Goal: Task Accomplishment & Management: Manage account settings

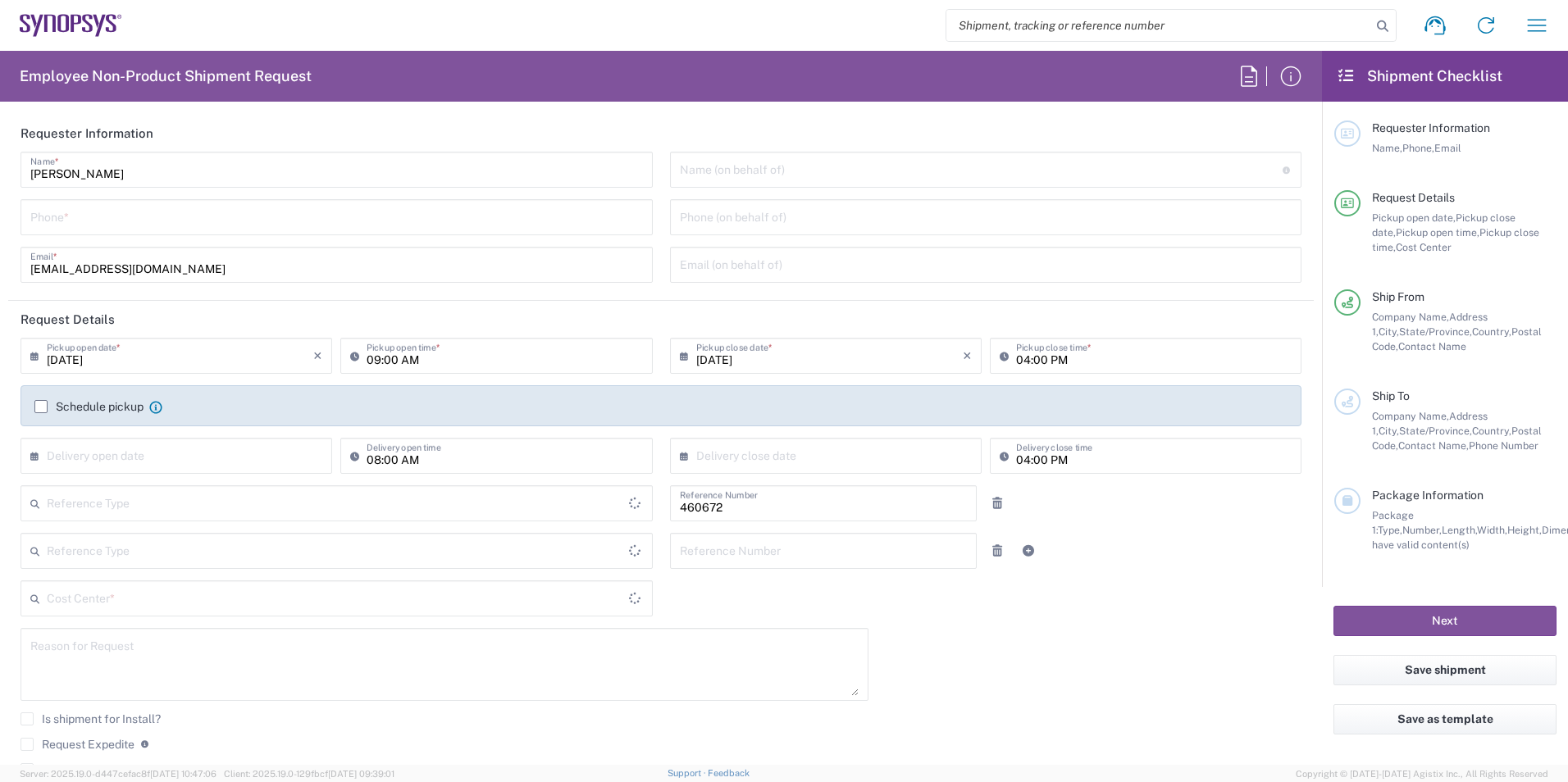
type input "[GEOGRAPHIC_DATA]"
type input "Department"
type input "US01, FIN, Distri 460672"
type input "Delivered at Place"
type input "[US_STATE]"
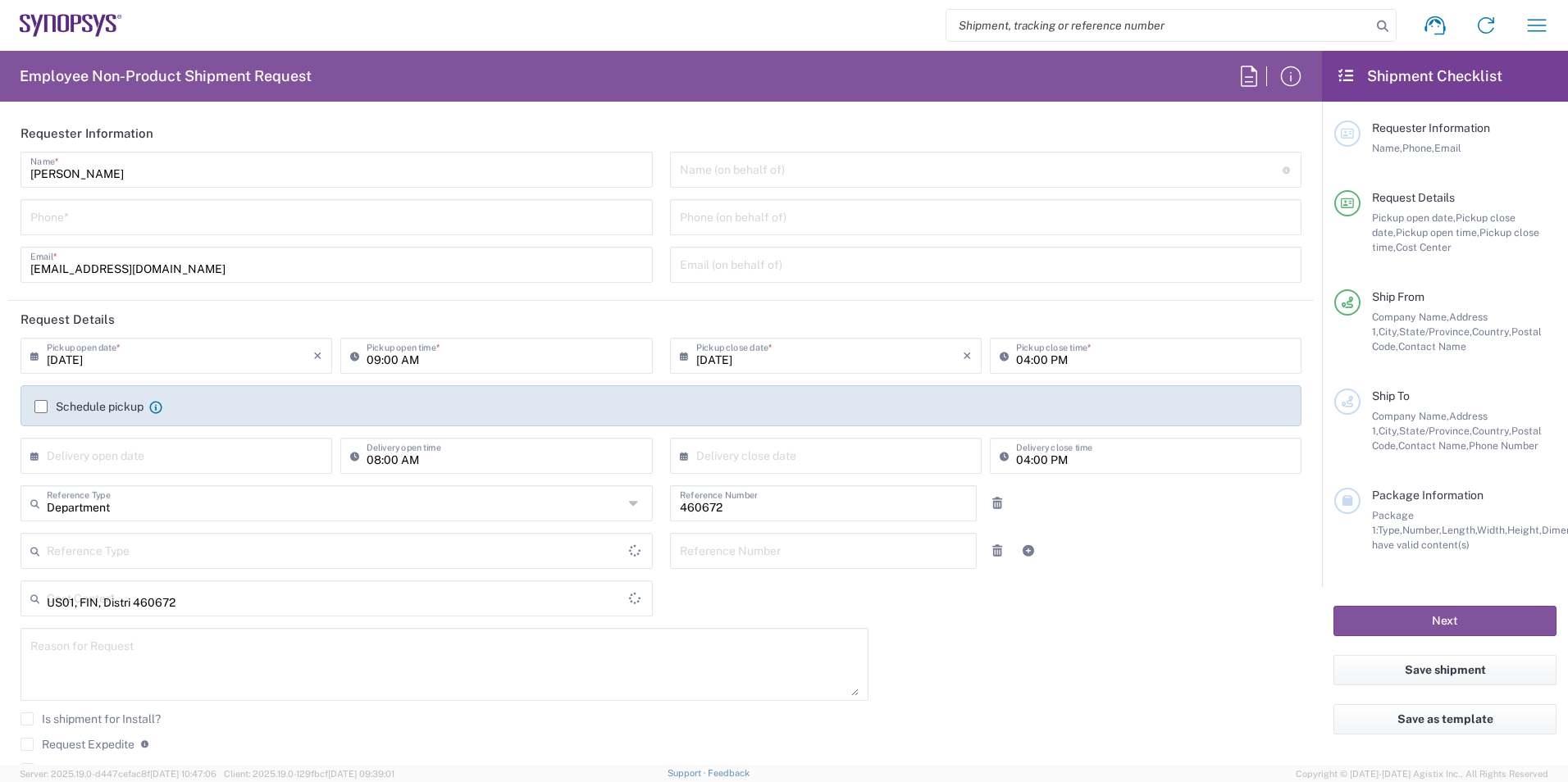
type input "[GEOGRAPHIC_DATA]"
type input "Headquarters USSV"
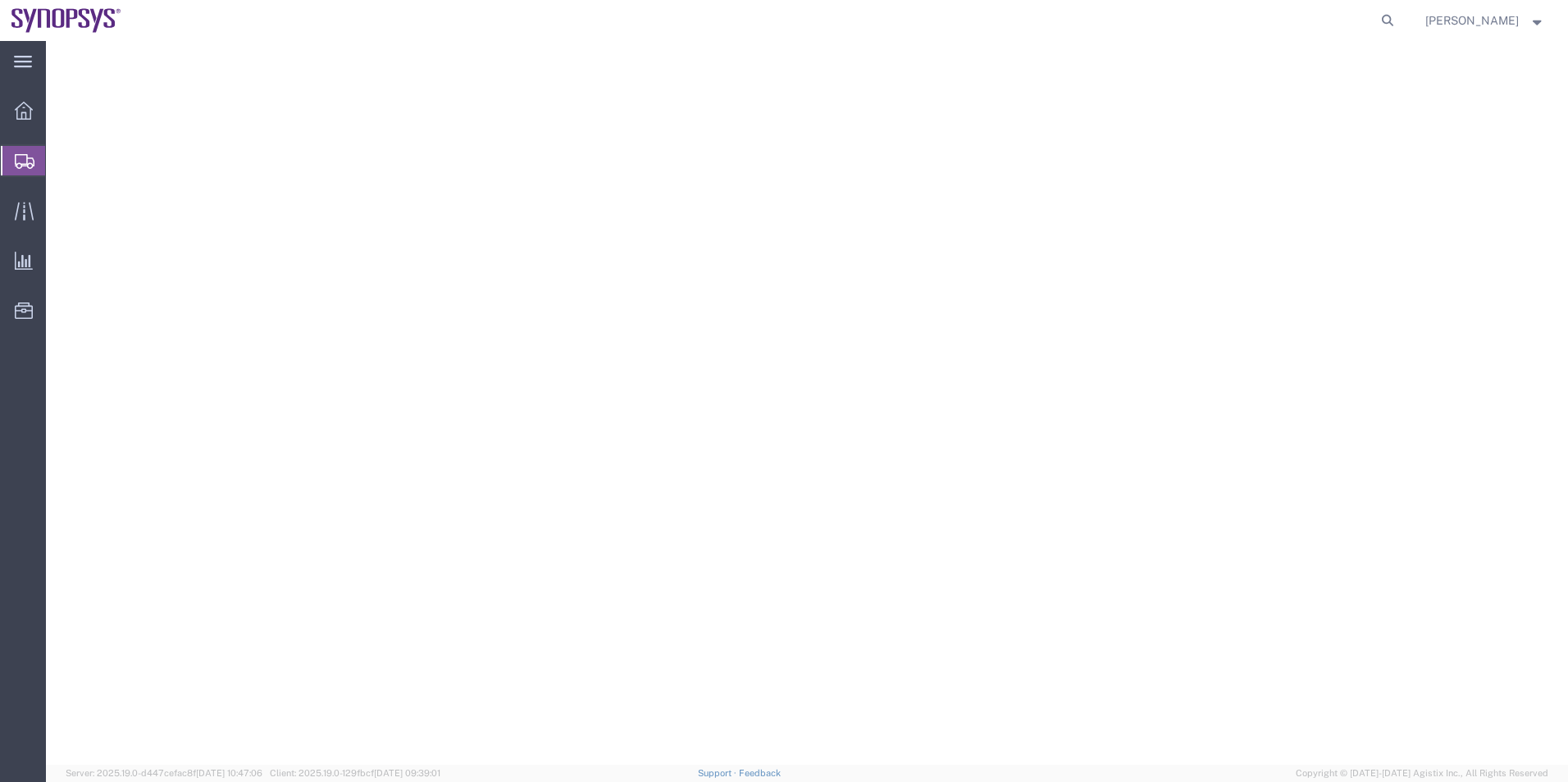
select select "63190"
select select "63135"
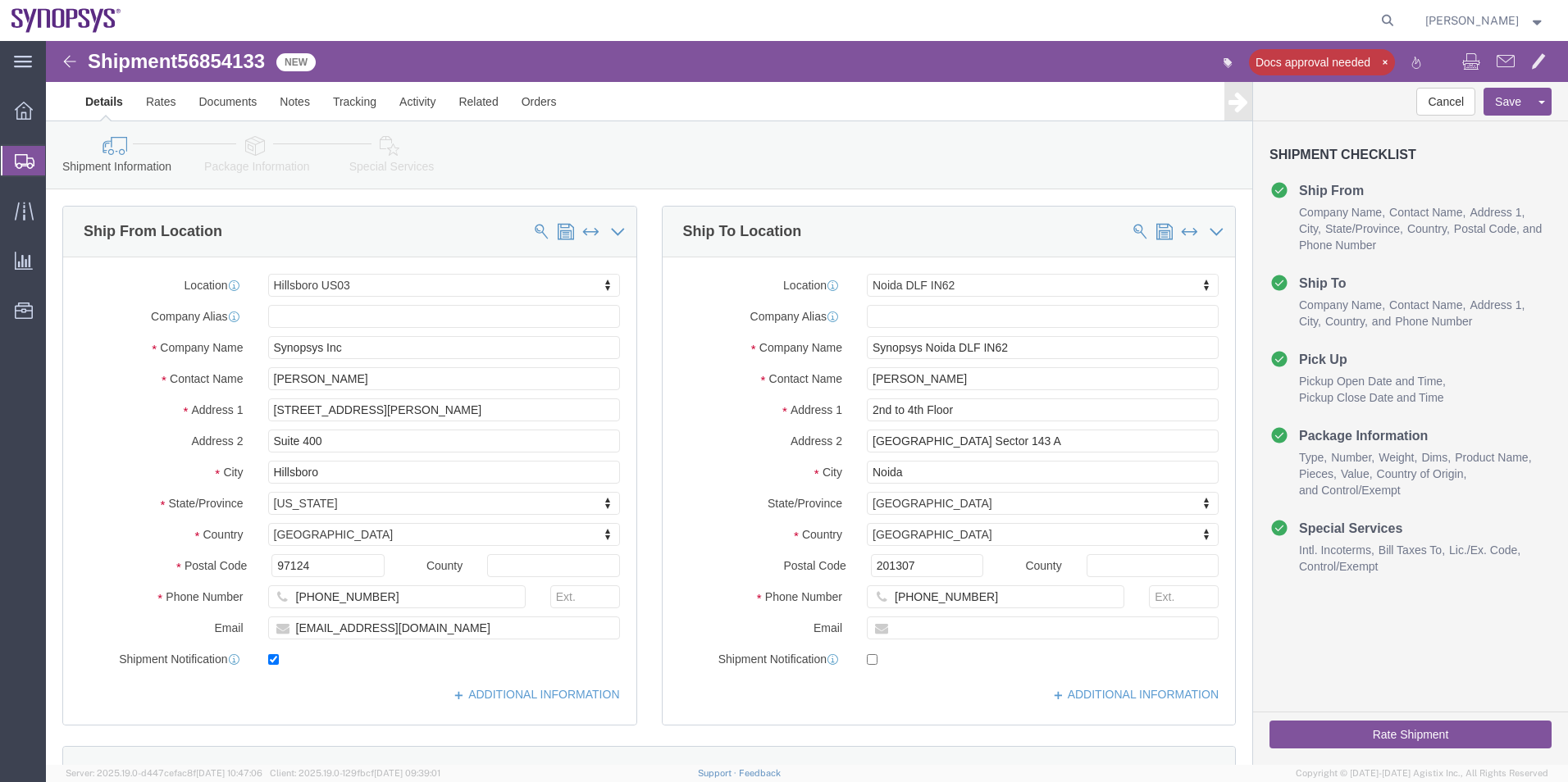
click at [0, 0] on span "Shipment Manager" at bounding box center [0, 0] width 0 height 0
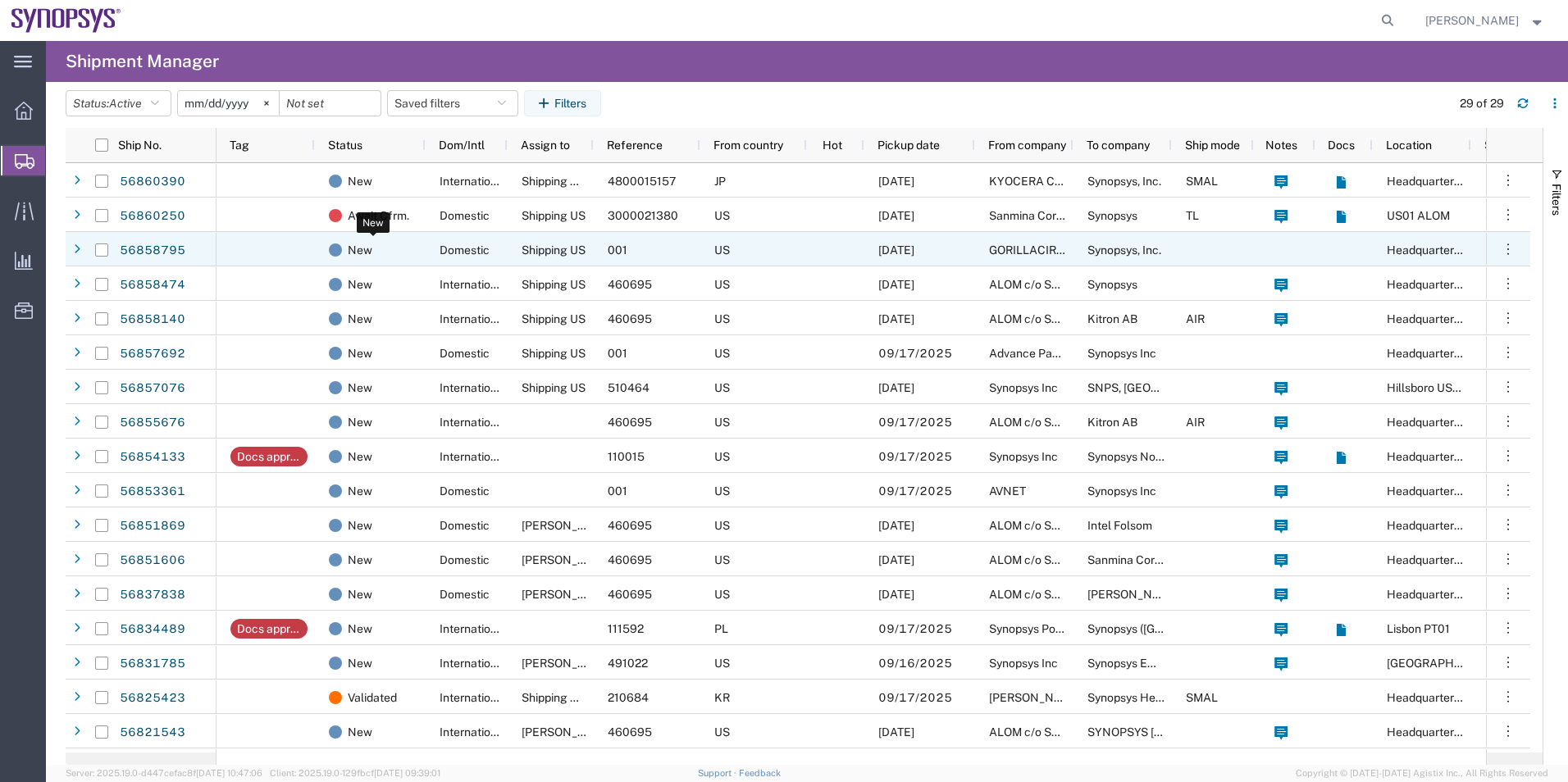
click at [410, 238] on div "New" at bounding box center [373, 250] width 90 height 34
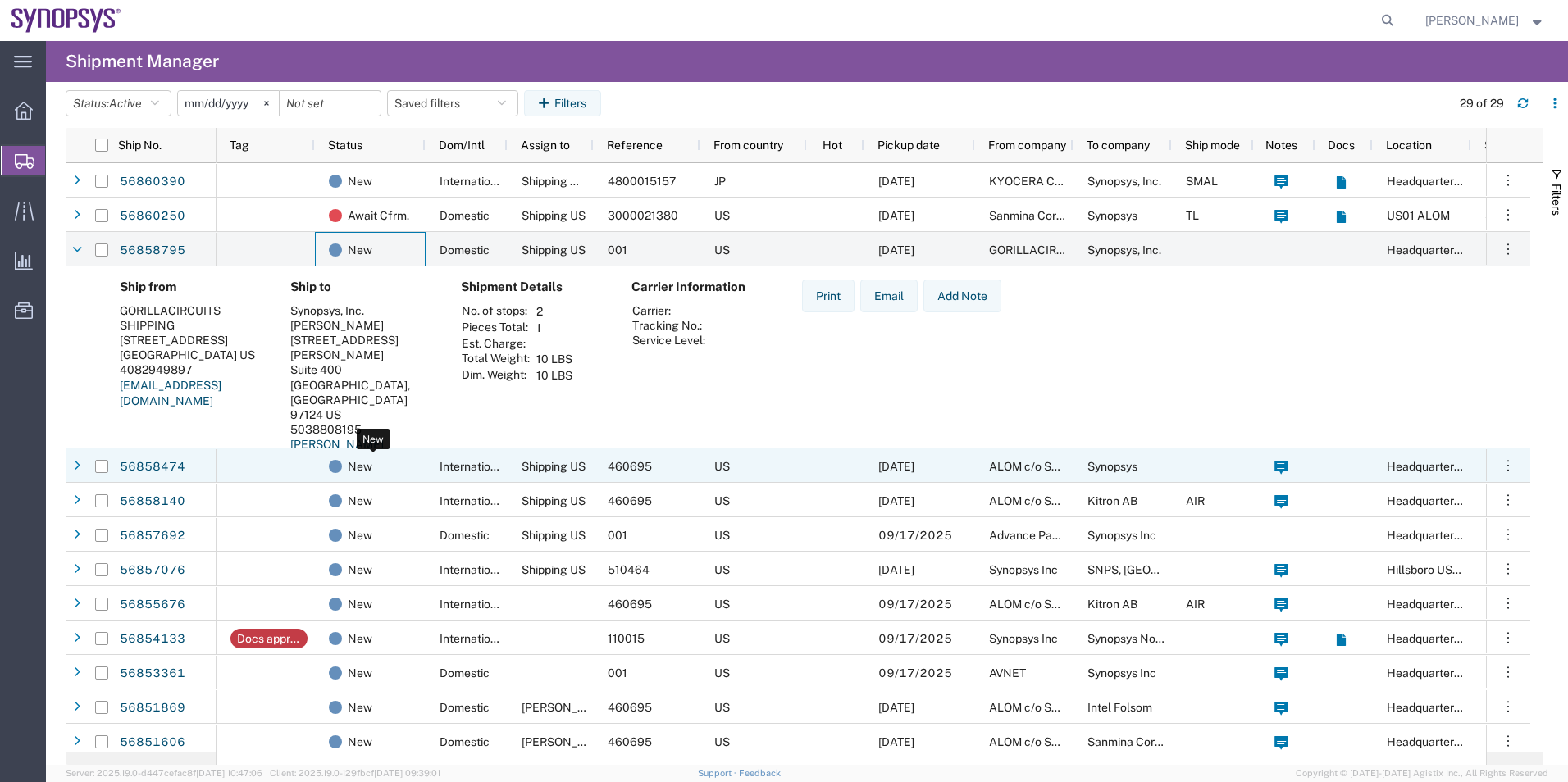
click at [405, 469] on div "New" at bounding box center [373, 467] width 90 height 34
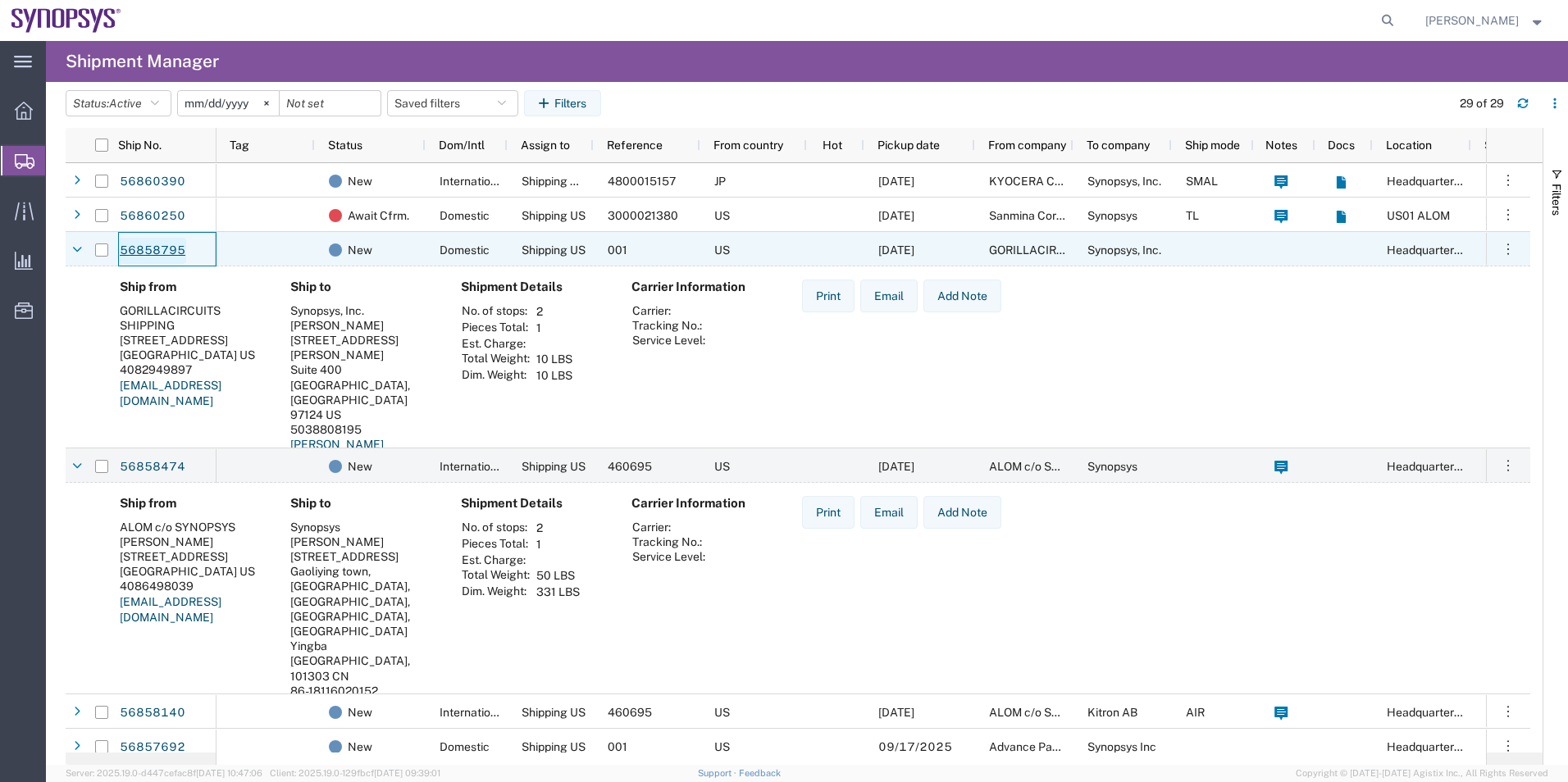
click at [160, 261] on link "56858795" at bounding box center [152, 250] width 67 height 26
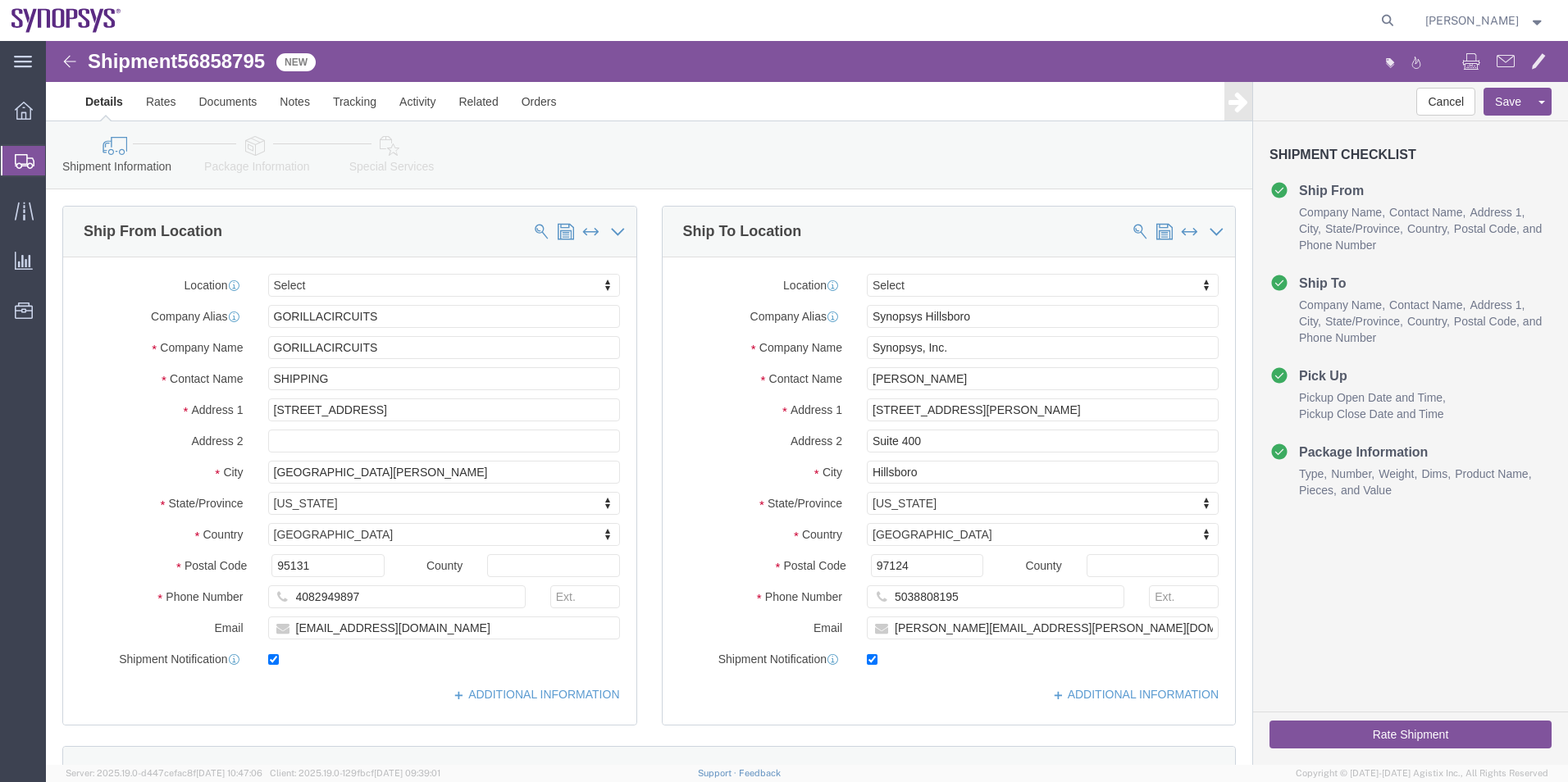
select select
click icon
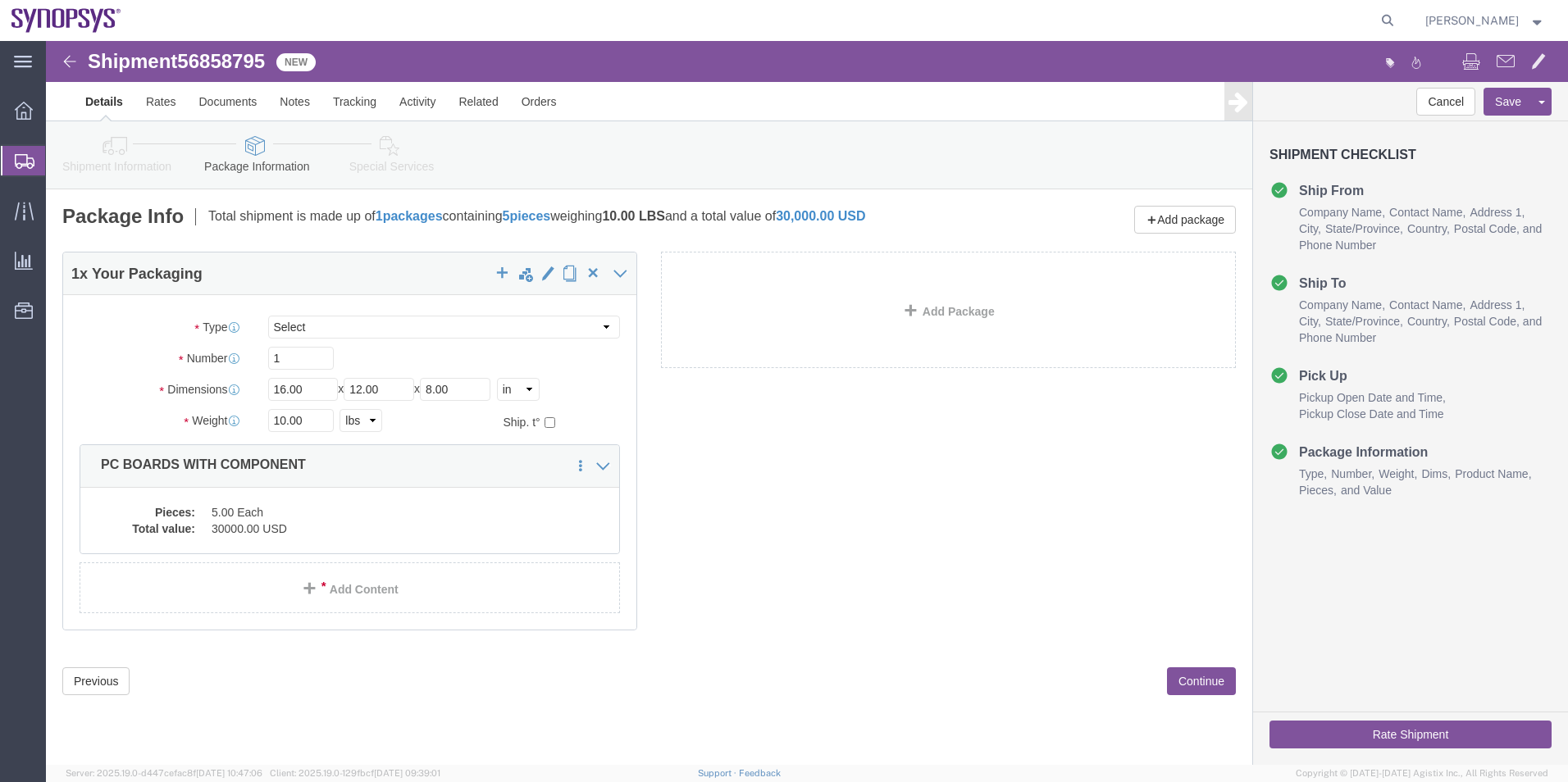
click link "Shipment Information"
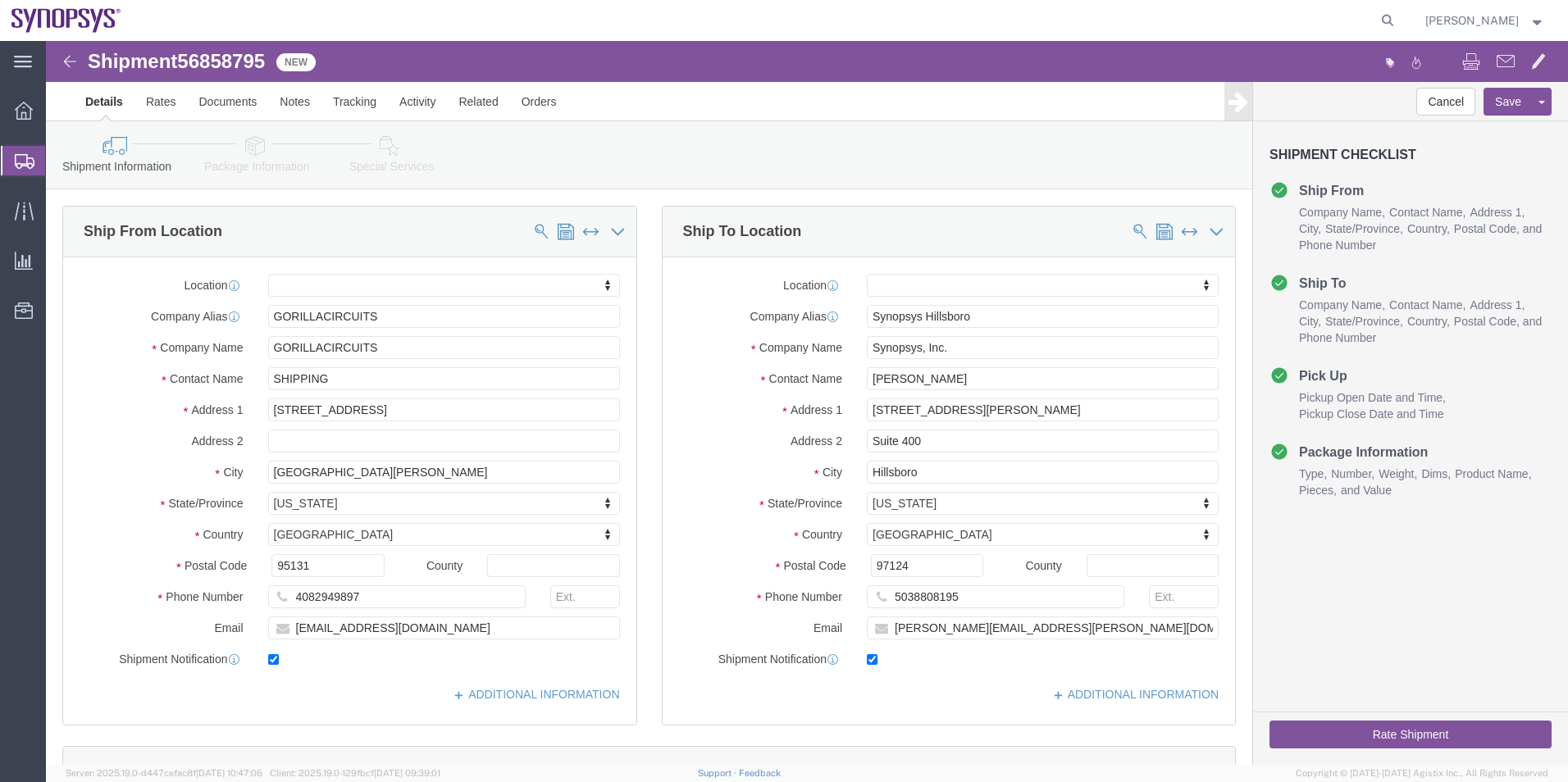
click icon
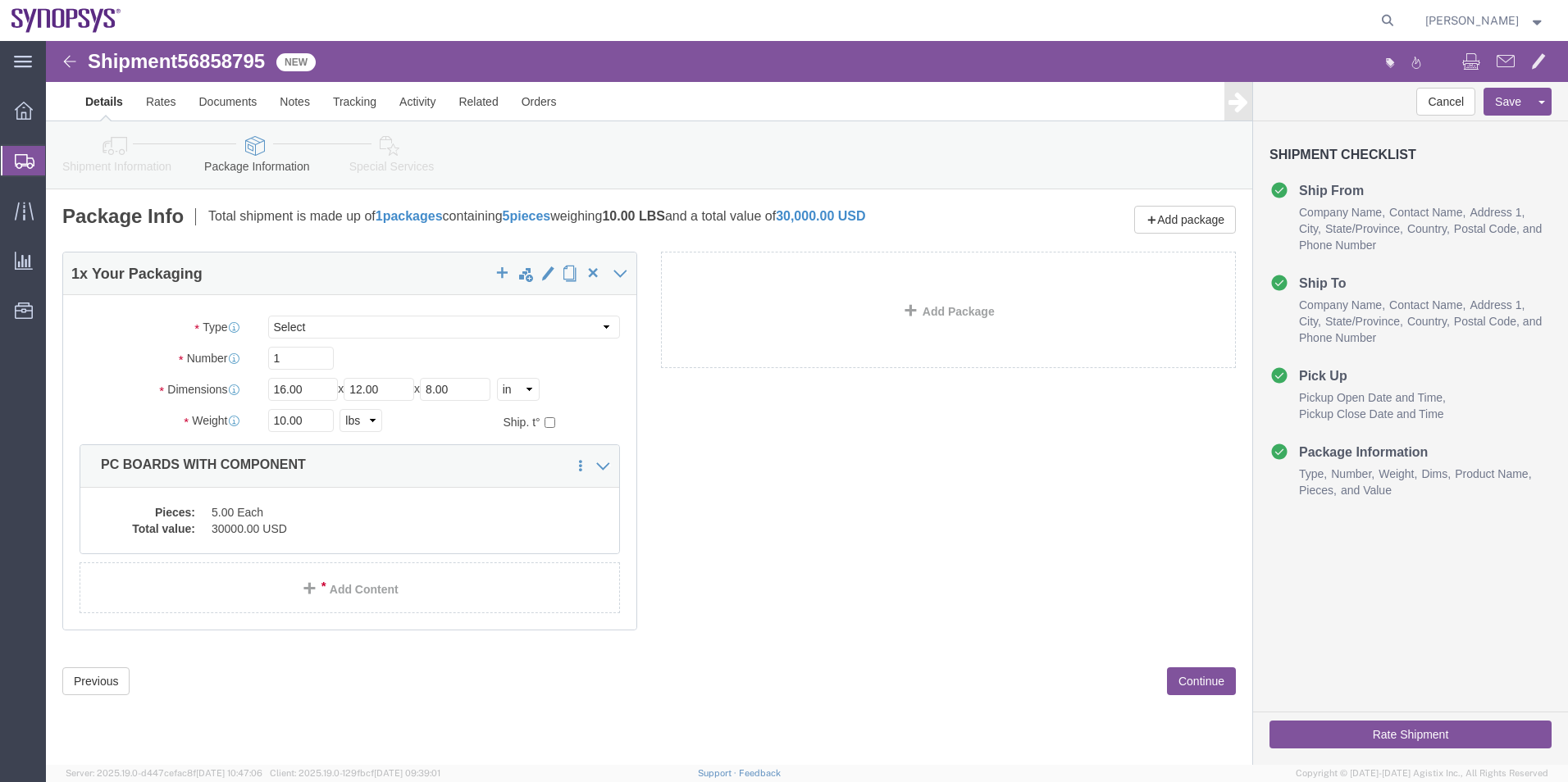
click icon
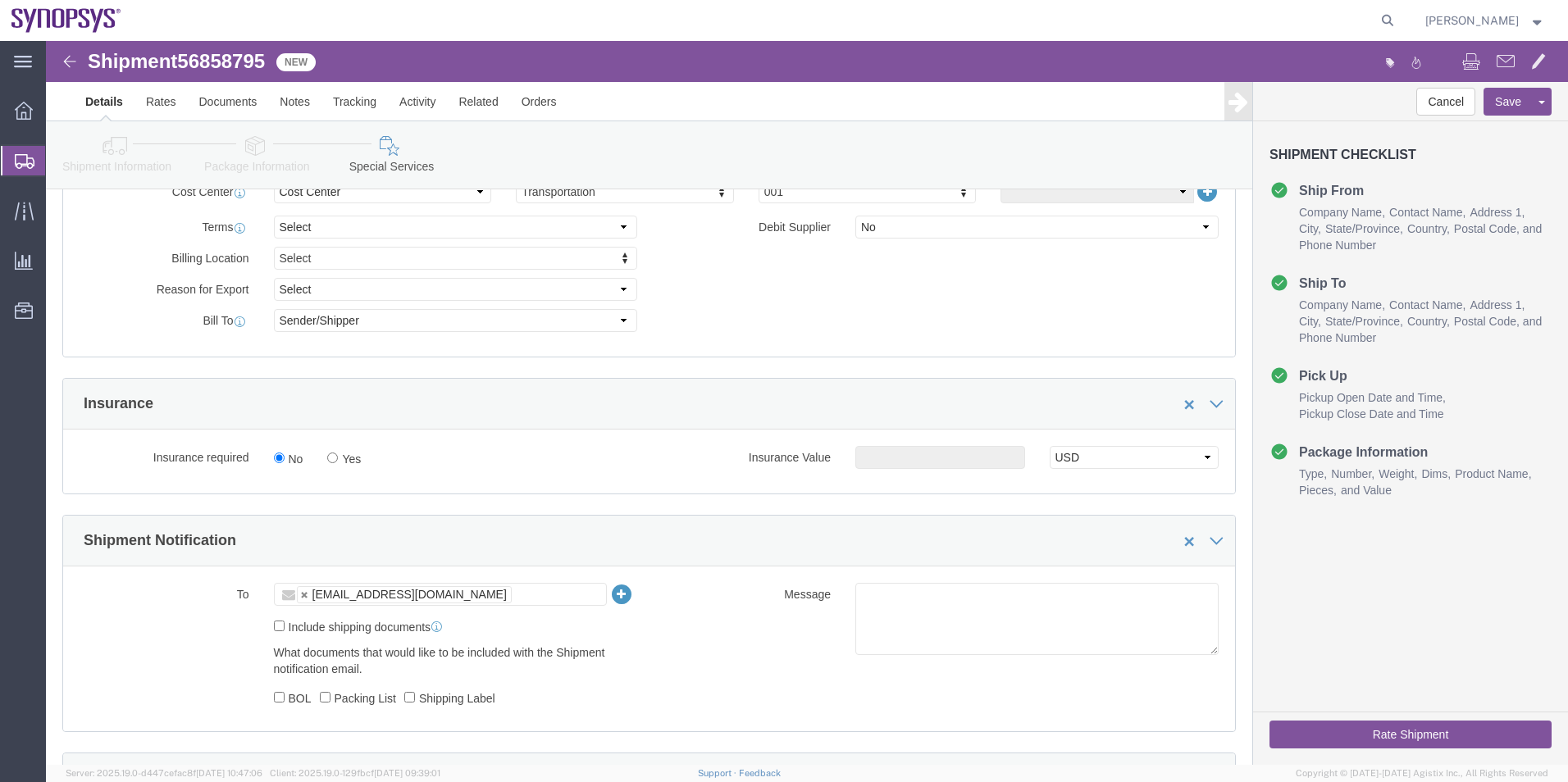
scroll to position [902, 0]
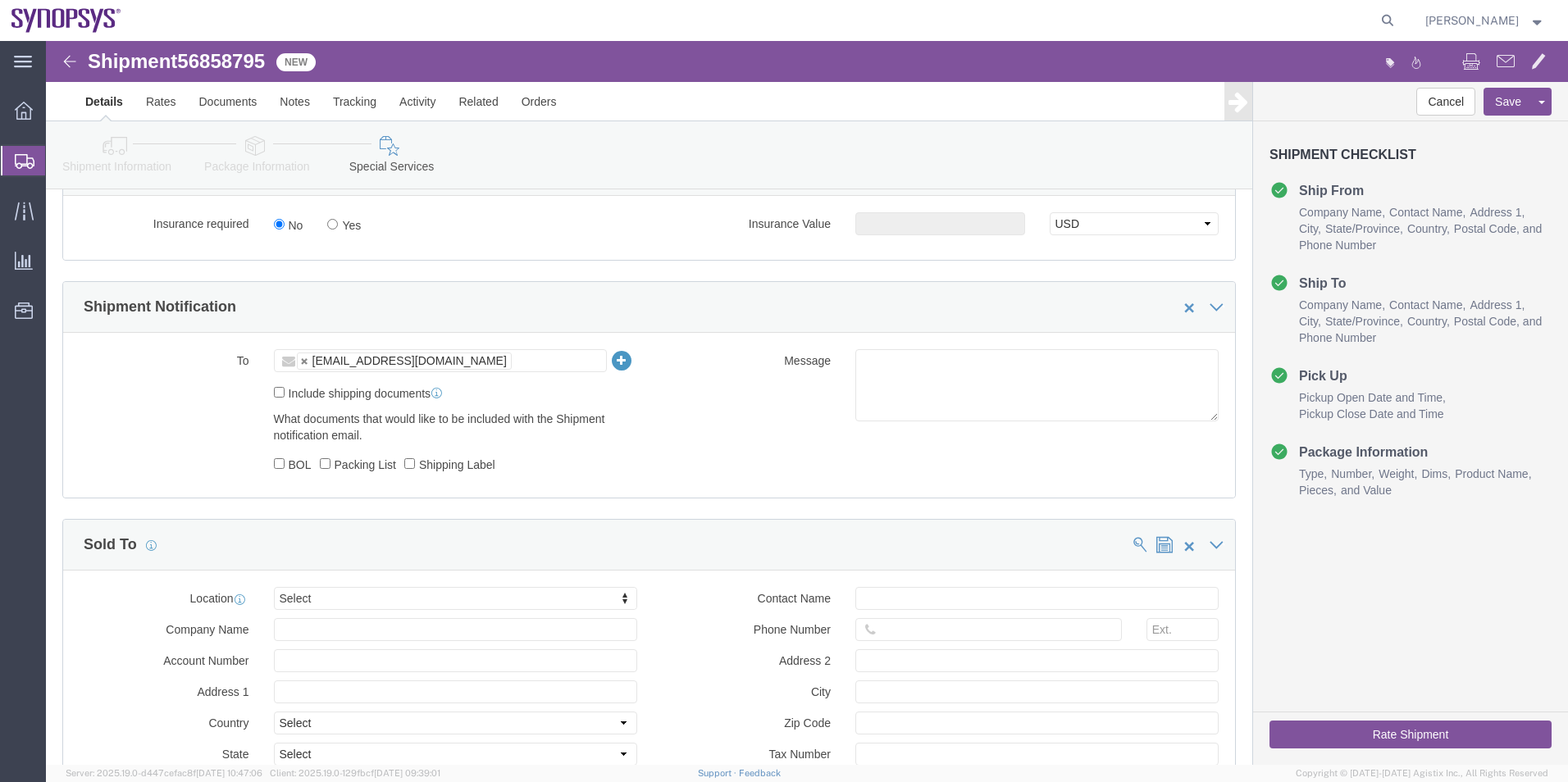
click icon
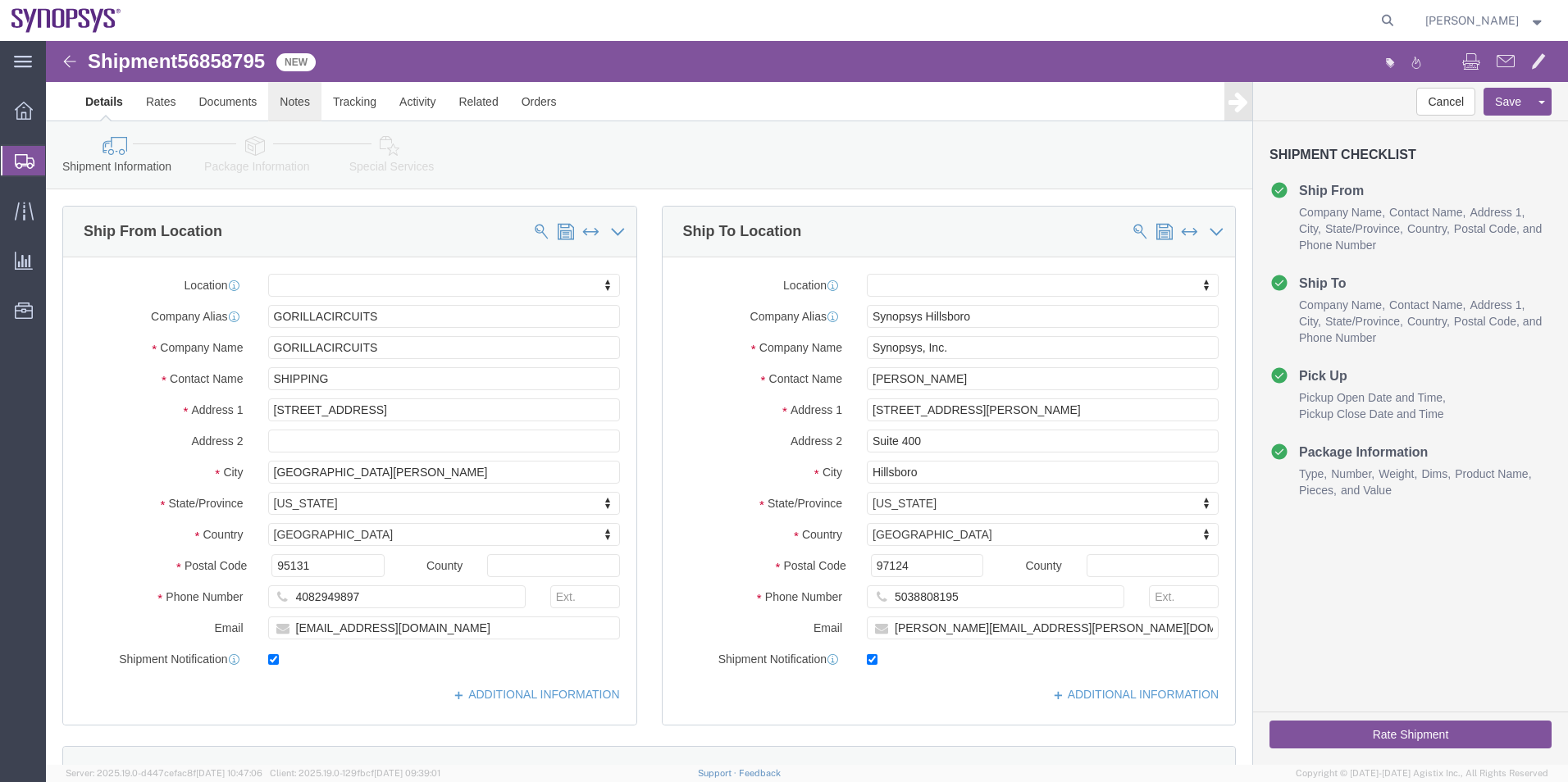
click link "Notes"
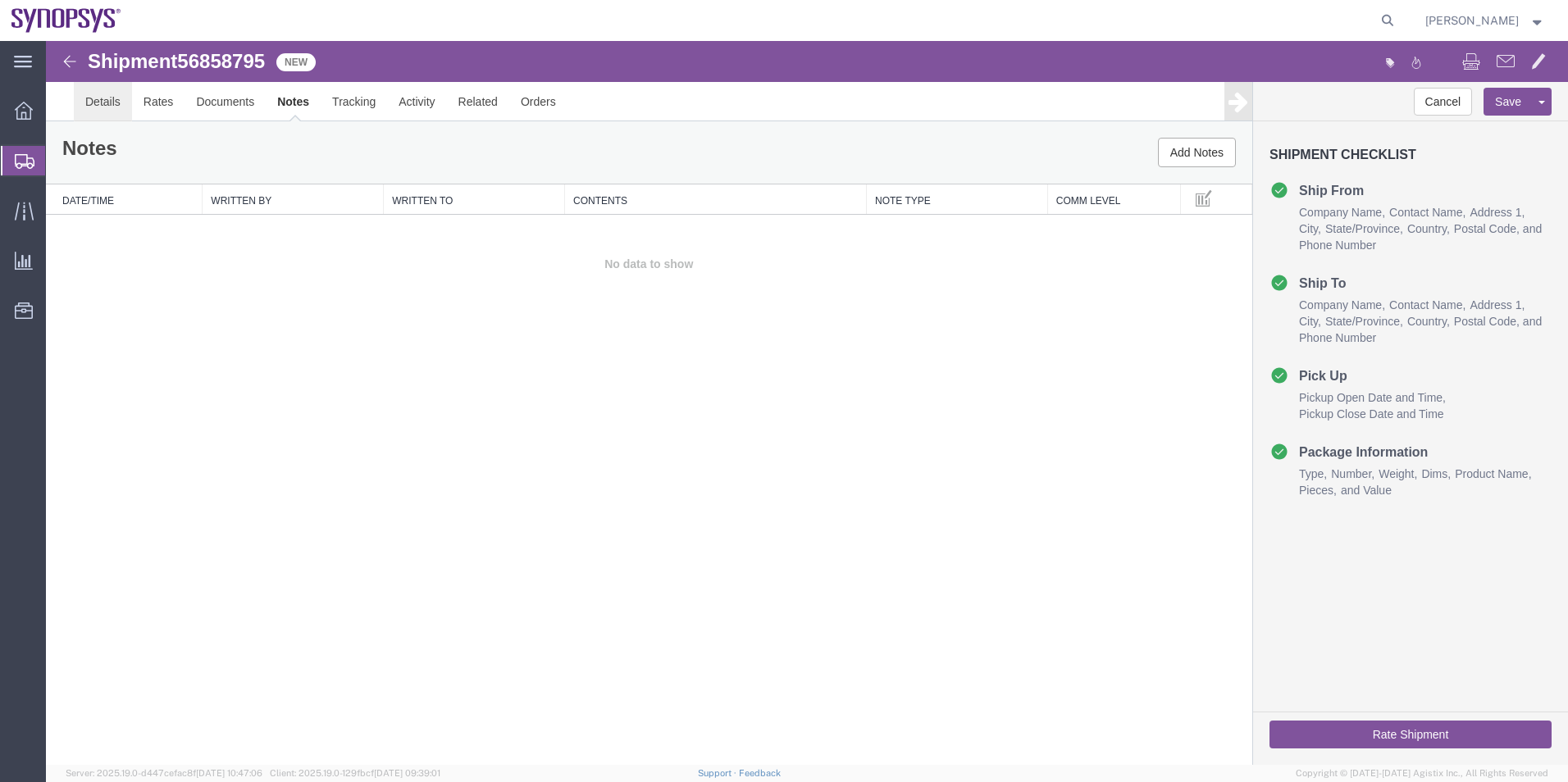
click at [111, 102] on link "Details" at bounding box center [102, 101] width 58 height 39
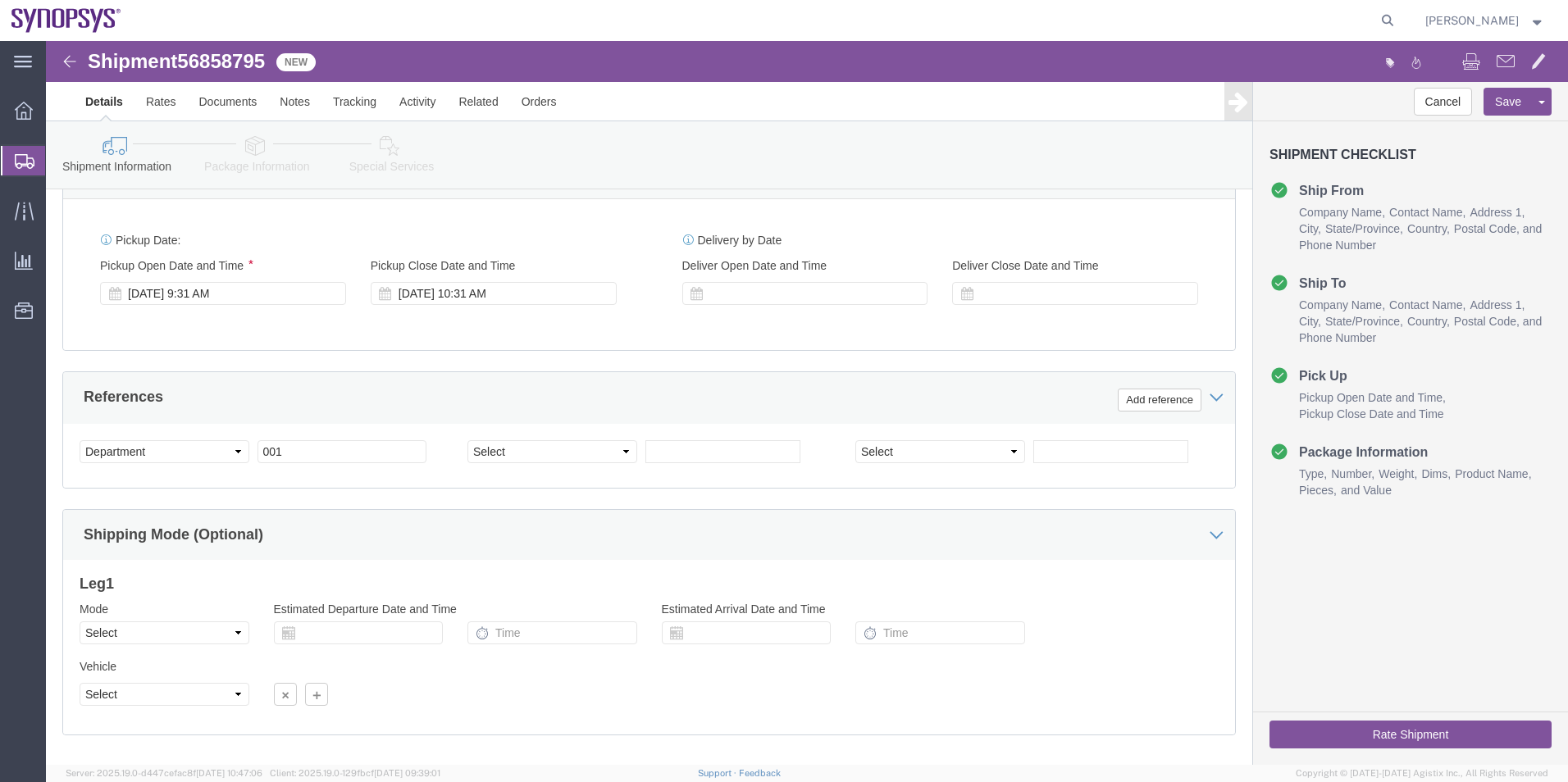
scroll to position [574, 0]
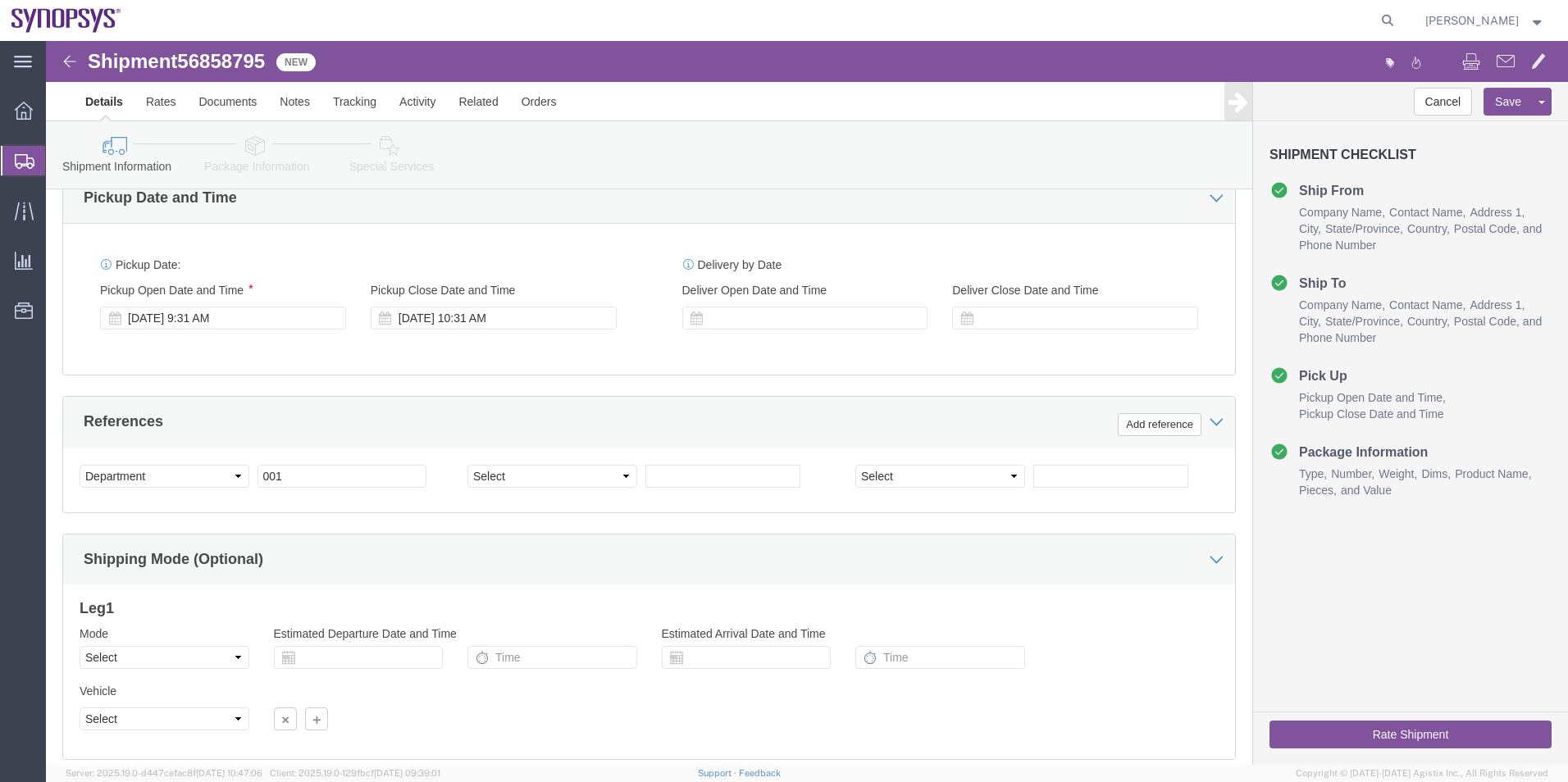
click icon
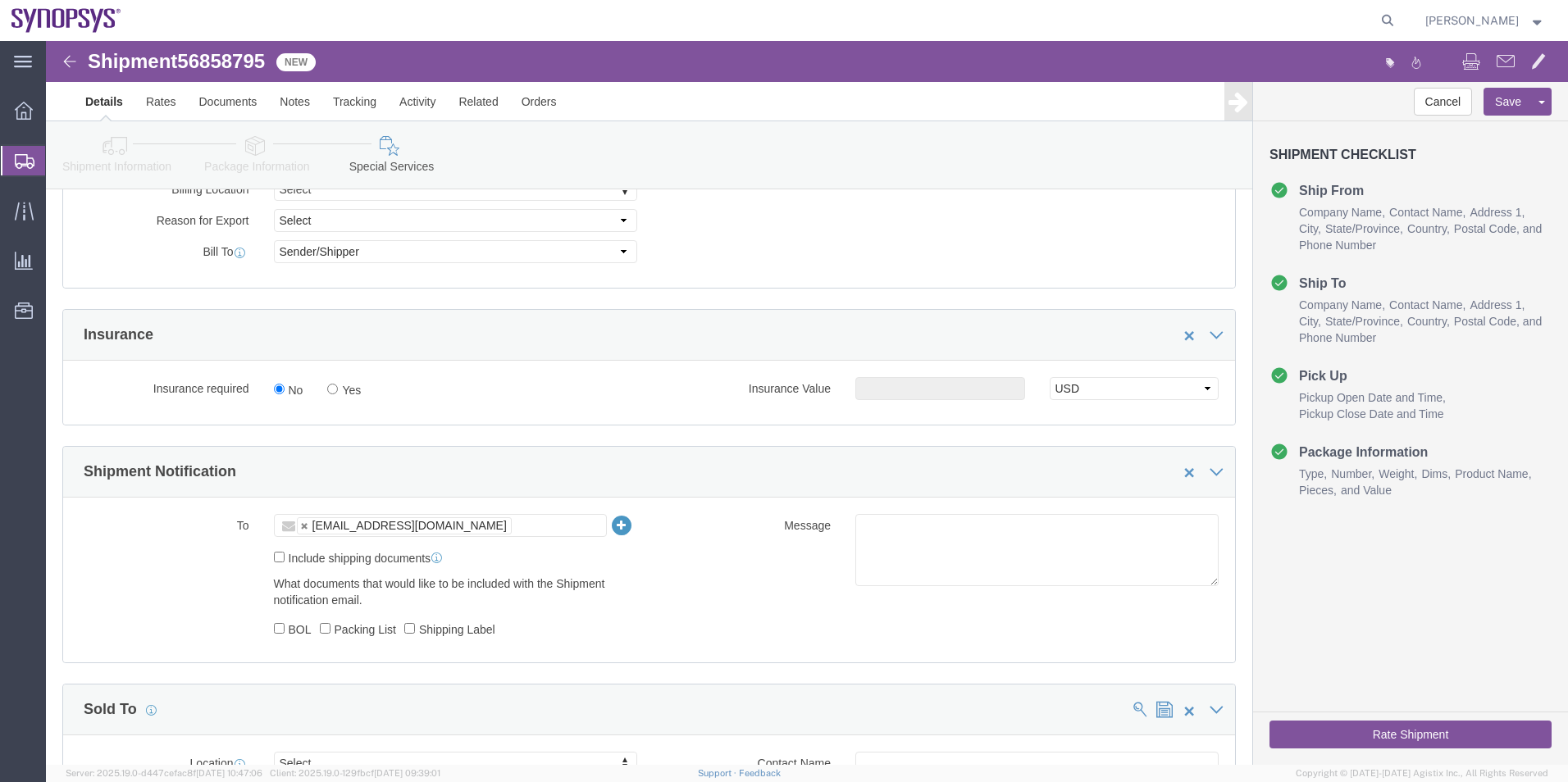
scroll to position [738, 0]
click label "Include shipping documents"
click input "Include shipping documents"
checkbox input "true"
click input "Shipping Label"
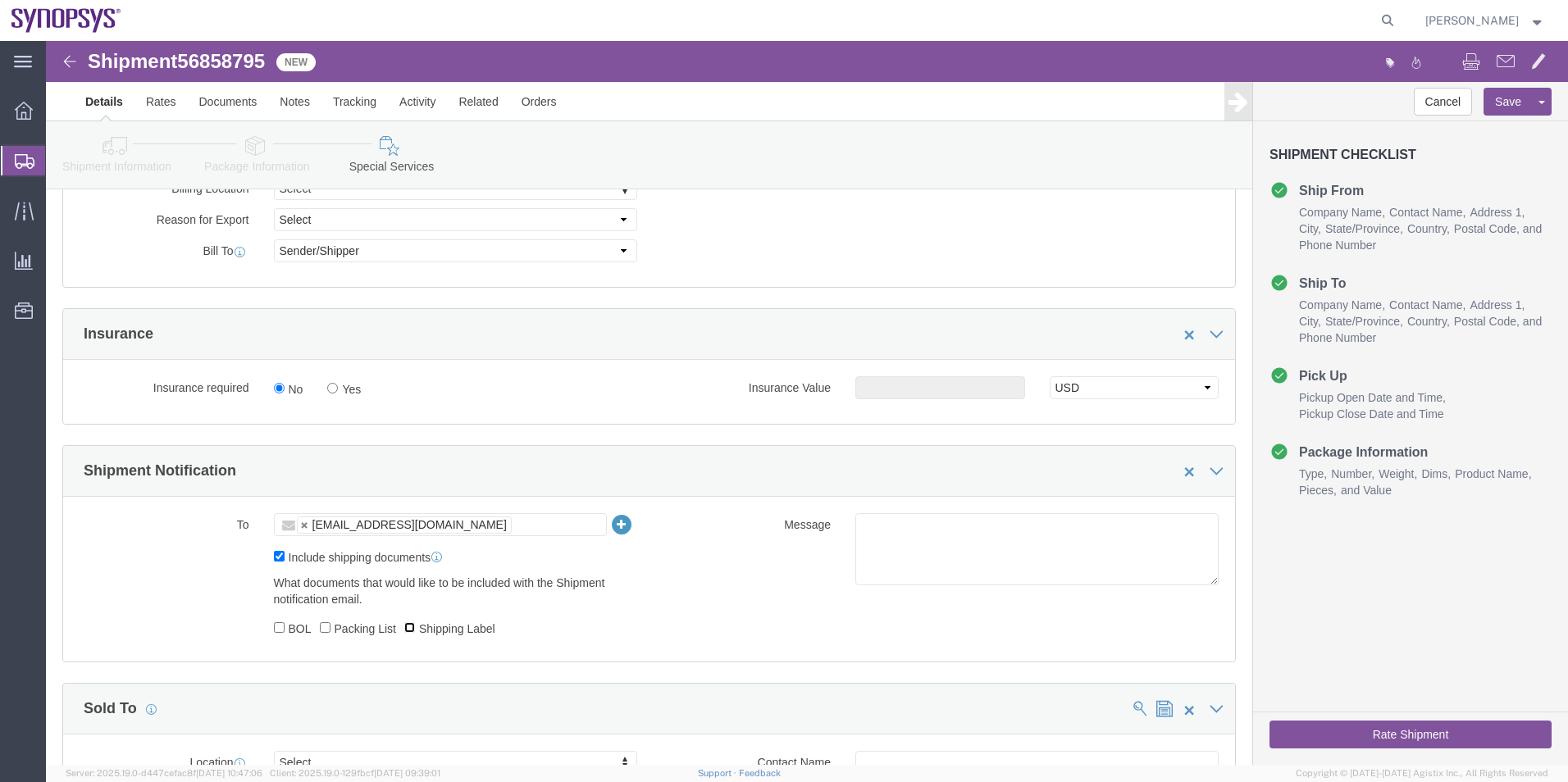
checkbox input "true"
click textarea
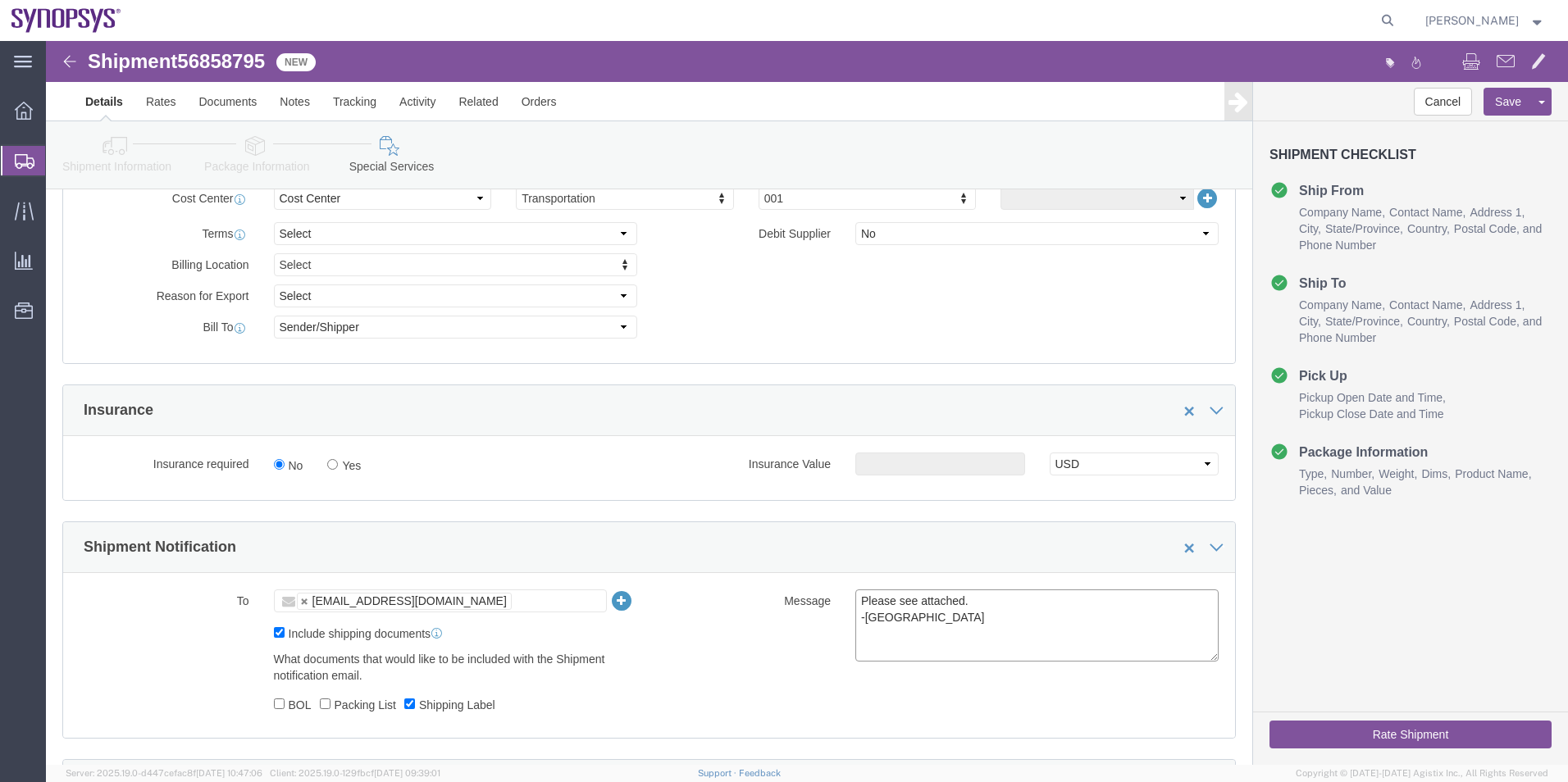
scroll to position [668, 0]
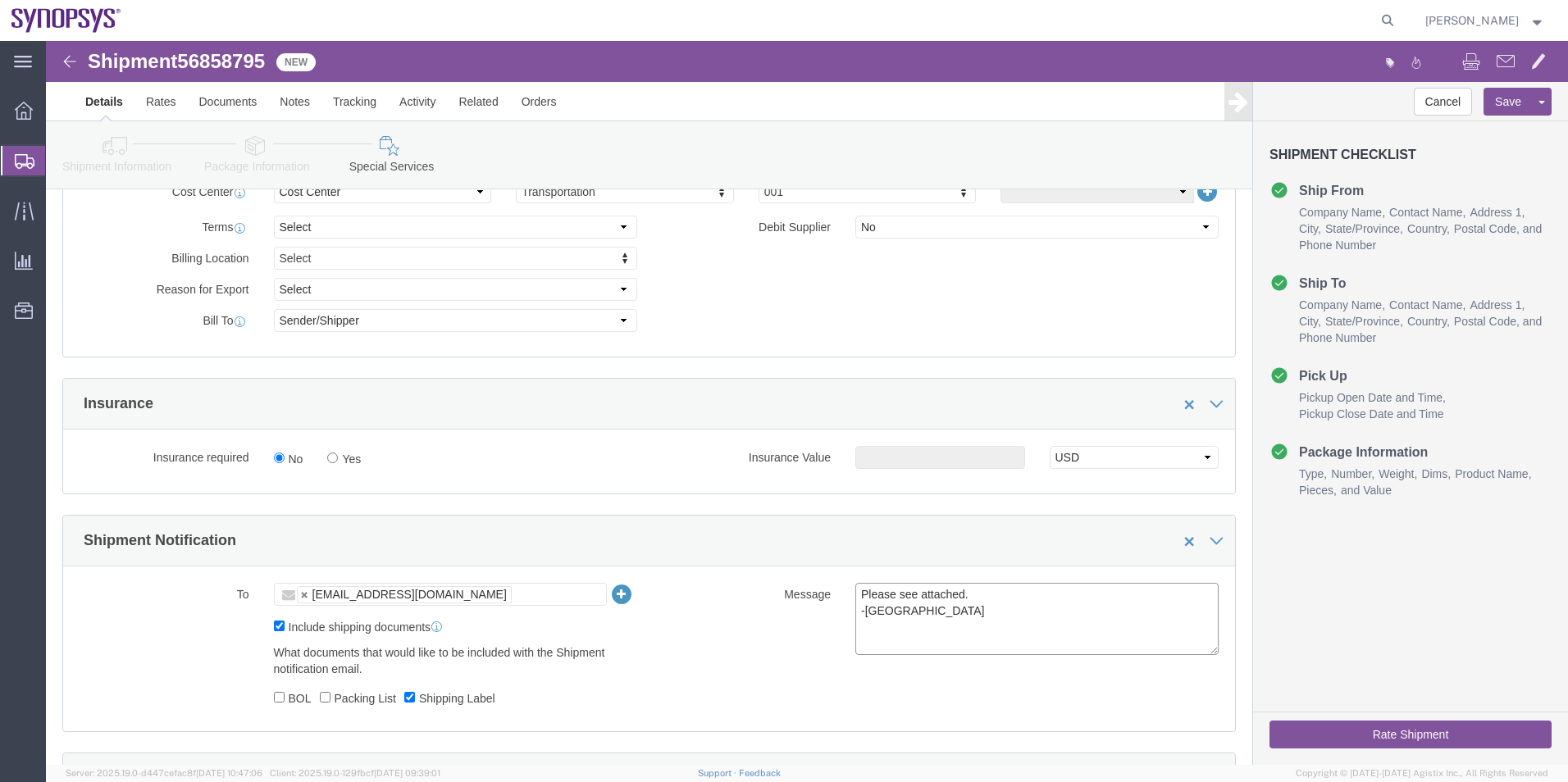
type textarea "Please see attached. -[GEOGRAPHIC_DATA]"
click button "Rate Shipment"
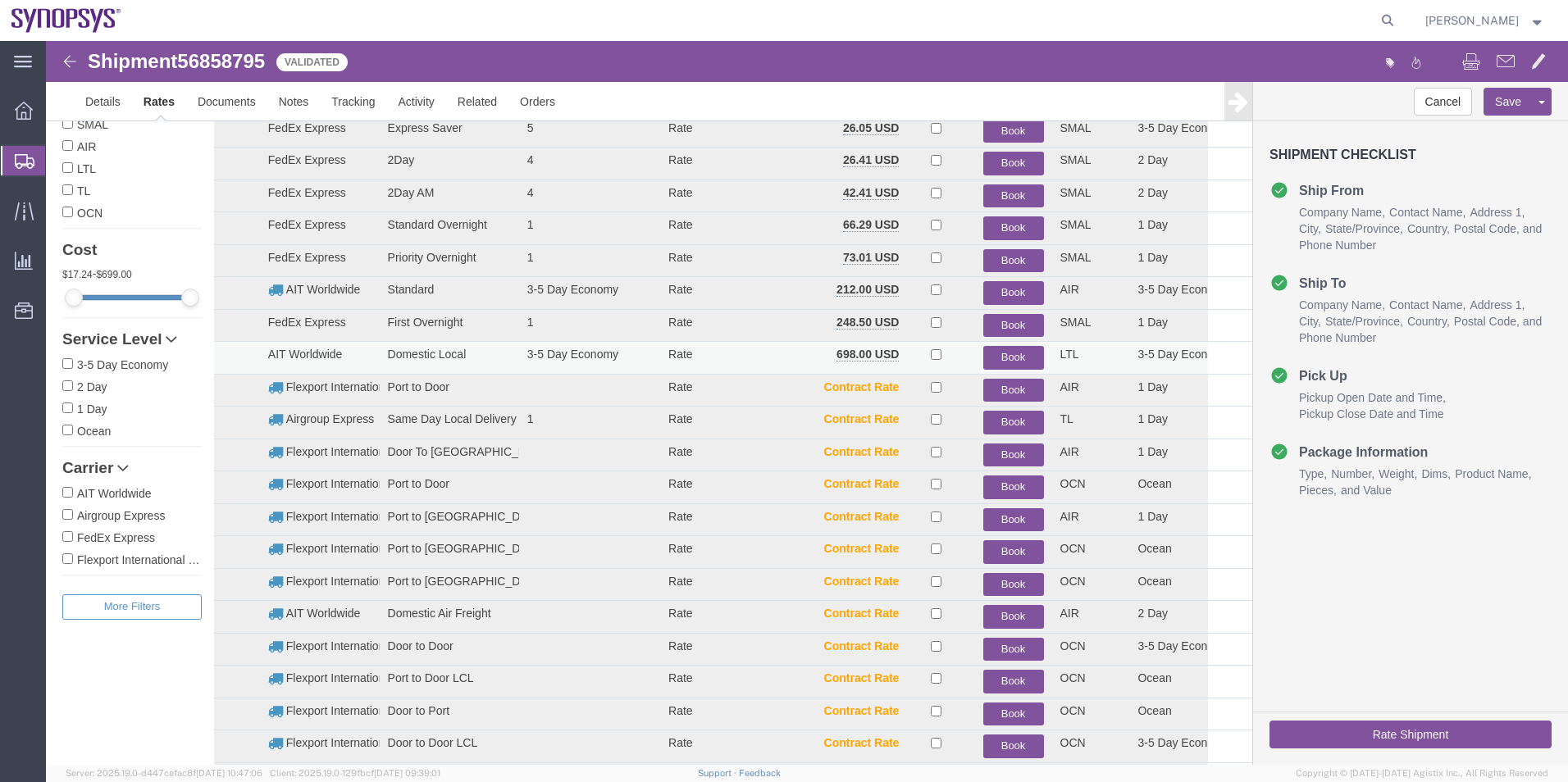
scroll to position [17, 0]
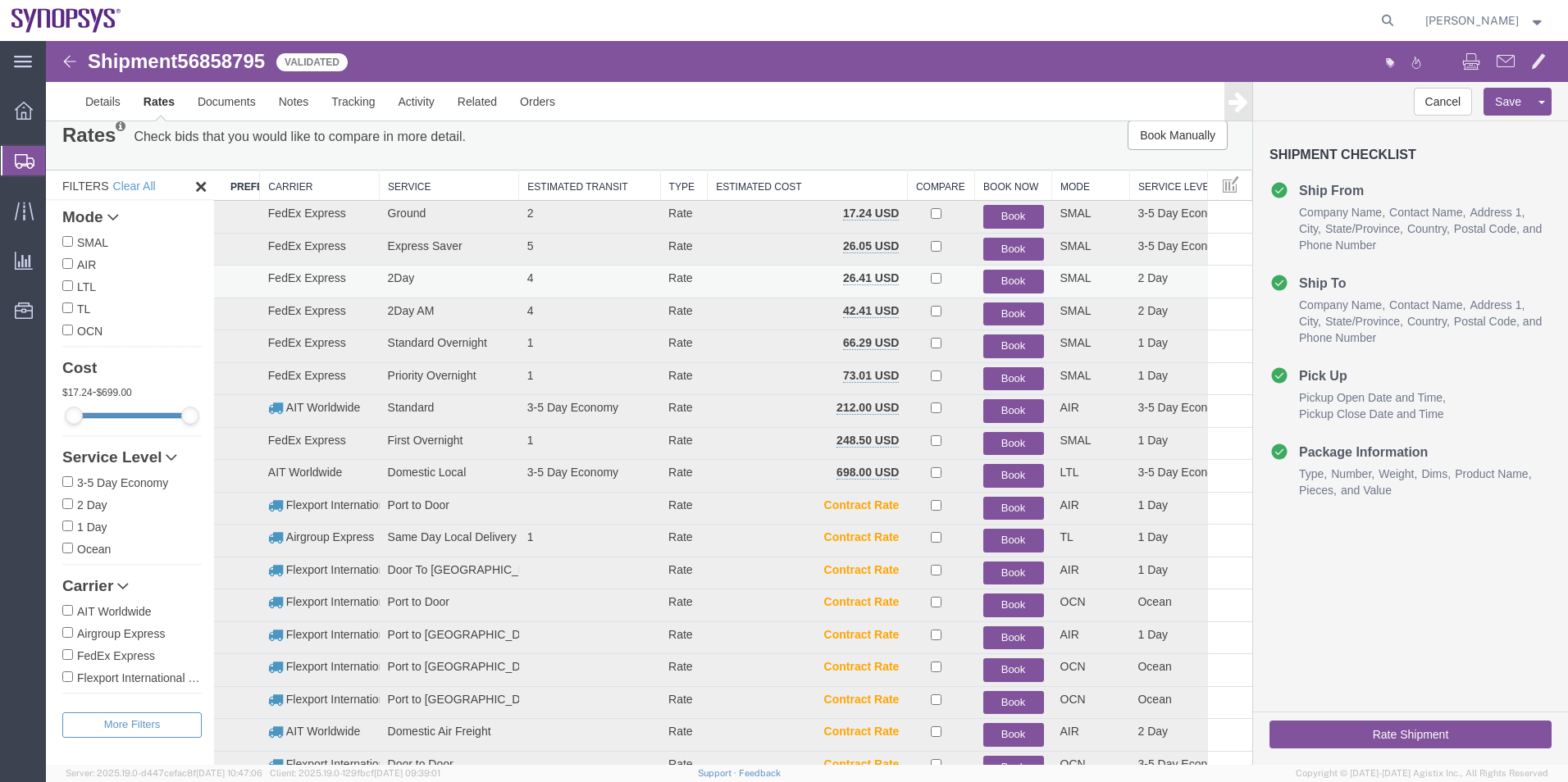
click at [1007, 280] on button "Book" at bounding box center [1013, 282] width 61 height 24
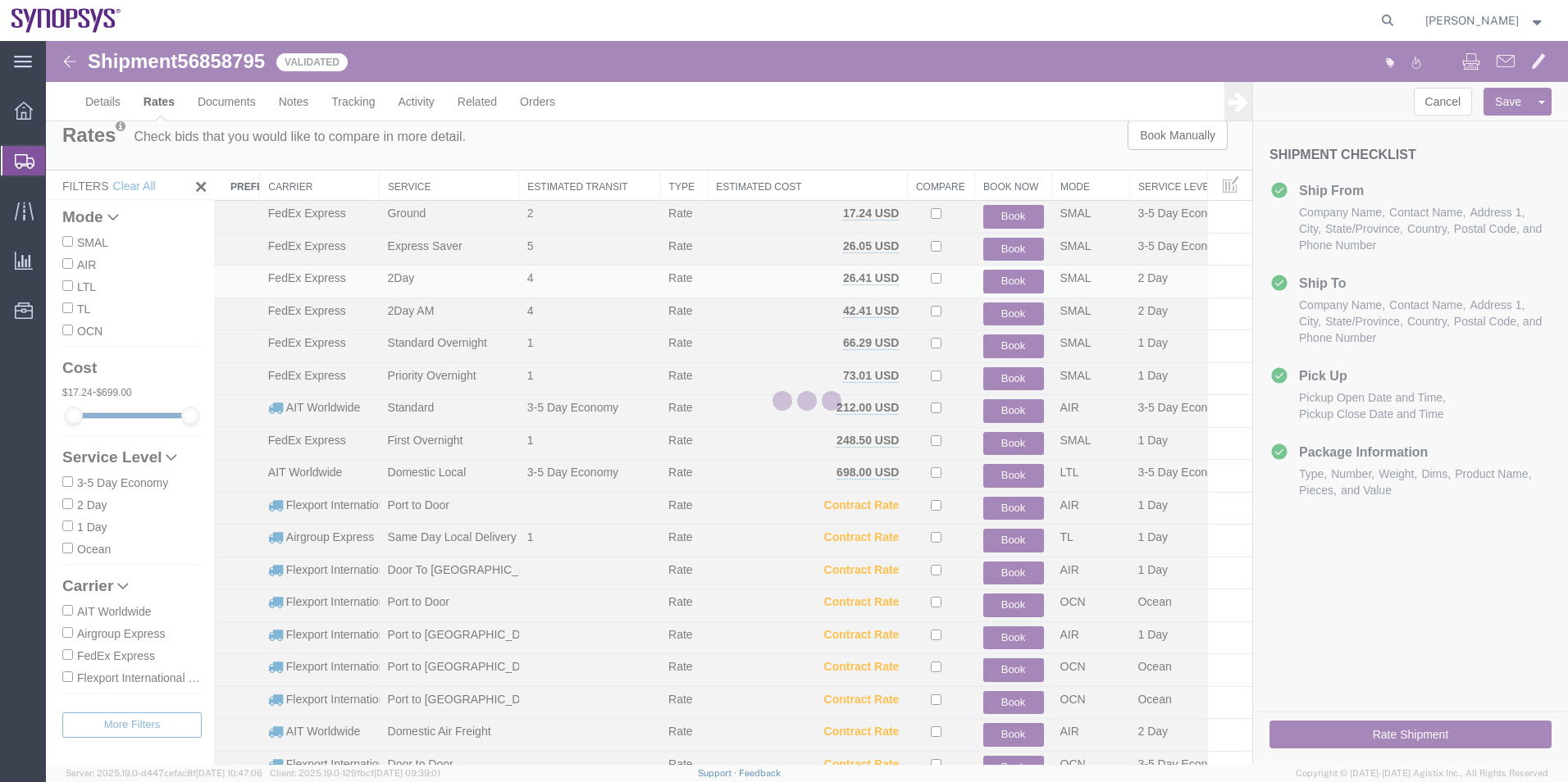
scroll to position [0, 0]
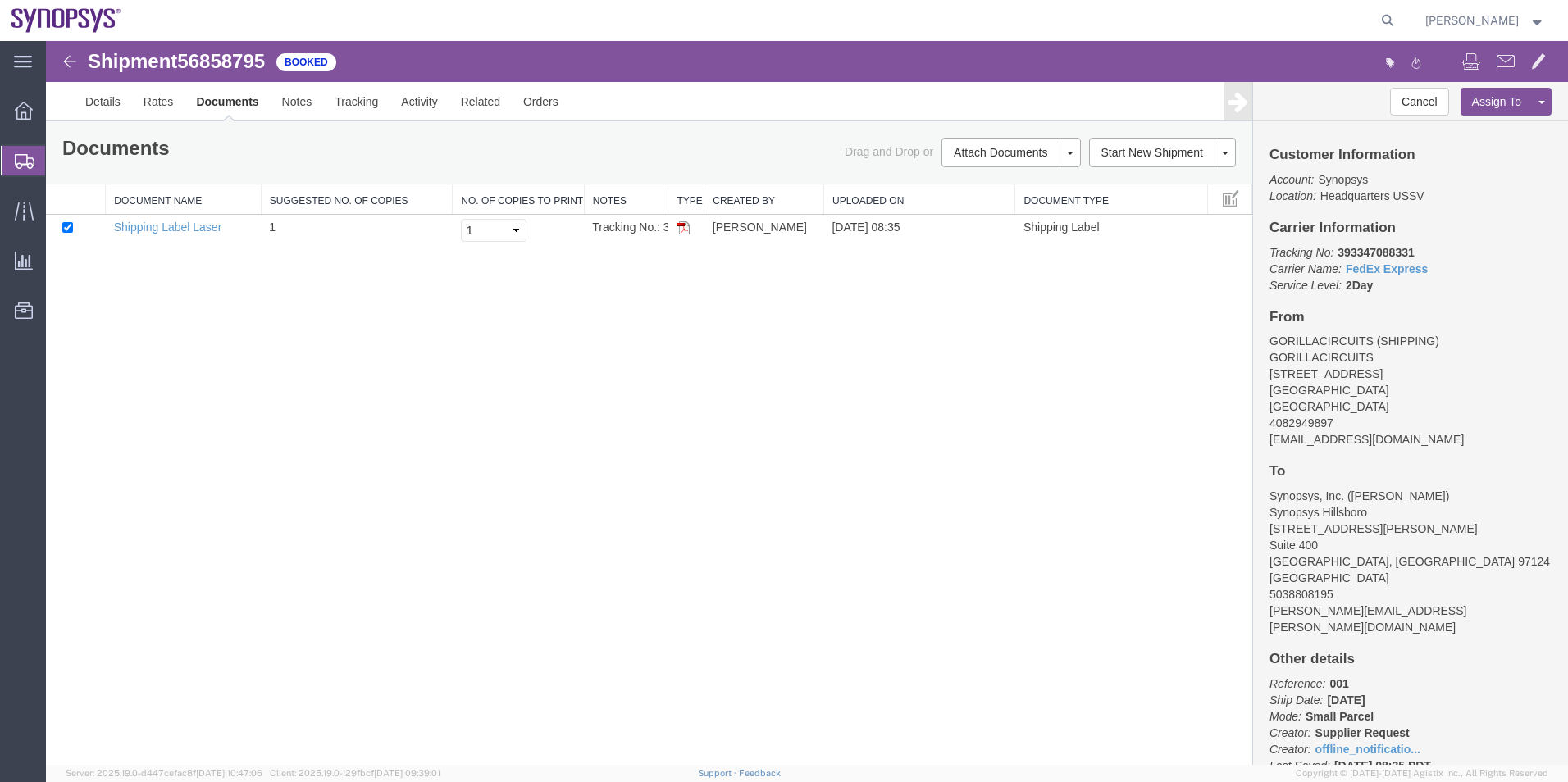
click at [0, 0] on span "Shipment Manager" at bounding box center [0, 0] width 0 height 0
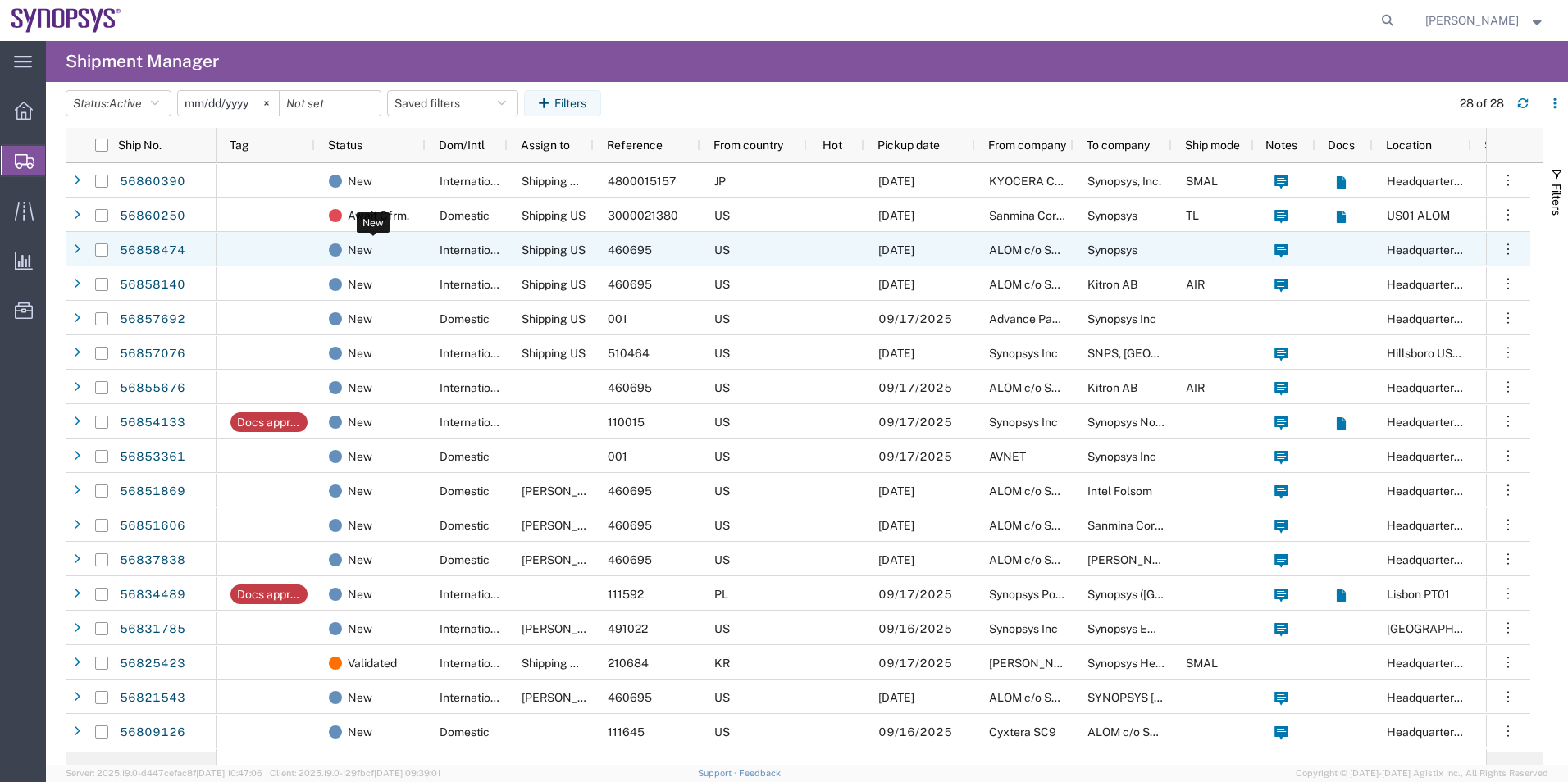
click at [392, 250] on div "New" at bounding box center [373, 250] width 90 height 34
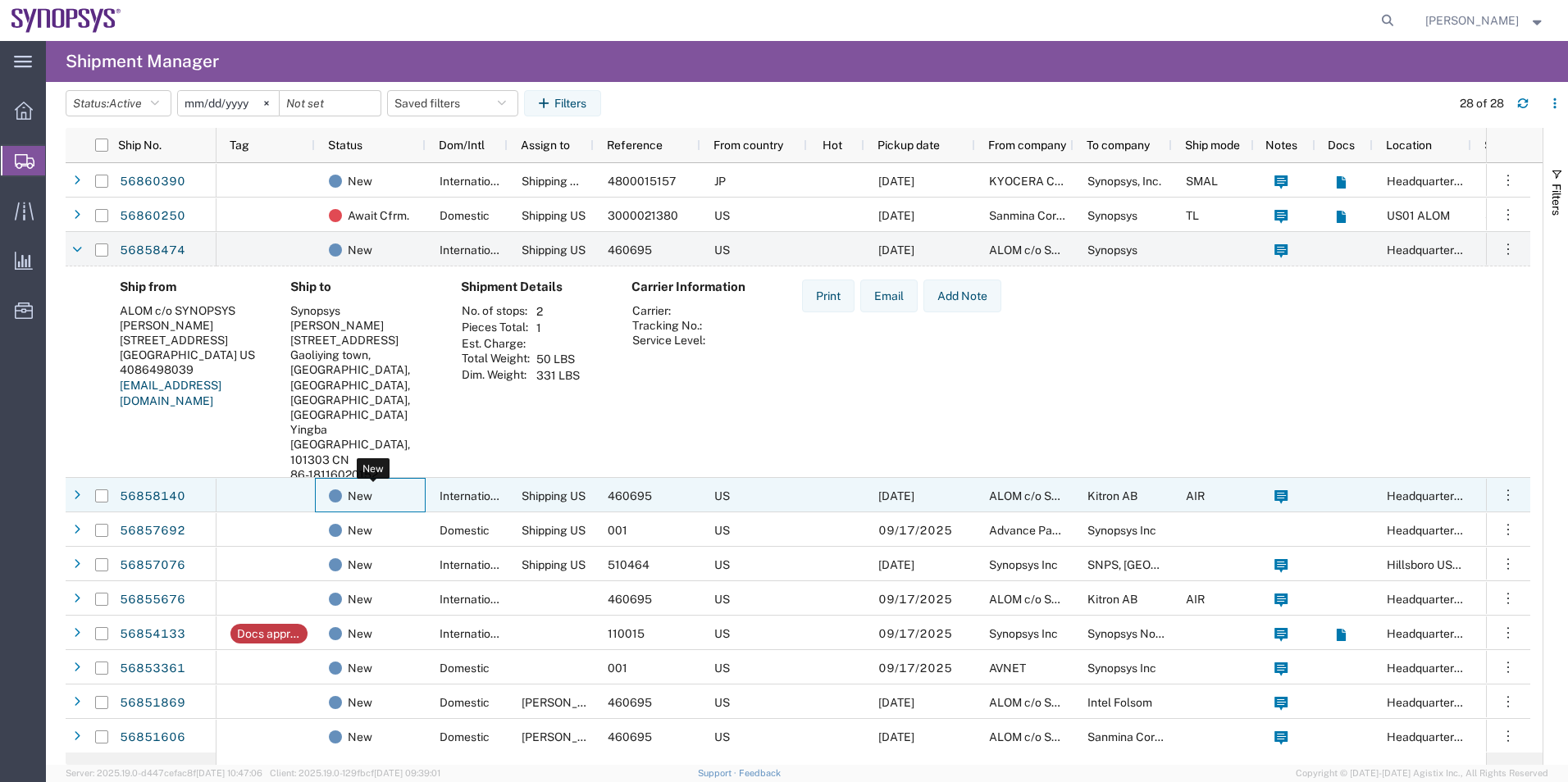
click at [383, 497] on div "New" at bounding box center [373, 496] width 90 height 34
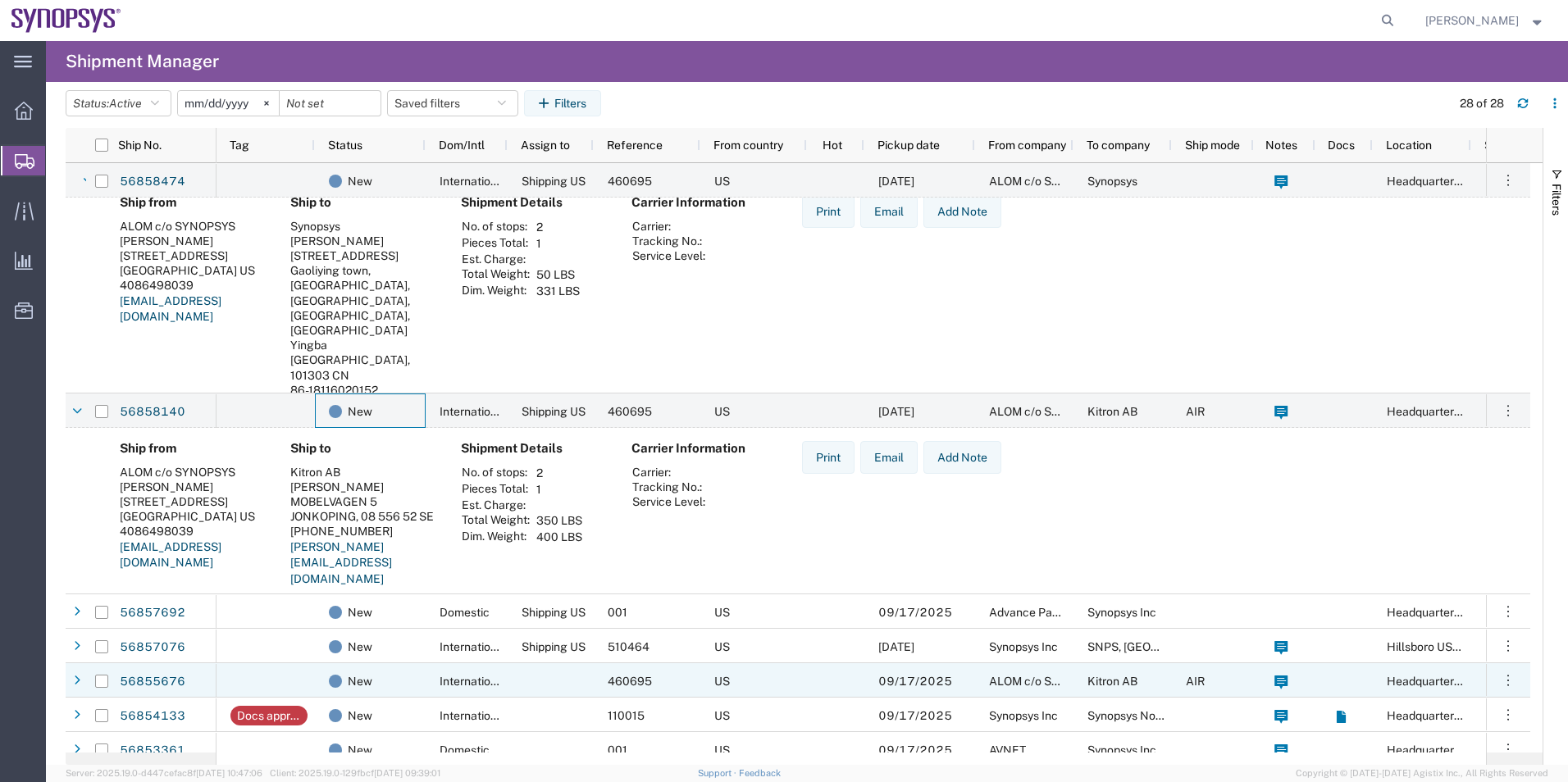
scroll to position [164, 0]
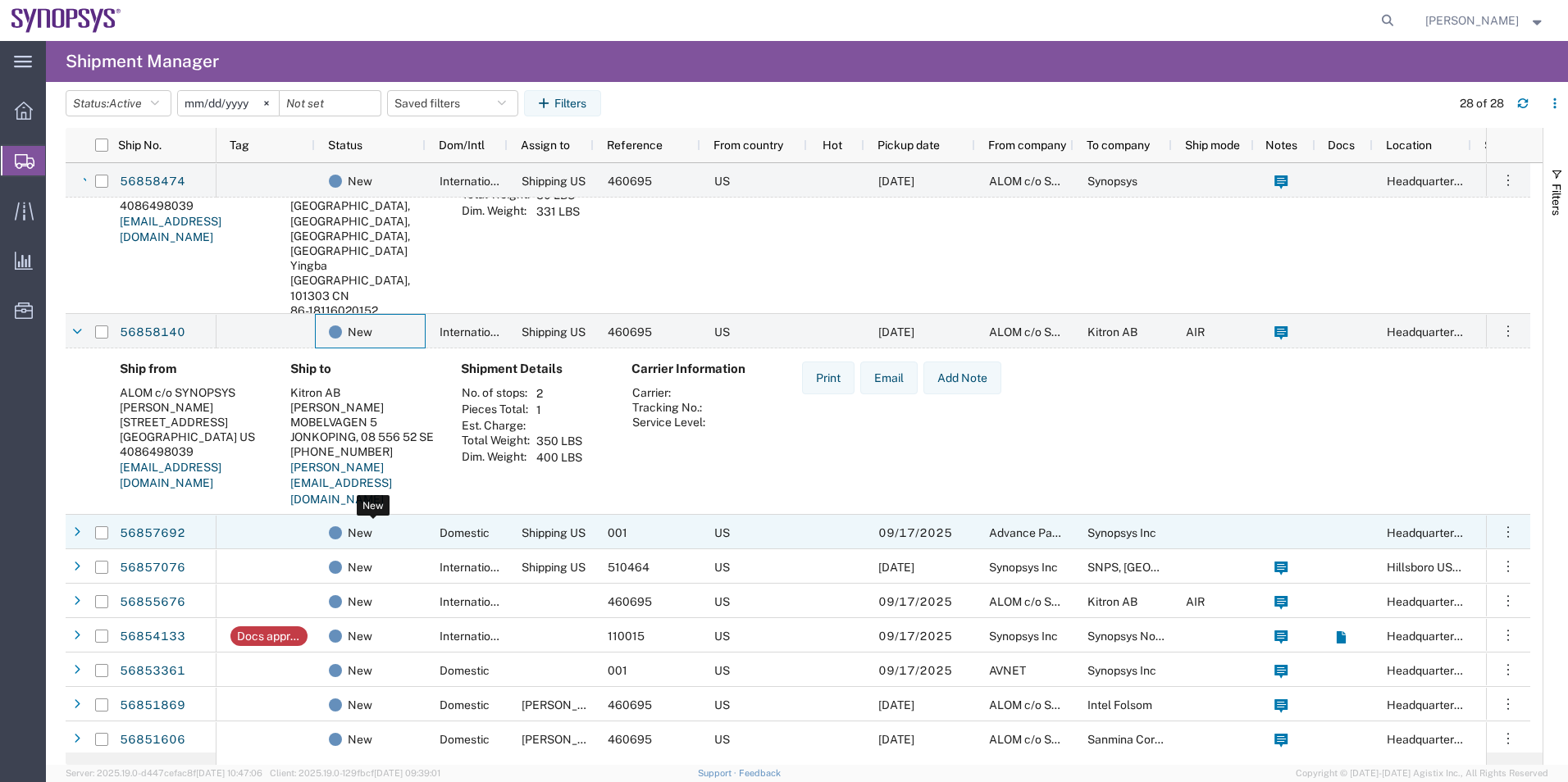
click at [395, 529] on div "New" at bounding box center [373, 533] width 90 height 34
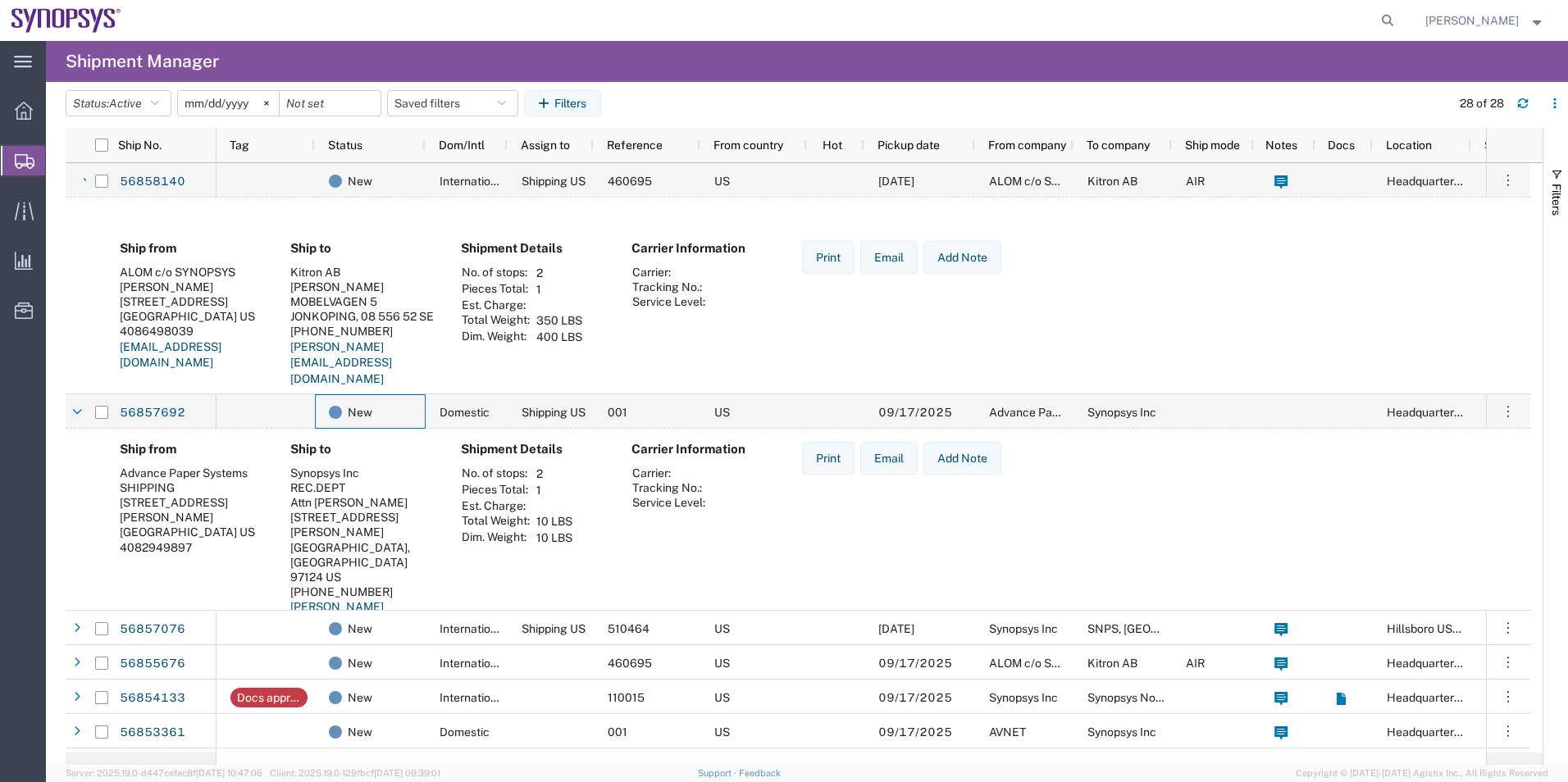
scroll to position [328, 0]
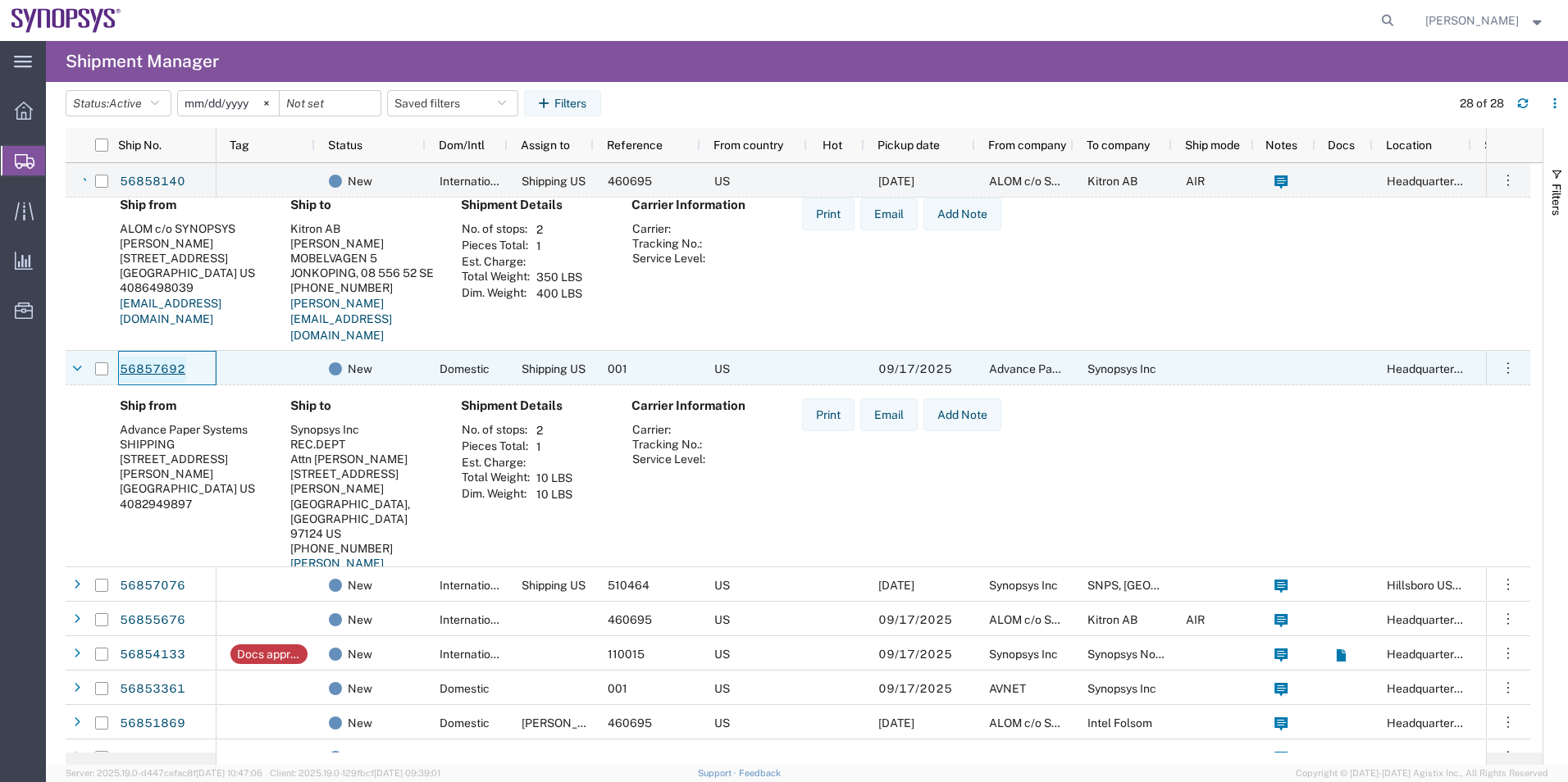
click at [142, 373] on link "56857692" at bounding box center [152, 370] width 67 height 26
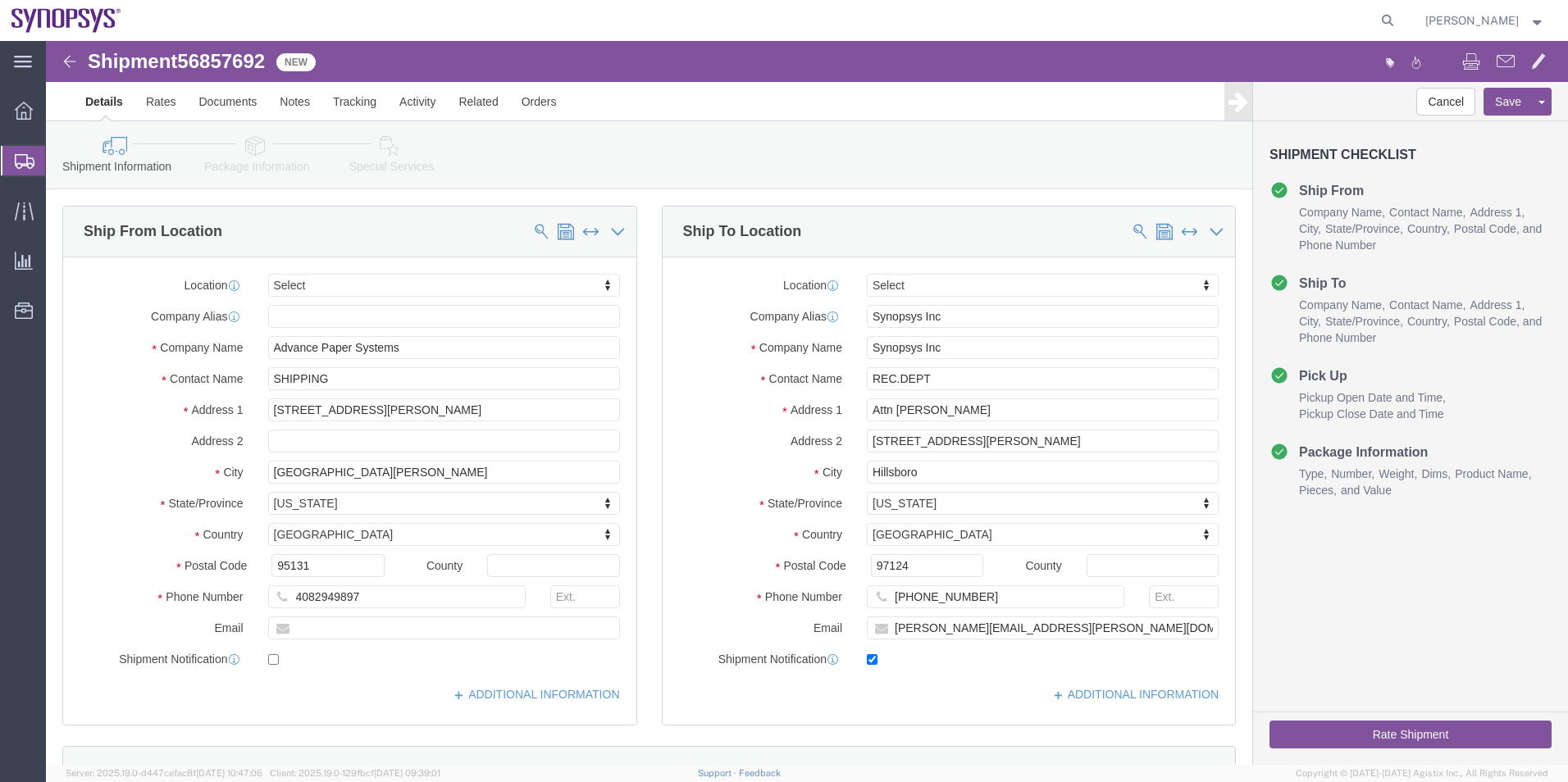
select select
click icon
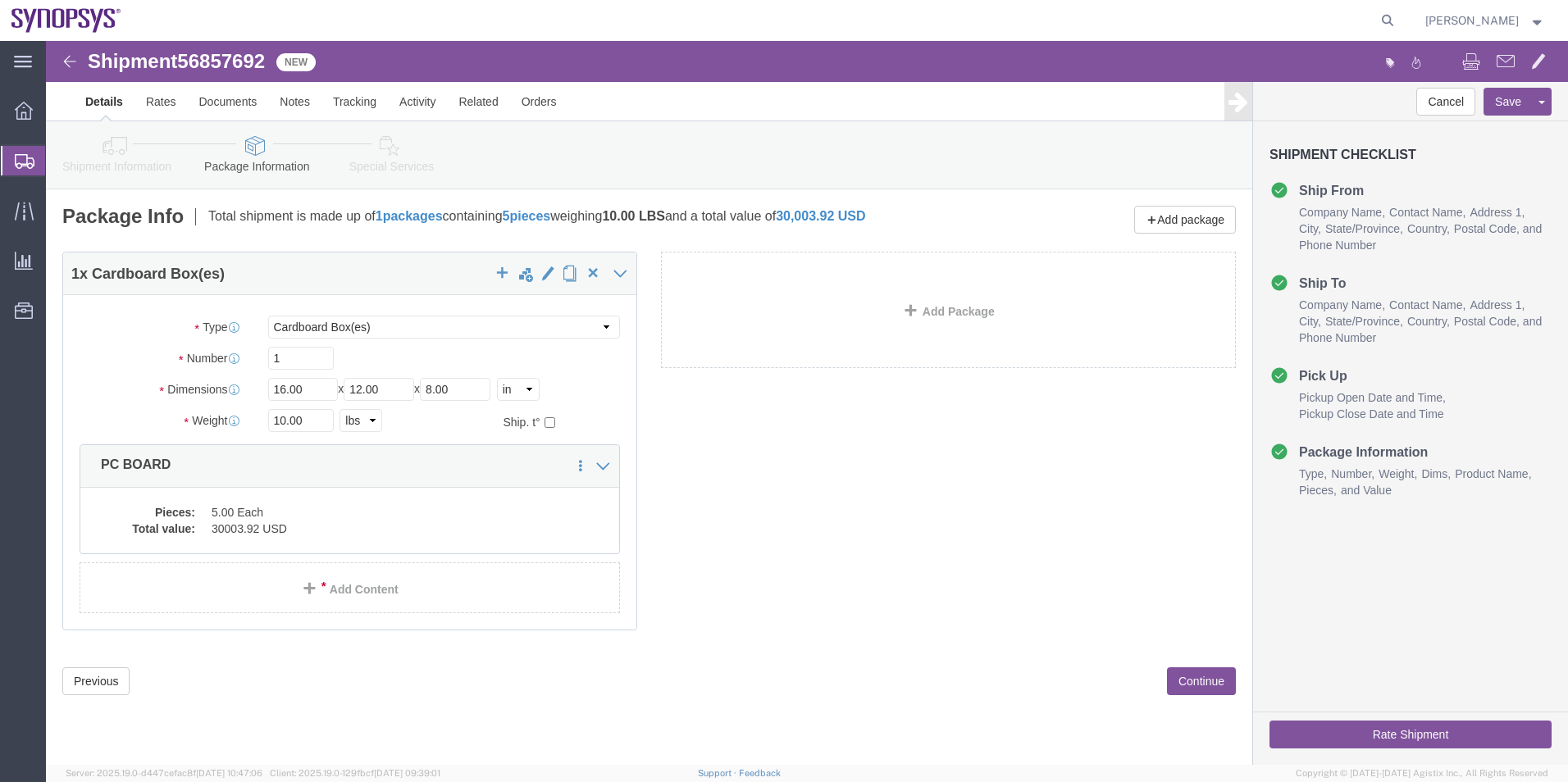
click icon
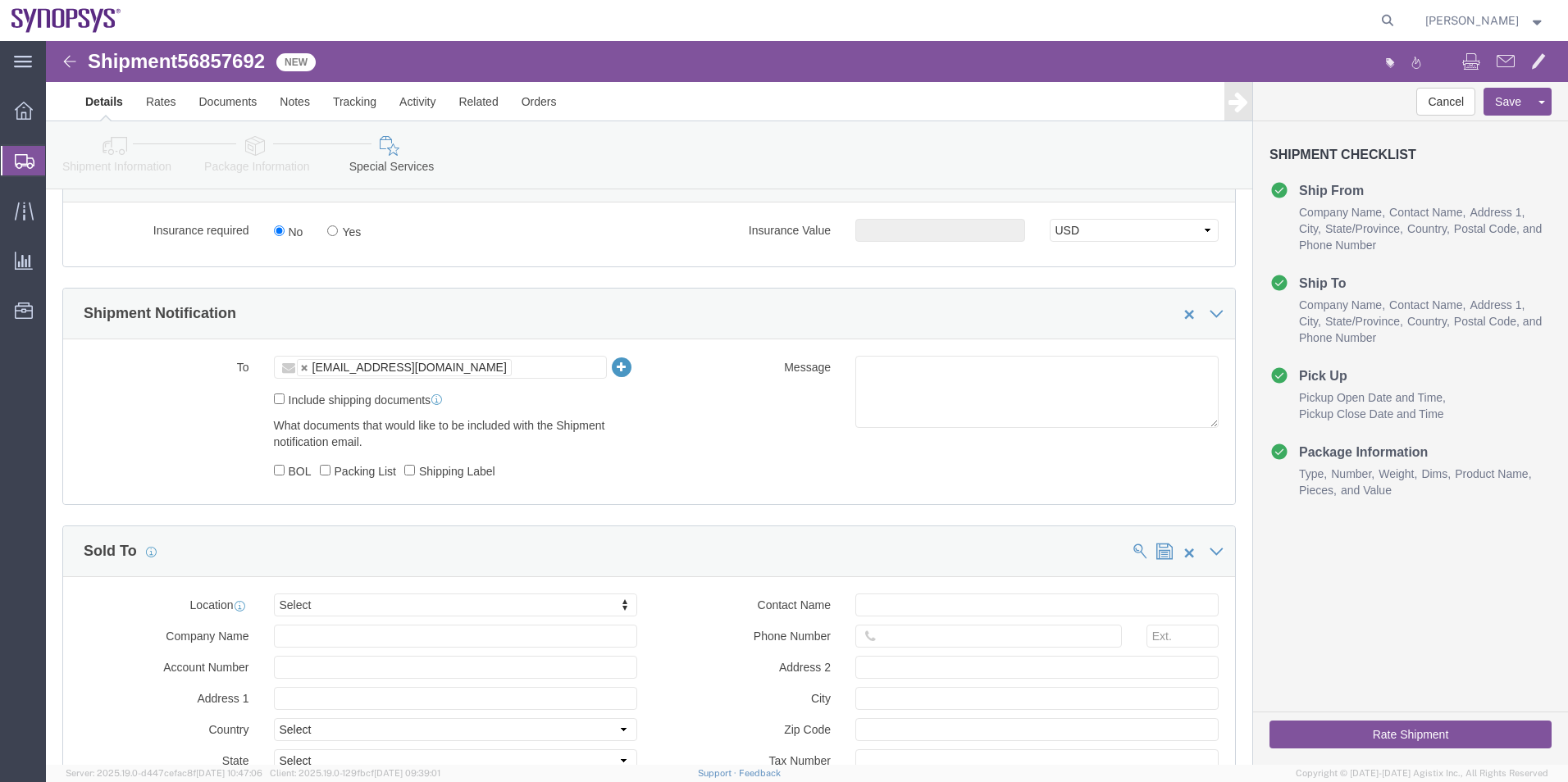
scroll to position [902, 0]
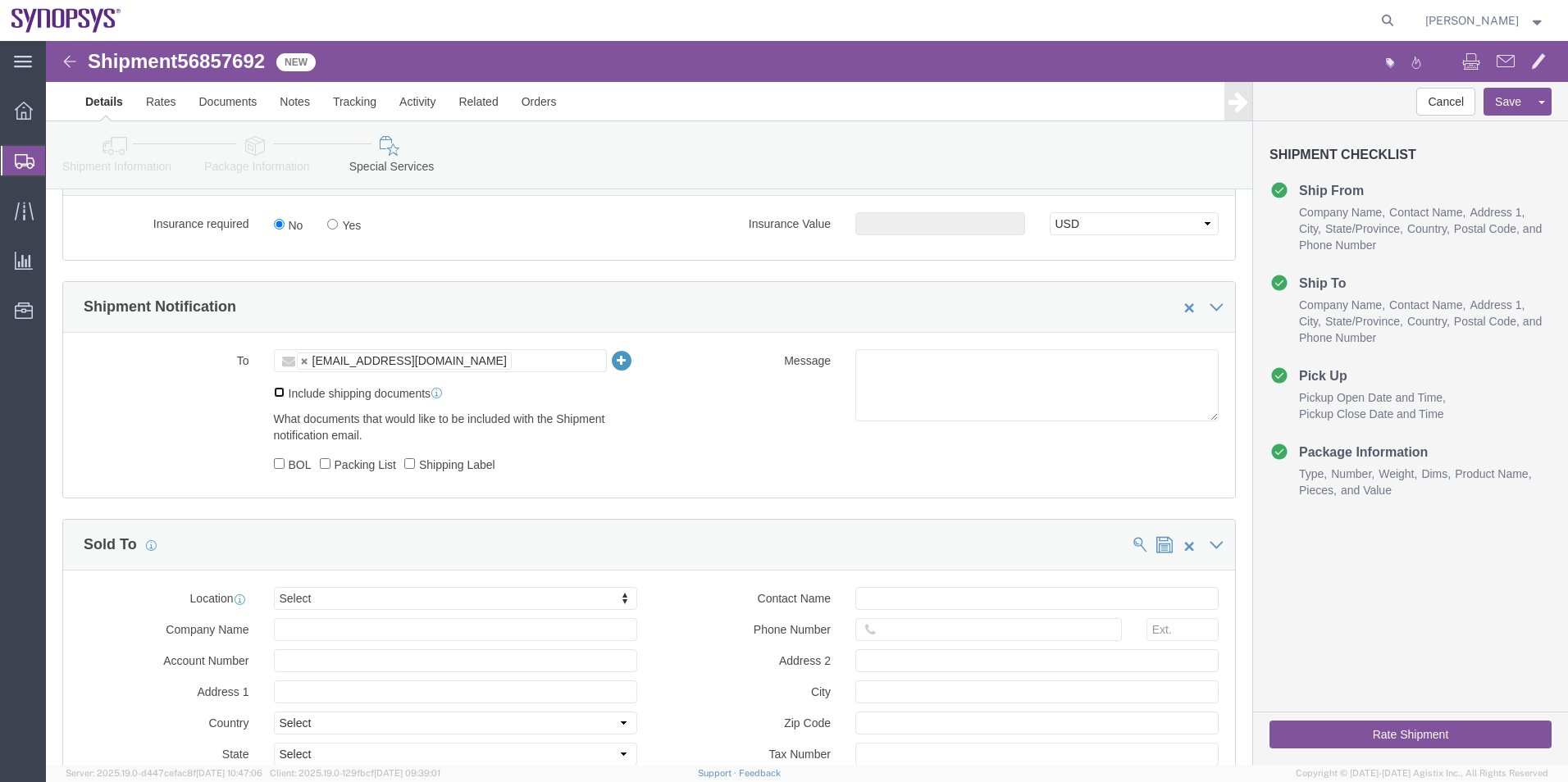
click input "Include shipping documents"
checkbox input "true"
click input "Shipping Label"
checkbox input "true"
click textarea
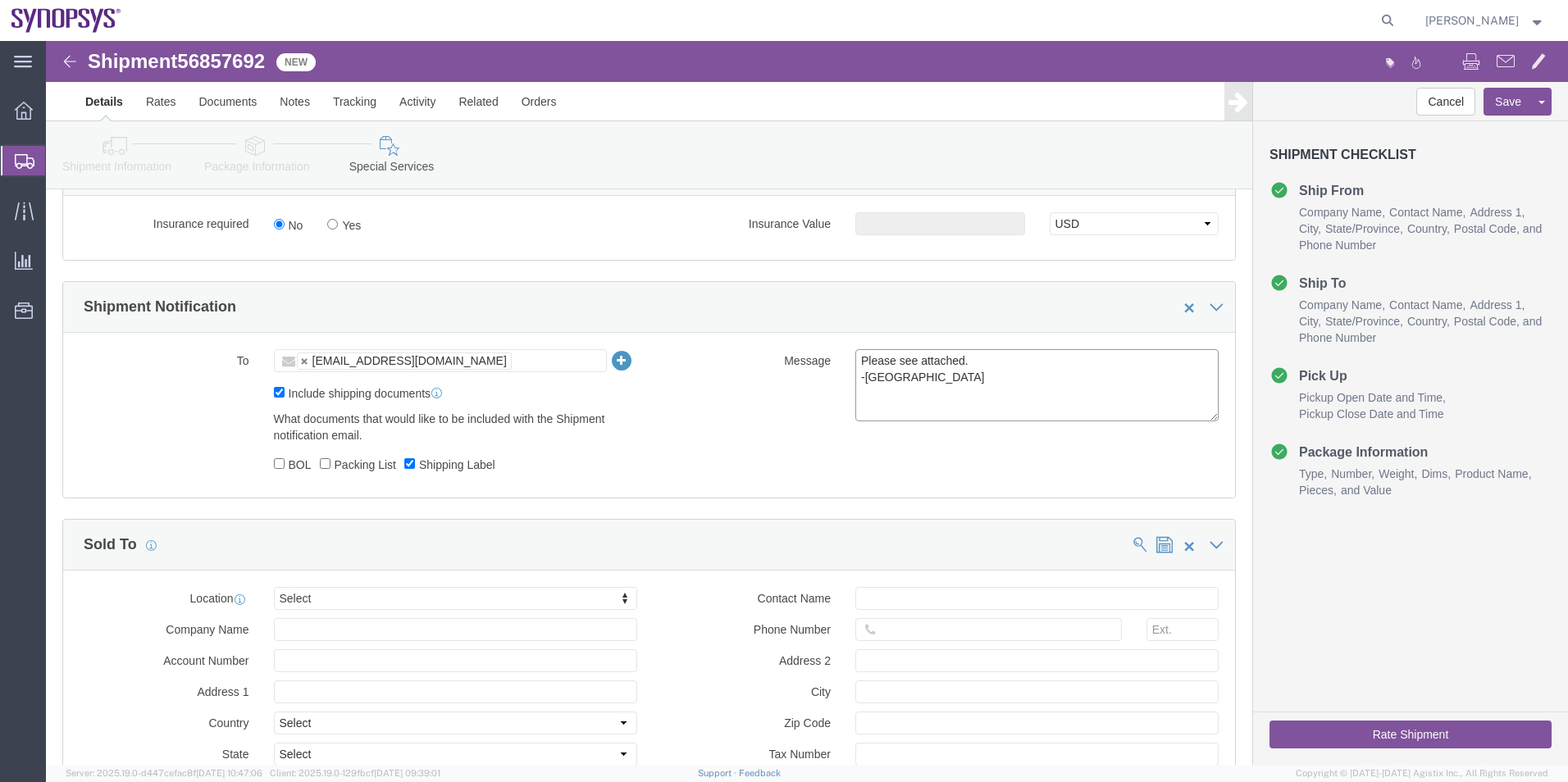
type textarea "Please see attached. -[GEOGRAPHIC_DATA]"
click button "Rate Shipment"
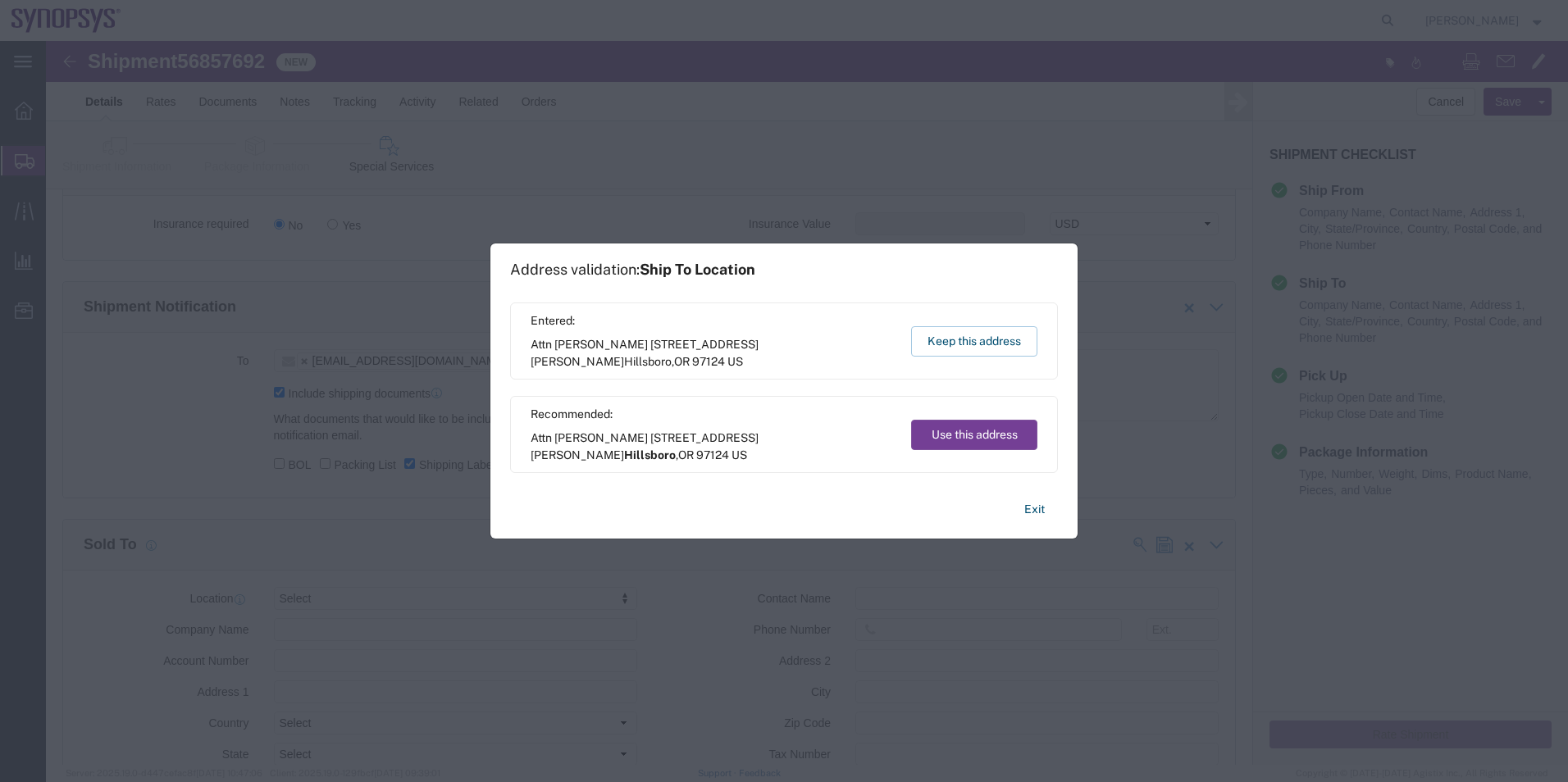
click at [961, 441] on button "Use this address" at bounding box center [973, 434] width 126 height 30
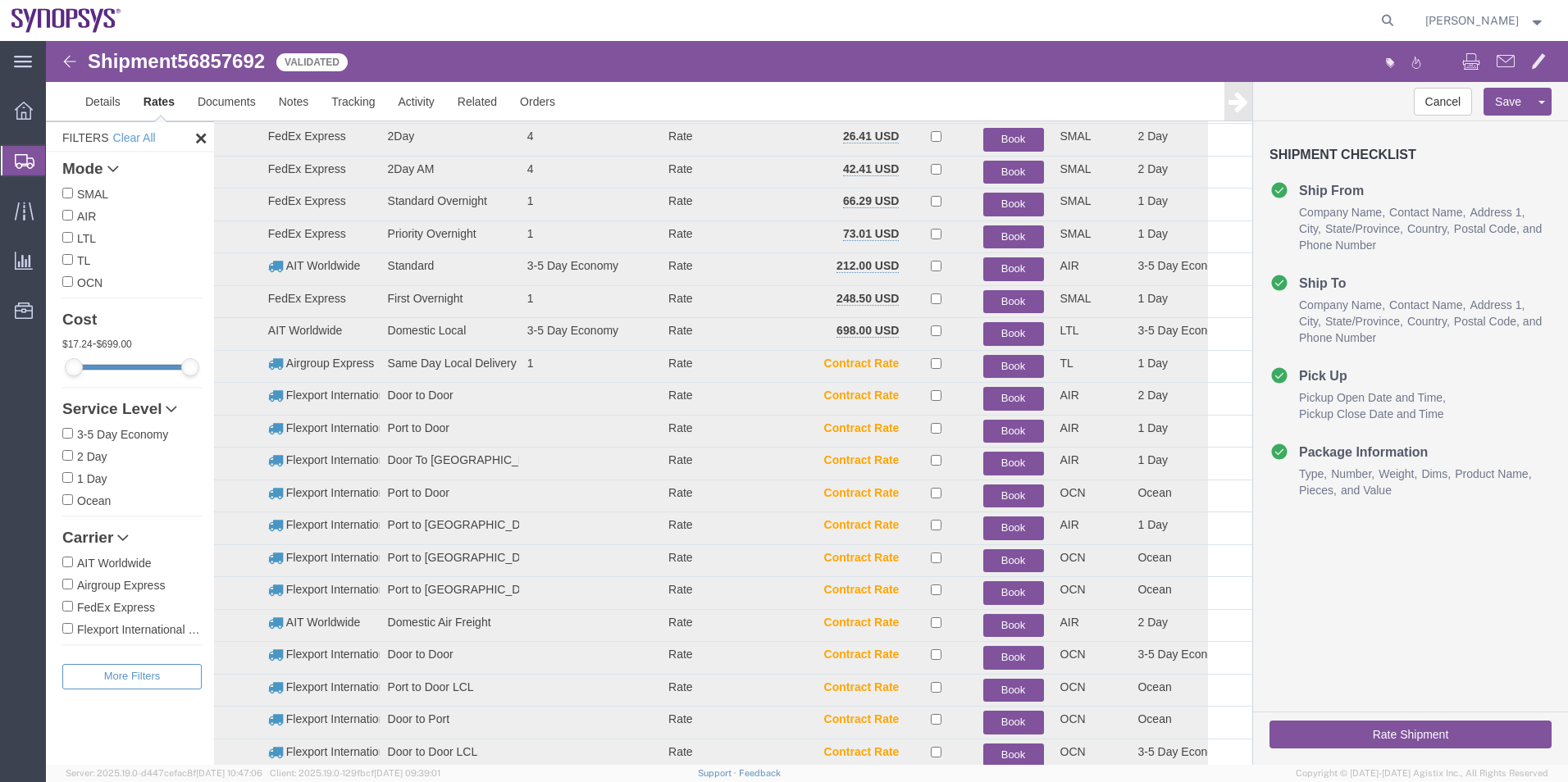
scroll to position [17, 0]
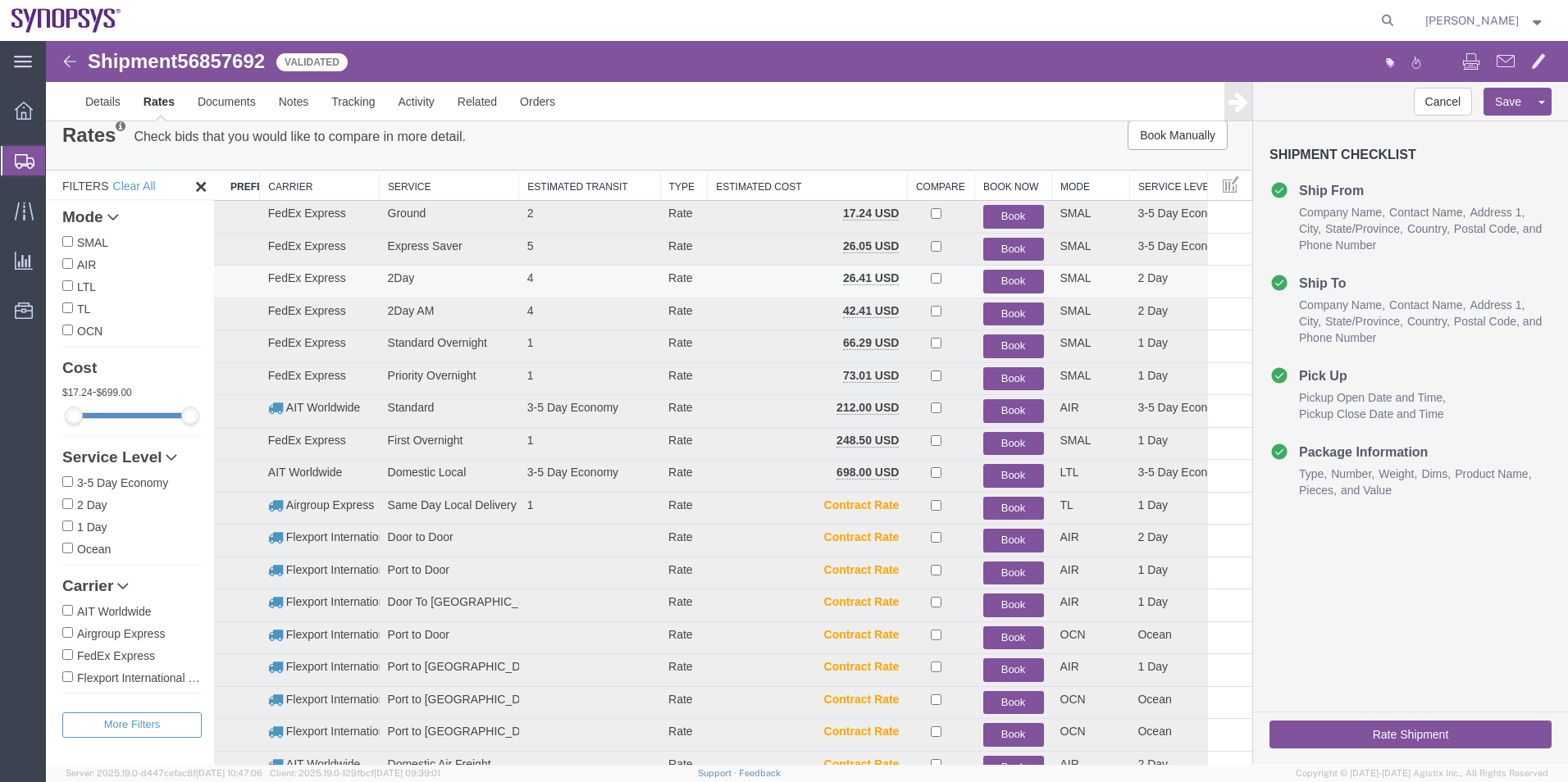
click at [1006, 274] on button "Book" at bounding box center [1013, 282] width 61 height 24
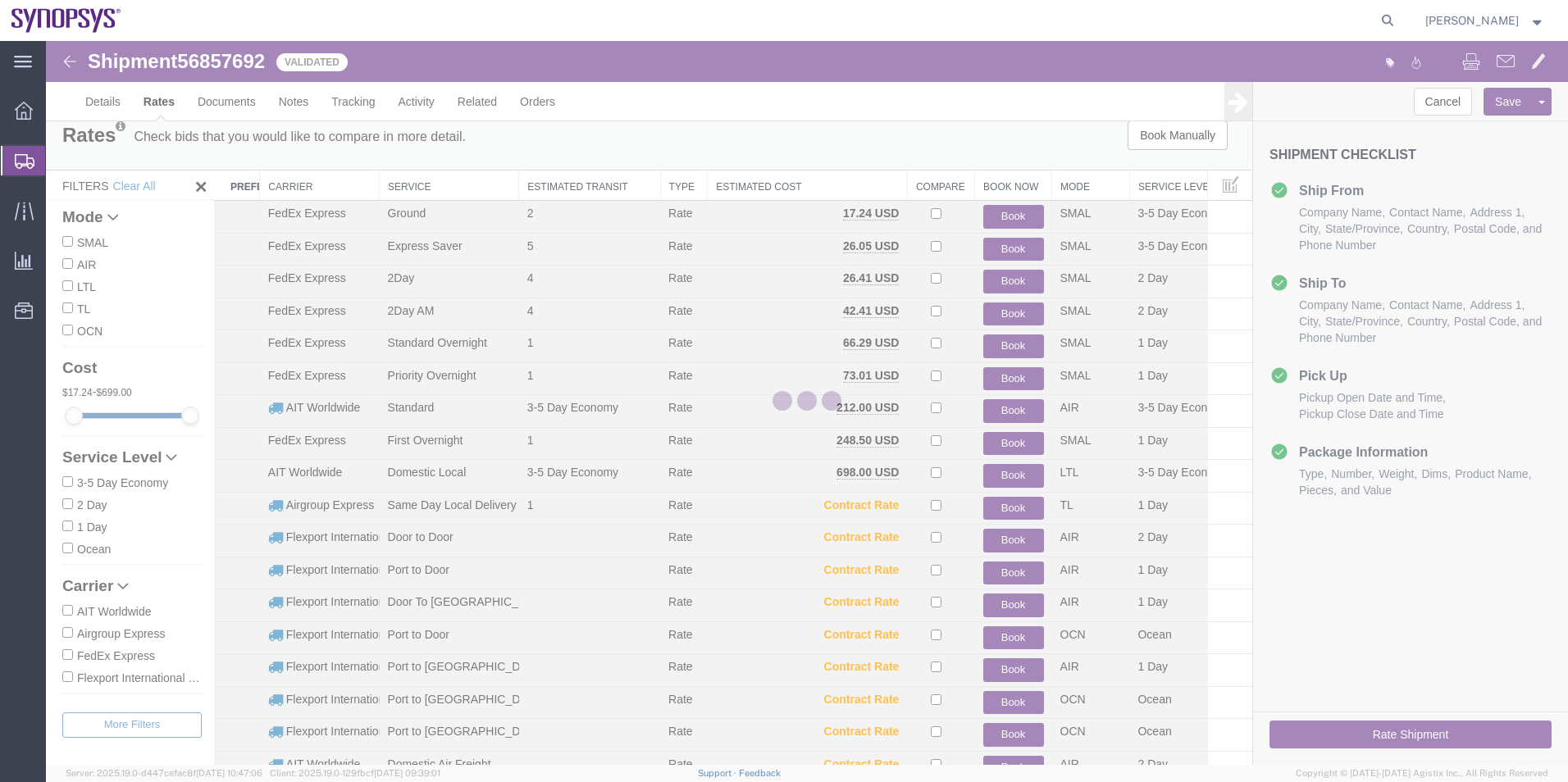
scroll to position [0, 0]
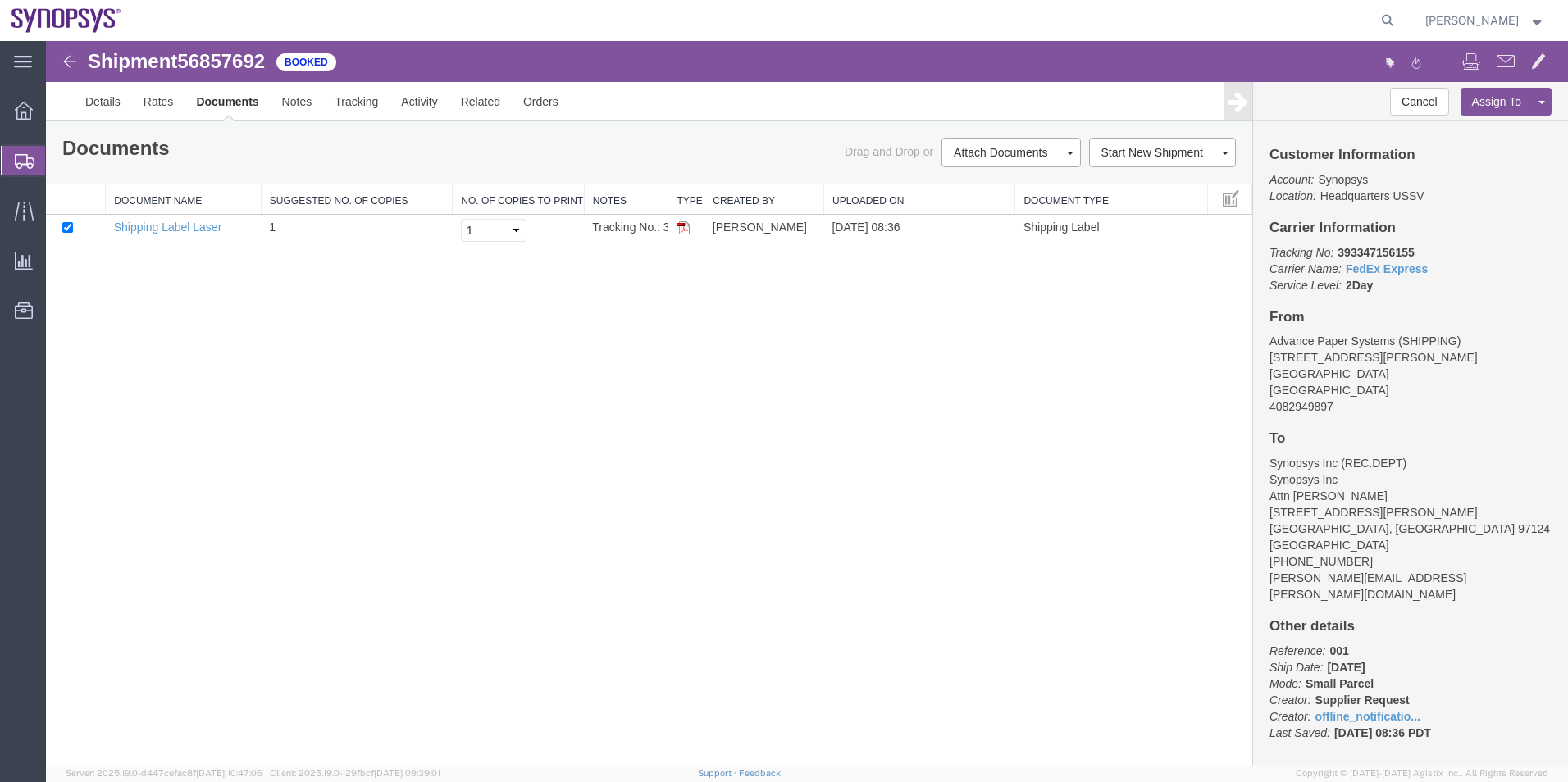
click at [0, 0] on span "Shipment Manager" at bounding box center [0, 0] width 0 height 0
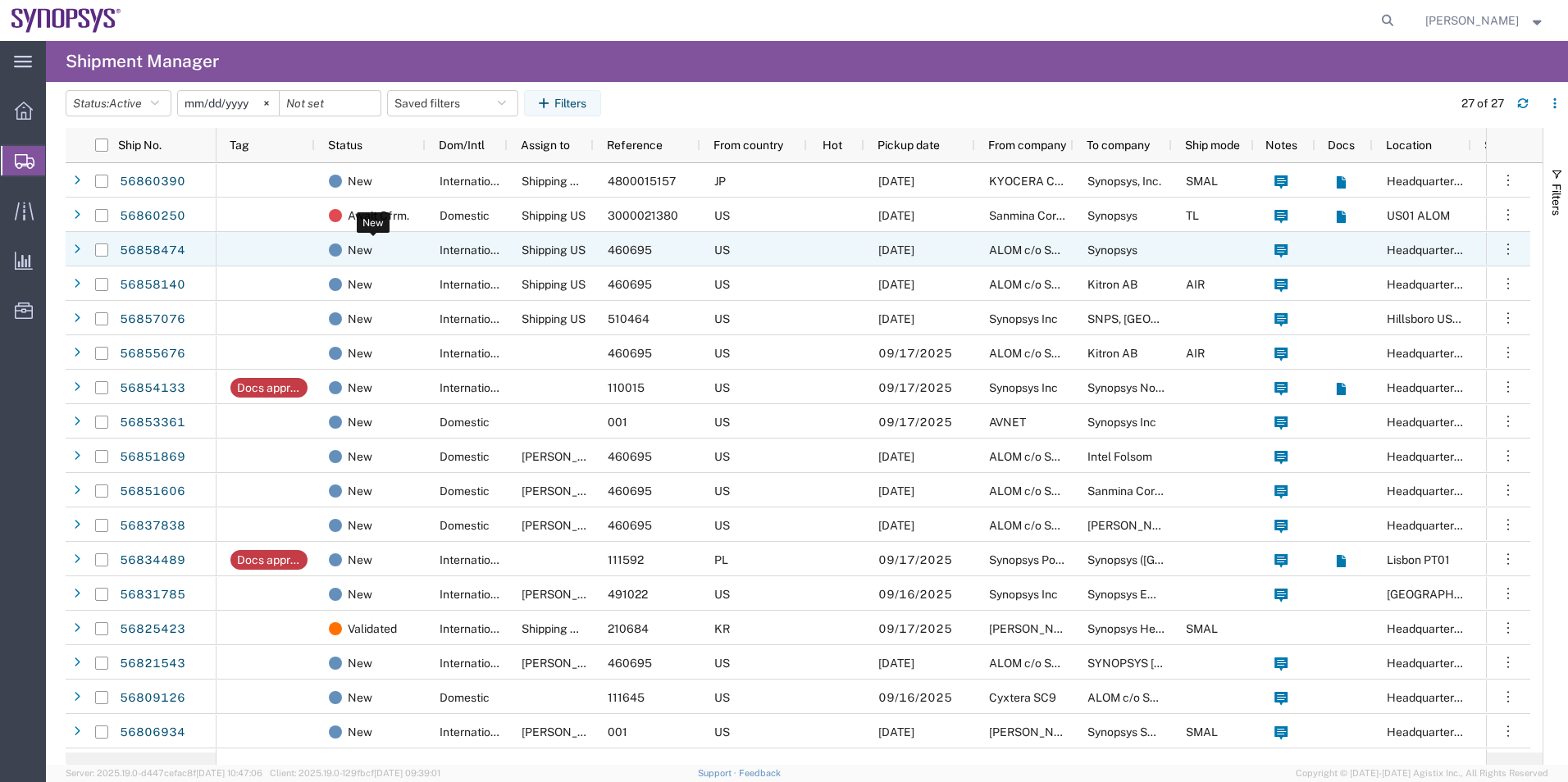
click at [371, 256] on span "New" at bounding box center [360, 250] width 24 height 34
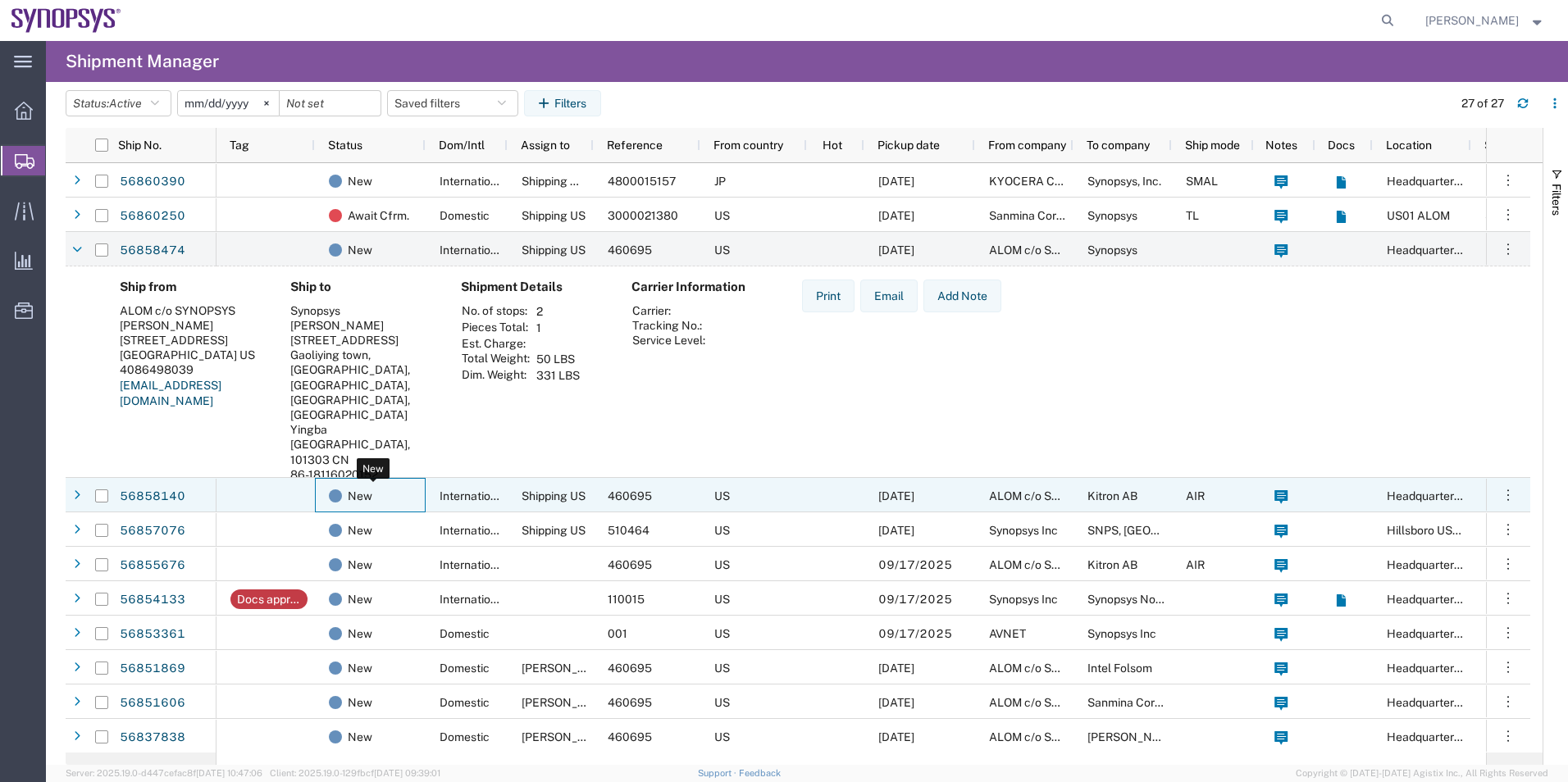
click at [410, 501] on div "New" at bounding box center [373, 496] width 90 height 34
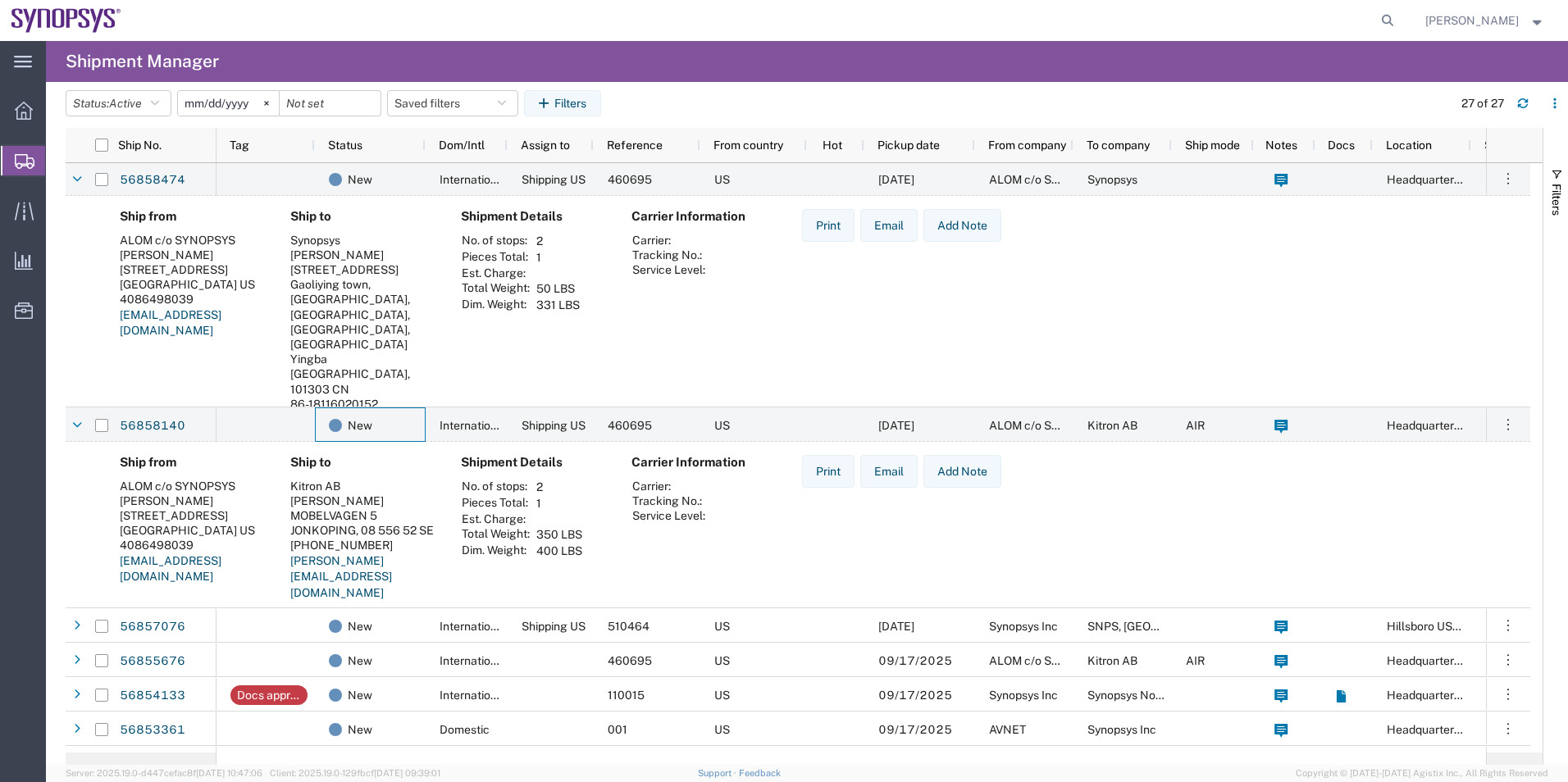
scroll to position [164, 0]
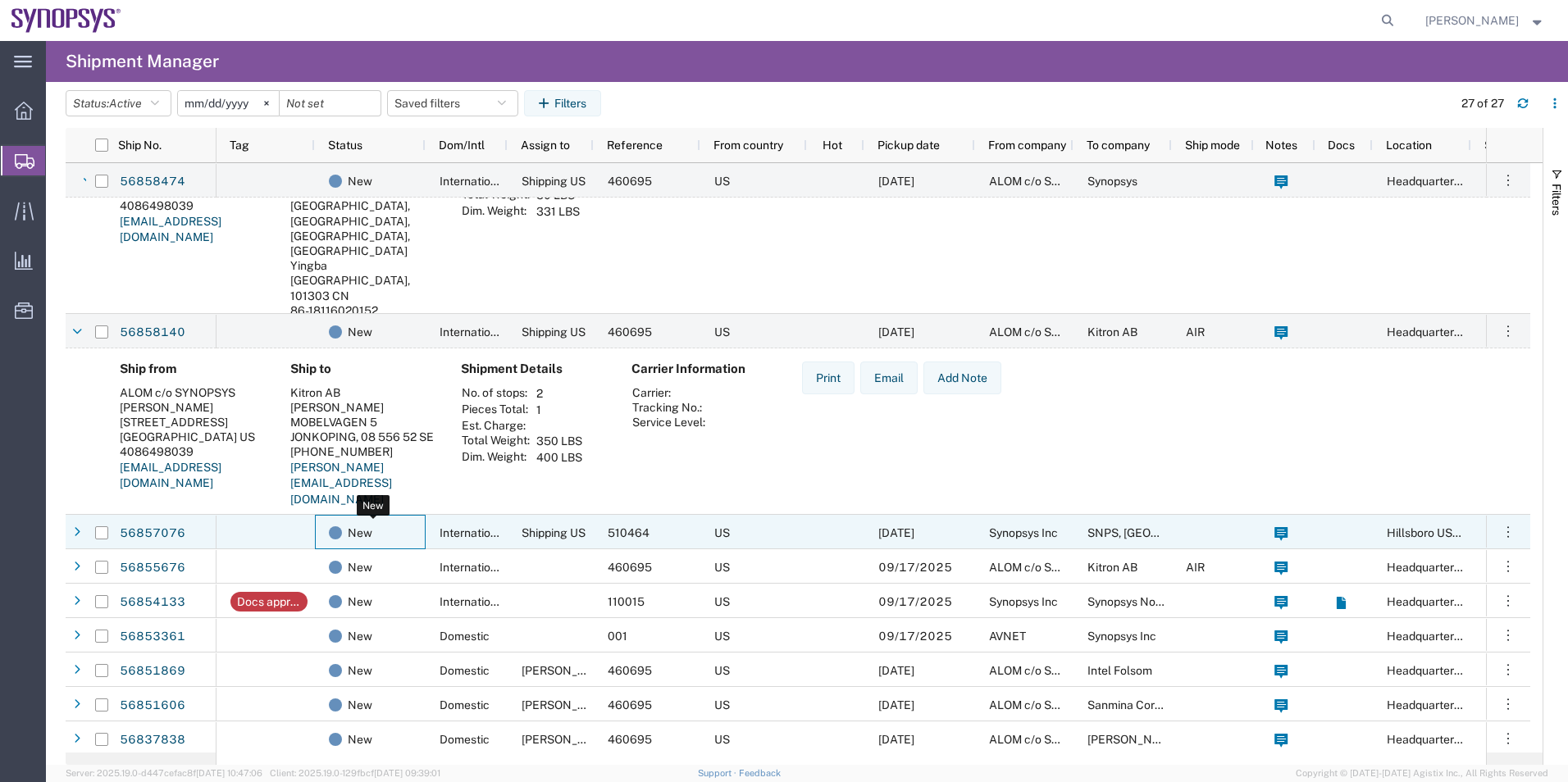
click at [409, 534] on div "New" at bounding box center [373, 533] width 90 height 34
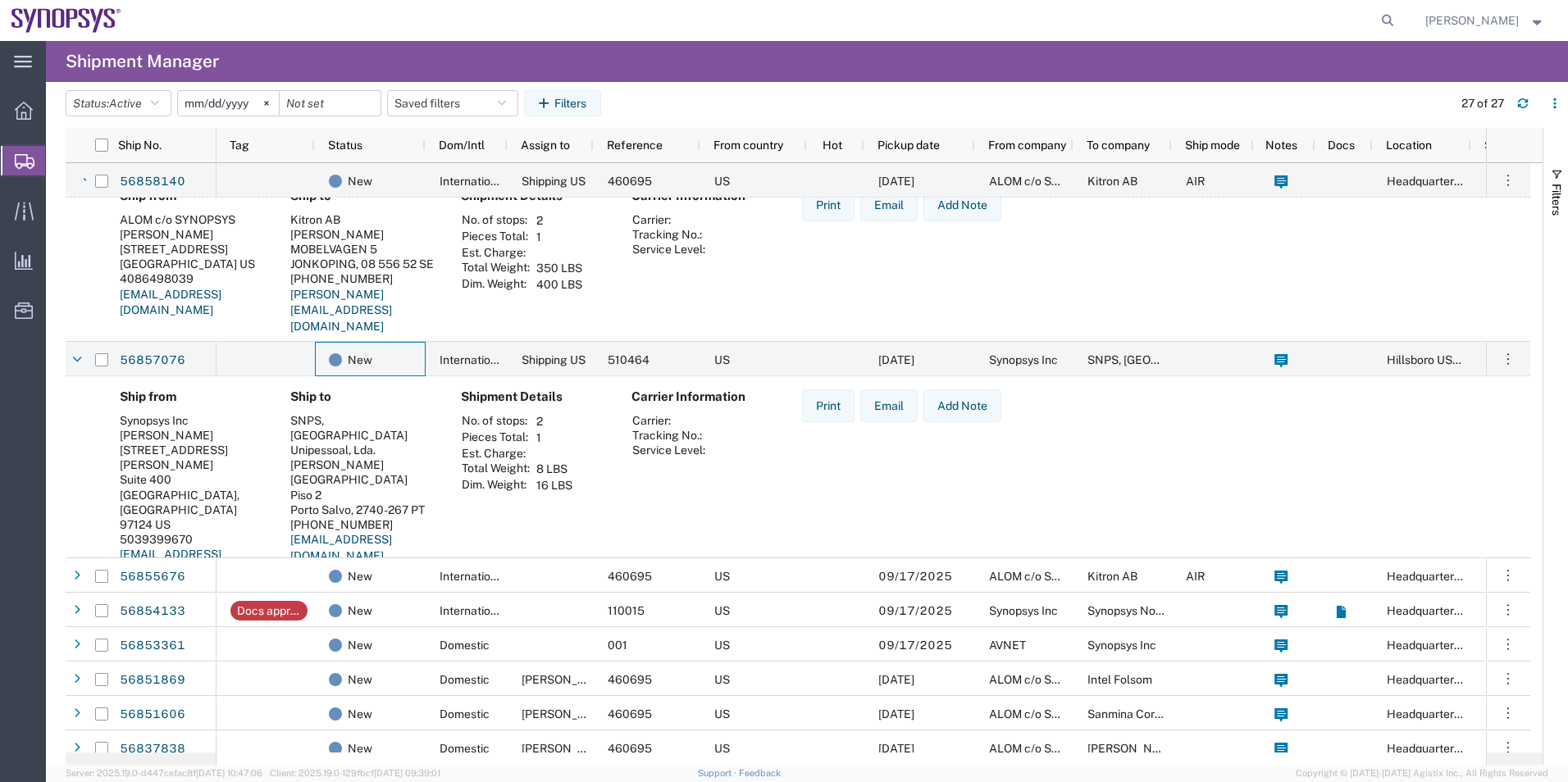
scroll to position [492, 0]
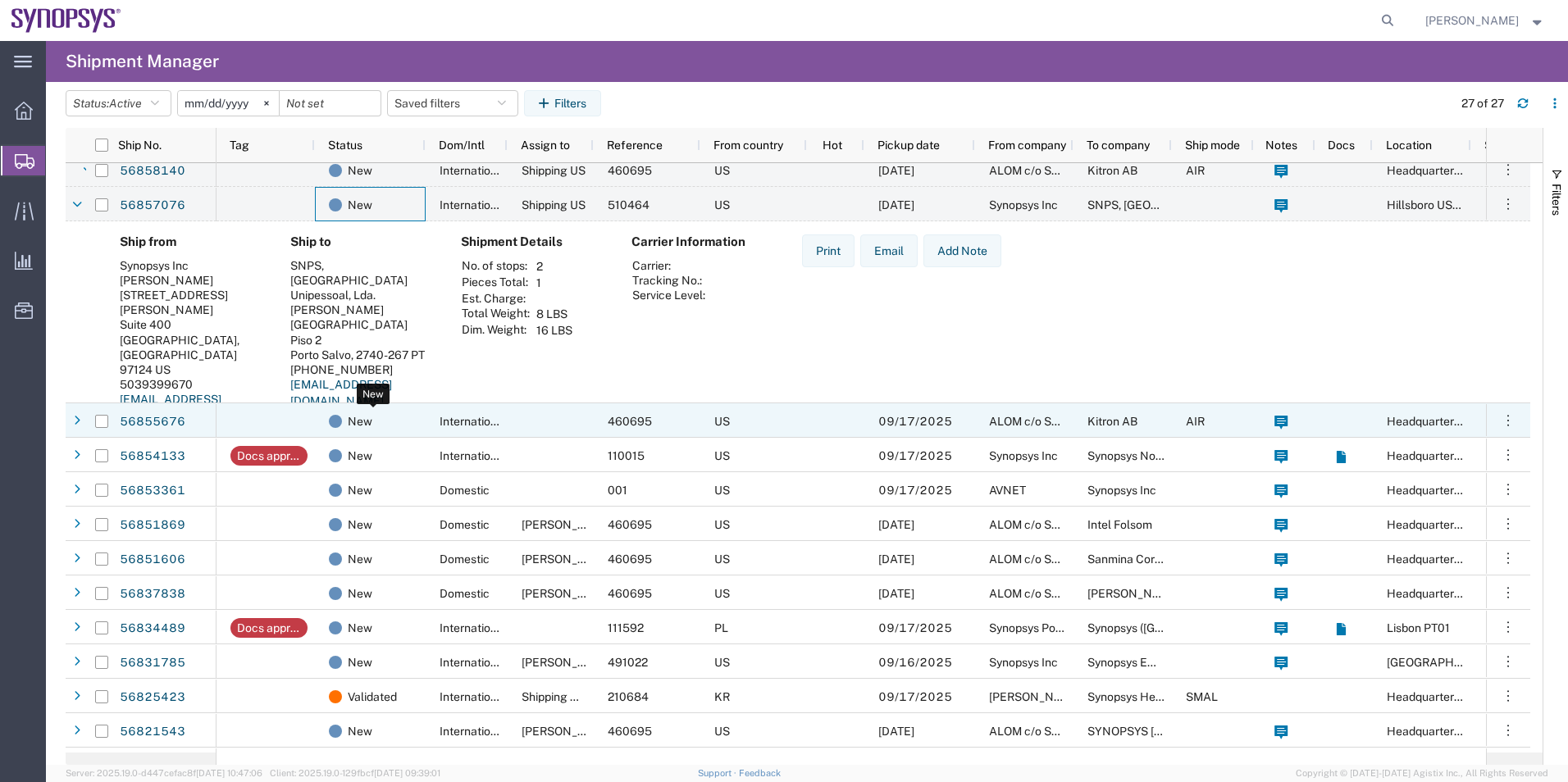
click at [369, 435] on span "New" at bounding box center [360, 421] width 24 height 34
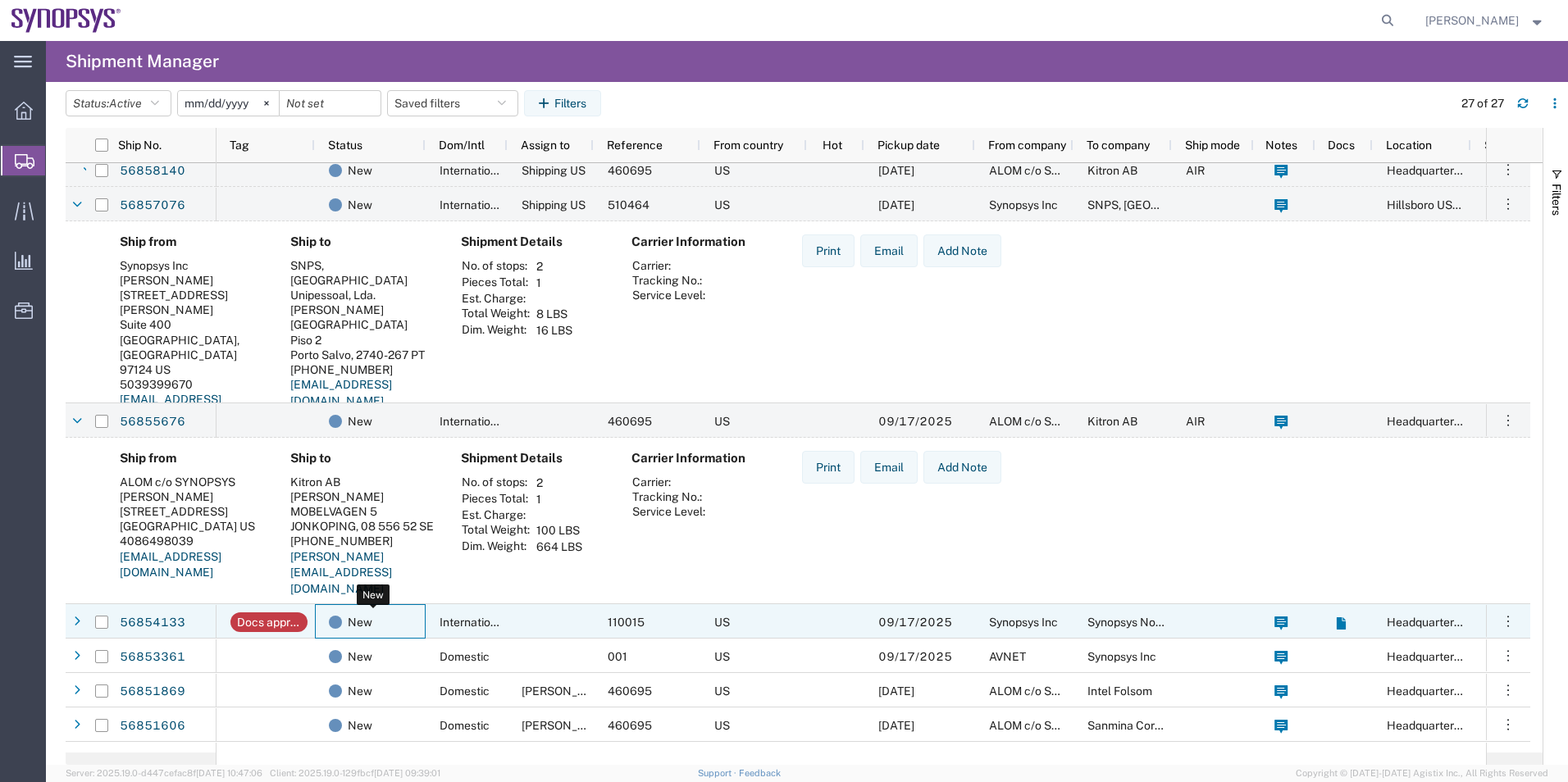
click at [401, 625] on div "New" at bounding box center [373, 623] width 90 height 34
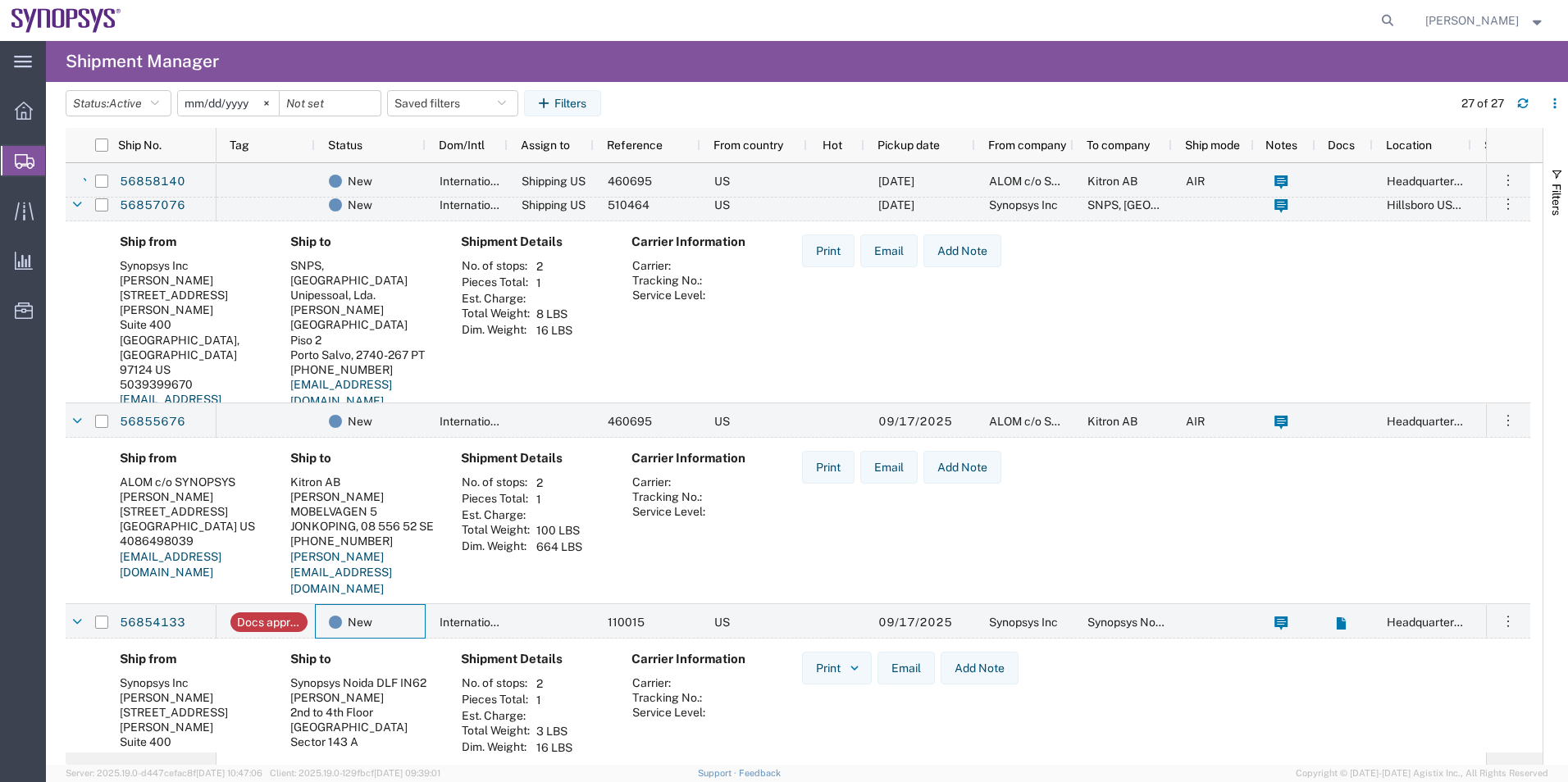
scroll to position [410, 0]
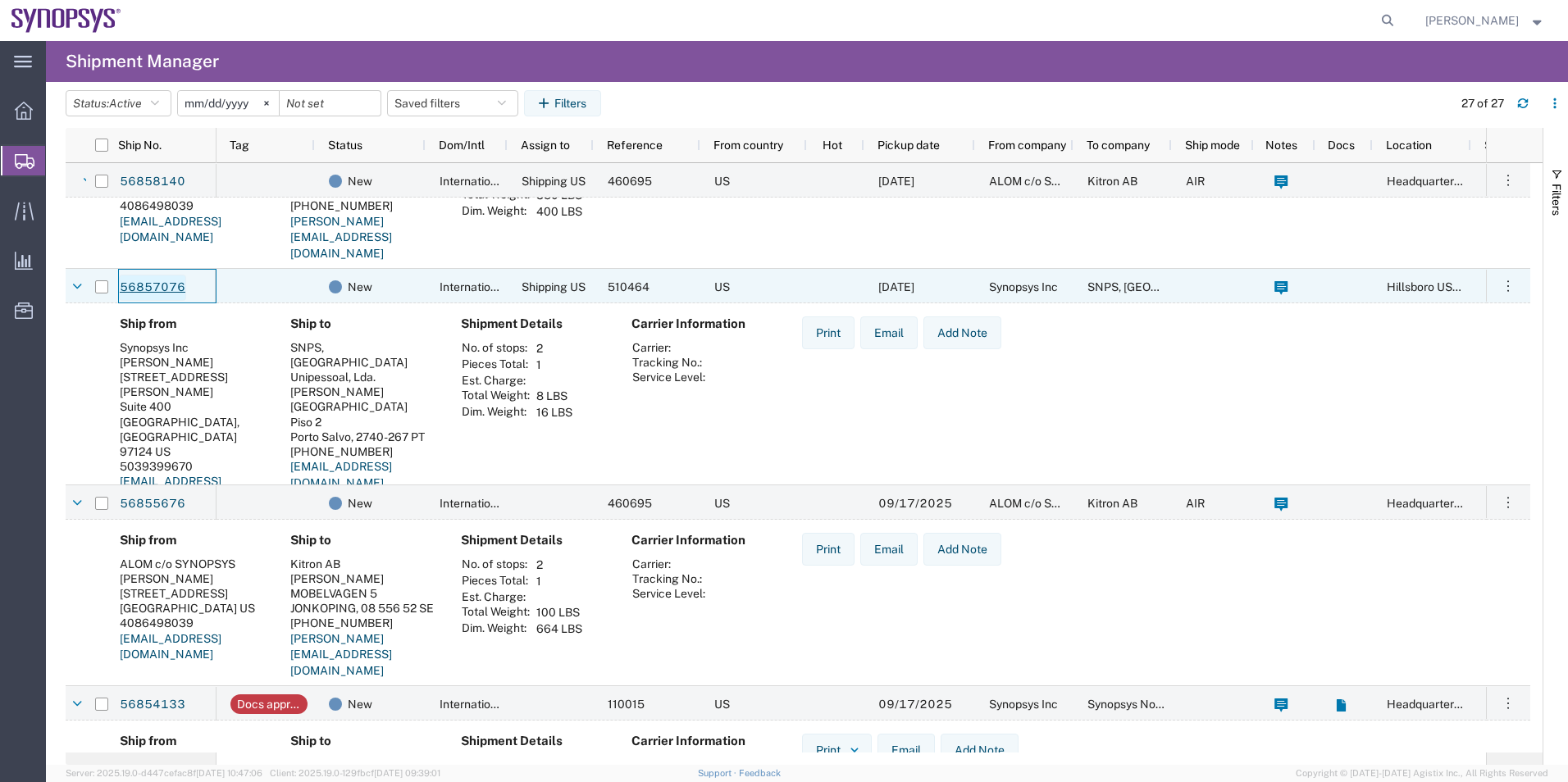
click at [146, 281] on link "56857076" at bounding box center [152, 287] width 67 height 26
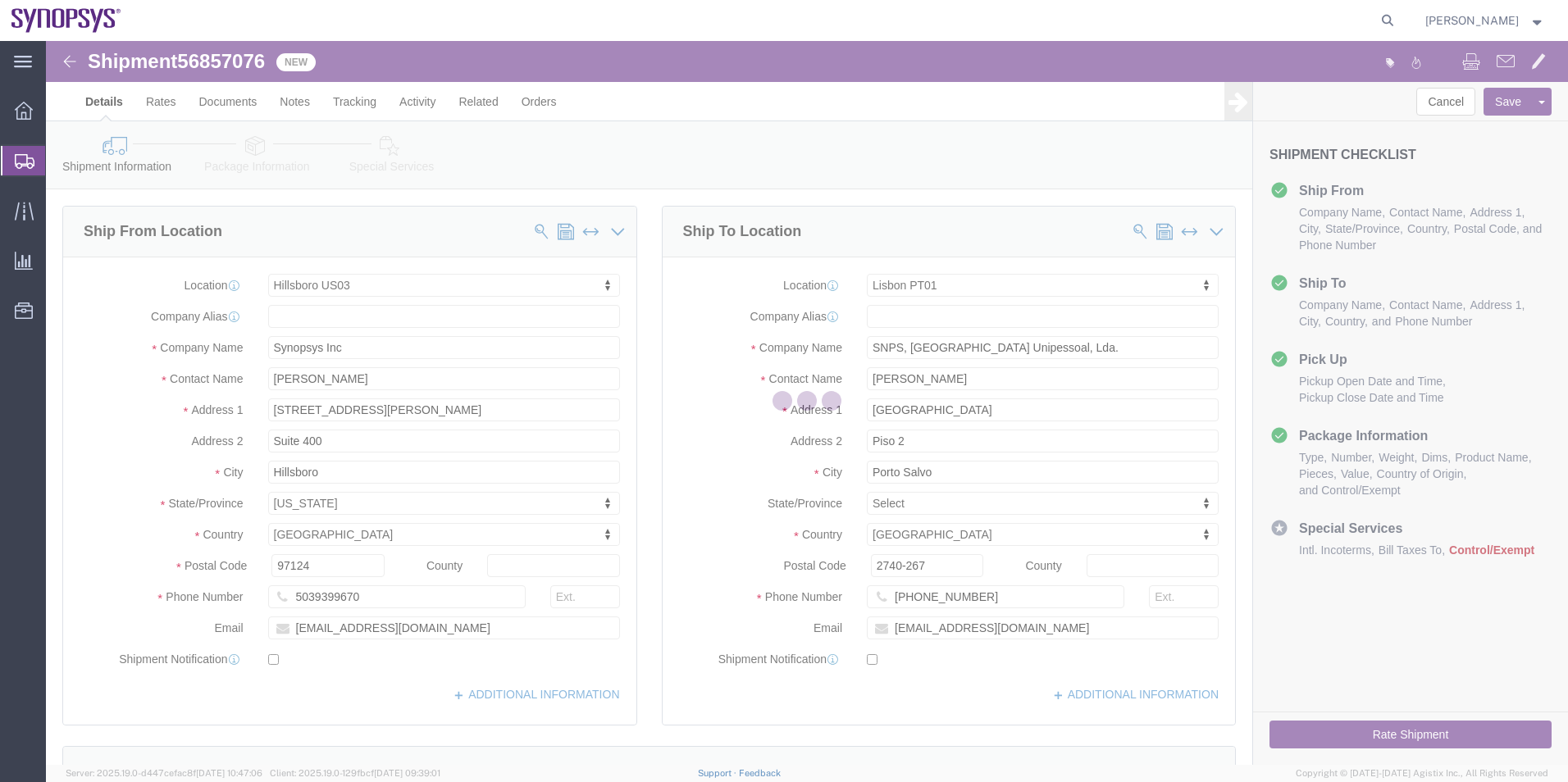
select select "63190"
select select "63152"
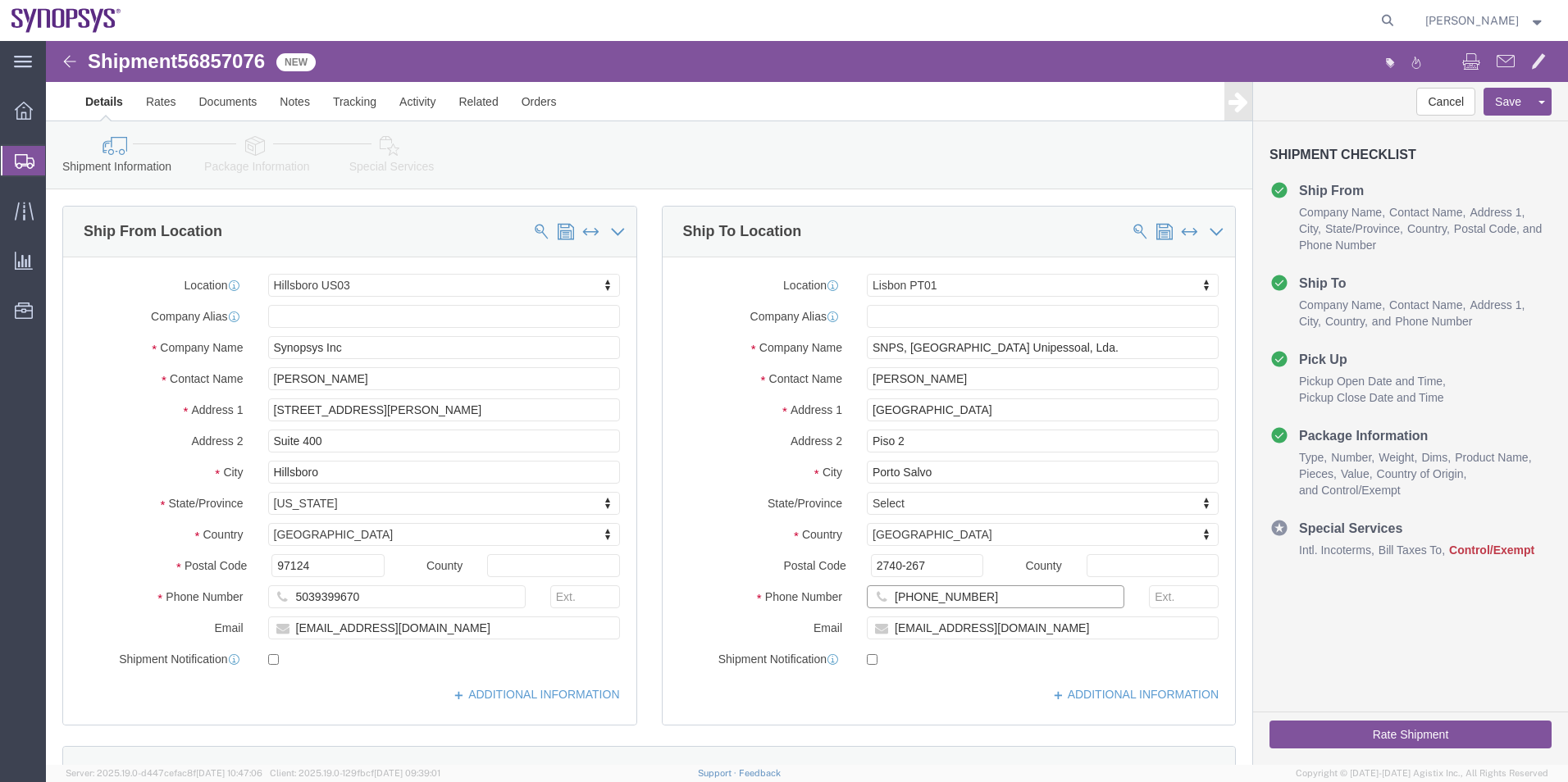
click input "[PHONE_NUMBER]"
type input "351911999307"
click icon
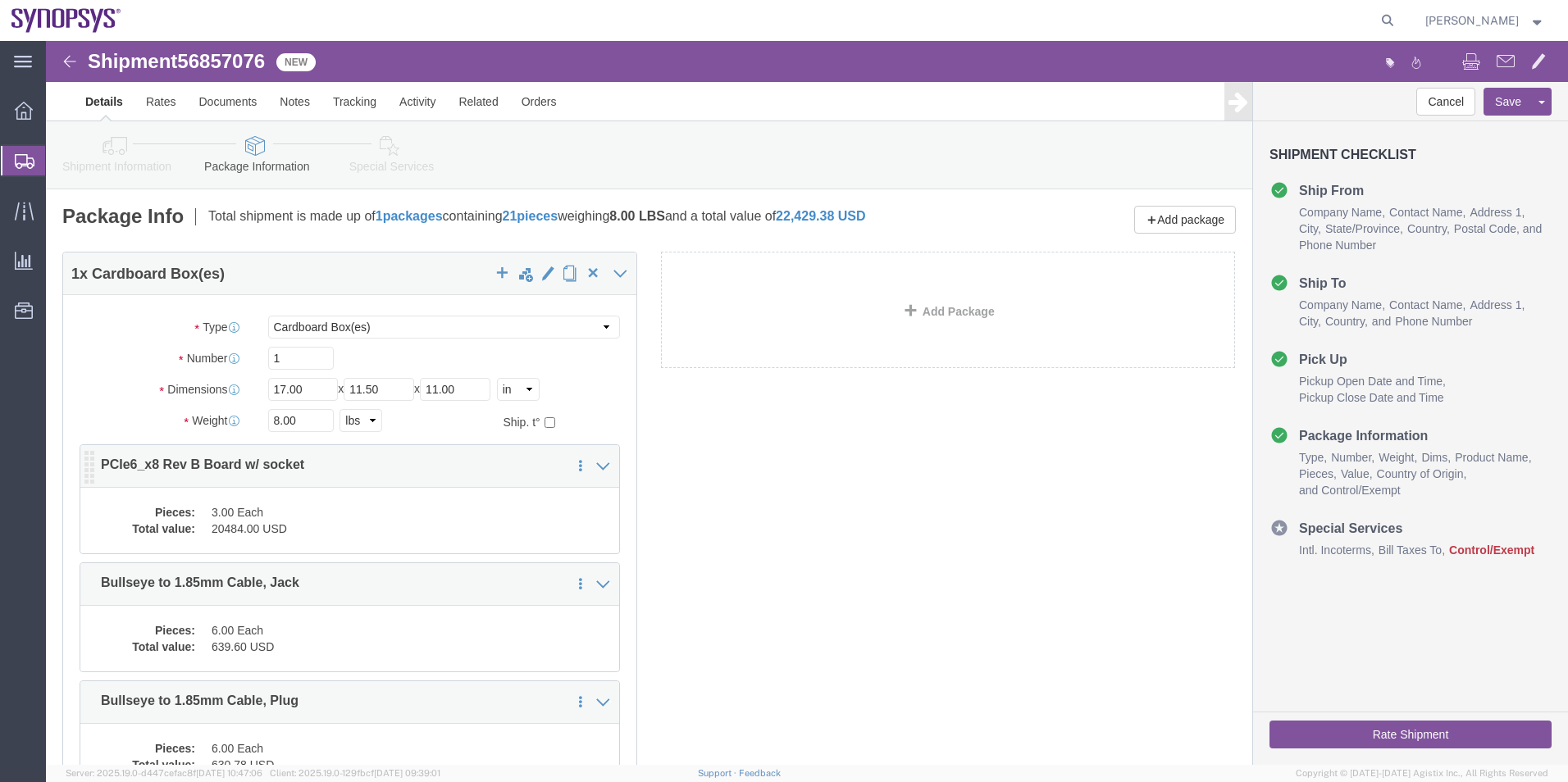
click dd "20484.00 USD"
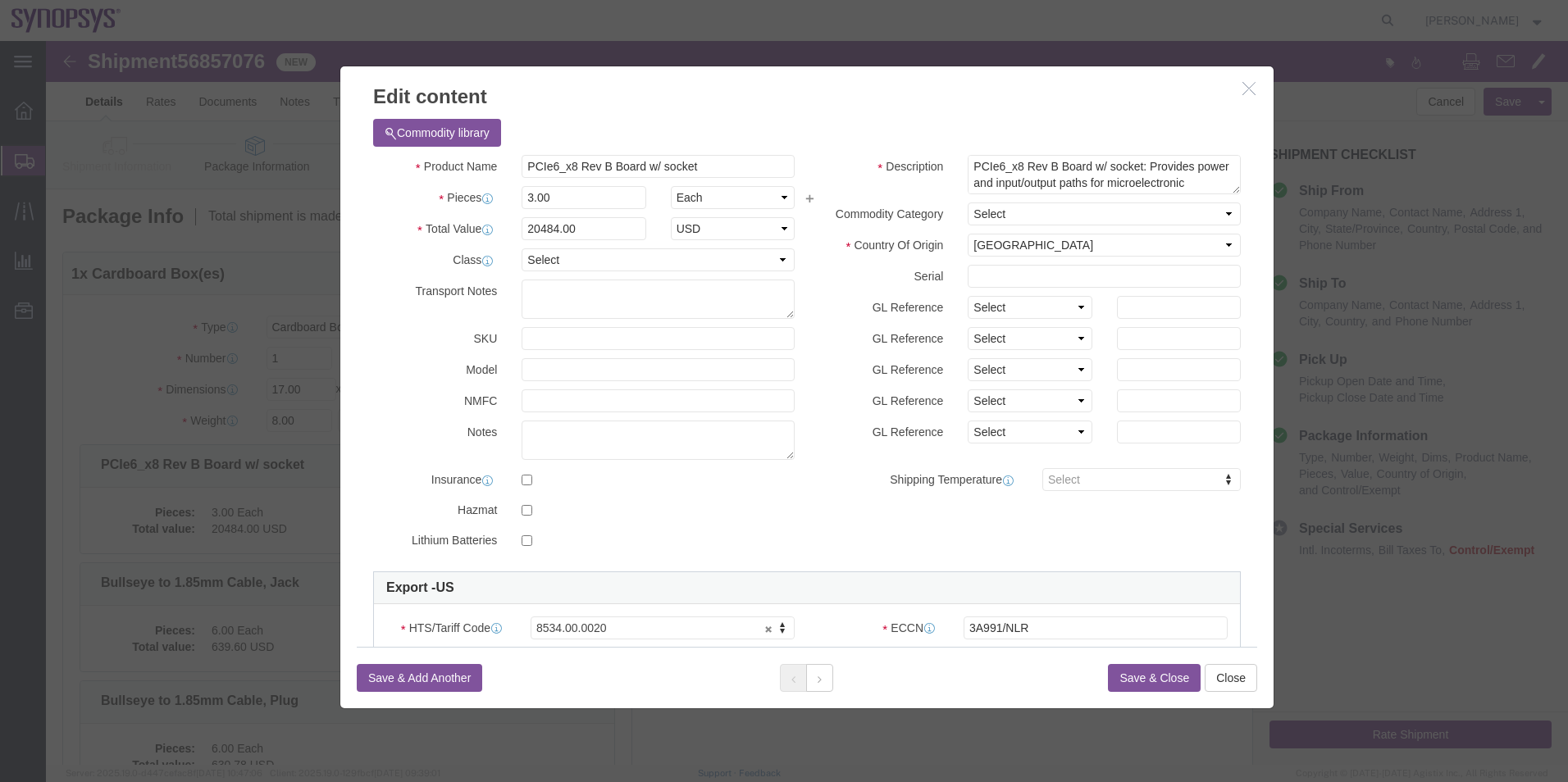
scroll to position [246, 0]
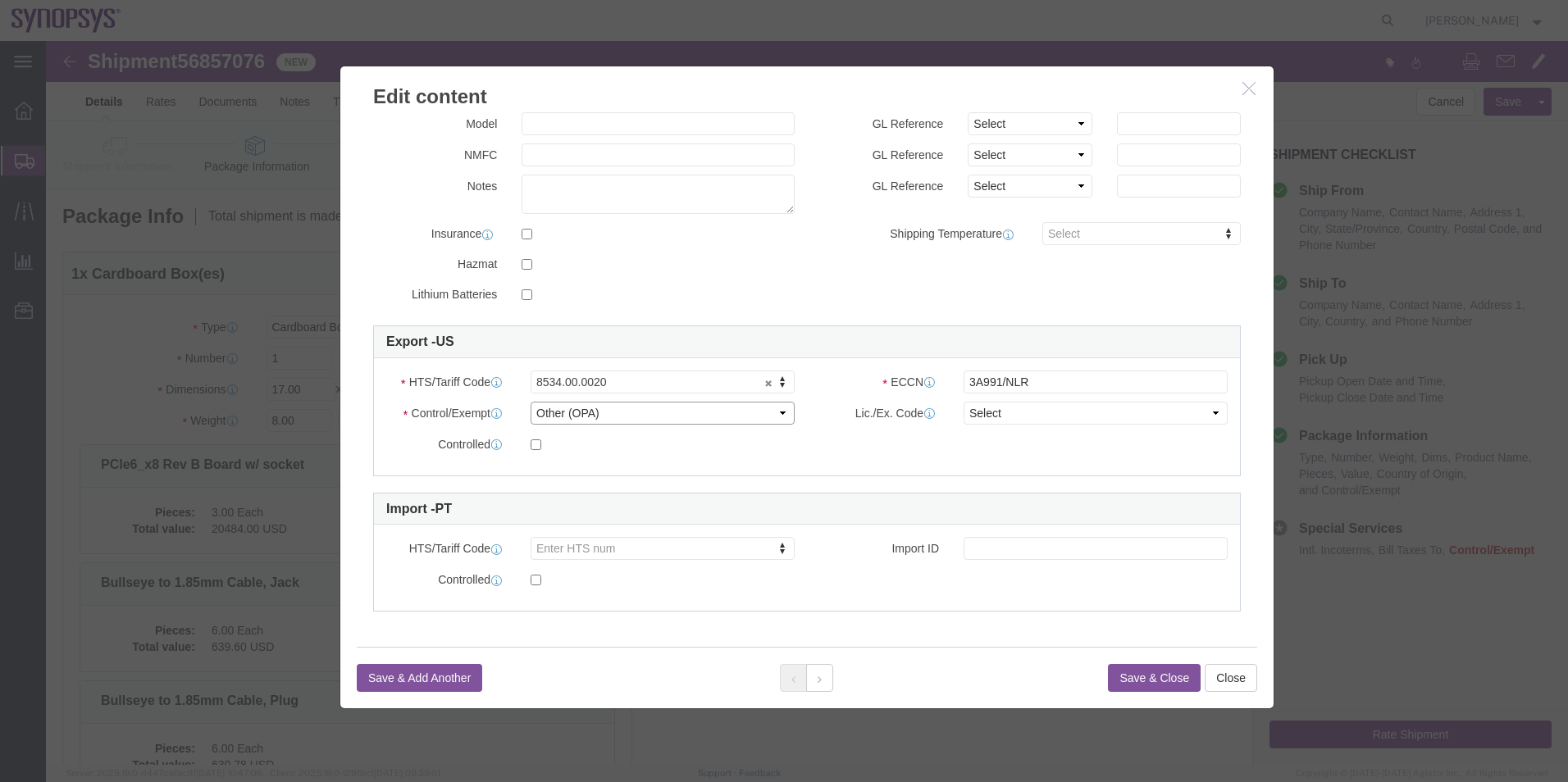
click select "Select ATF BIS DEA EPA FDA FTR ITAR OFAC Other (OPA)"
select select "BIS"
click select "Select ATF BIS DEA EPA FDA FTR ITAR OFAC Other (OPA)"
click input "3A991/NLR"
type input "3A991"
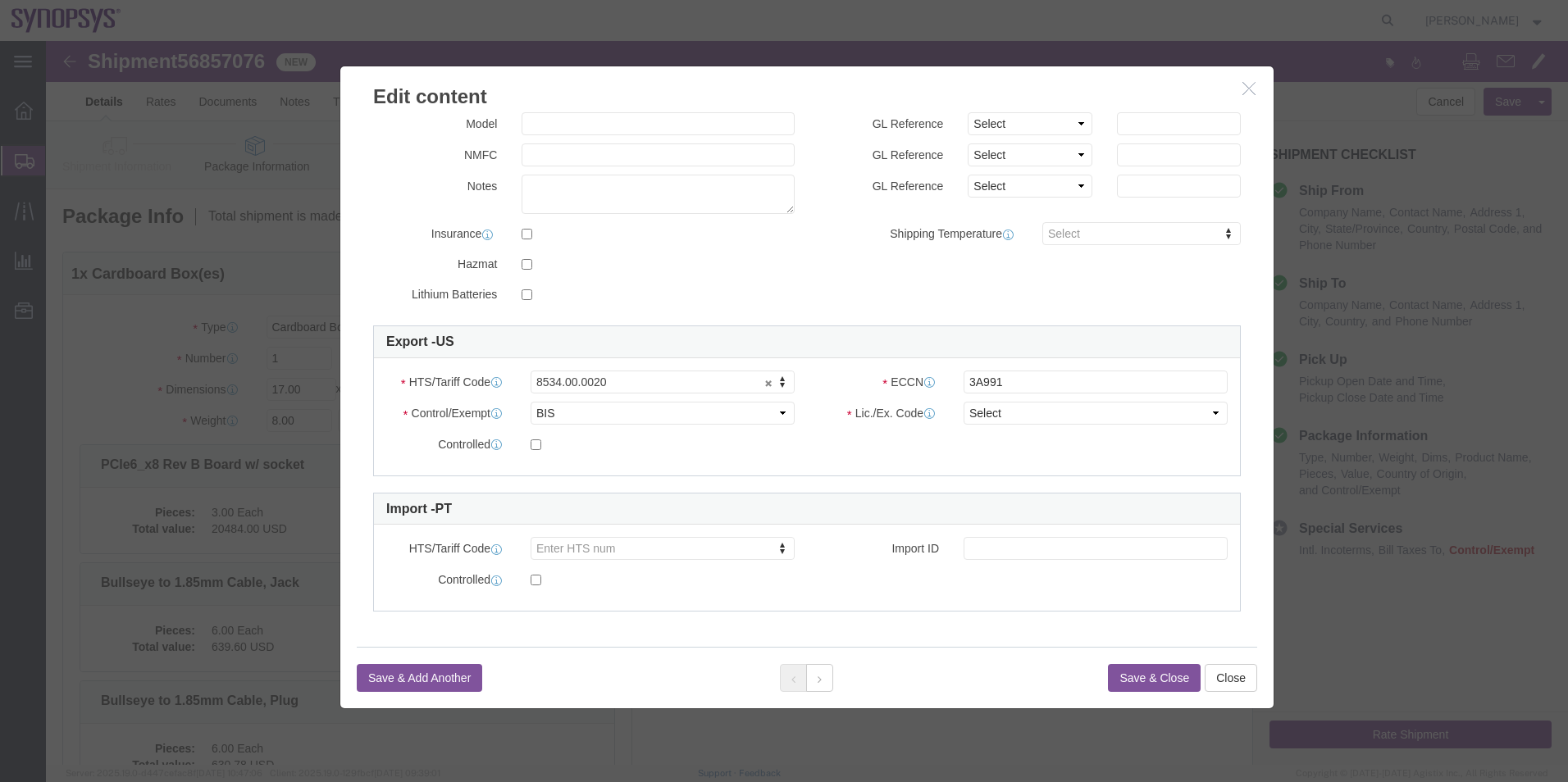
click div "Controlled"
click select "Select AGR-Agricultural APP-Computers APR-Additional Permissive Exports AVS-Air…"
select select "NLR"
click select "Select AGR-Agricultural APP-Computers APR-Additional Permissive Exports AVS-Air…"
click button
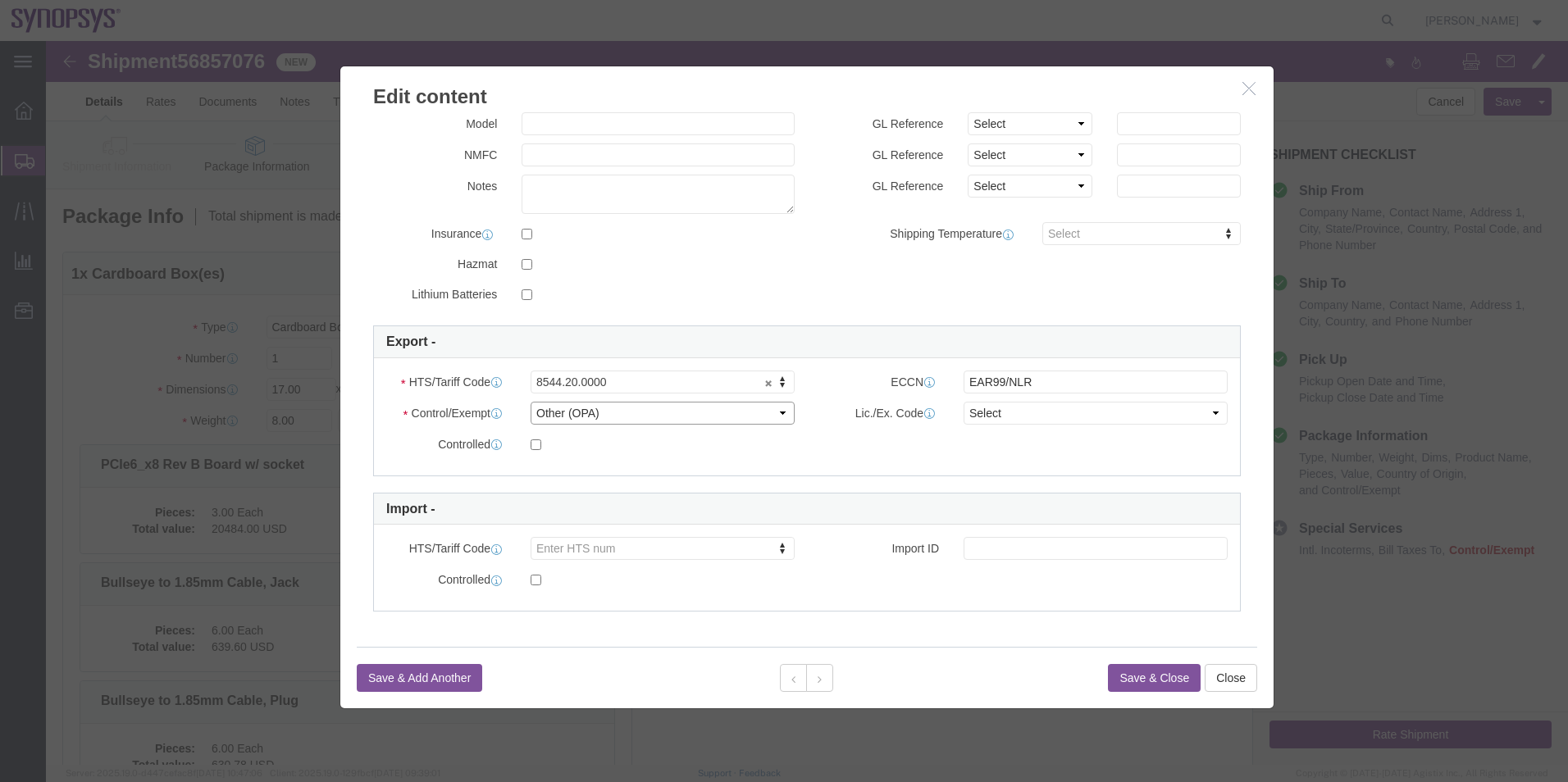
click select "Select ATF BIS DEA EPA FDA FTR ITAR OFAC Other (OPA)"
select select "BIS"
click select "Select ATF BIS DEA EPA FDA FTR ITAR OFAC Other (OPA)"
click select "Select AGR-Agricultural APP-Computers APR-Additional Permissive Exports AVS-Air…"
select select "NLR"
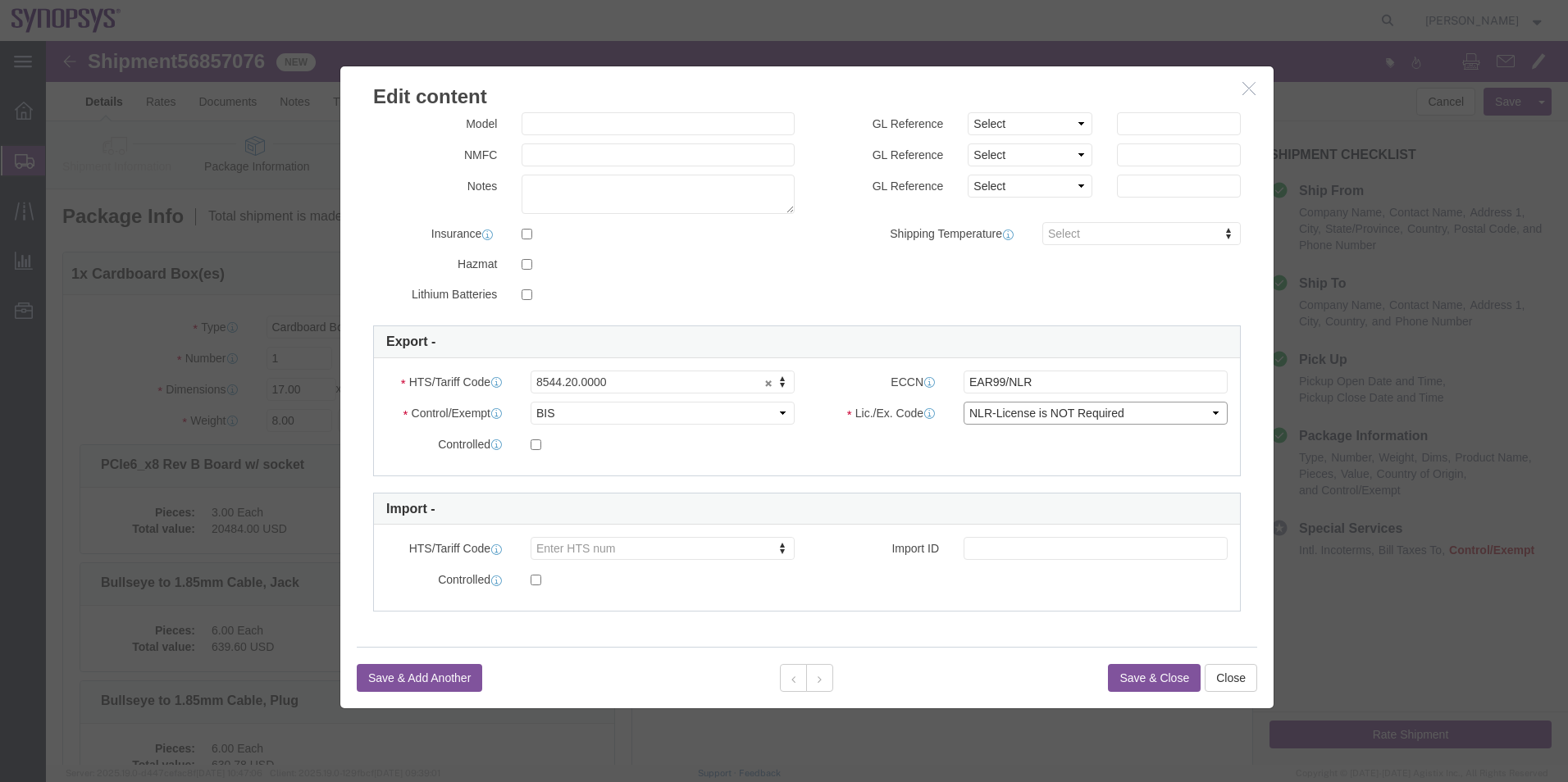
click select "Select AGR-Agricultural APP-Computers APR-Additional Permissive Exports AVS-Air…"
click div "HTS/Tariff Code 8544.20.0000 8544.20.0000 ECCN EAR99/NLR Control/Exempt Select …"
click input "EAR99/NLR"
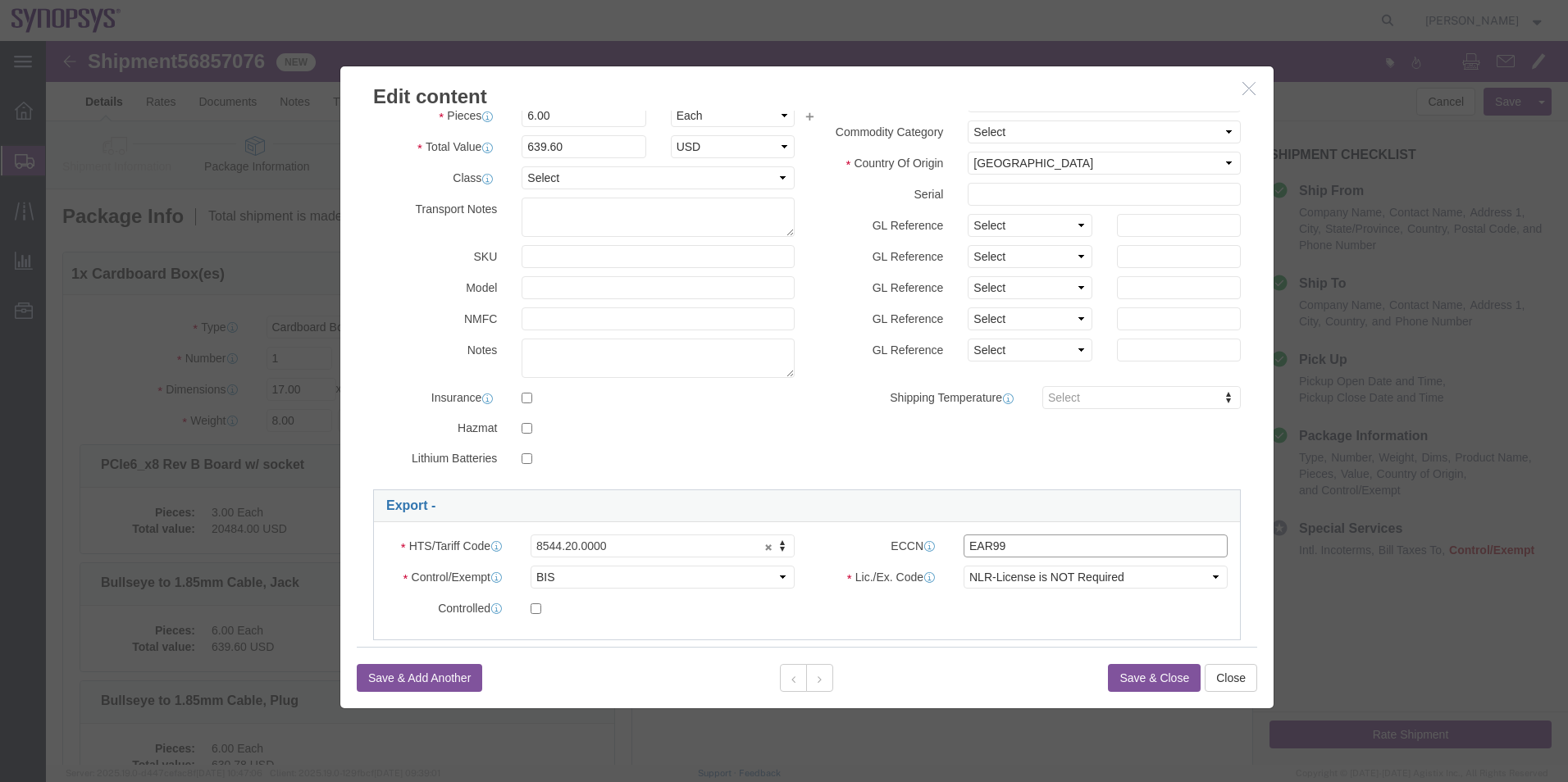
scroll to position [0, 0]
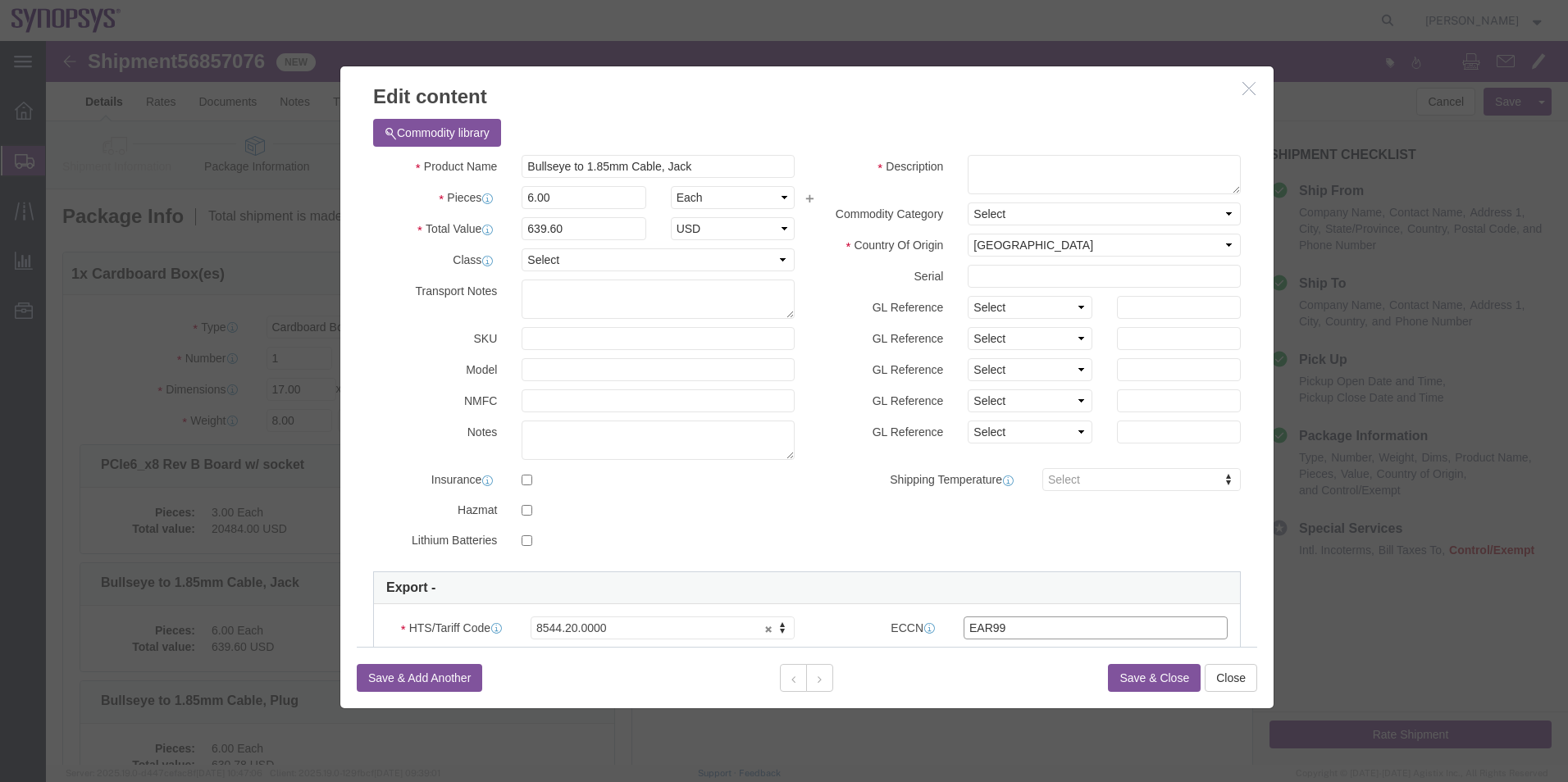
type input "EAR99"
click div "Commodity library Product Name Bullseye to 1.85mm Cable, Jack Pieces 6.00 Selec…"
drag, startPoint x: 660, startPoint y: 125, endPoint x: 324, endPoint y: 139, distance: 336.3
click div "Product Name Bullseye to 1.85mm Cable, Jack Pieces 6.00 Select Bag Barrels 100B…"
click textarea
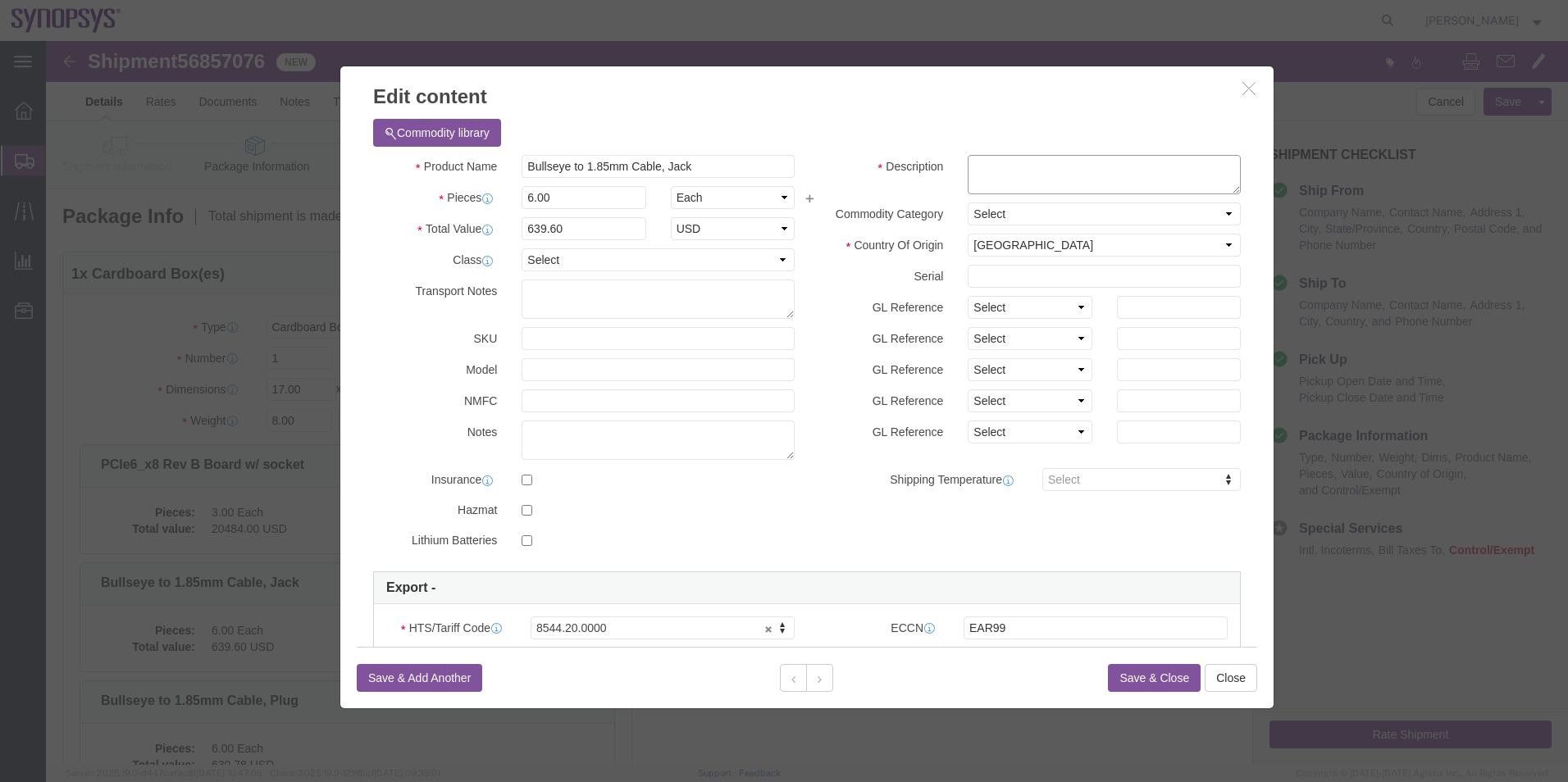
paste textarea "Bullseye to 1.85mm Cable, Jack"
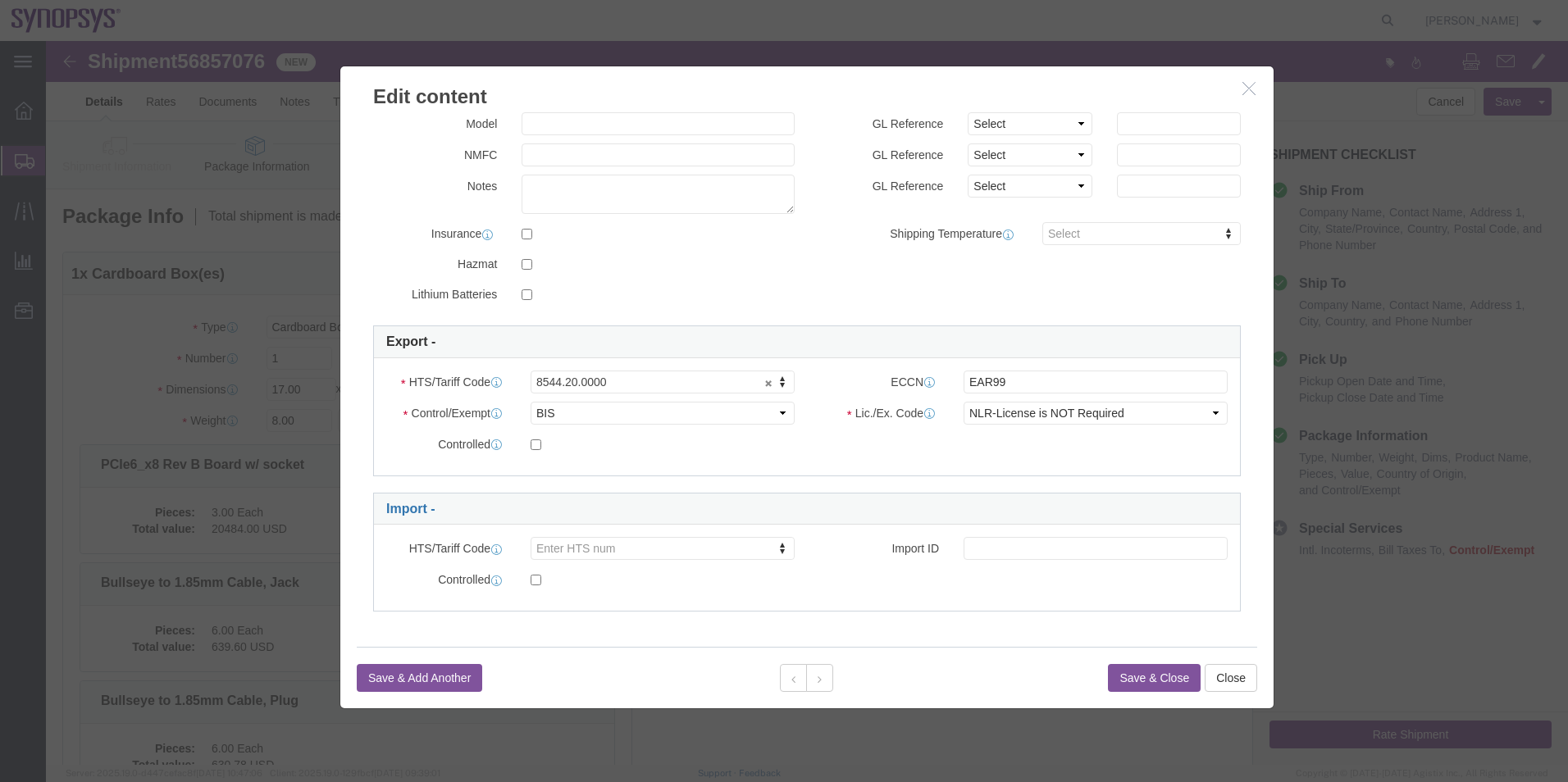
scroll to position [247, 0]
type textarea "Bullseye to 1.85mm Cable, Jack"
click button
click select "Select ATF BIS DEA EPA FDA FTR ITAR OFAC Other (OPA)"
select select "BIS"
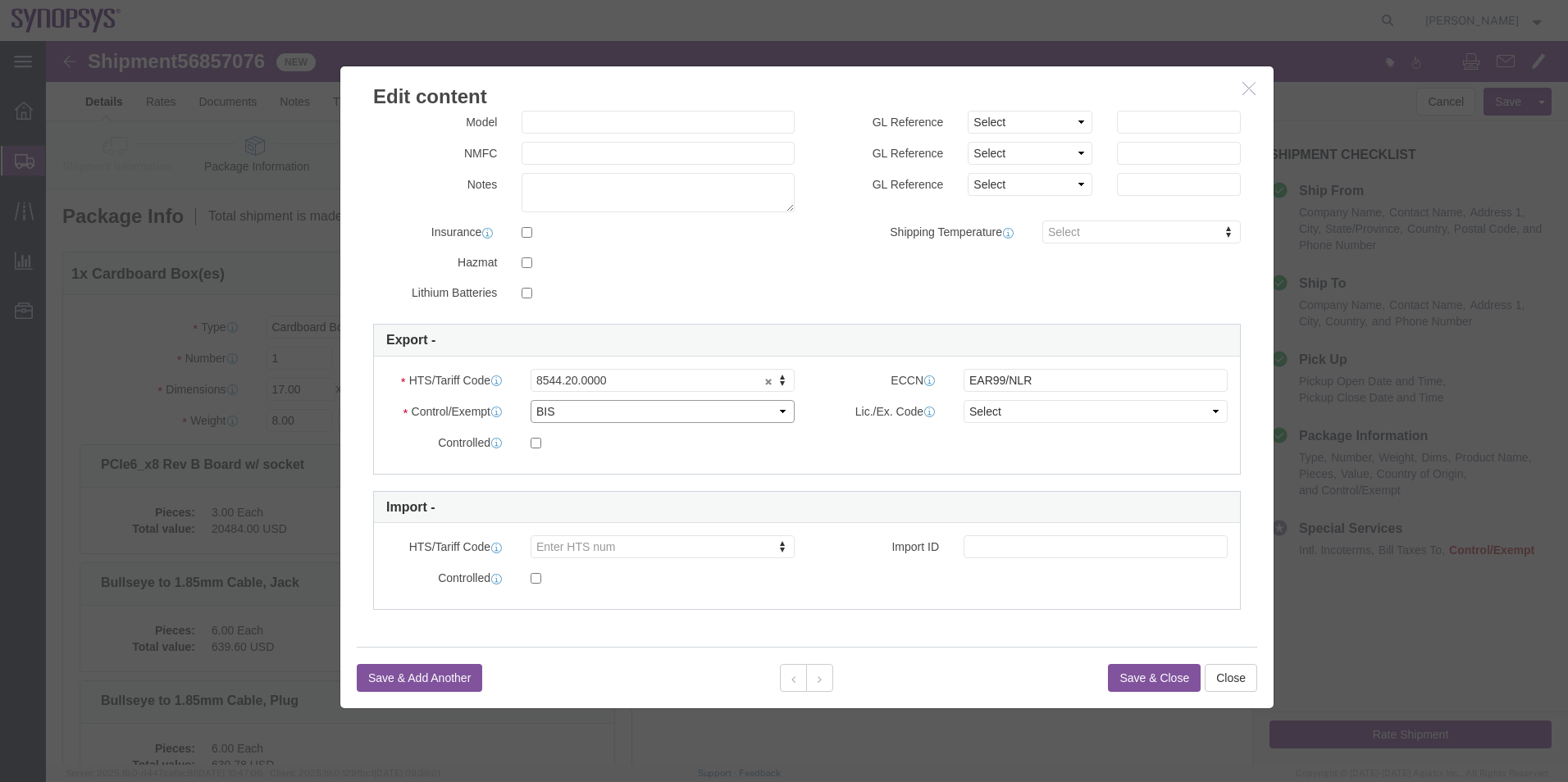
click select "Select ATF BIS DEA EPA FDA FTR ITAR OFAC Other (OPA)"
click select "Select AGR-Agricultural APP-Computers APR-Additional Permissive Exports AVS-Air…"
select select "NLR"
click select "Select AGR-Agricultural APP-Computers APR-Additional Permissive Exports AVS-Air…"
click input "EAR99/NLR"
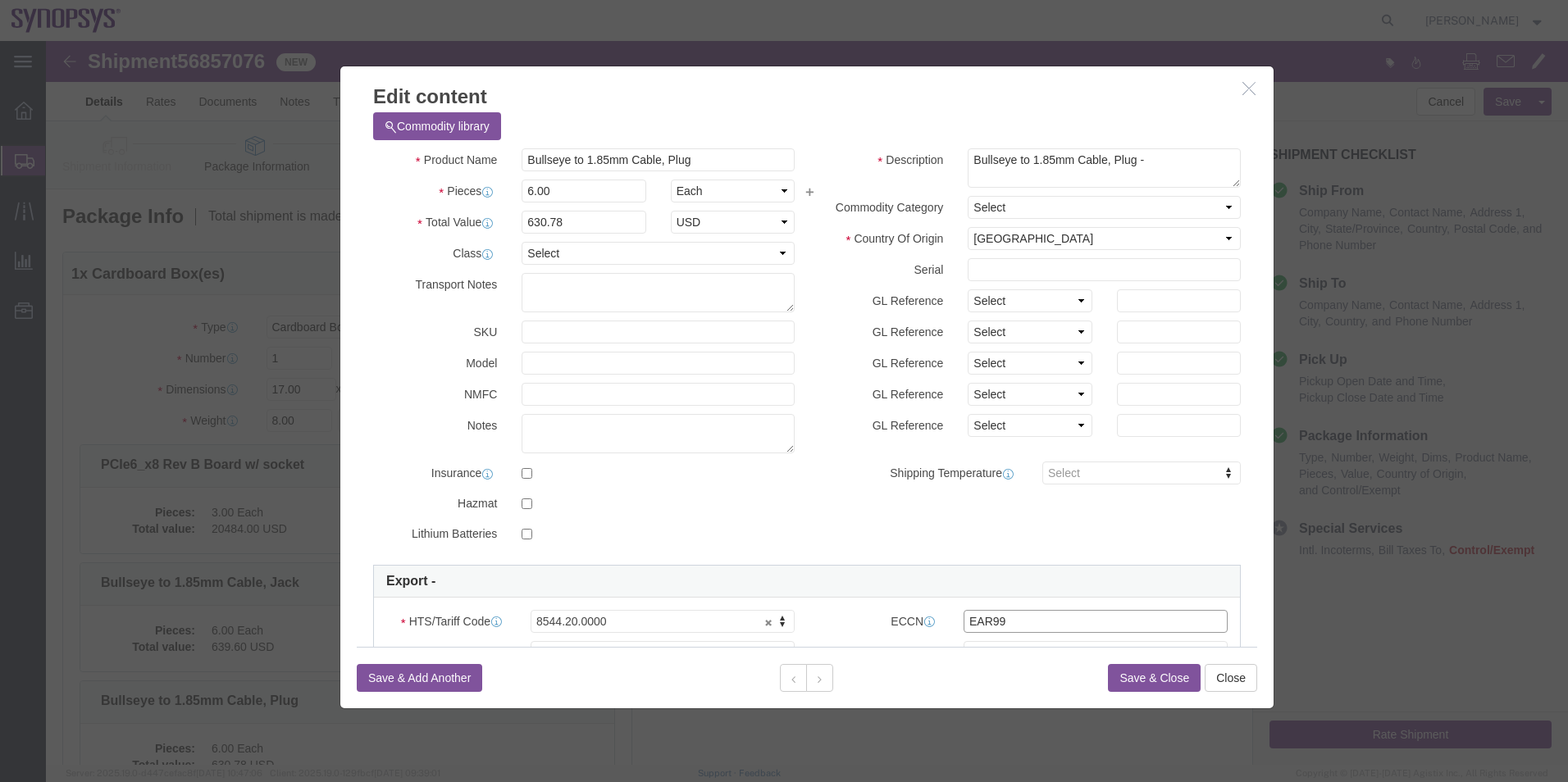
scroll to position [0, 0]
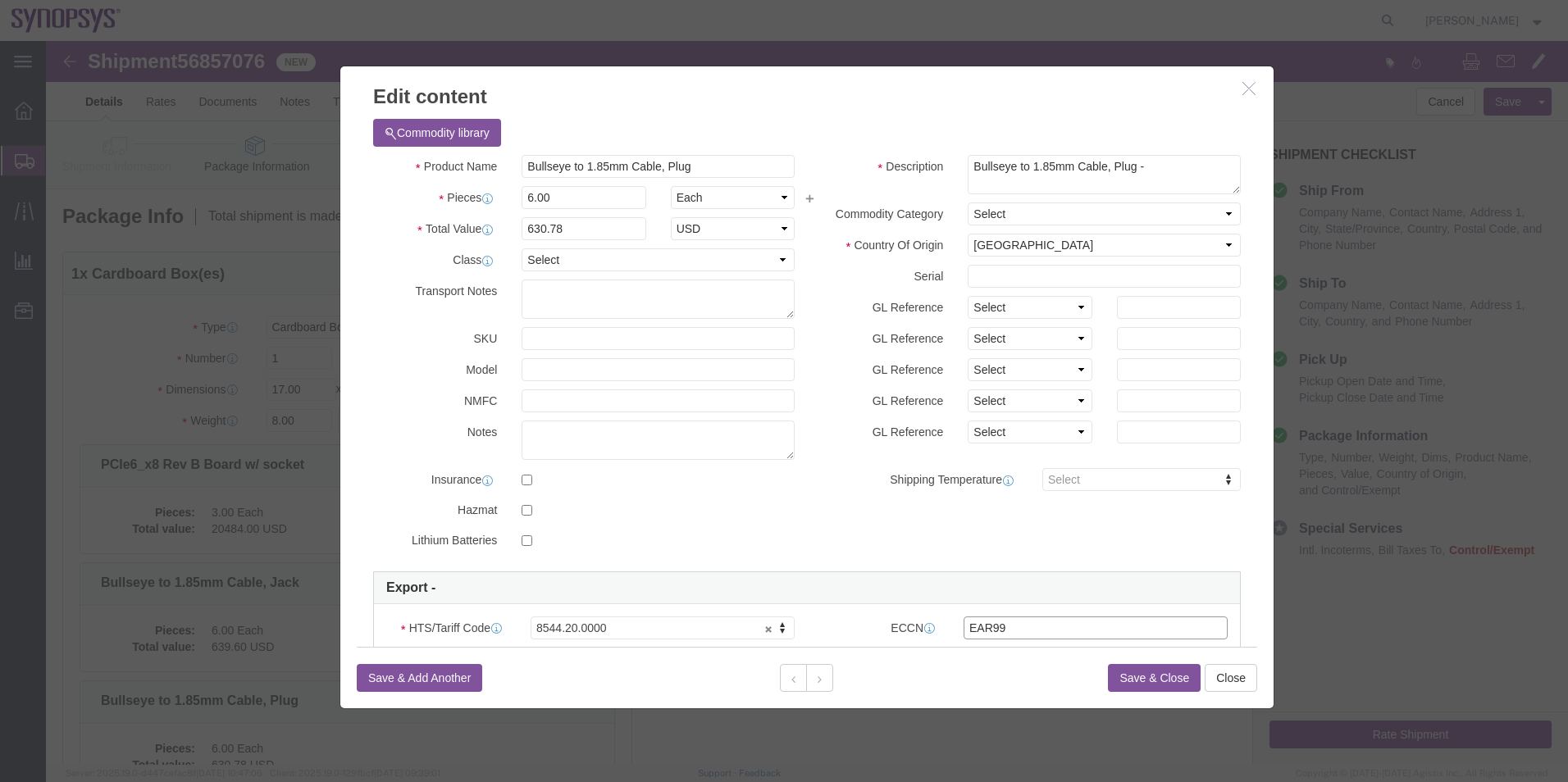
type input "EAR99"
click input "Bullseye to 1.85mm Cable, Plug"
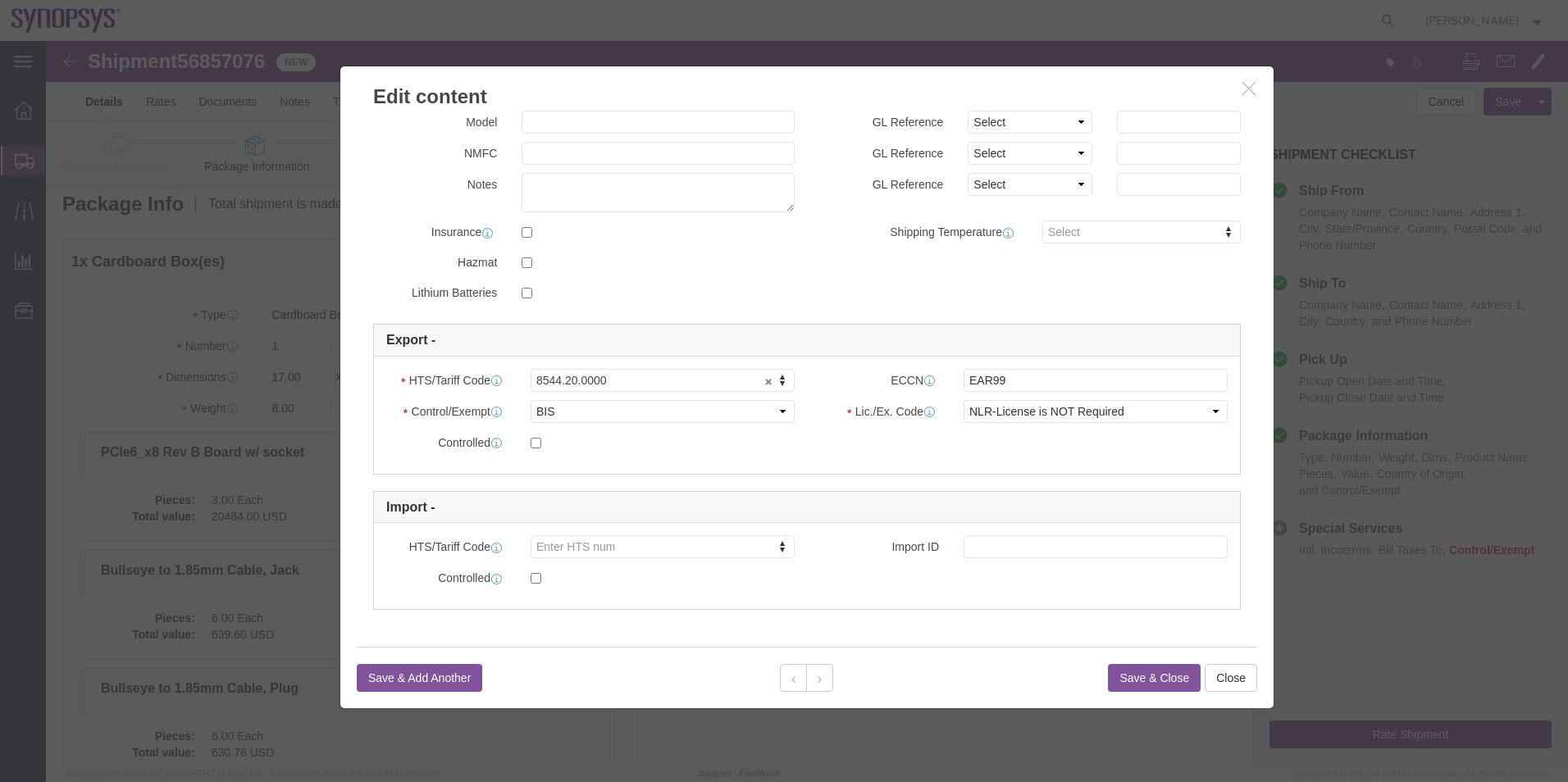
scroll to position [246, 0]
click icon
click select "Select ATF BIS DEA EPA FDA FTR ITAR OFAC Other (OPA)"
click div "Lic./Ex. Code Select 30.2(d)(2) 30.36 30.37(a) 30.37(f) 30.37(g) 30.37(h) 30.37…"
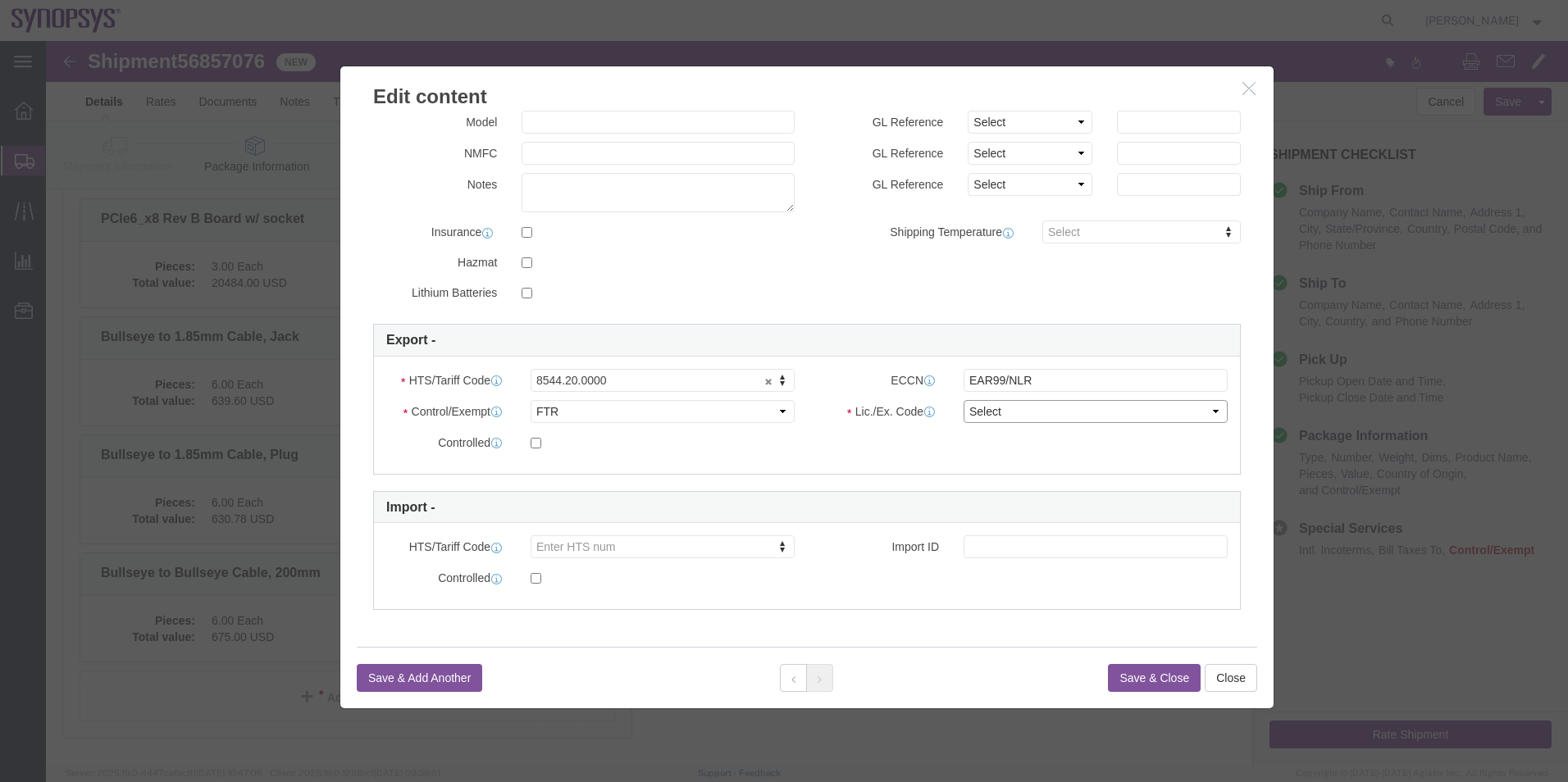
click select "Select 30.2(d)(2) 30.36 30.37(a) 30.37(f) 30.37(g) 30.37(h) 30.37(i) 30.37(j) 3…"
click div "Export - HTS/Tariff Code 8544.20.0000 8544.20.0000 ECCN EAR99/NLR Control/Exemp…"
click select "Select ATF BIS DEA EPA FDA FTR ITAR OFAC Other (OPA)"
select select "BIS"
click select "Select ATF BIS DEA EPA FDA FTR ITAR OFAC Other (OPA)"
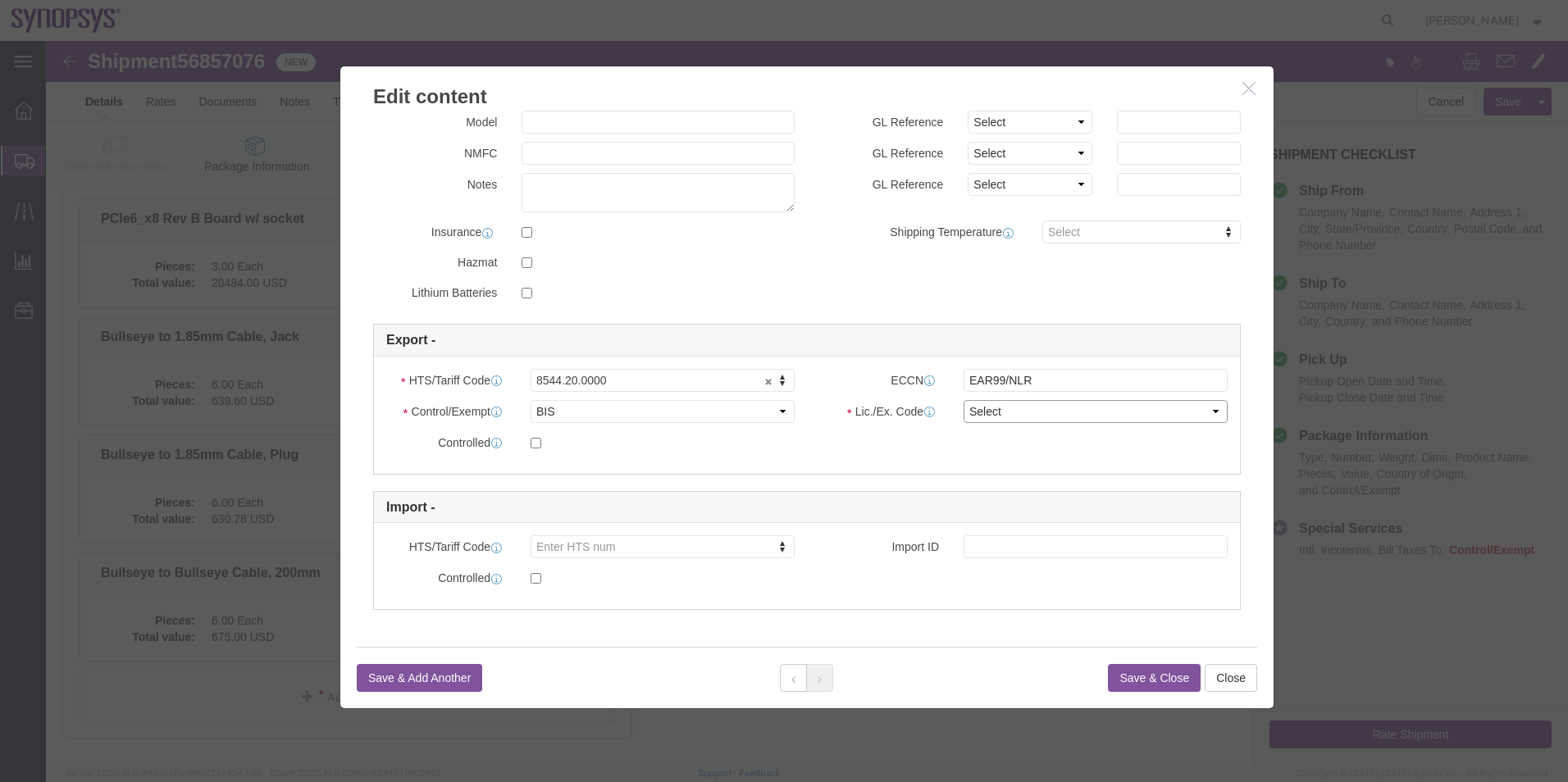
click select "Select AGR-Agricultural APP-Computers APR-Additional Permissive Exports AVS-Air…"
select select "NLR"
click select "Select AGR-Agricultural APP-Computers APR-Additional Permissive Exports AVS-Air…"
click input "EAR99/NLR"
type input "EAR99"
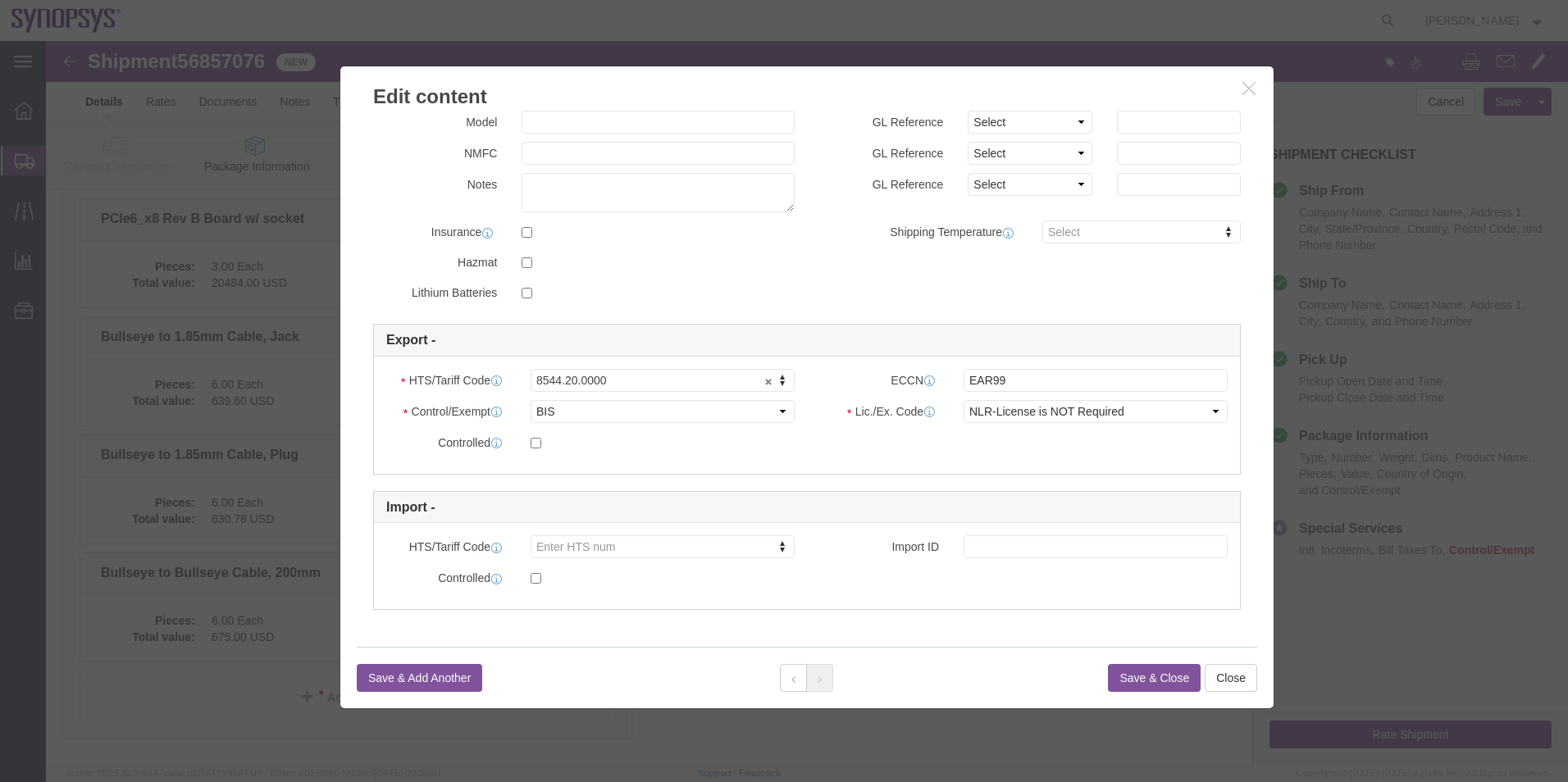
click div "Controlled"
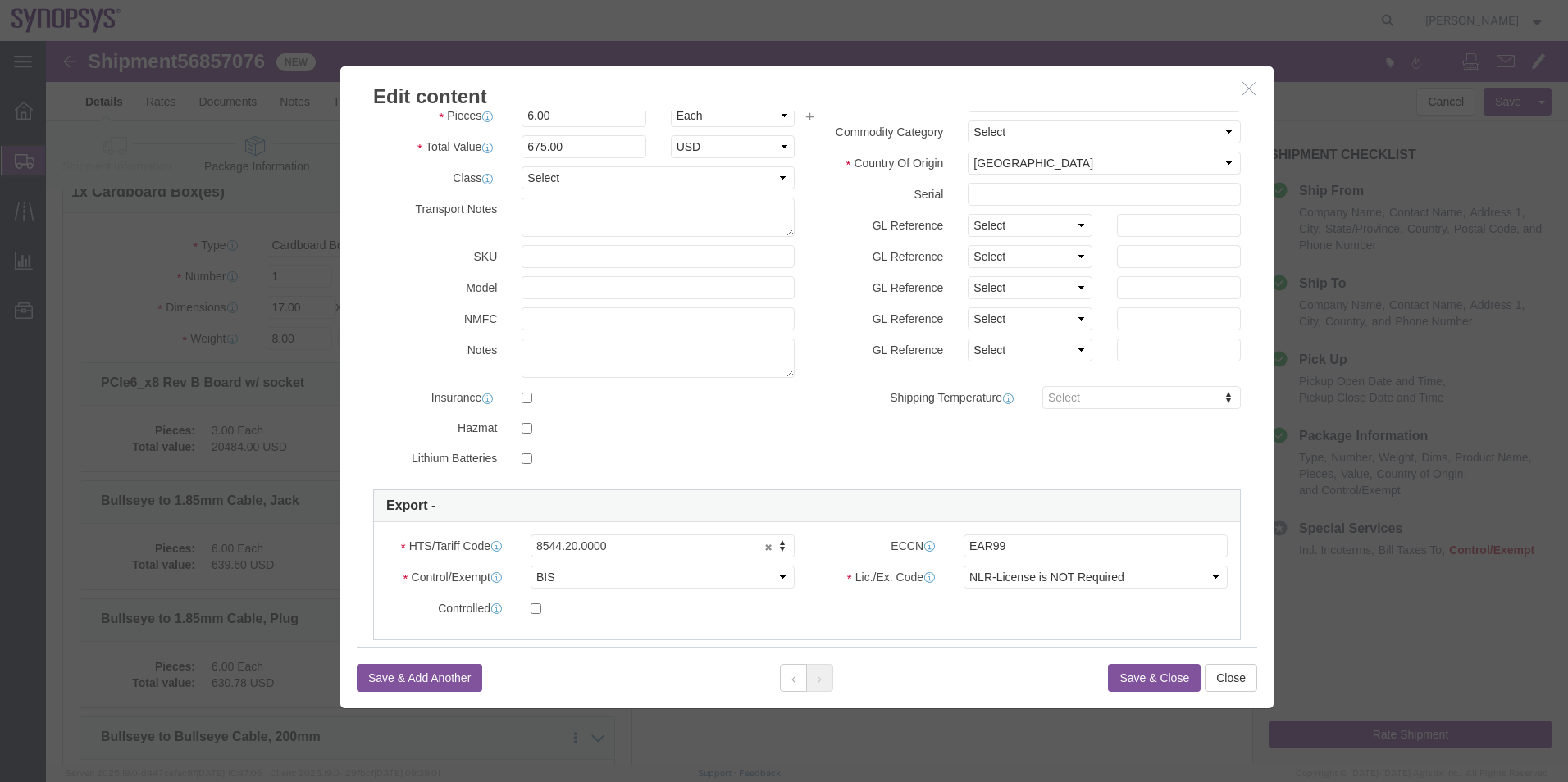
scroll to position [247, 0]
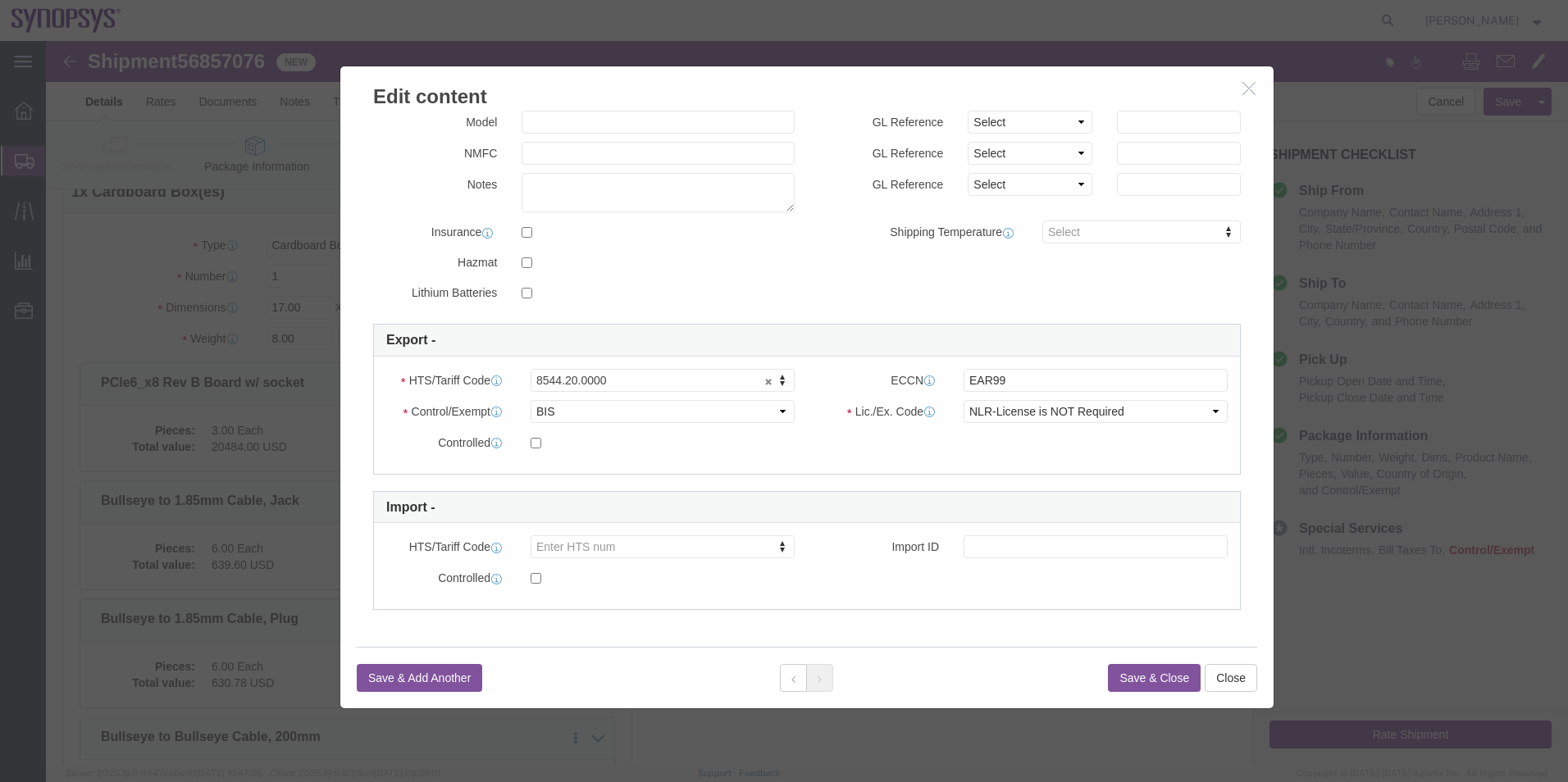
click button "Save & Close"
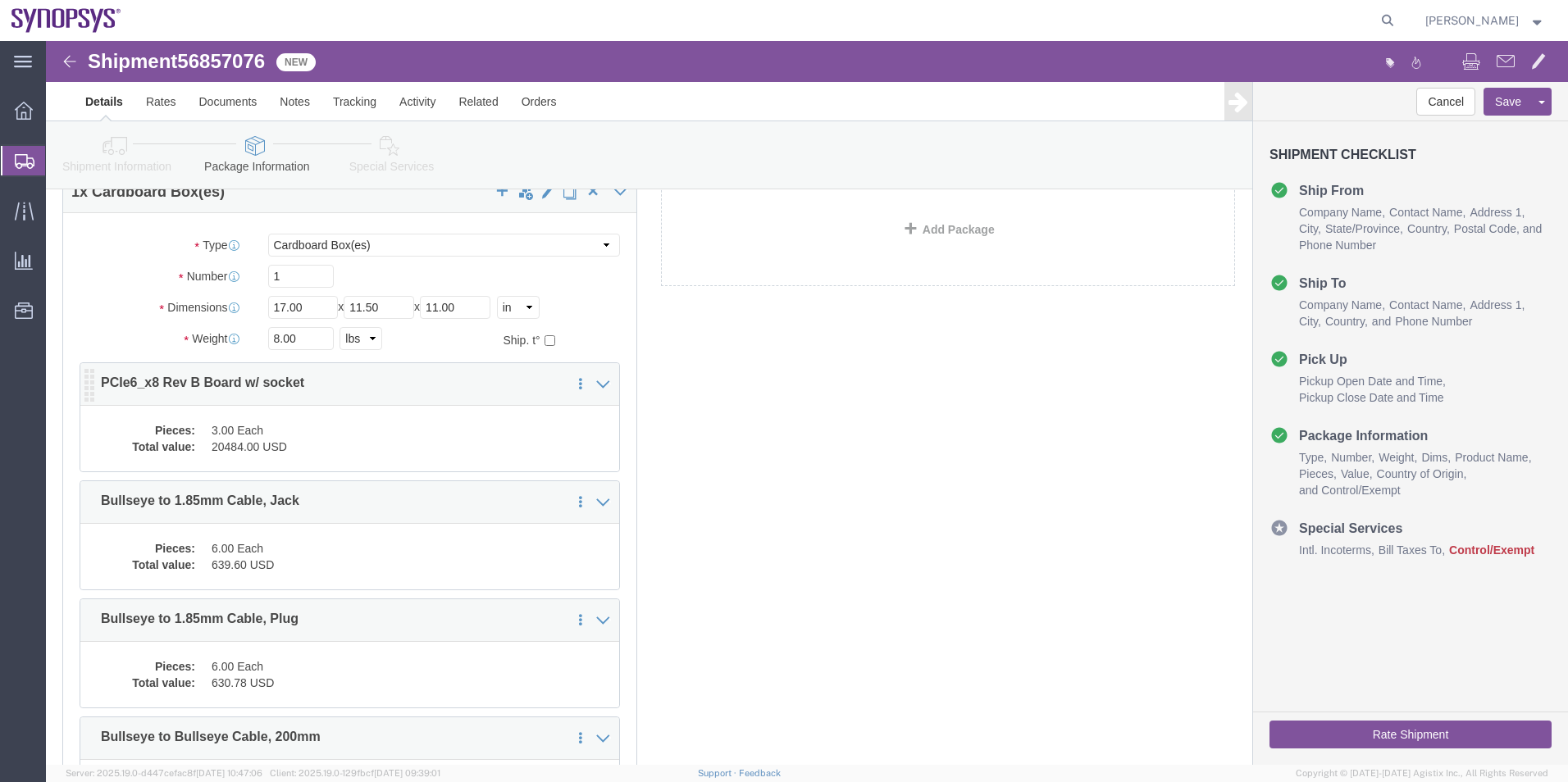
click dd "20484.00 USD"
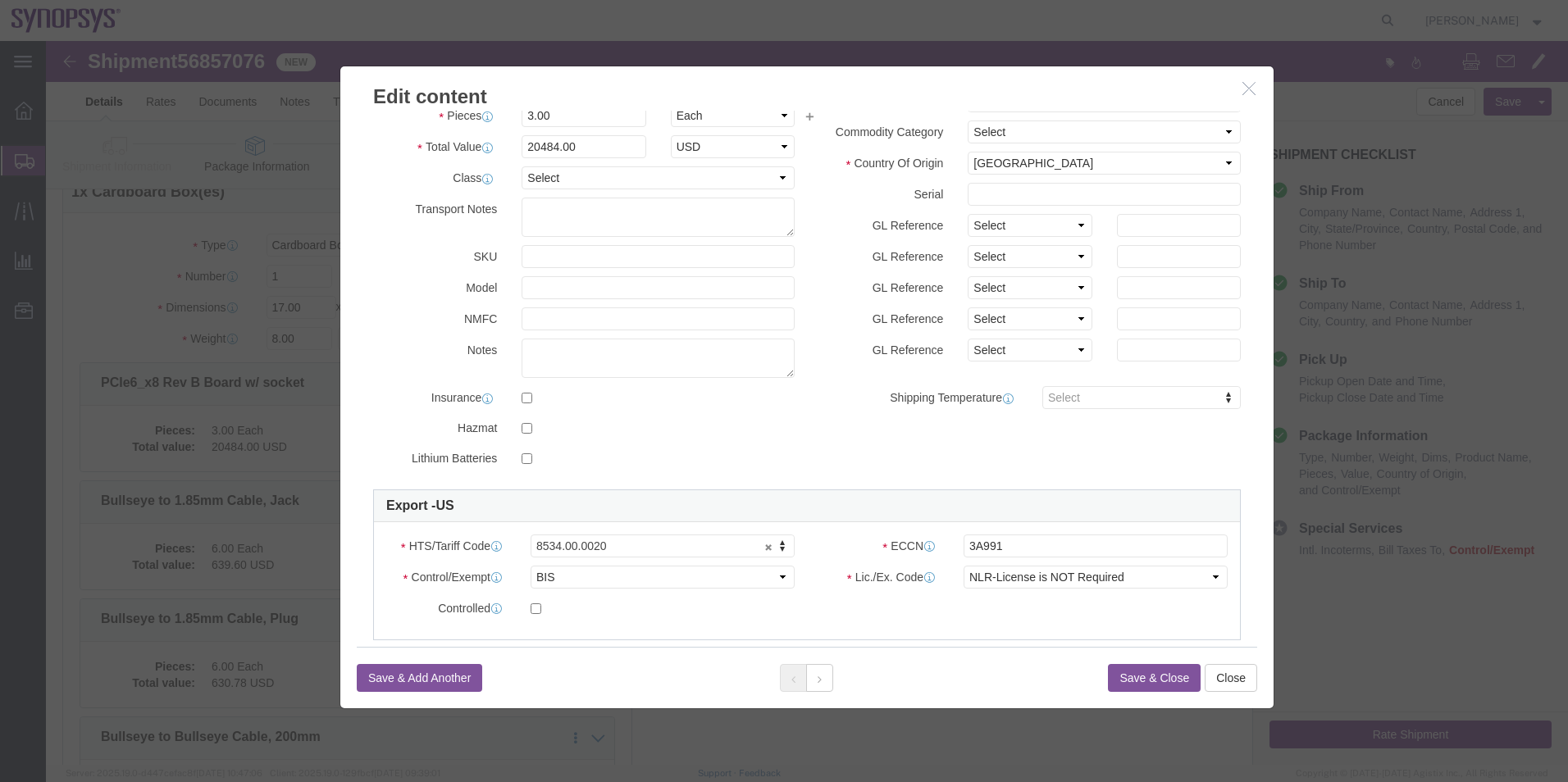
scroll to position [0, 0]
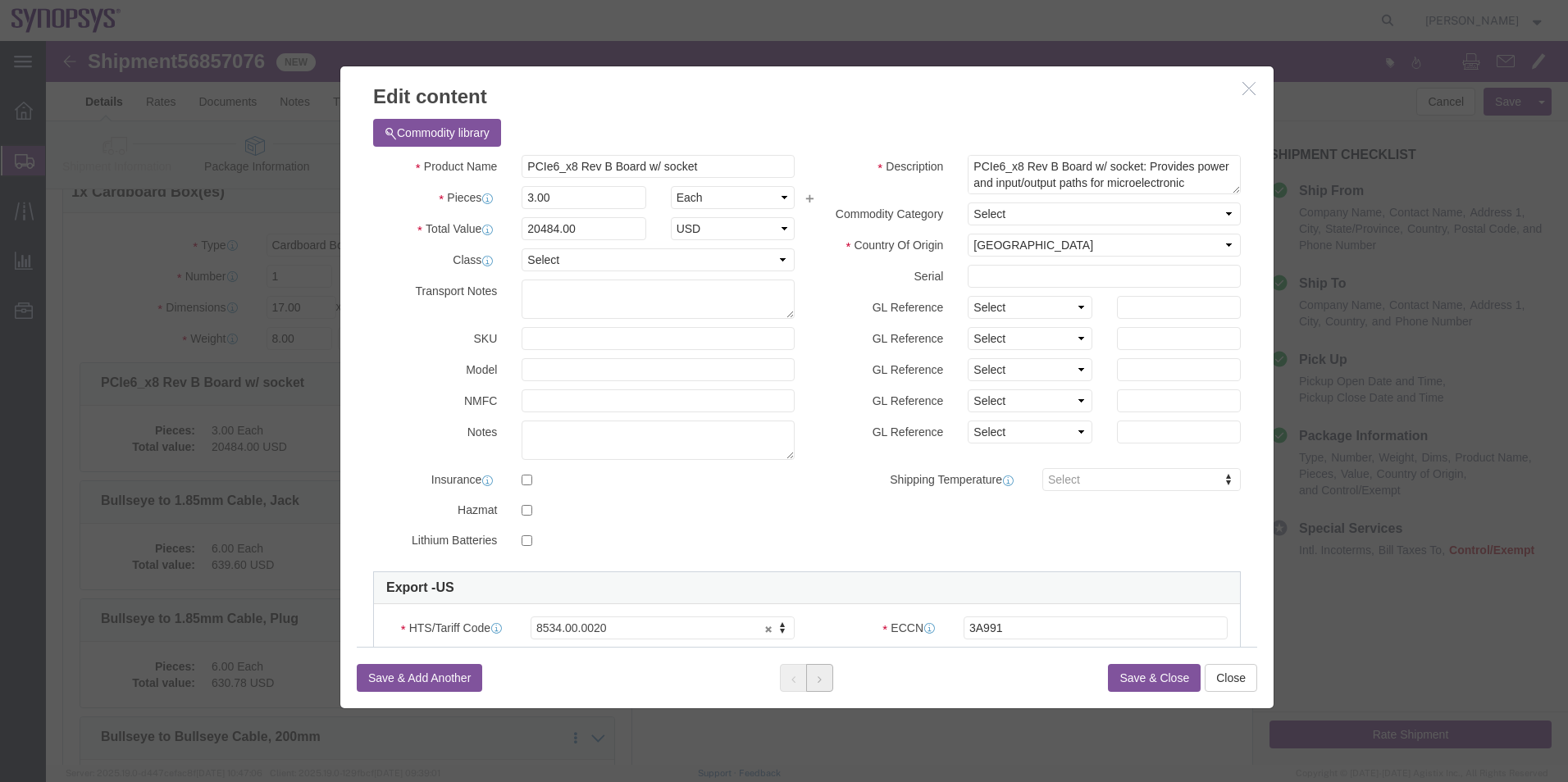
click button
click button "Save & Close"
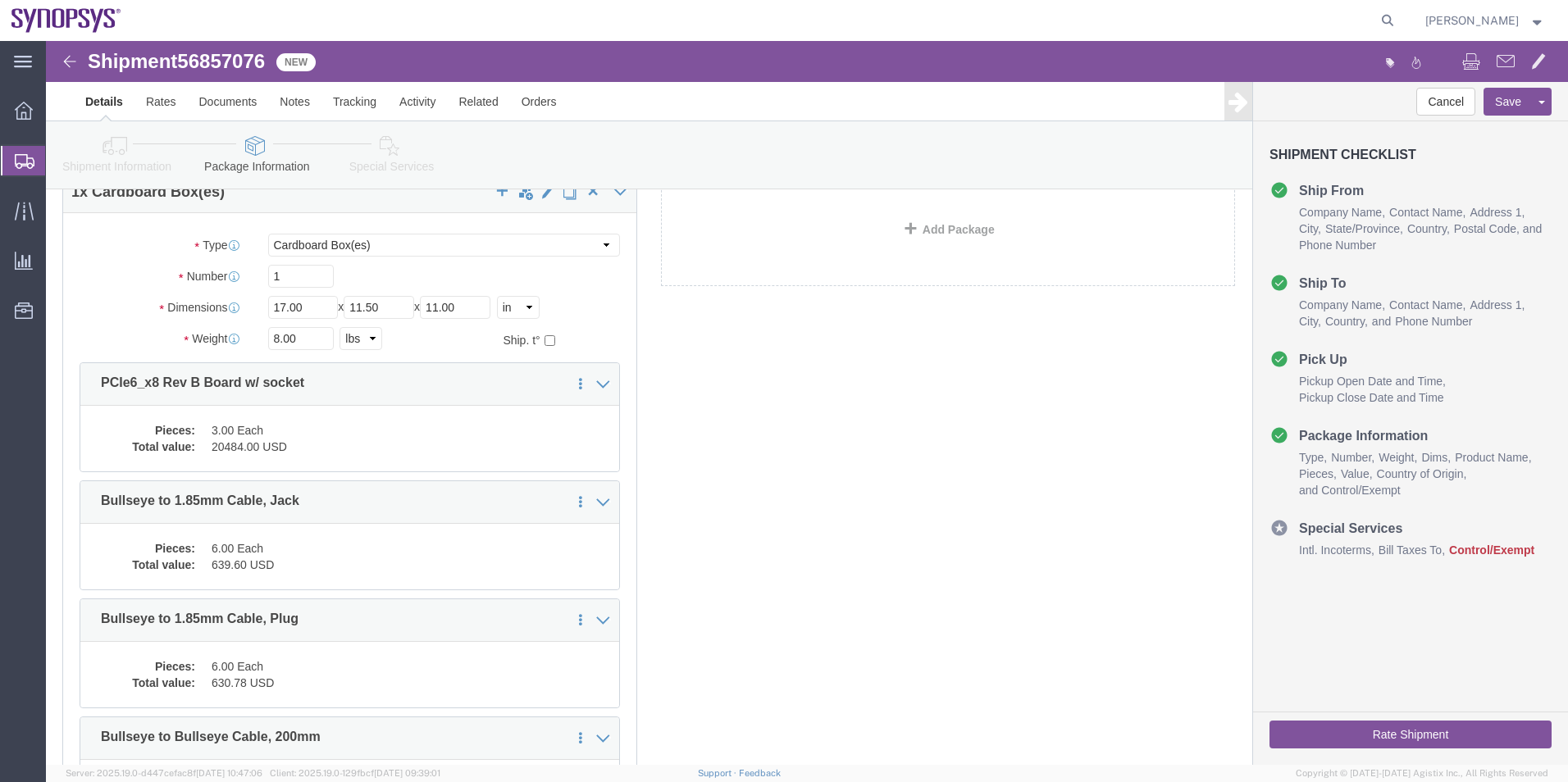
click icon
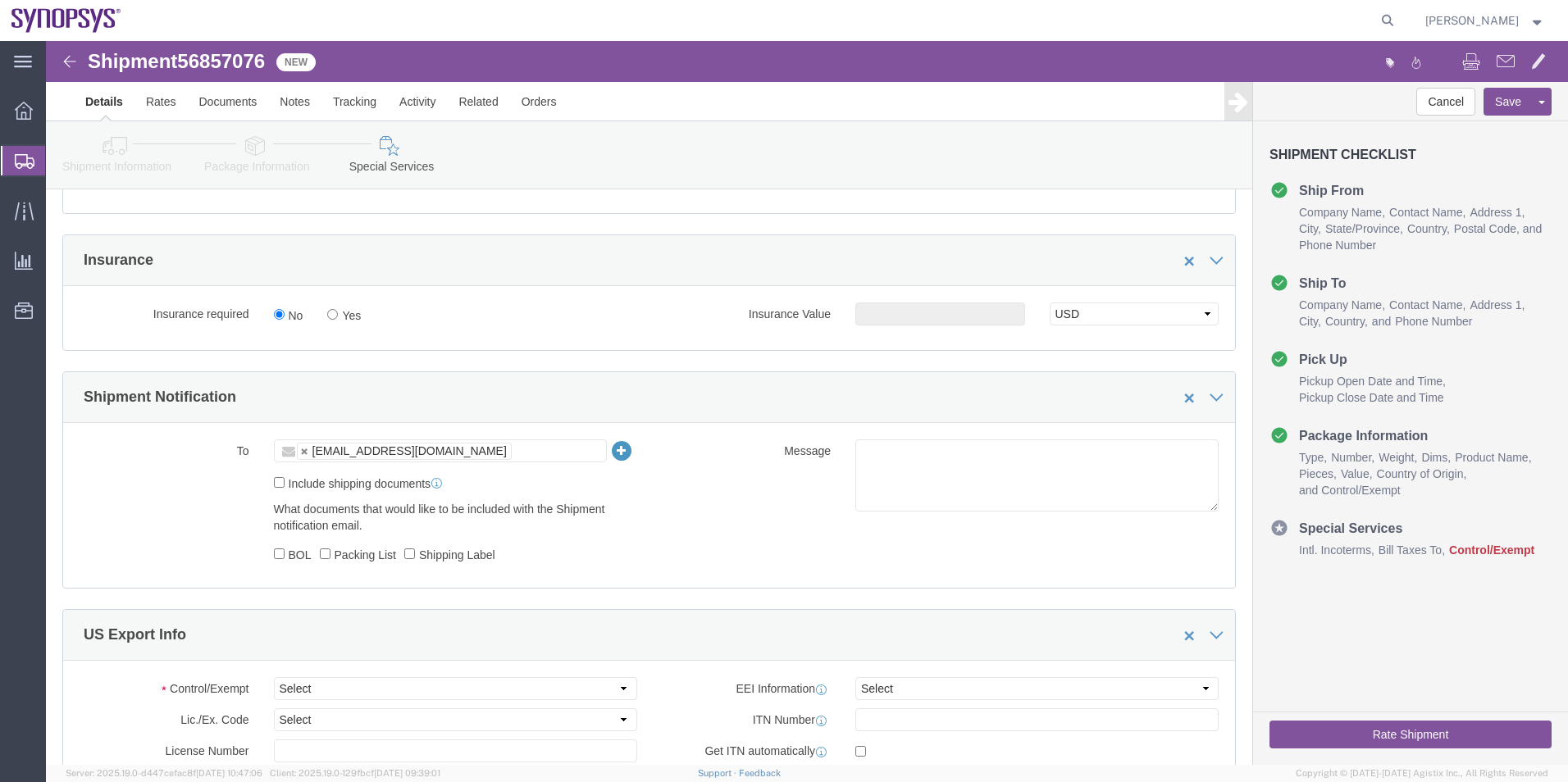
scroll to position [984, 0]
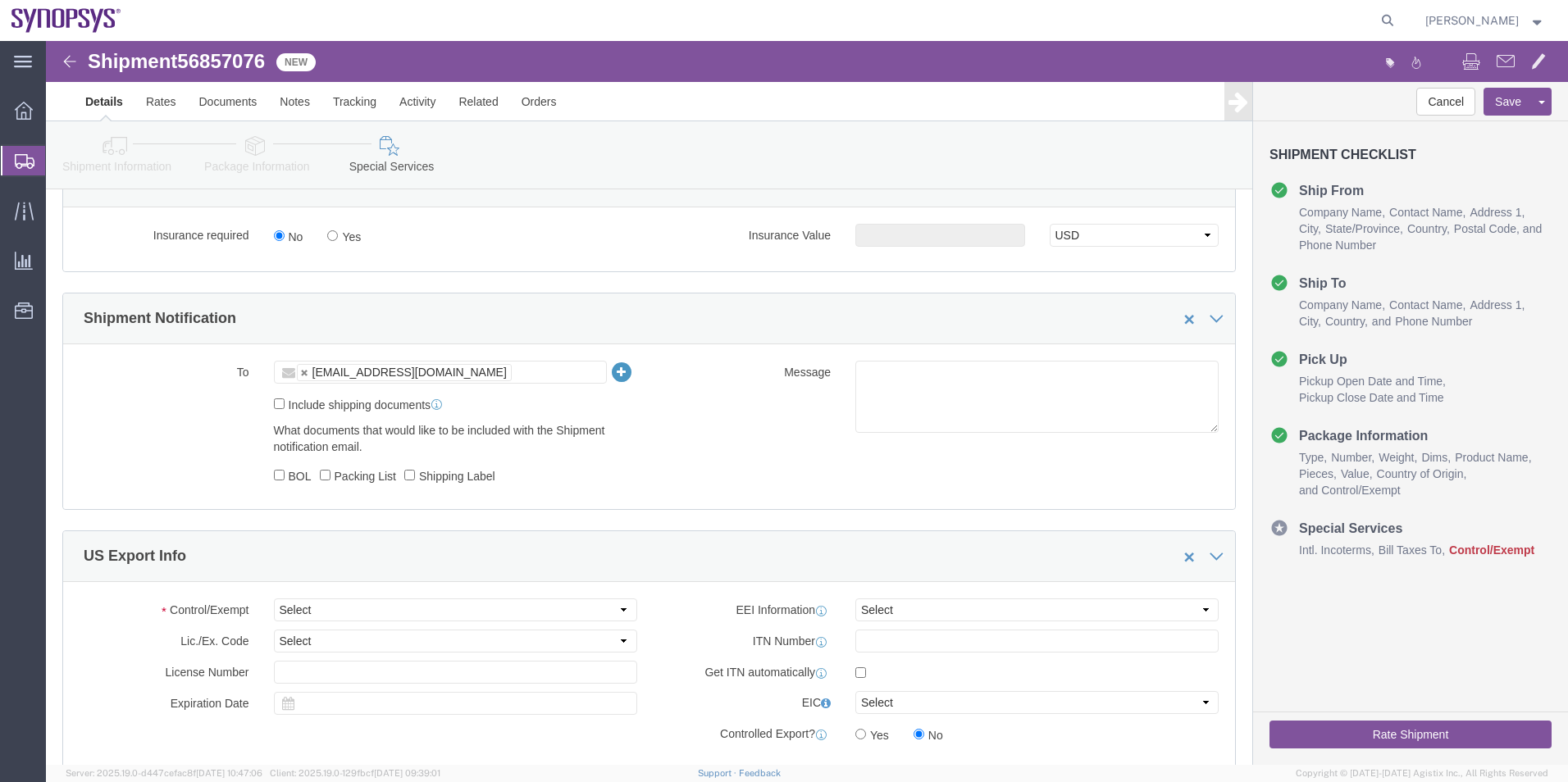
click ul "[EMAIL_ADDRESS][DOMAIN_NAME]"
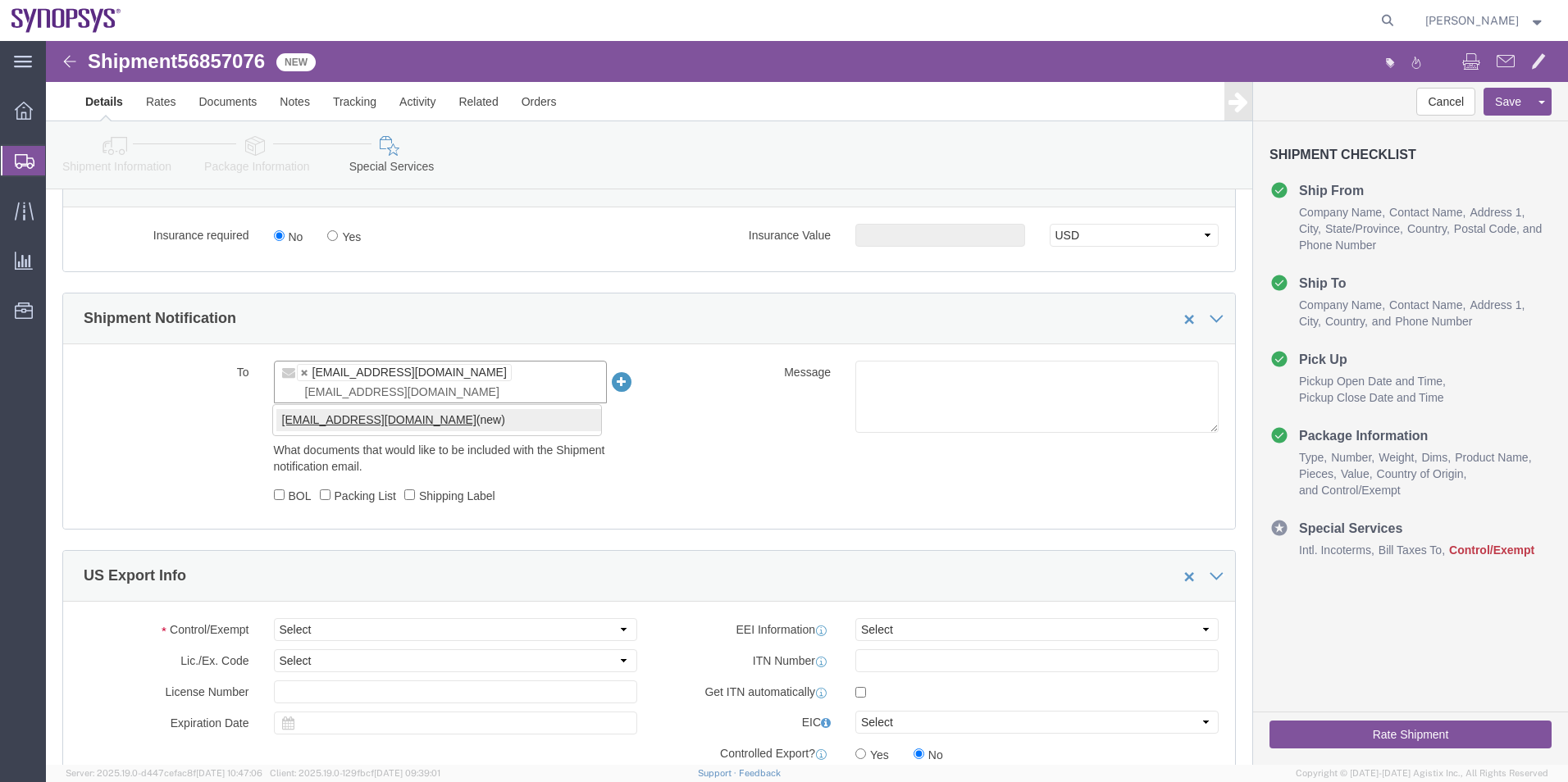
type input "[EMAIL_ADDRESS][DOMAIN_NAME]"
type input "[EMAIL_ADDRESS][DOMAIN_NAME],[EMAIL_ADDRESS][DOMAIN_NAME]"
click input "Include shipping documents"
checkbox input "false"
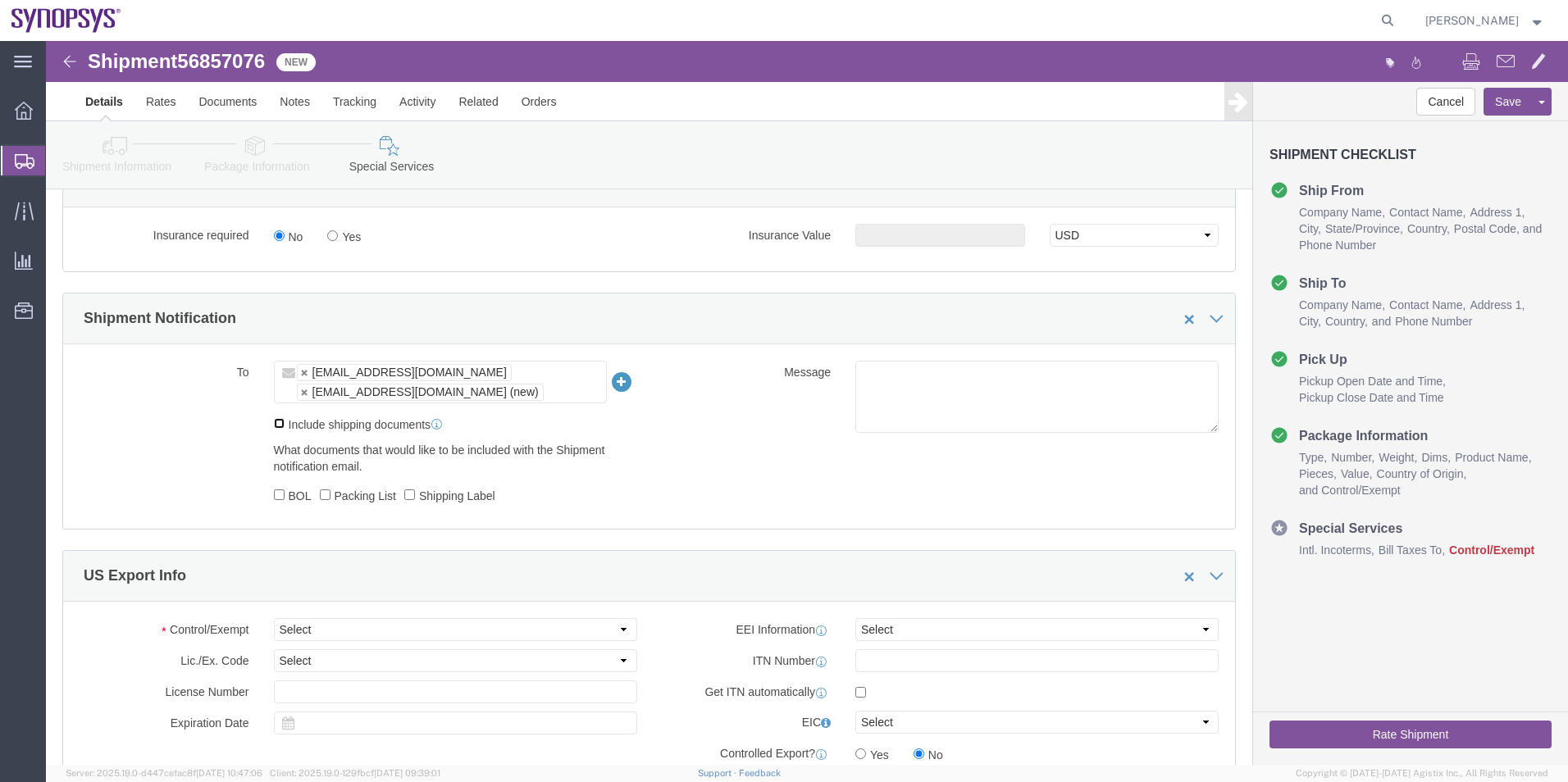
scroll to position [1148, 0]
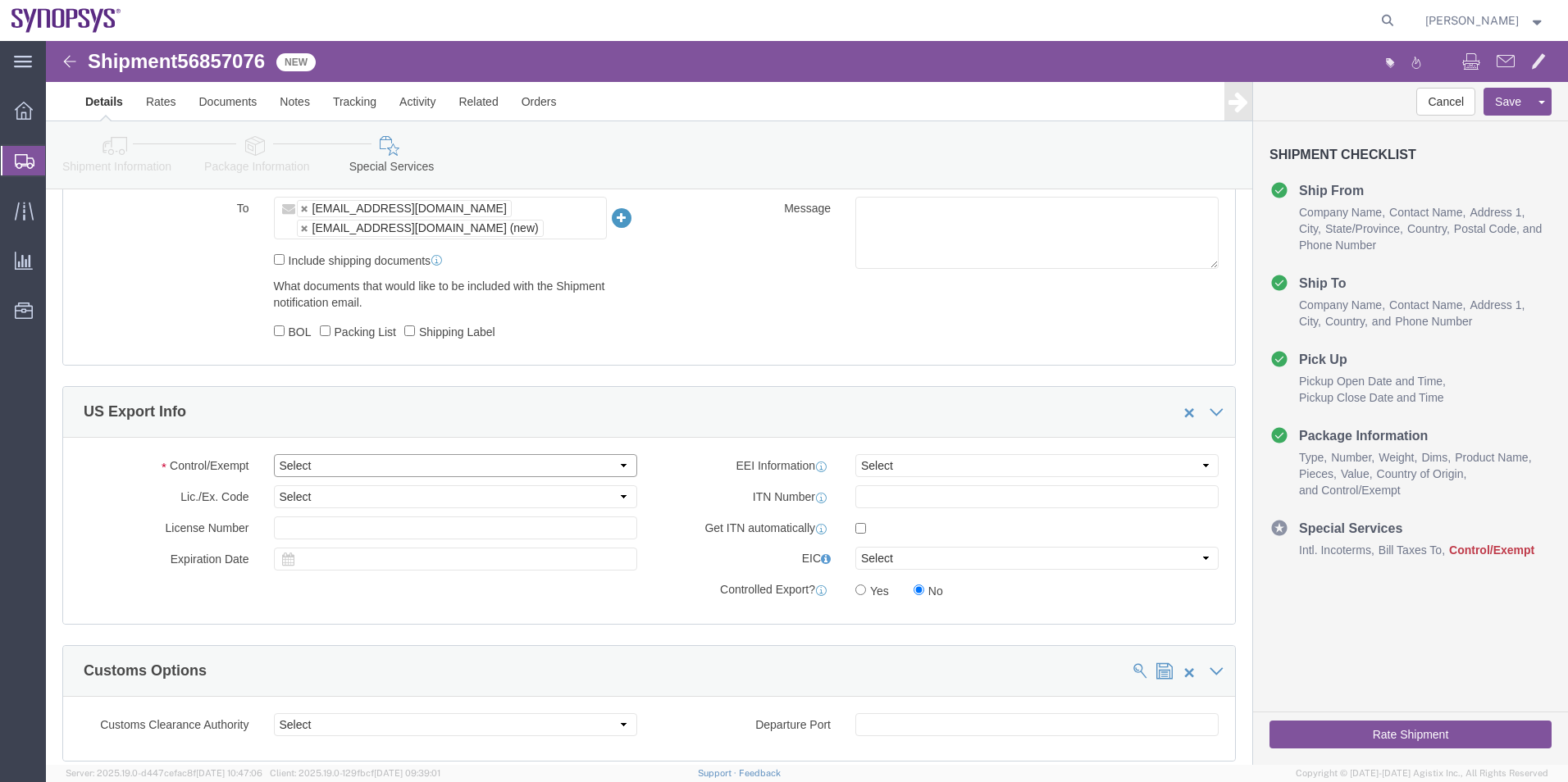
click select "Select ATF BIS DEA EPA FDA FTR ITAR OFAC Other (OPA)"
select select "BIS"
click select "Select ATF BIS DEA EPA FDA FTR ITAR OFAC Other (OPA)"
click select "Select AES-Direct EEI Carrier File EEI EEI Exempt"
select select "AESD"
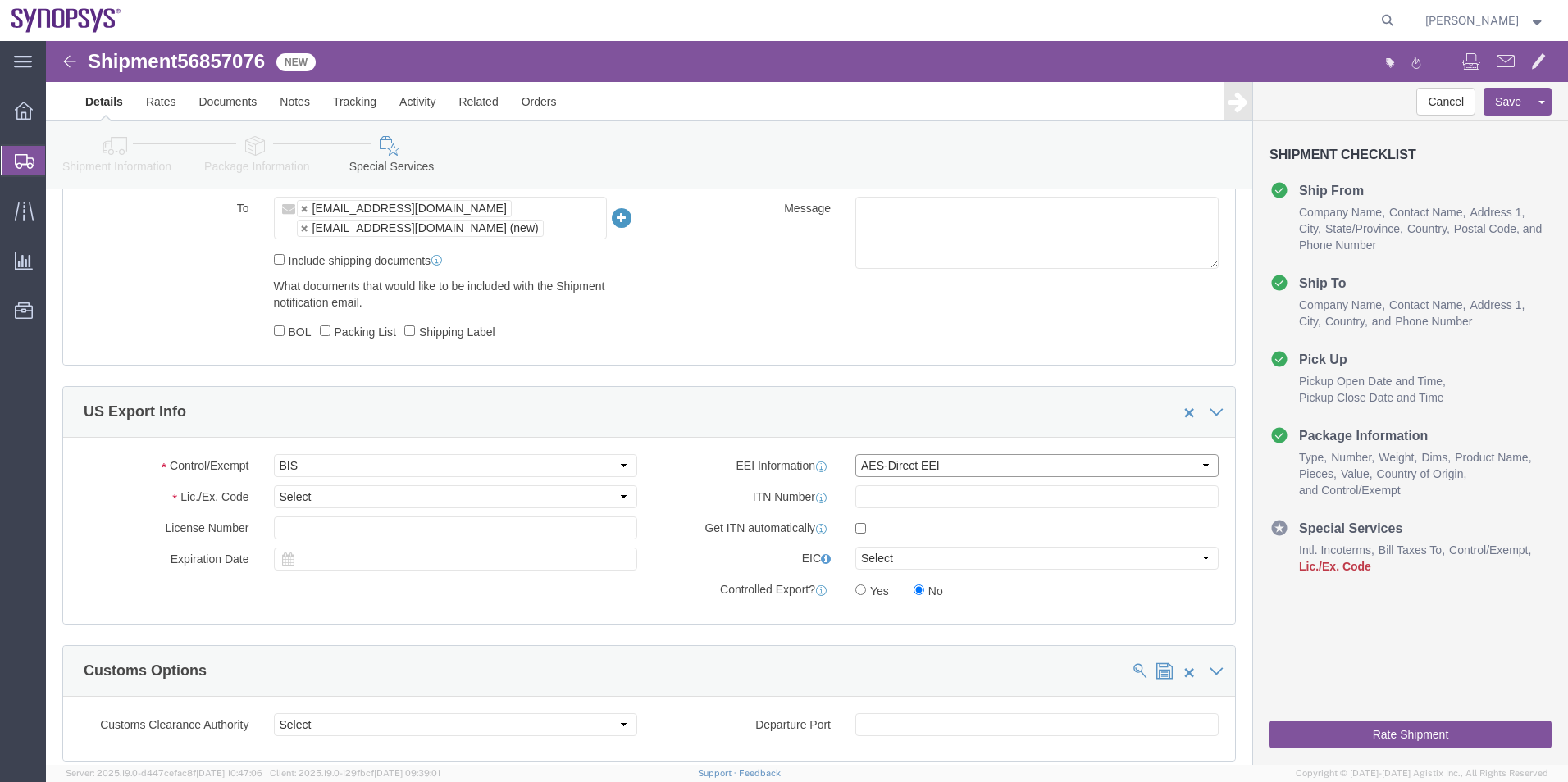
click select "Select AES-Direct EEI Carrier File EEI EEI Exempt"
click select "Select AGR-Agricultural APP-Computers APR-Additional Permissive Exports AVS-Air…"
select select "NLR"
click select "Select AGR-Agricultural APP-Computers APR-Additional Permissive Exports AVS-Air…"
click input "text"
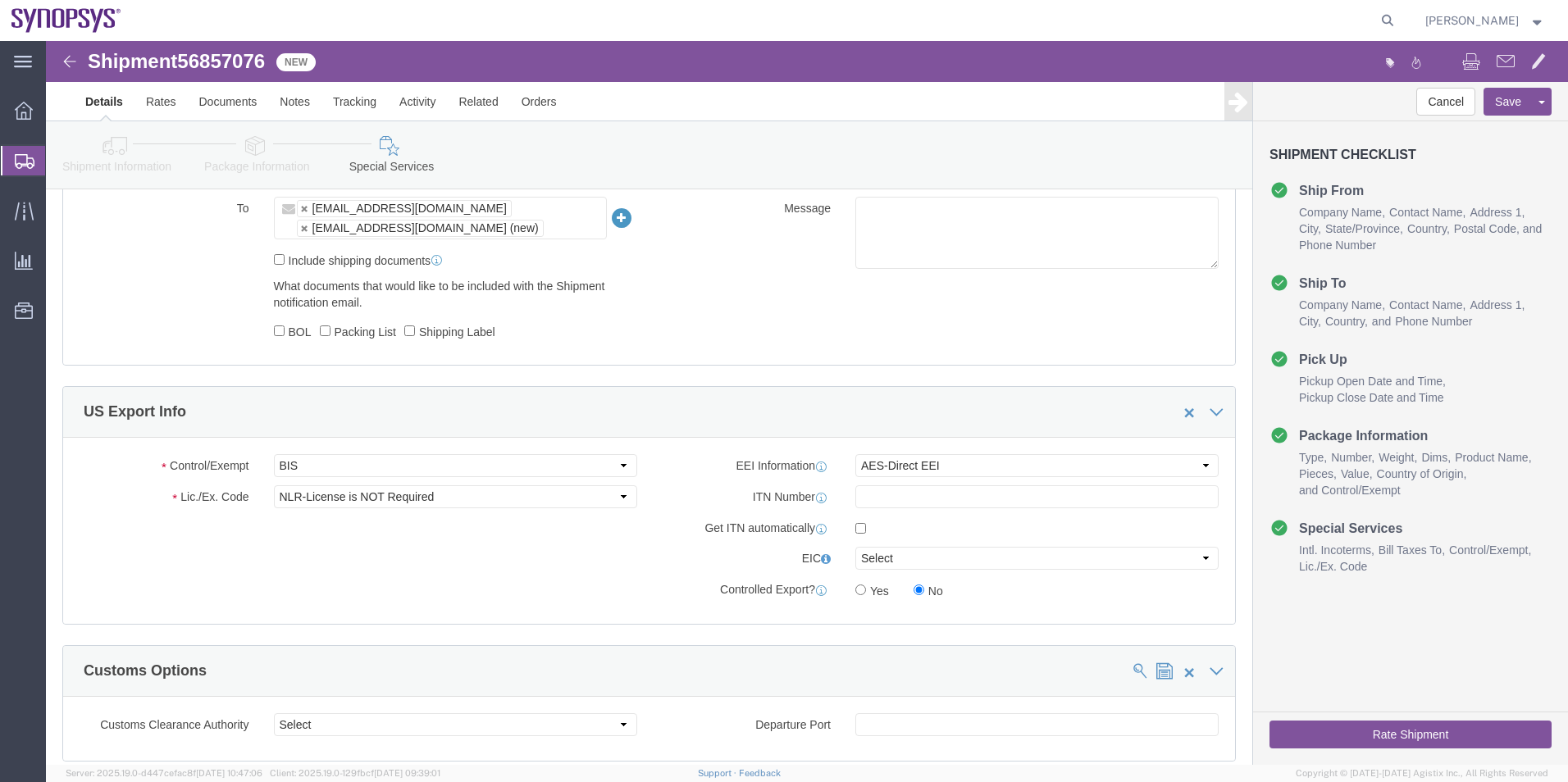
click label "ITN Number"
click input "checkbox"
checkbox input "true"
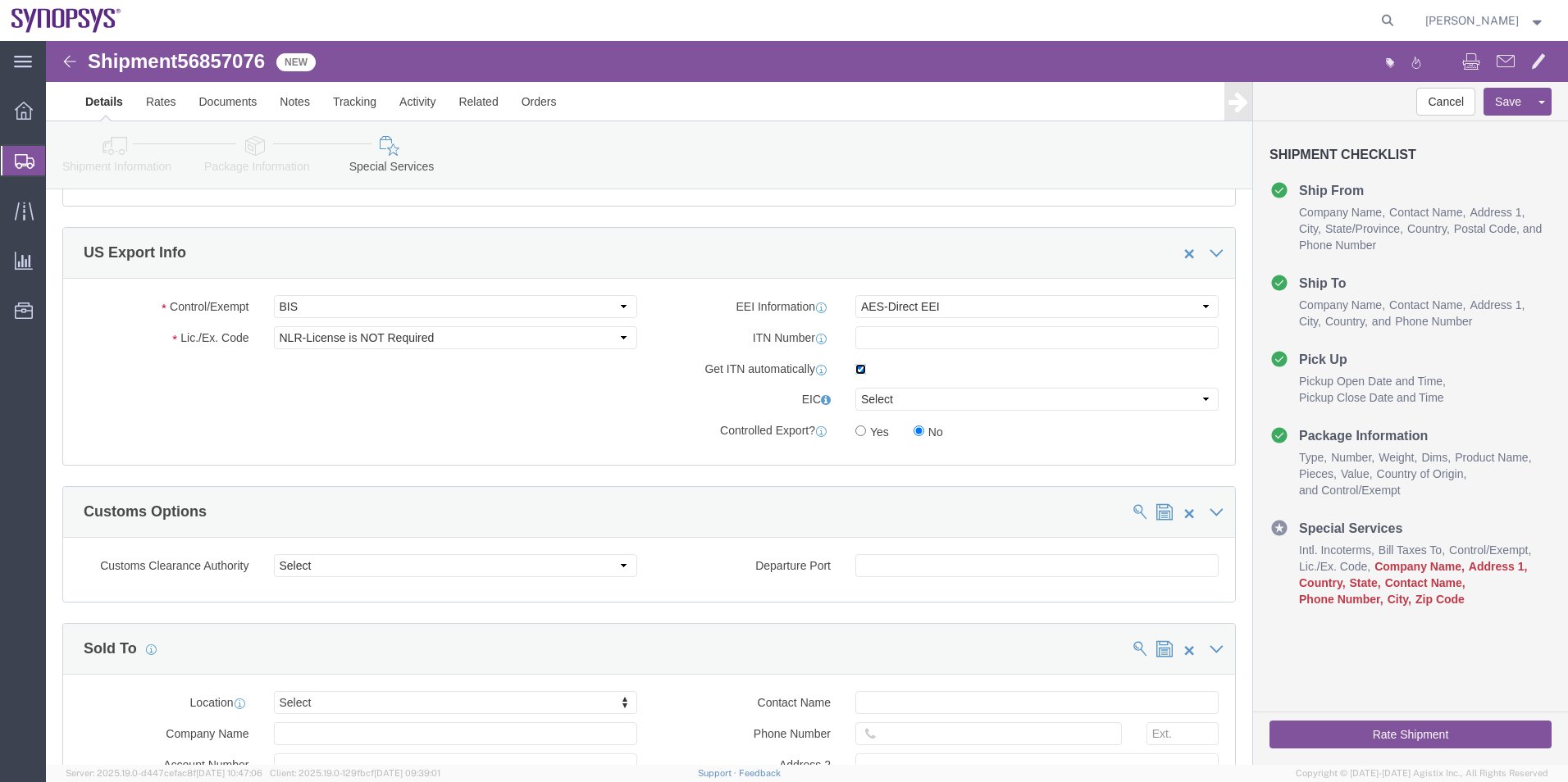
scroll to position [1476, 0]
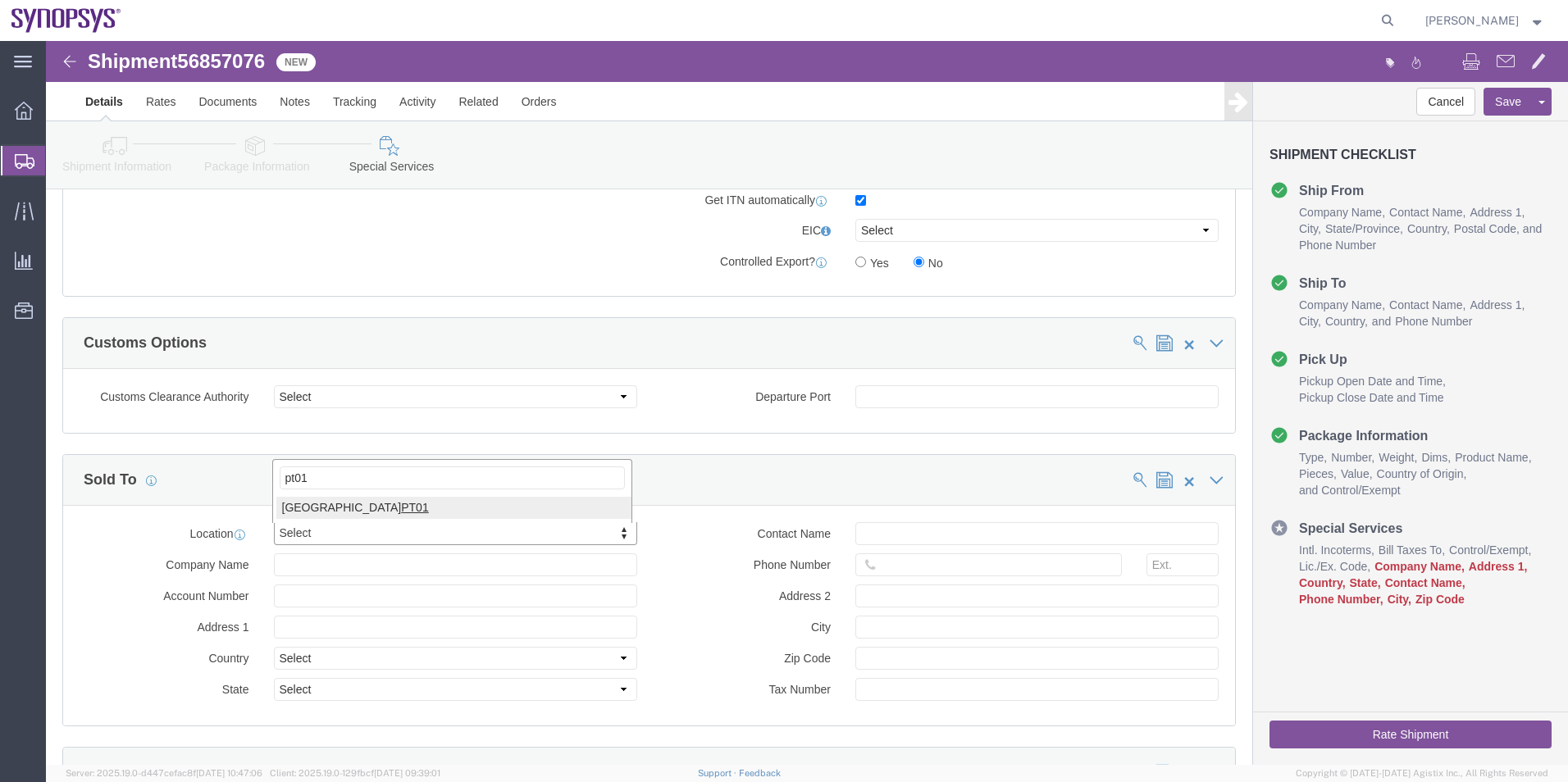
type input "pt01"
select select "63152"
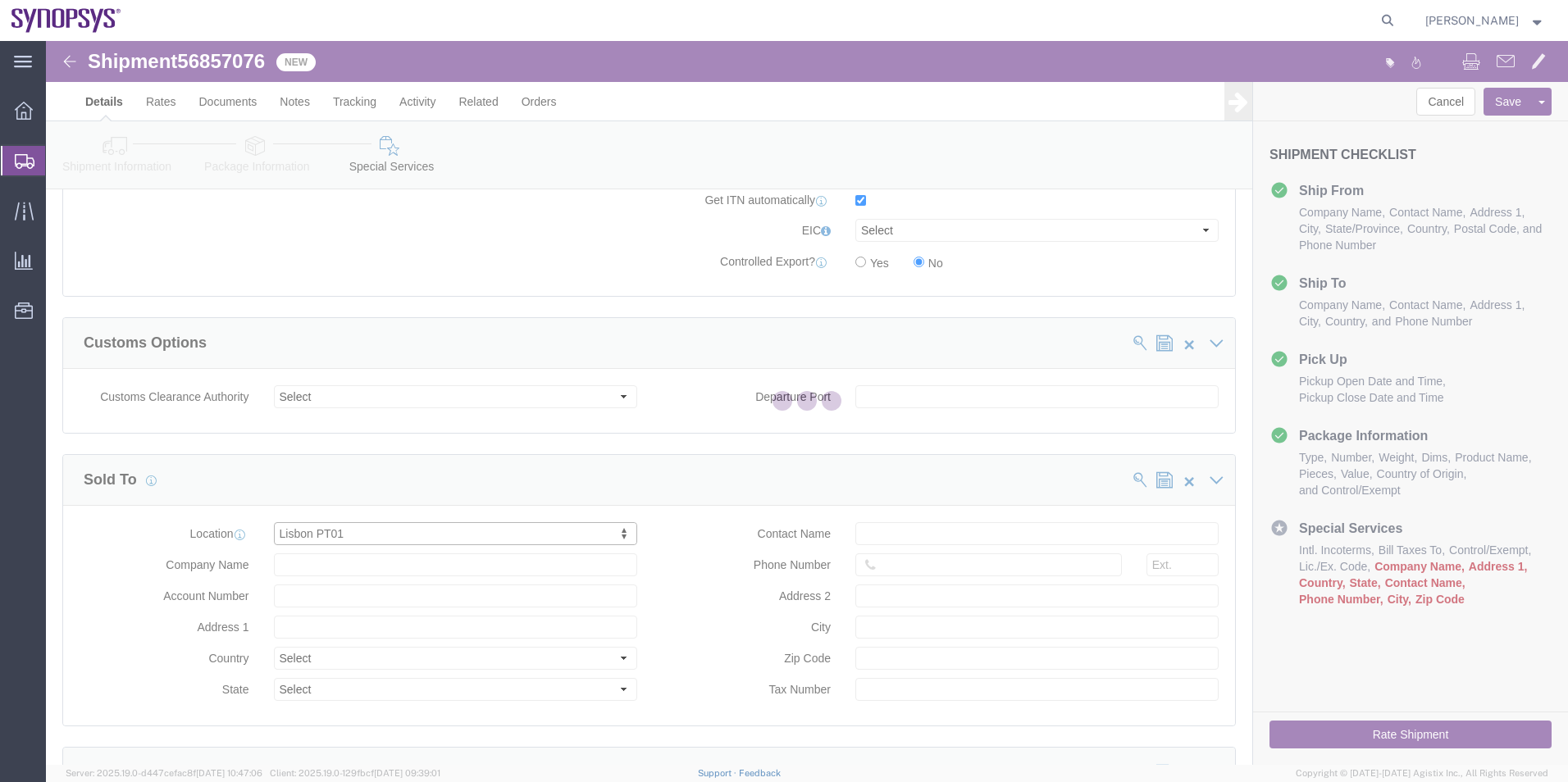
type input "[GEOGRAPHIC_DATA]"
select select "PT"
type input "Piso 2"
type input "Porto Salvo"
type input "2740-267"
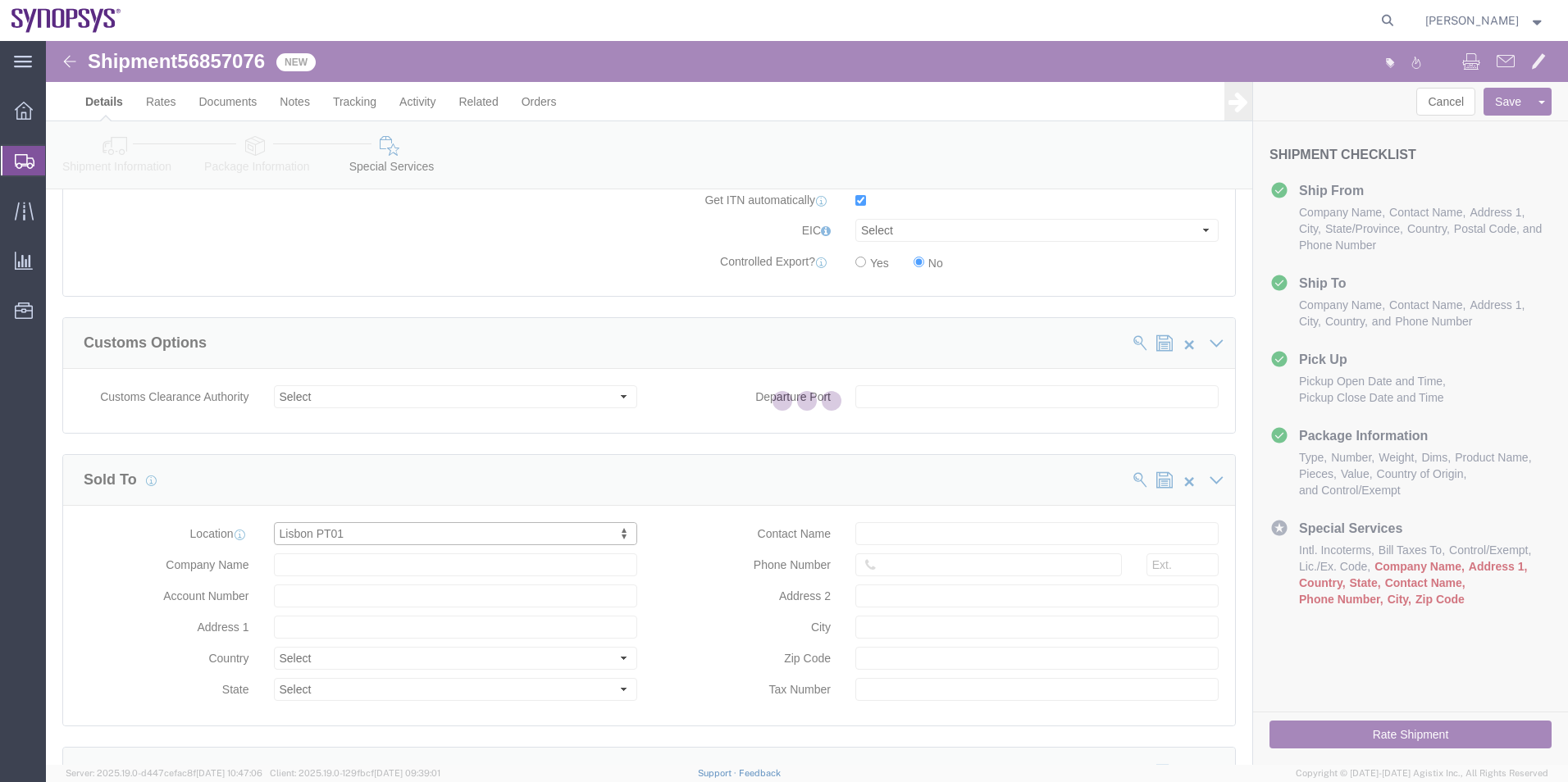
type input "SNPS, [GEOGRAPHIC_DATA] Unipessoal, Lda."
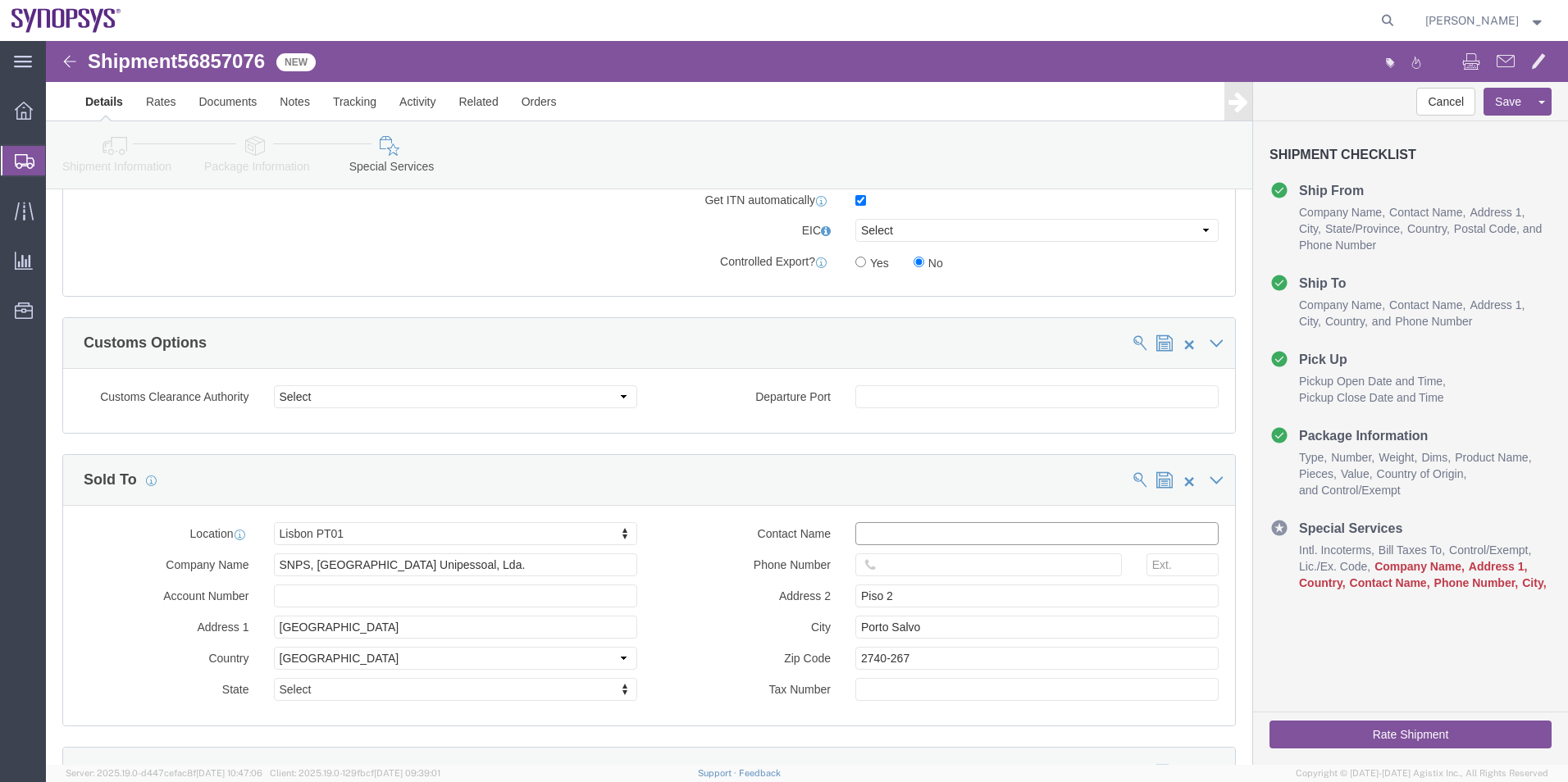
click input "text"
paste input "[PERSON_NAME]"
type input "[PERSON_NAME]"
click input "text"
paste input "351.915.185.726"
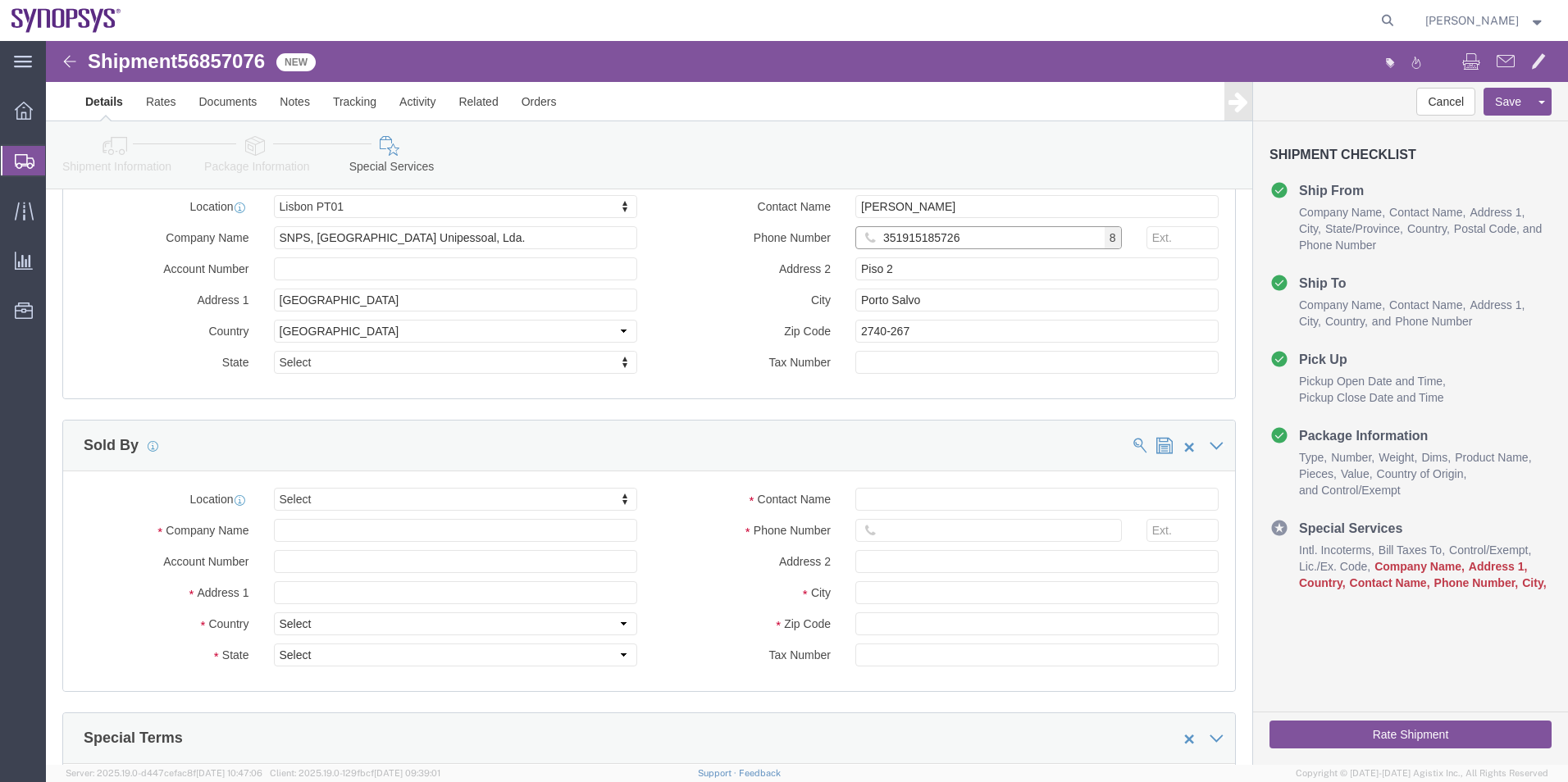
scroll to position [1804, 0]
type input "351915185726"
type input "ussv"
select select "63204"
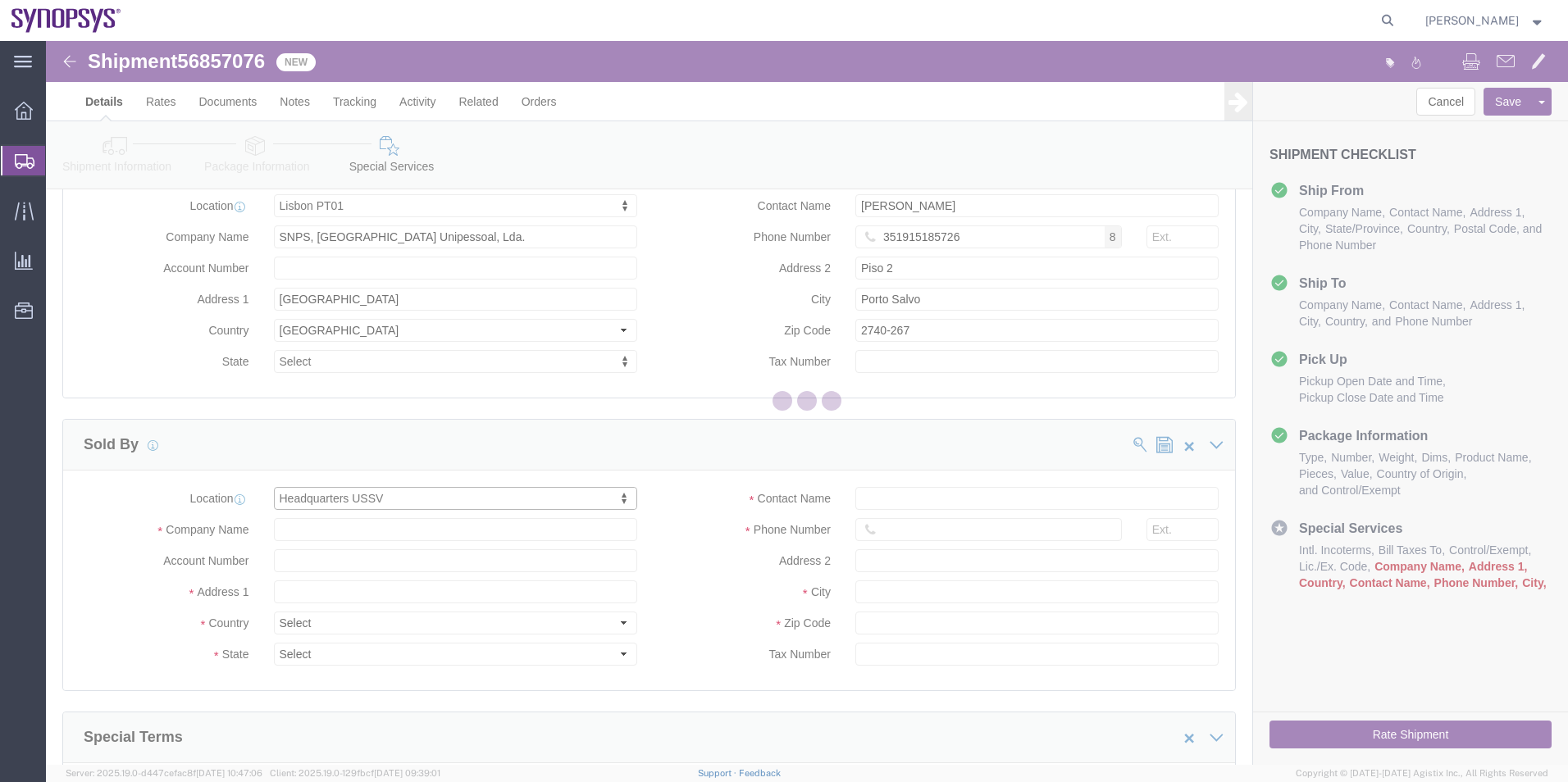
type input "[STREET_ADDRESS]"
select select "US"
type input "6505845000"
type input "Sunnyvale"
type input "94085"
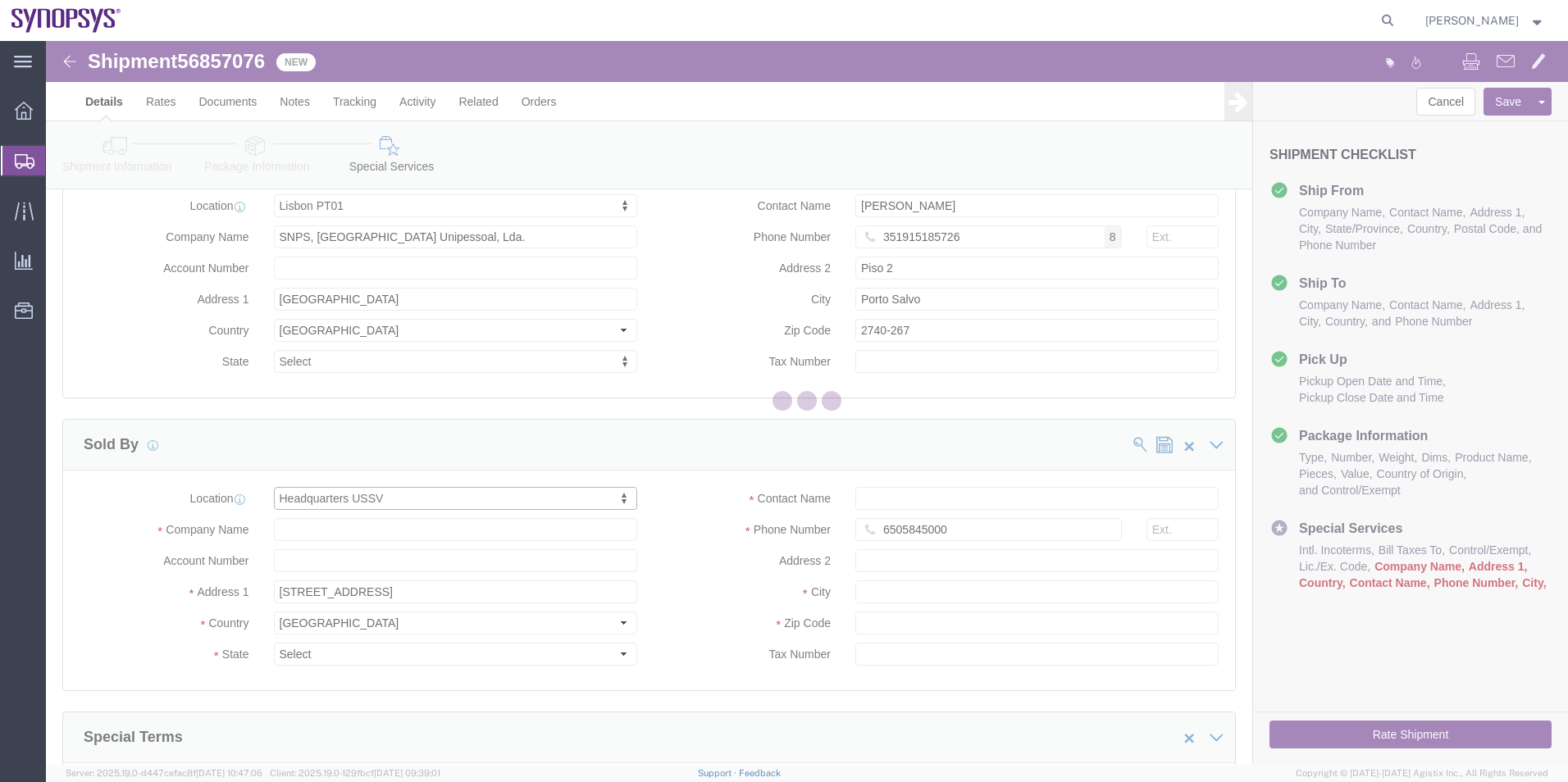
type input "Synopsys Headquarters USSV"
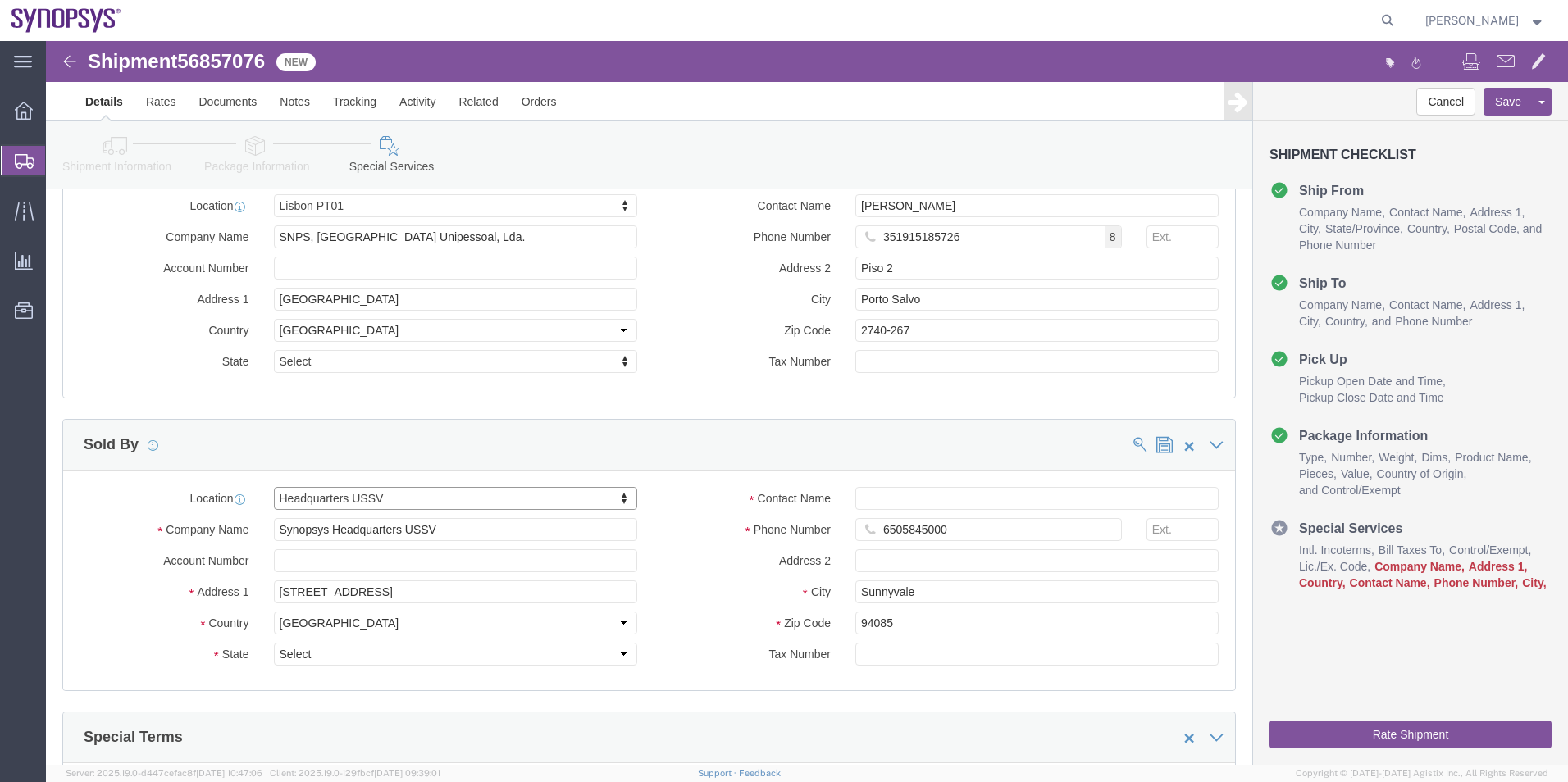
select select "CA"
click input "Contact Name"
paste input "[PERSON_NAME]"
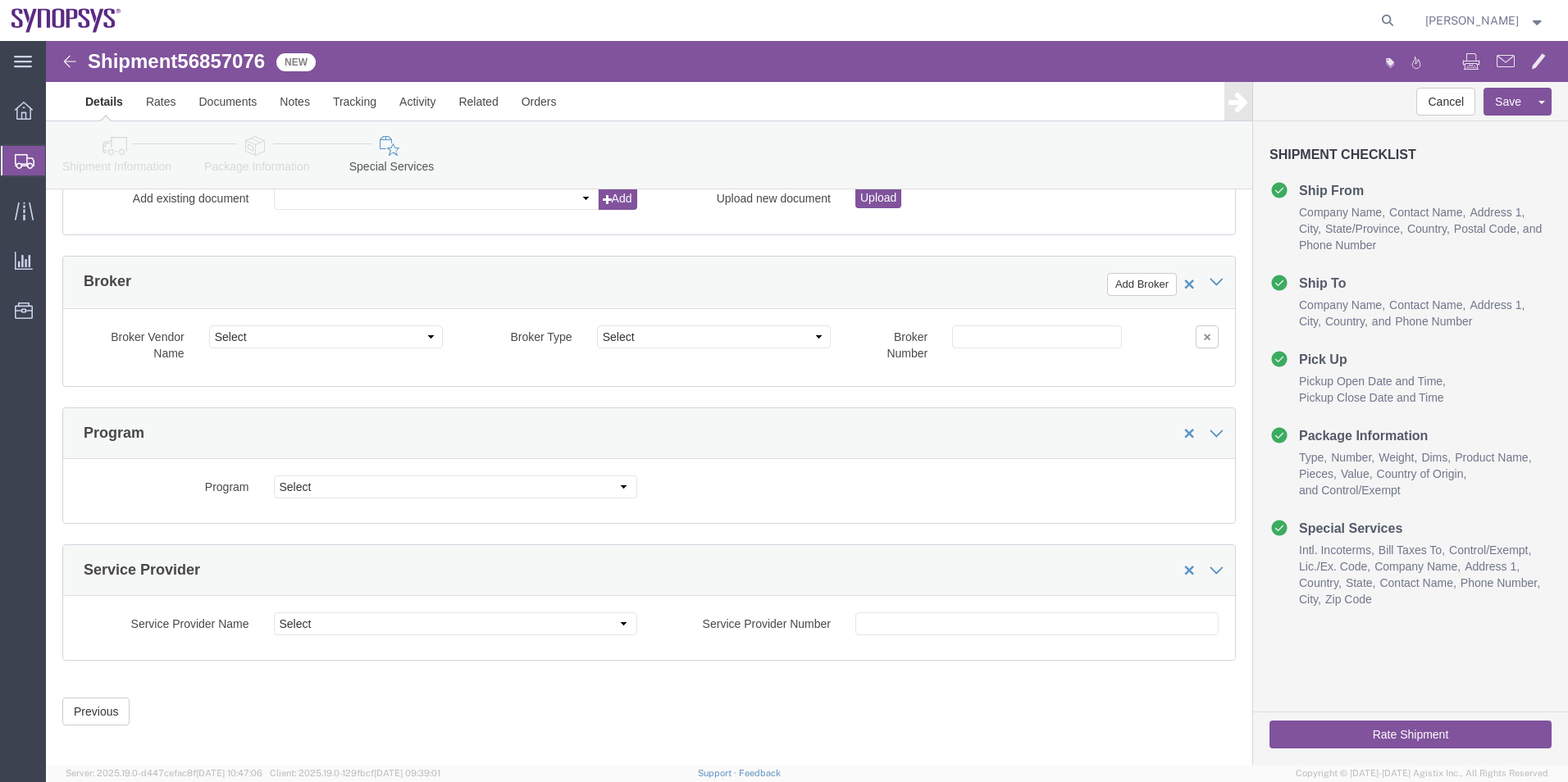
scroll to position [2408, 0]
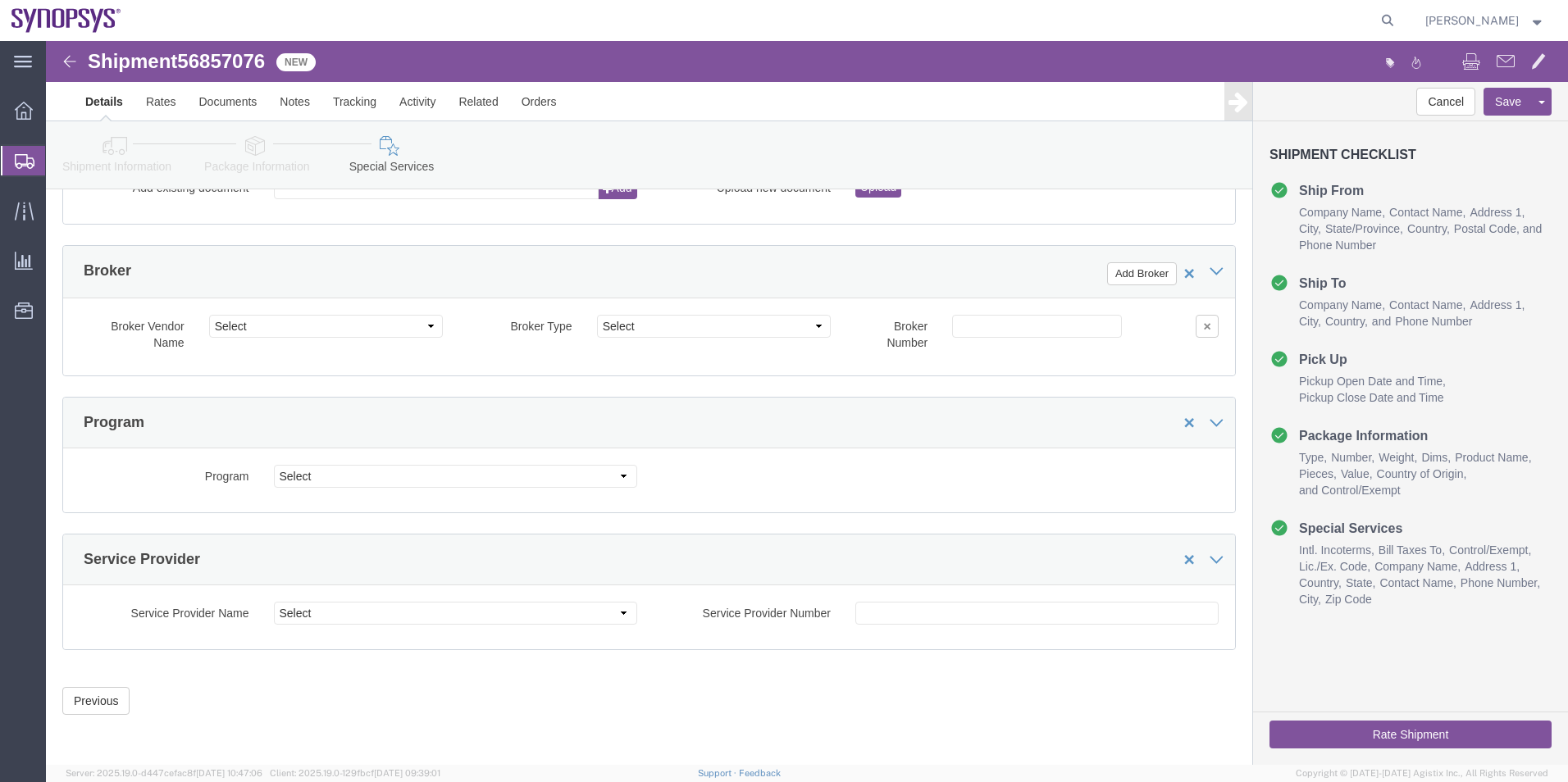
type input "[PERSON_NAME]"
click button "Rate Shipment"
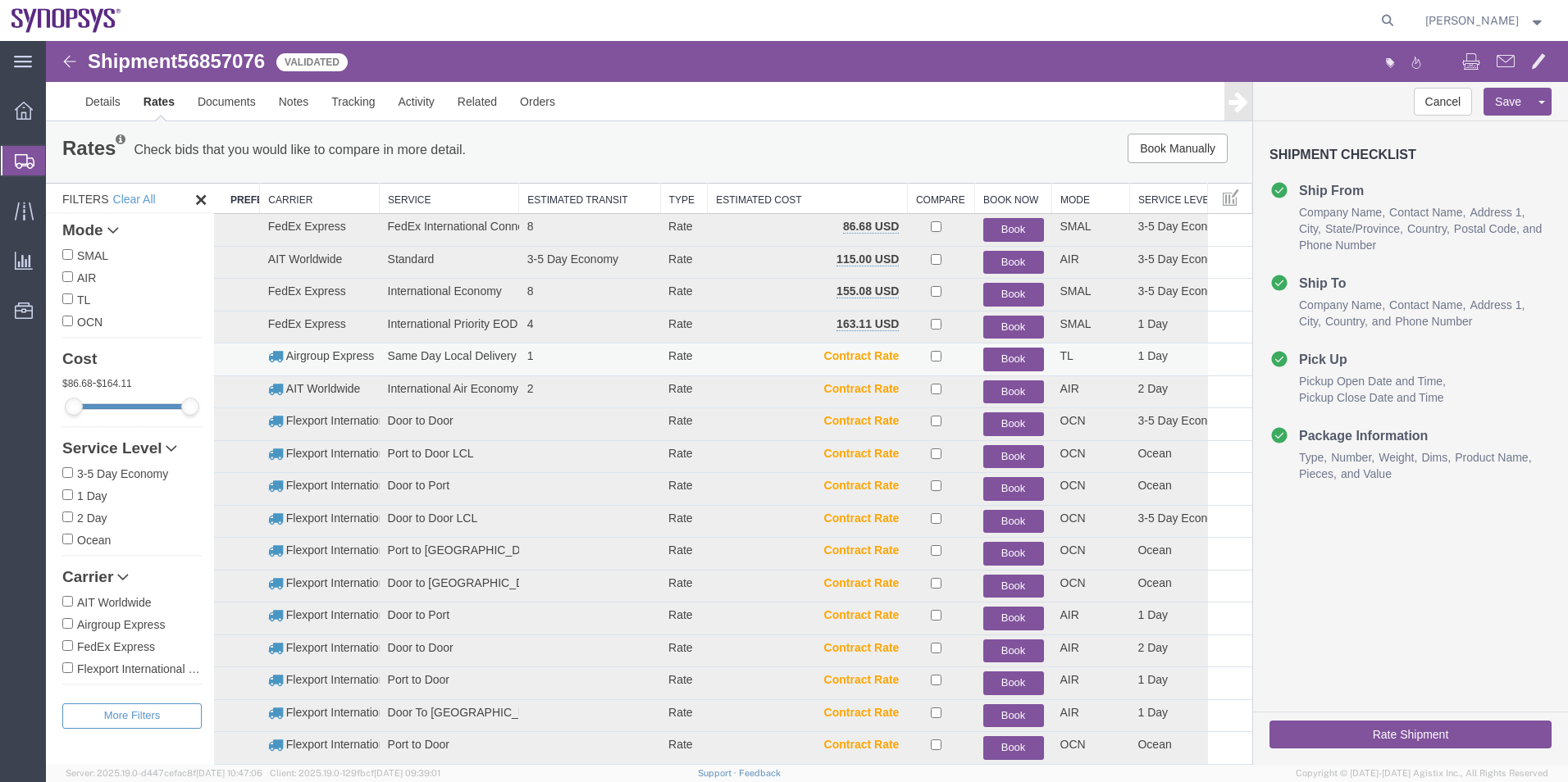
scroll to position [0, 0]
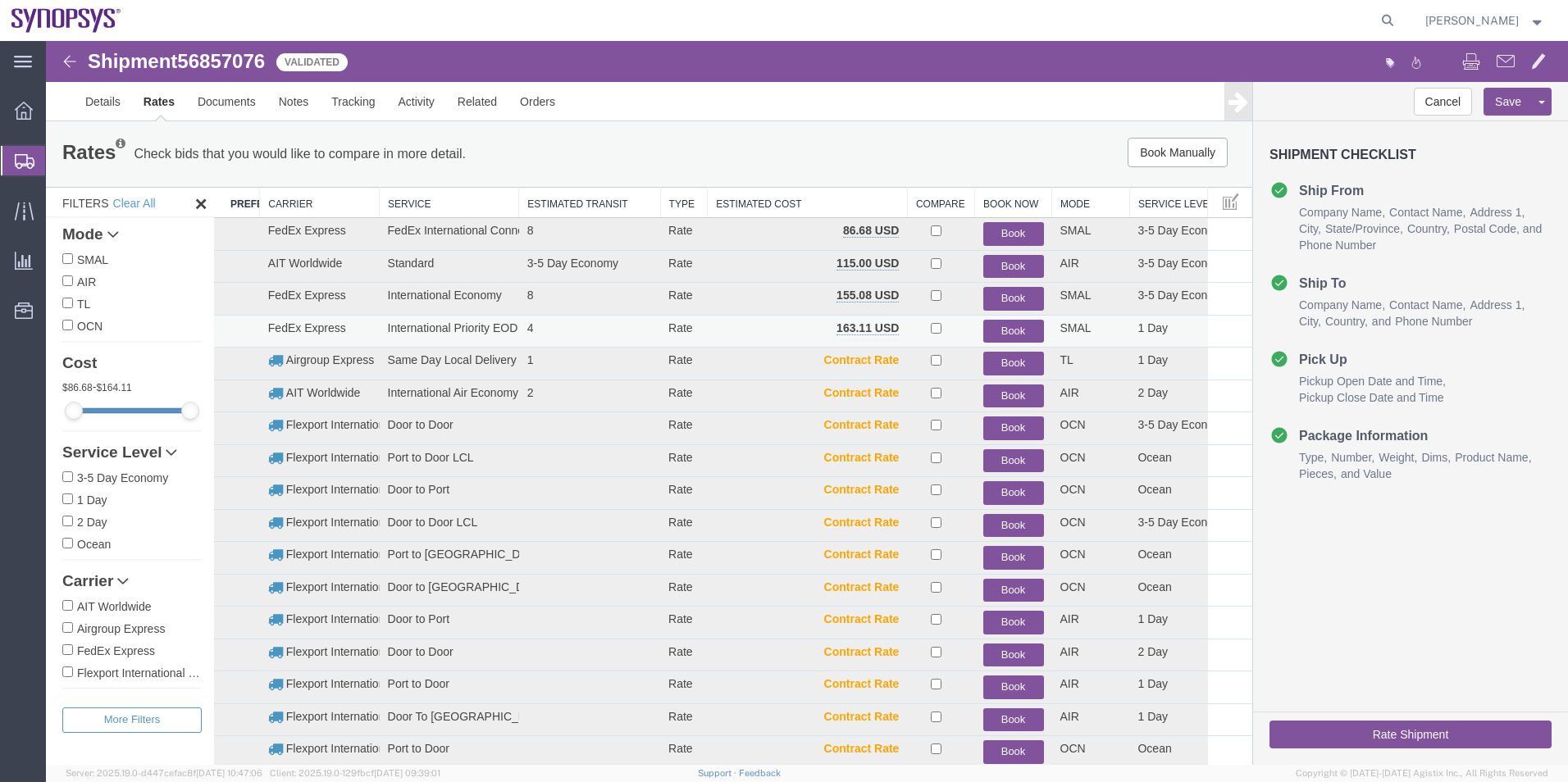
click at [995, 327] on button "Book" at bounding box center [1013, 332] width 61 height 24
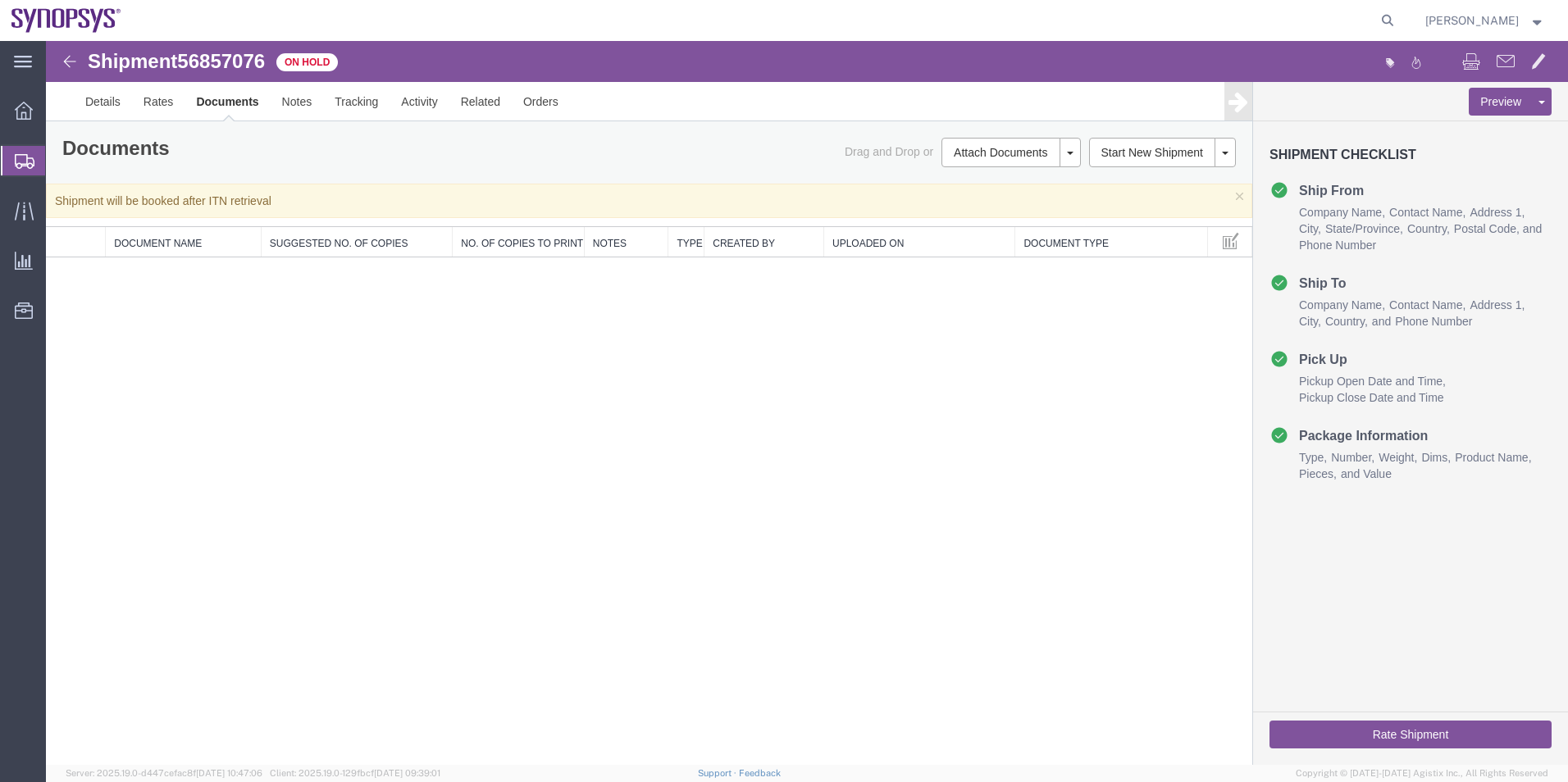
click at [0, 0] on span "Shipment Manager" at bounding box center [0, 0] width 0 height 0
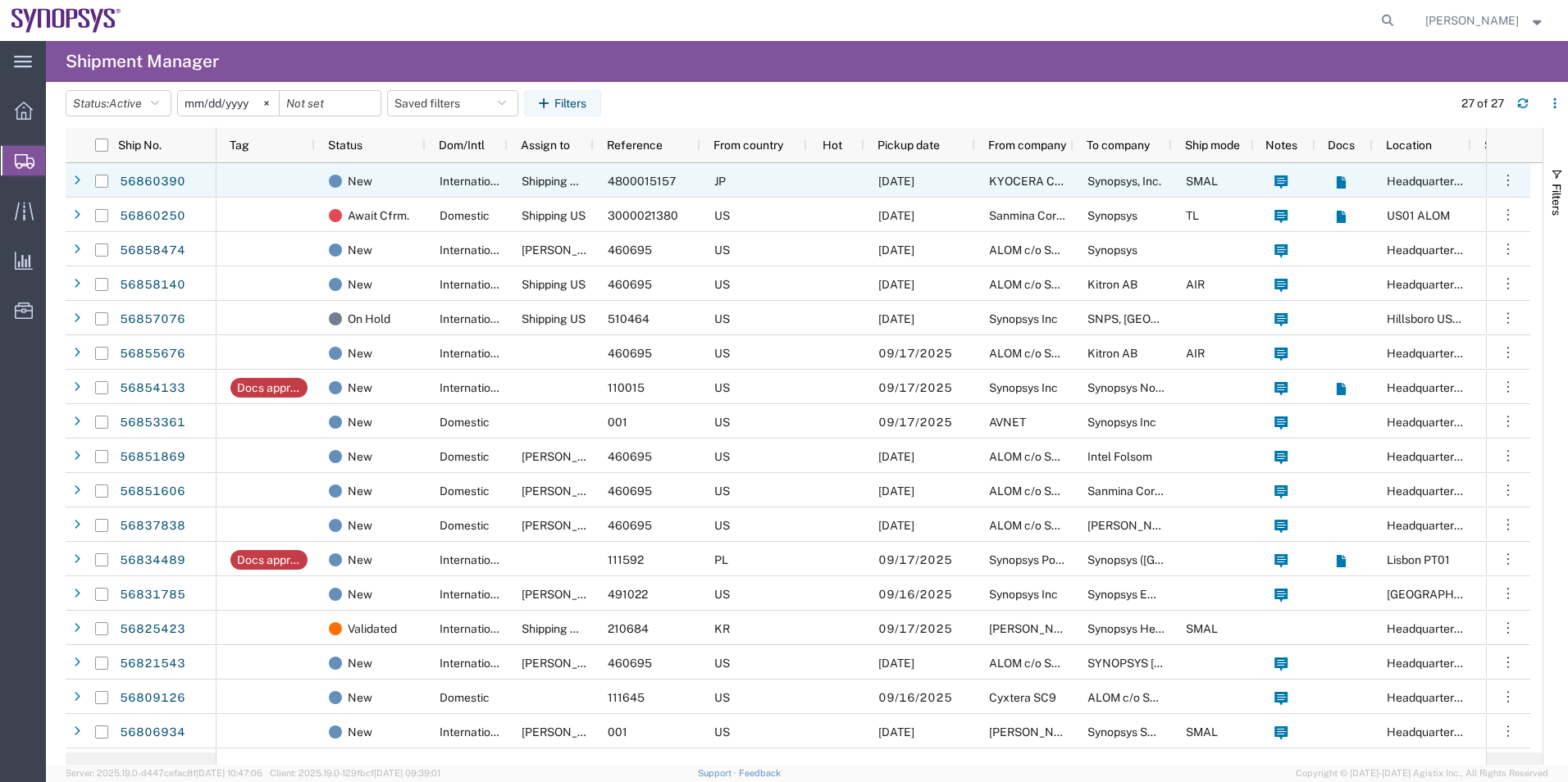
click at [280, 188] on div at bounding box center [266, 180] width 99 height 34
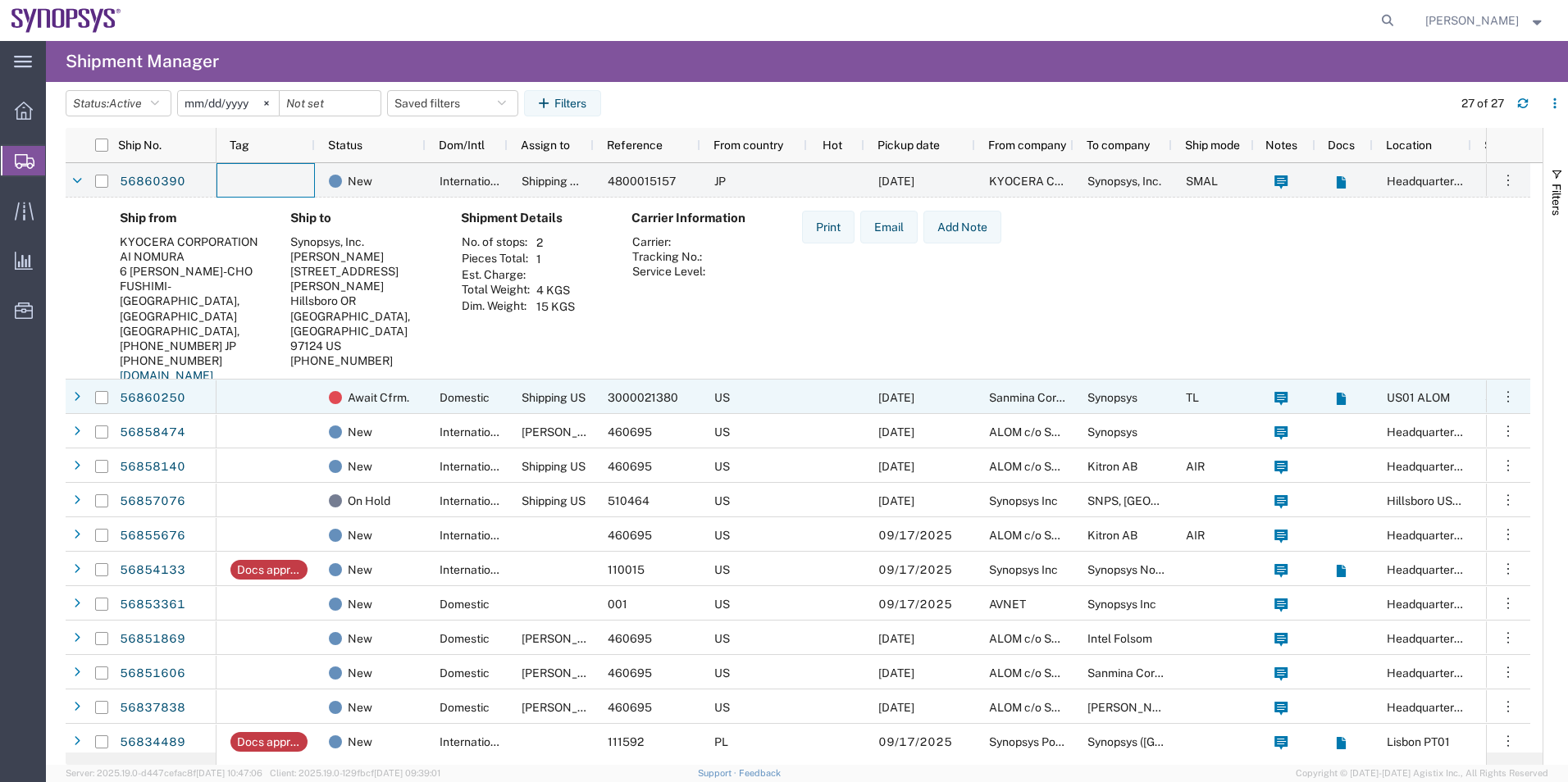
click at [274, 405] on div at bounding box center [266, 397] width 99 height 34
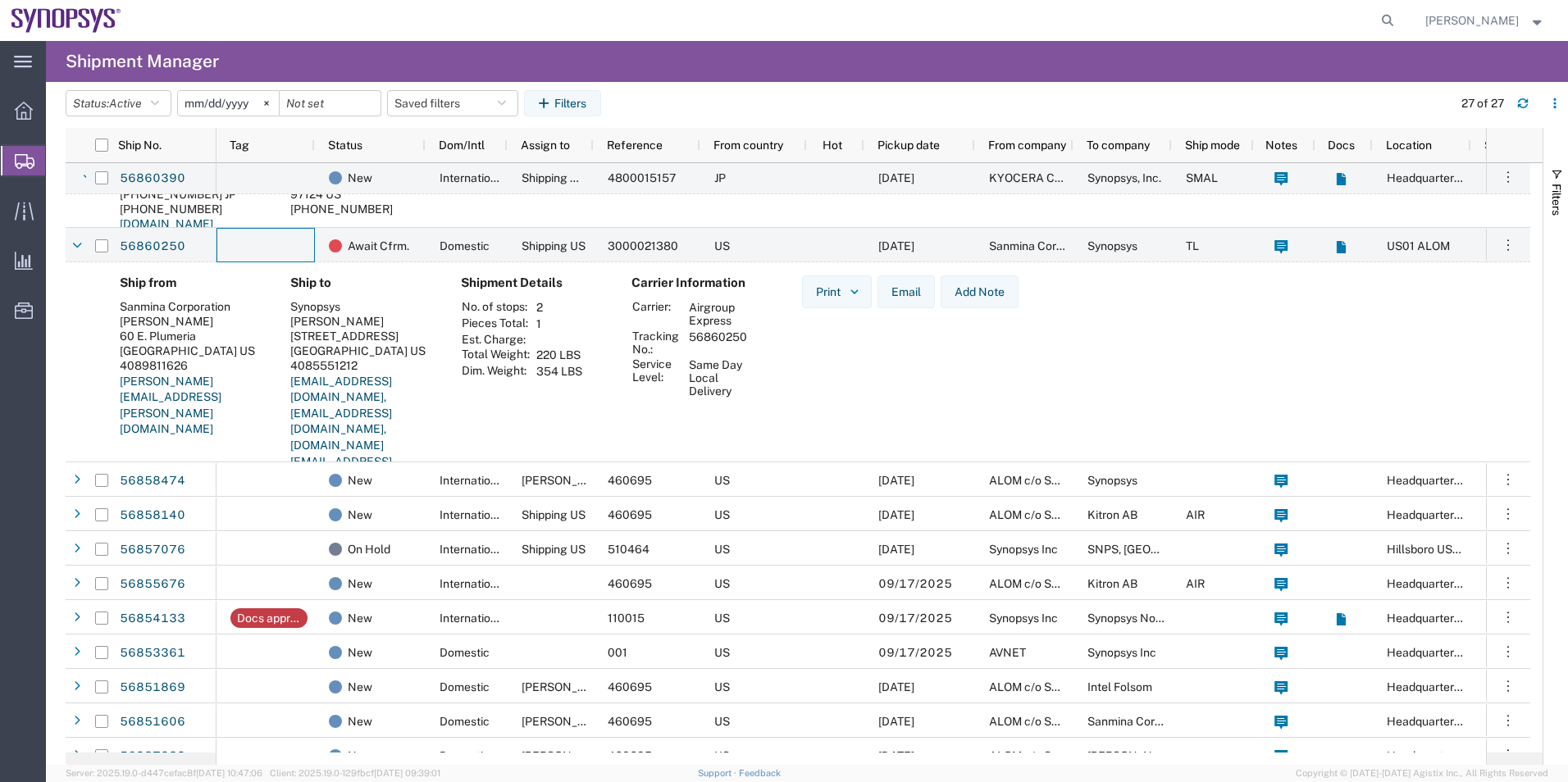
scroll to position [246, 0]
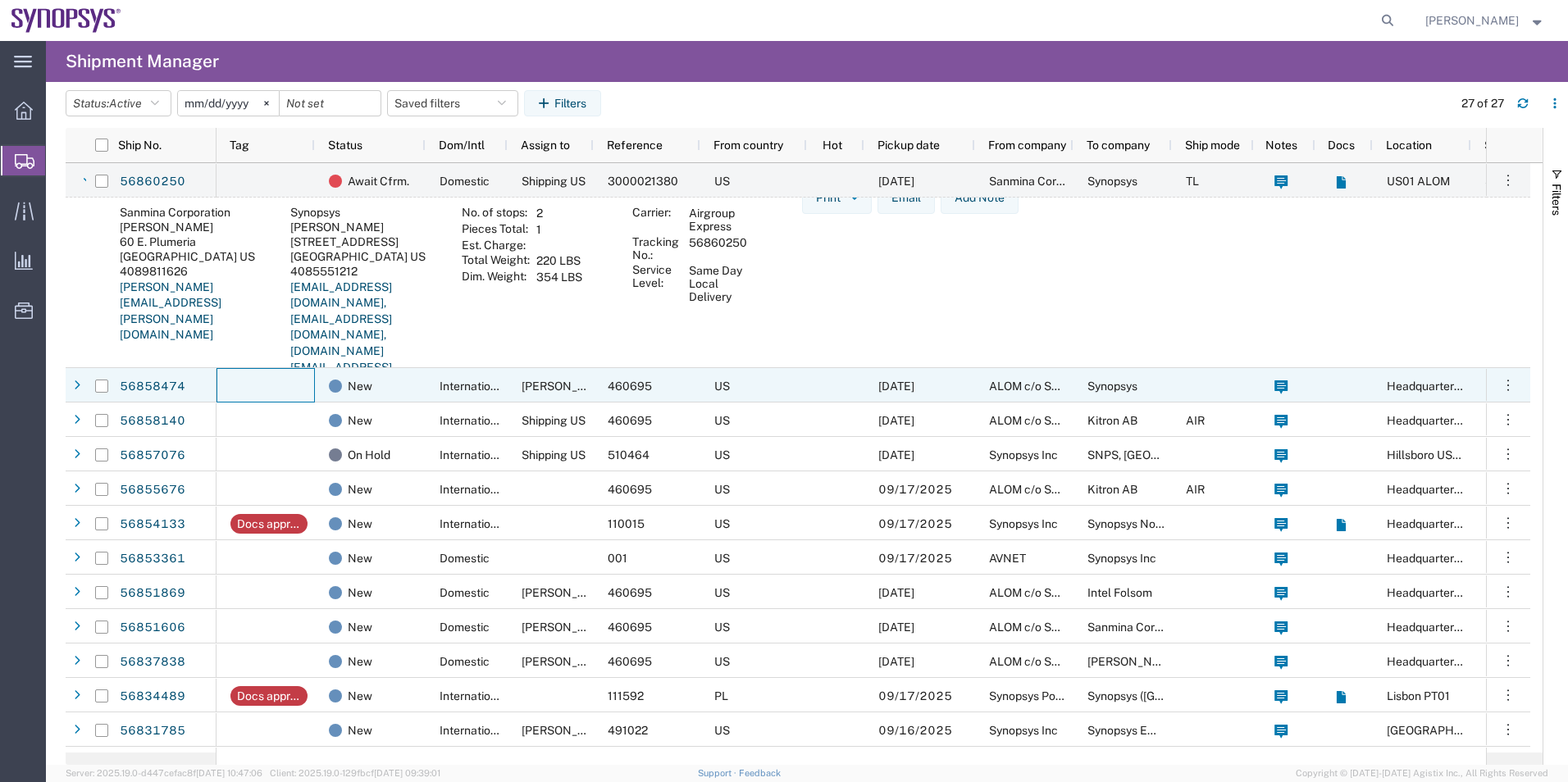
click at [280, 381] on div at bounding box center [266, 385] width 99 height 34
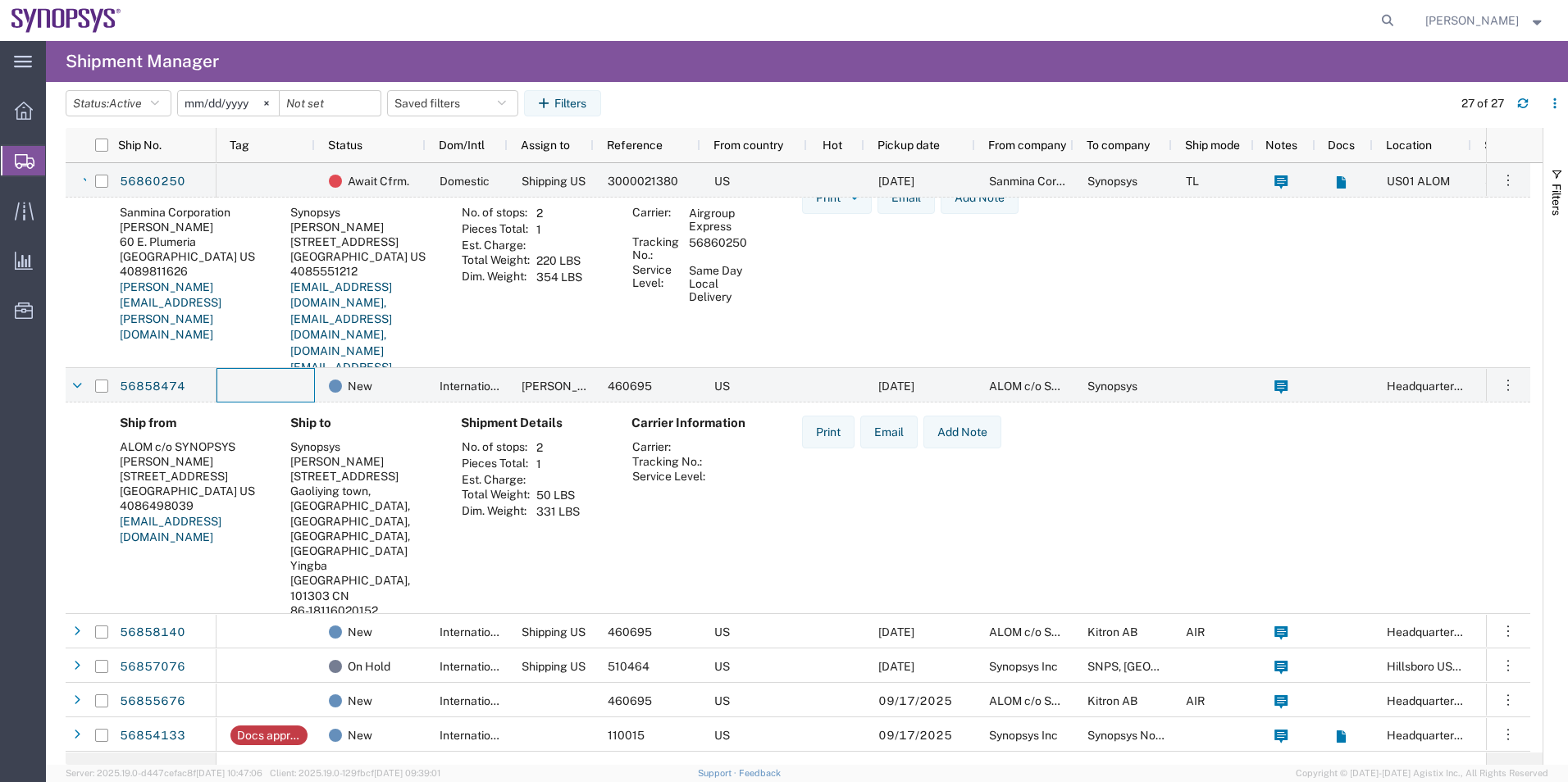
scroll to position [410, 0]
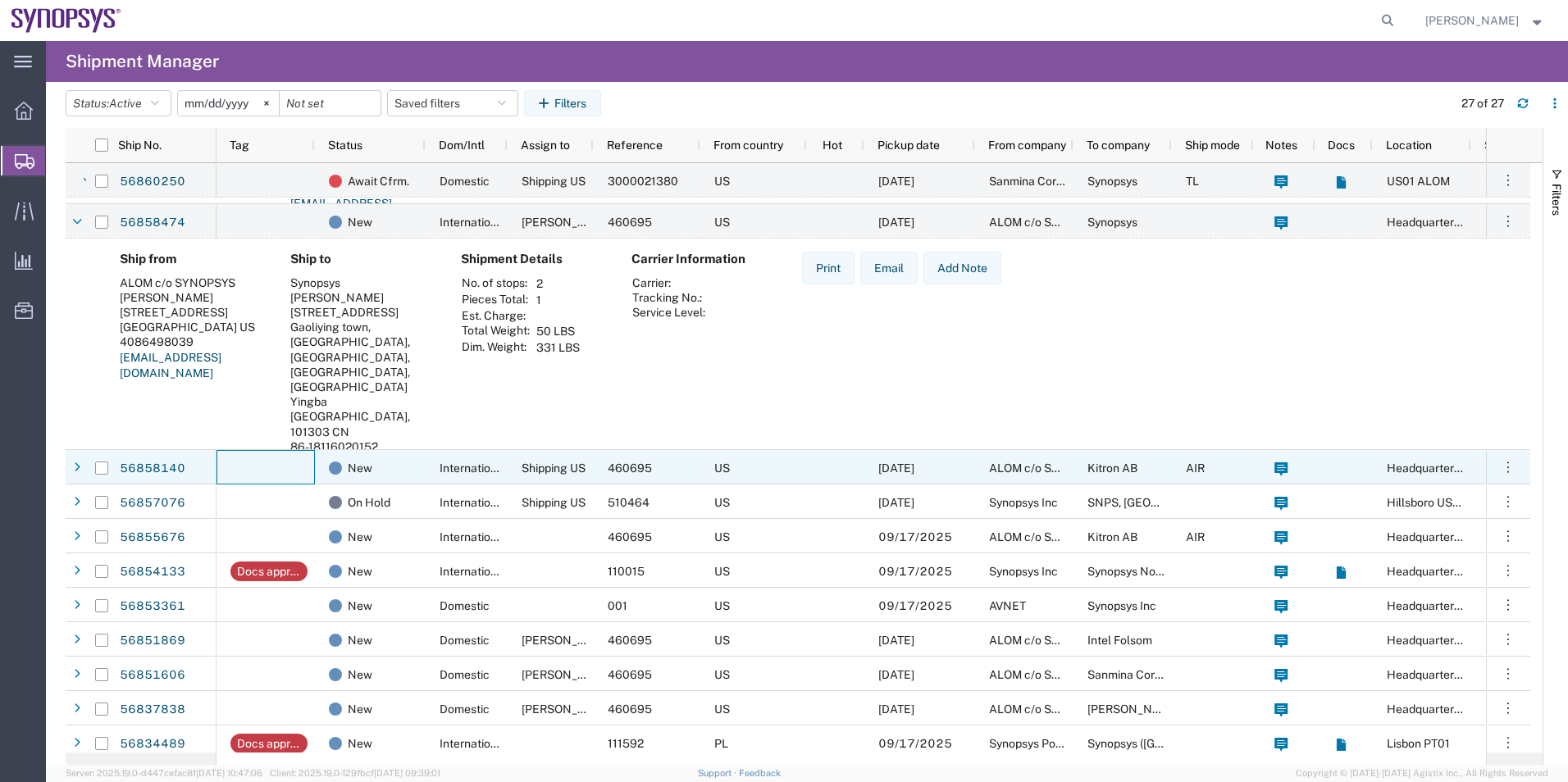
click at [275, 459] on div at bounding box center [266, 468] width 99 height 34
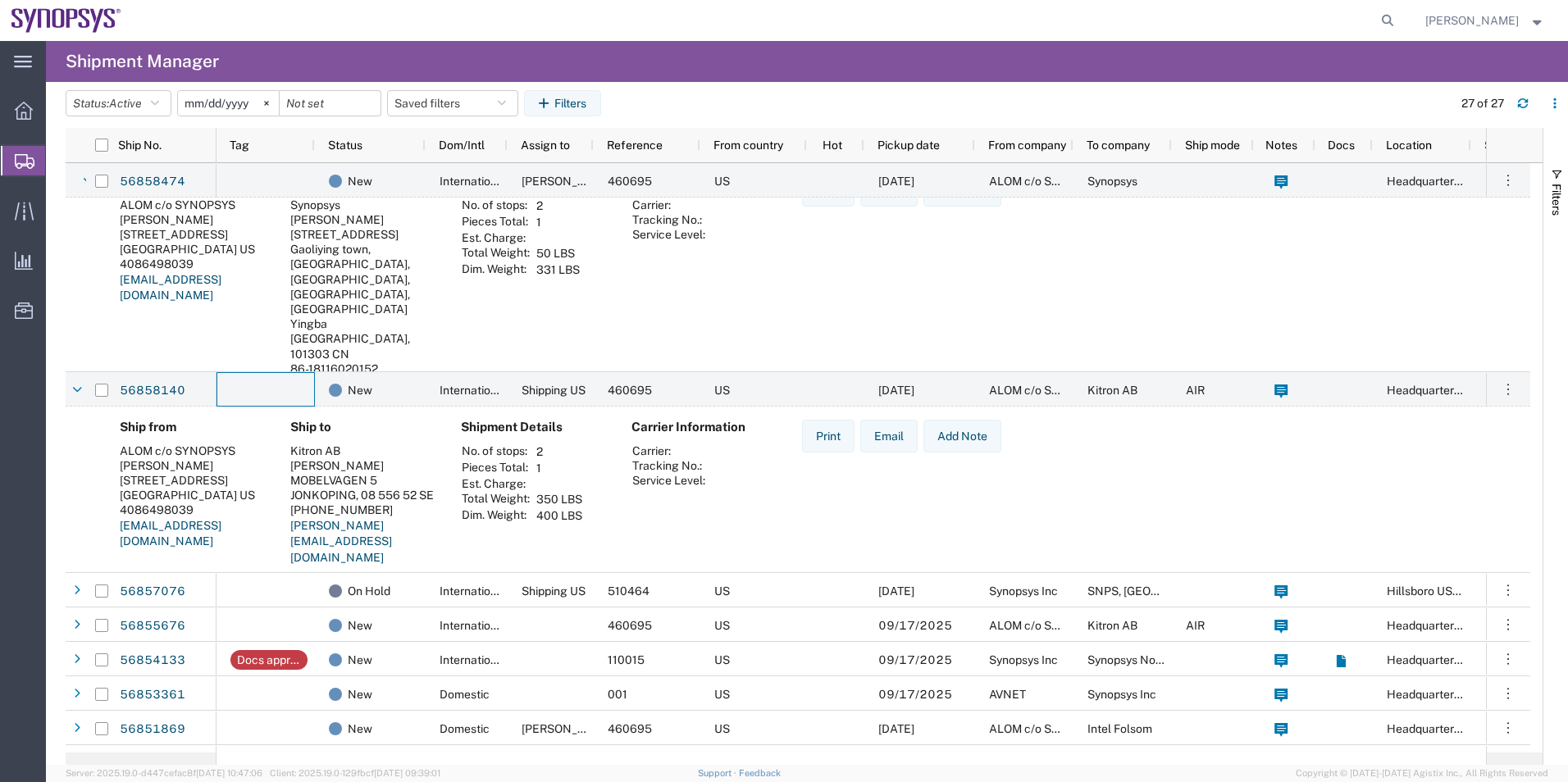
scroll to position [574, 0]
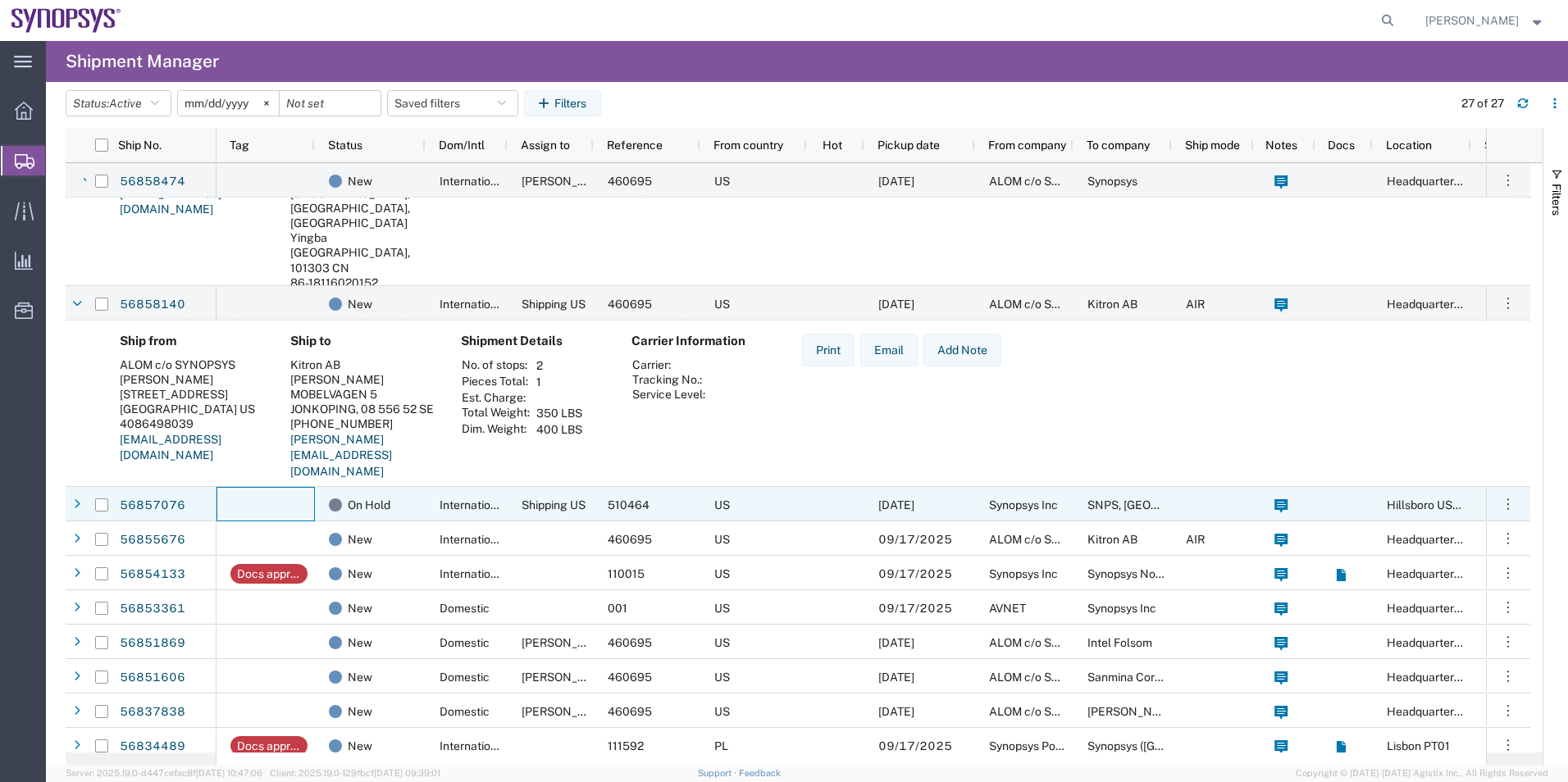
click at [288, 505] on div at bounding box center [266, 504] width 99 height 34
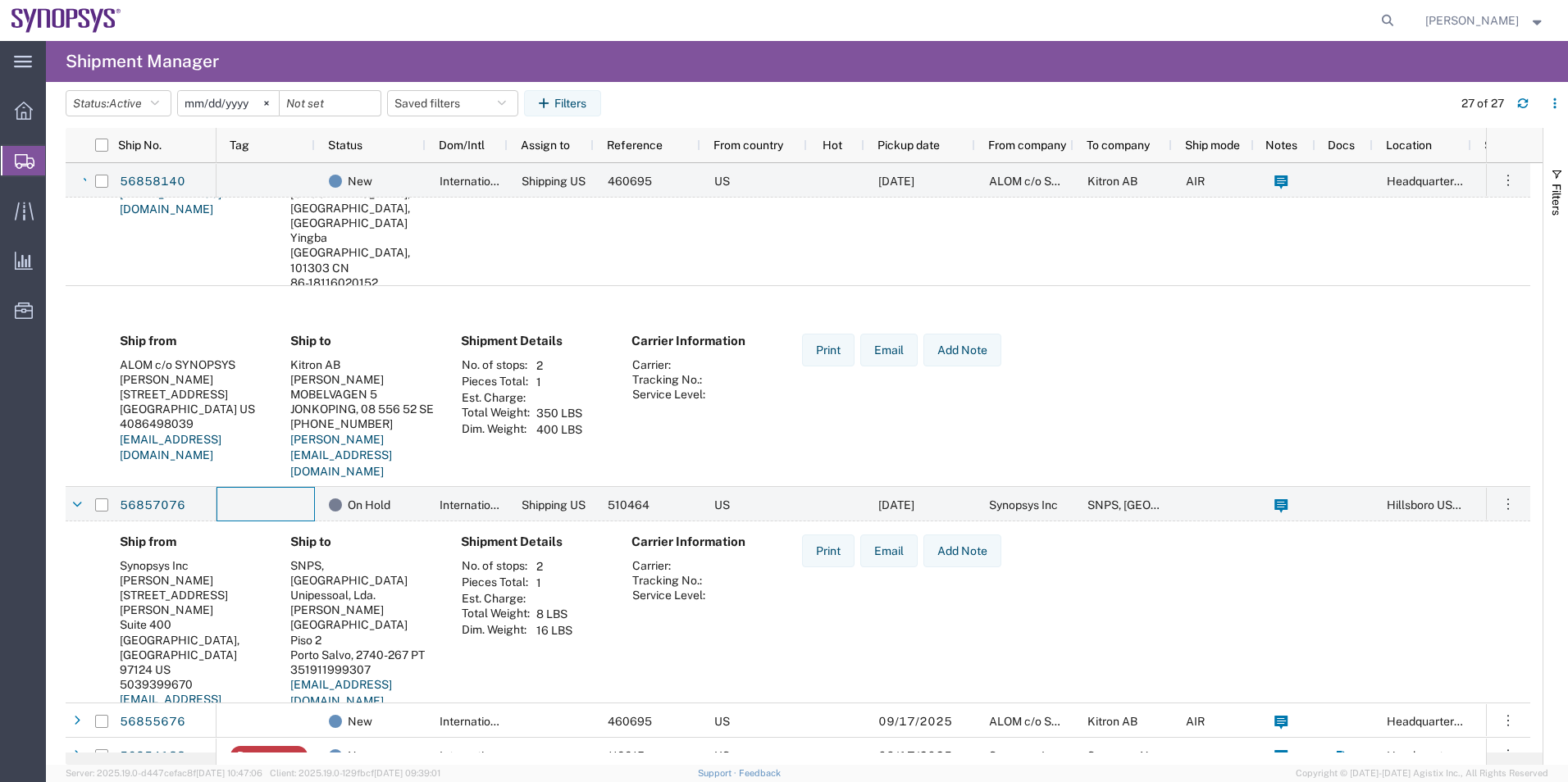
scroll to position [820, 0]
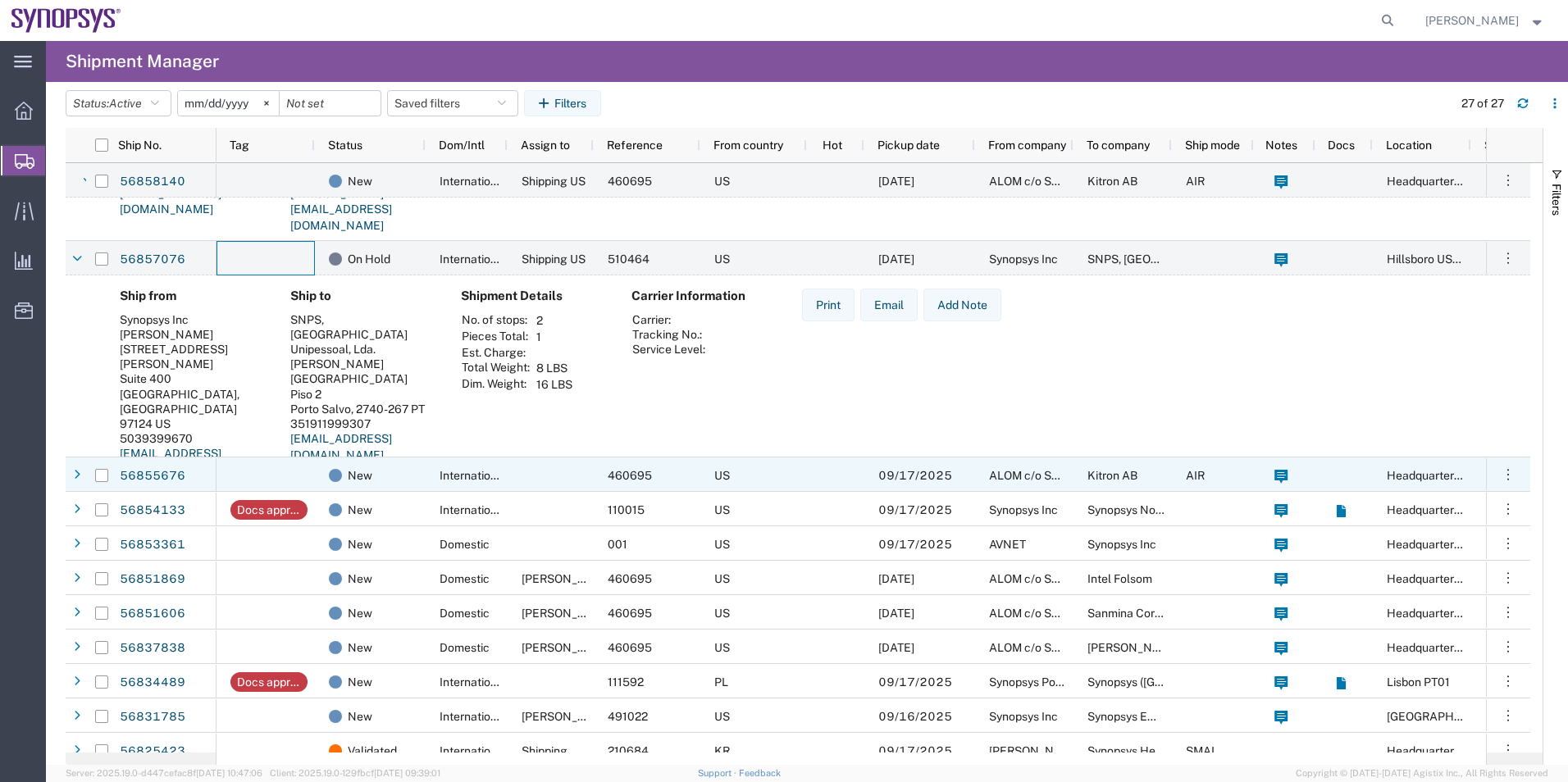
click at [276, 472] on div at bounding box center [266, 475] width 99 height 34
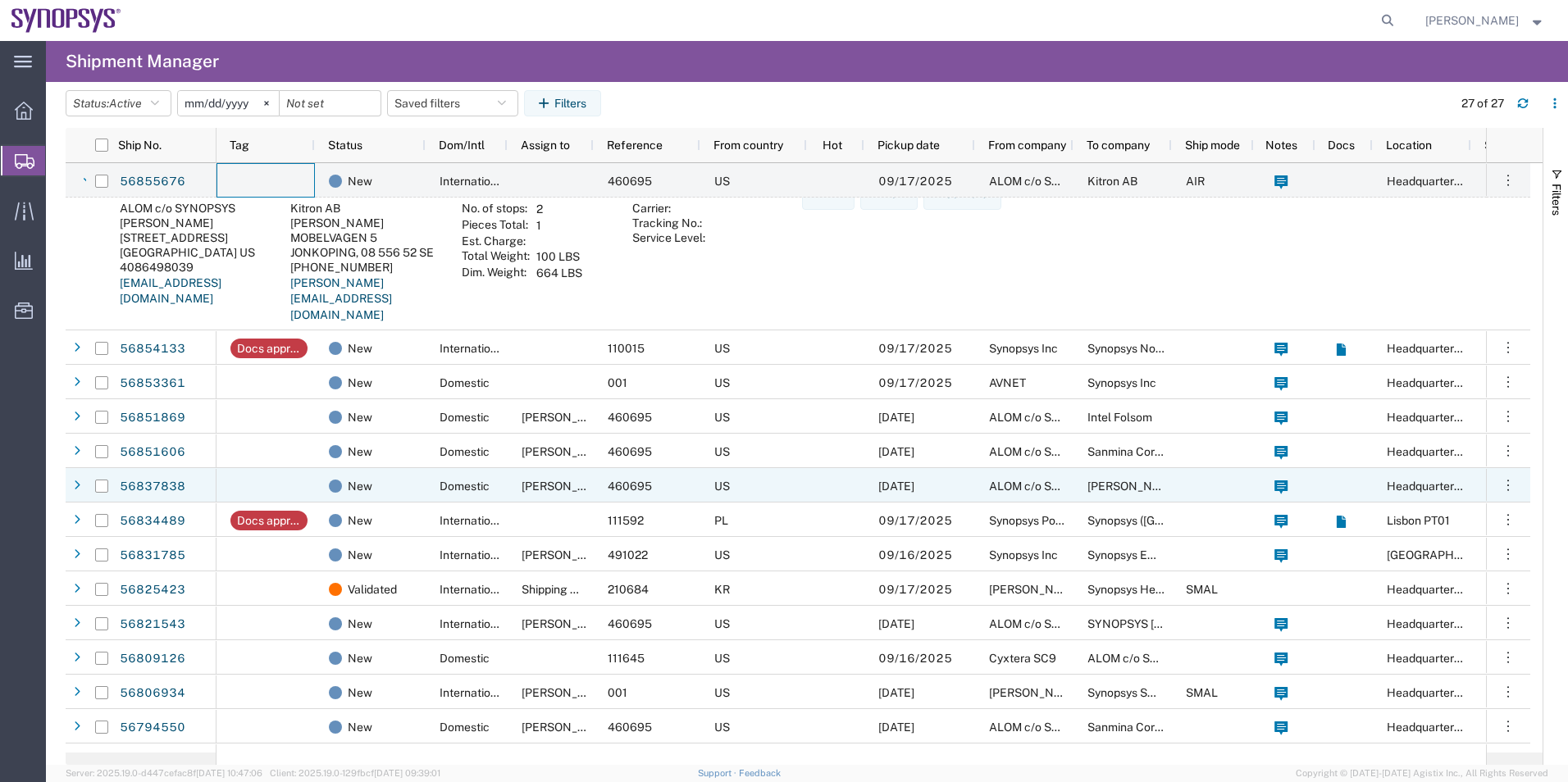
scroll to position [1148, 0]
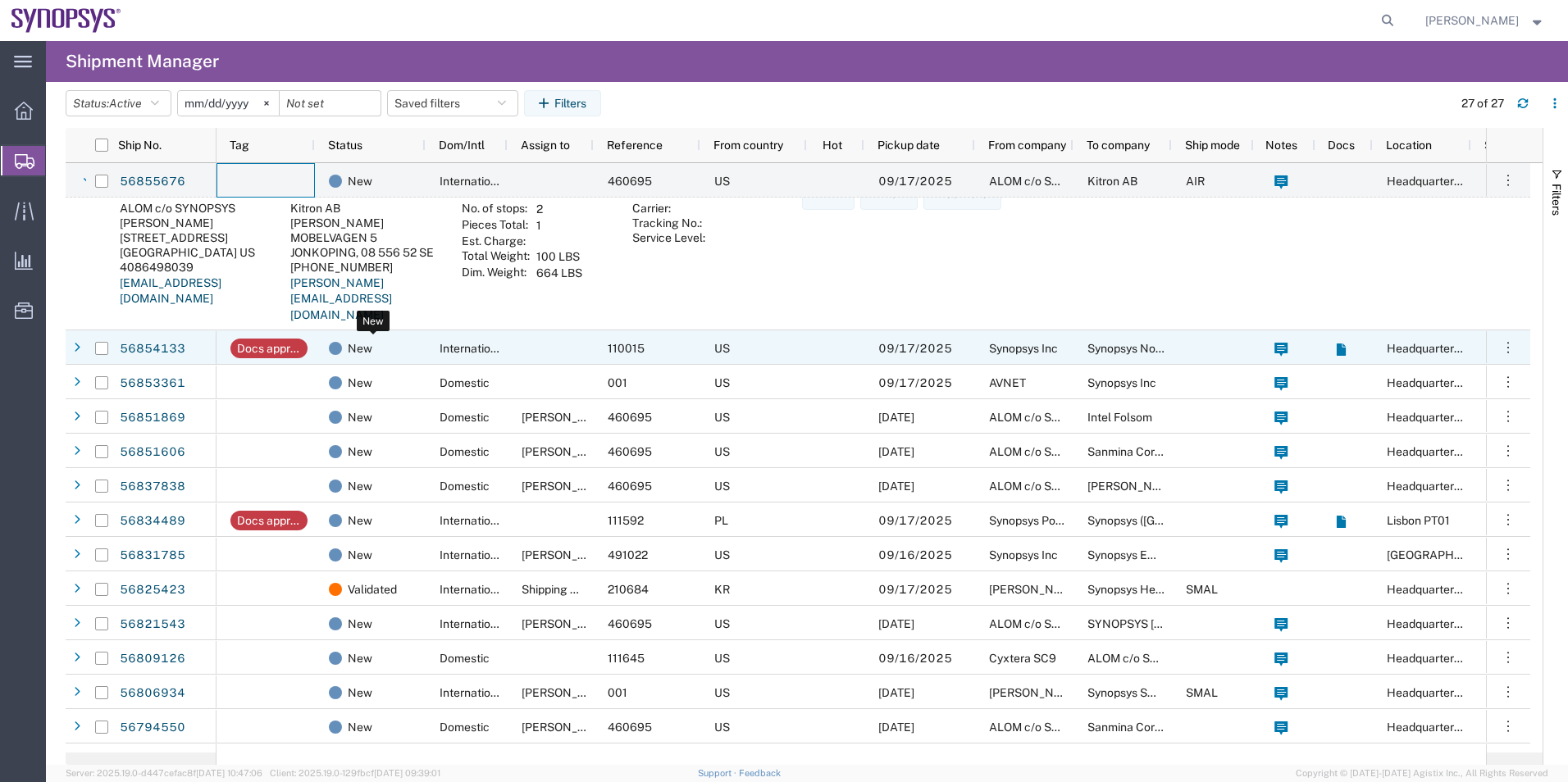
click at [387, 337] on div "New" at bounding box center [373, 349] width 90 height 34
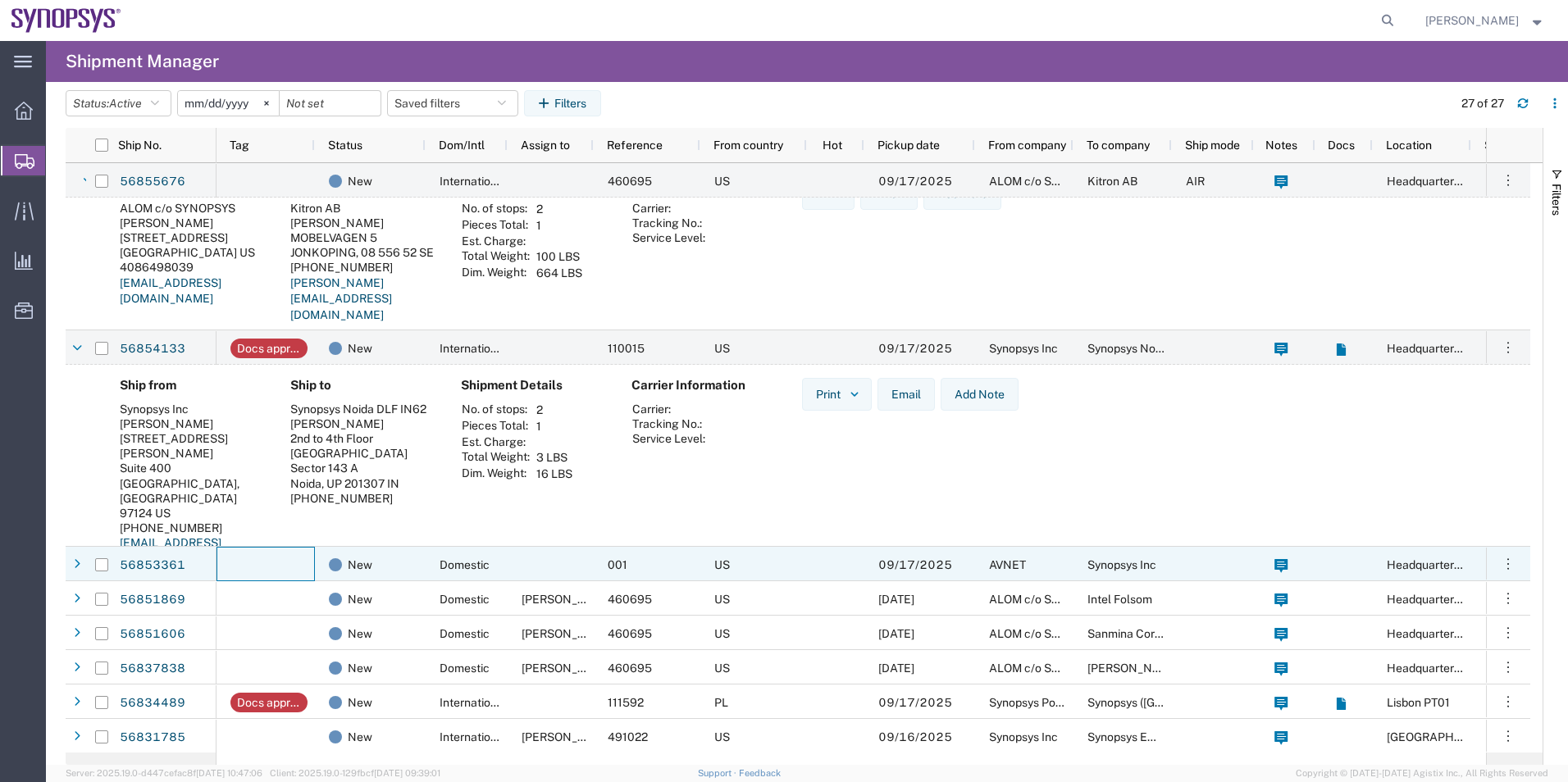
click at [285, 554] on div at bounding box center [266, 565] width 99 height 34
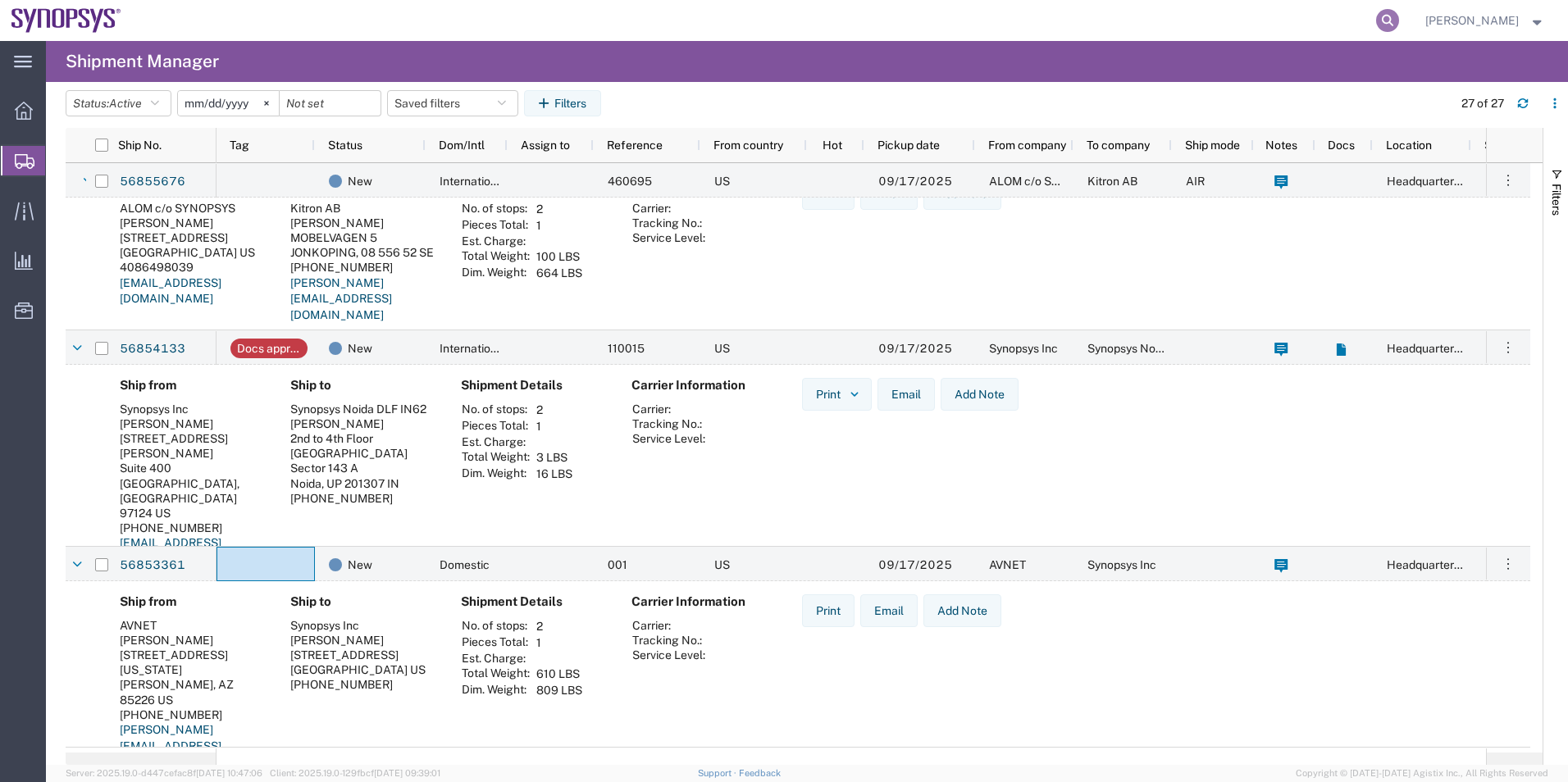
click at [1395, 22] on icon at bounding box center [1387, 20] width 23 height 23
paste input "56862538"
type input "56862538"
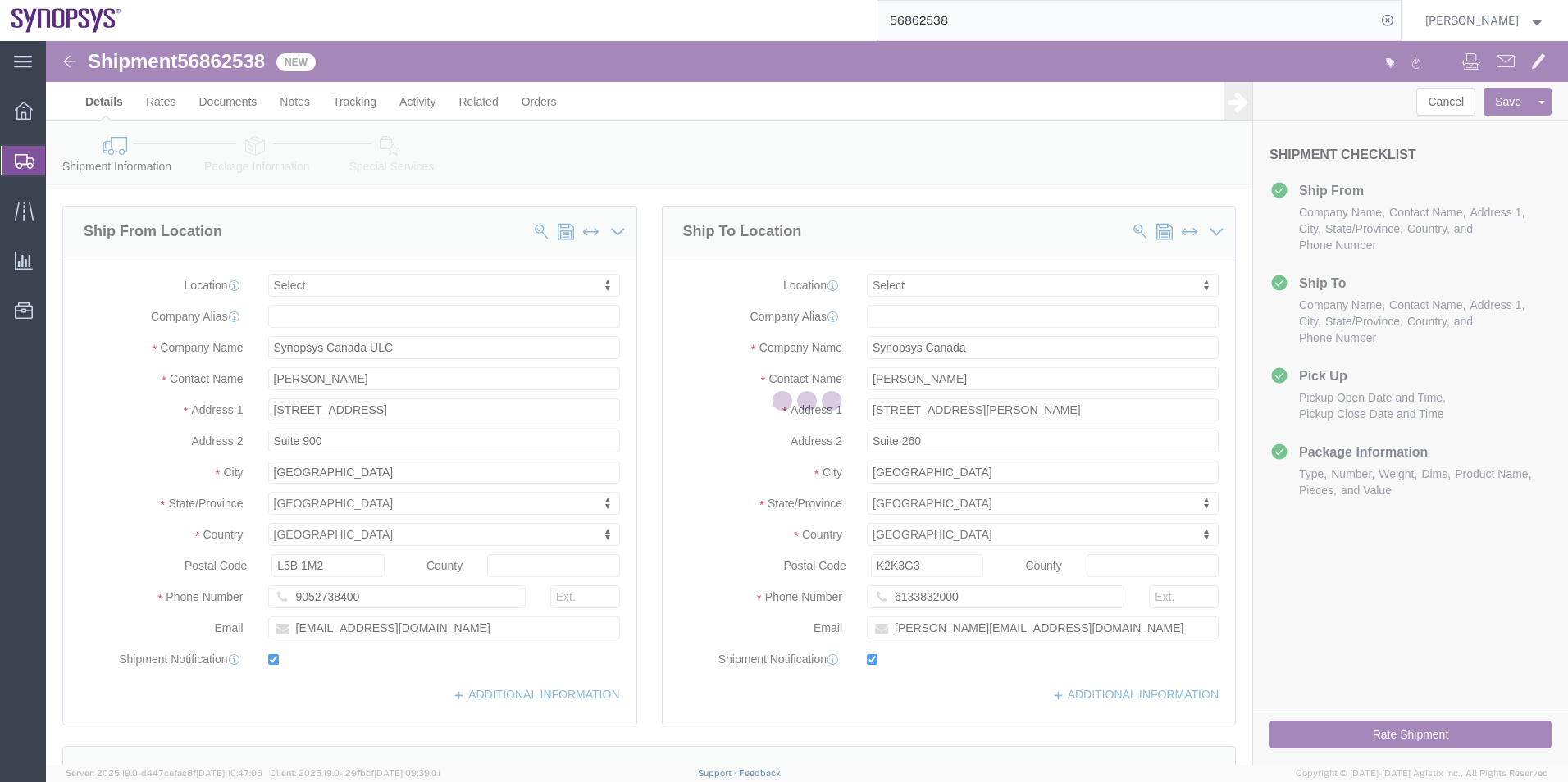
select select
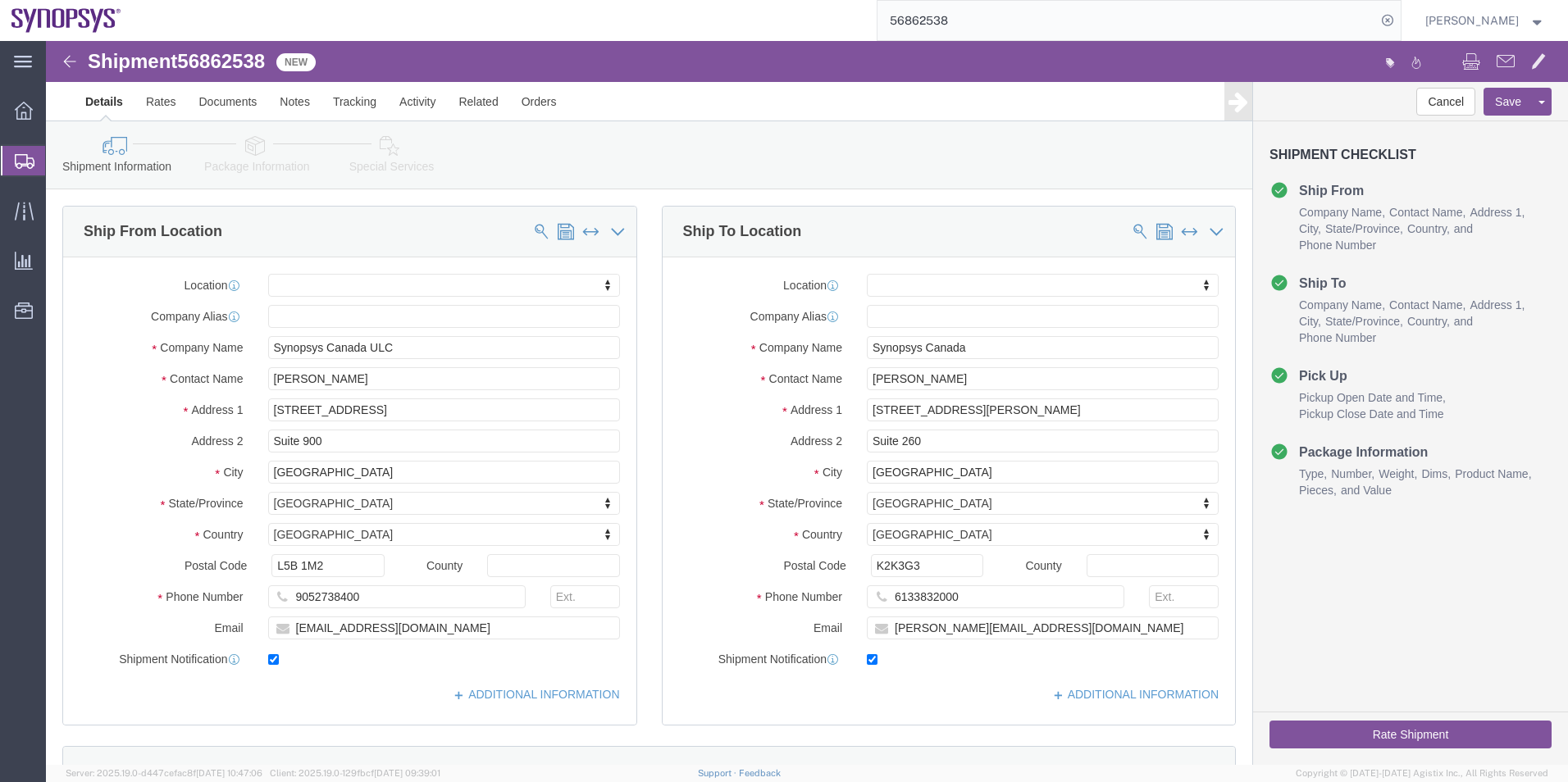
click icon
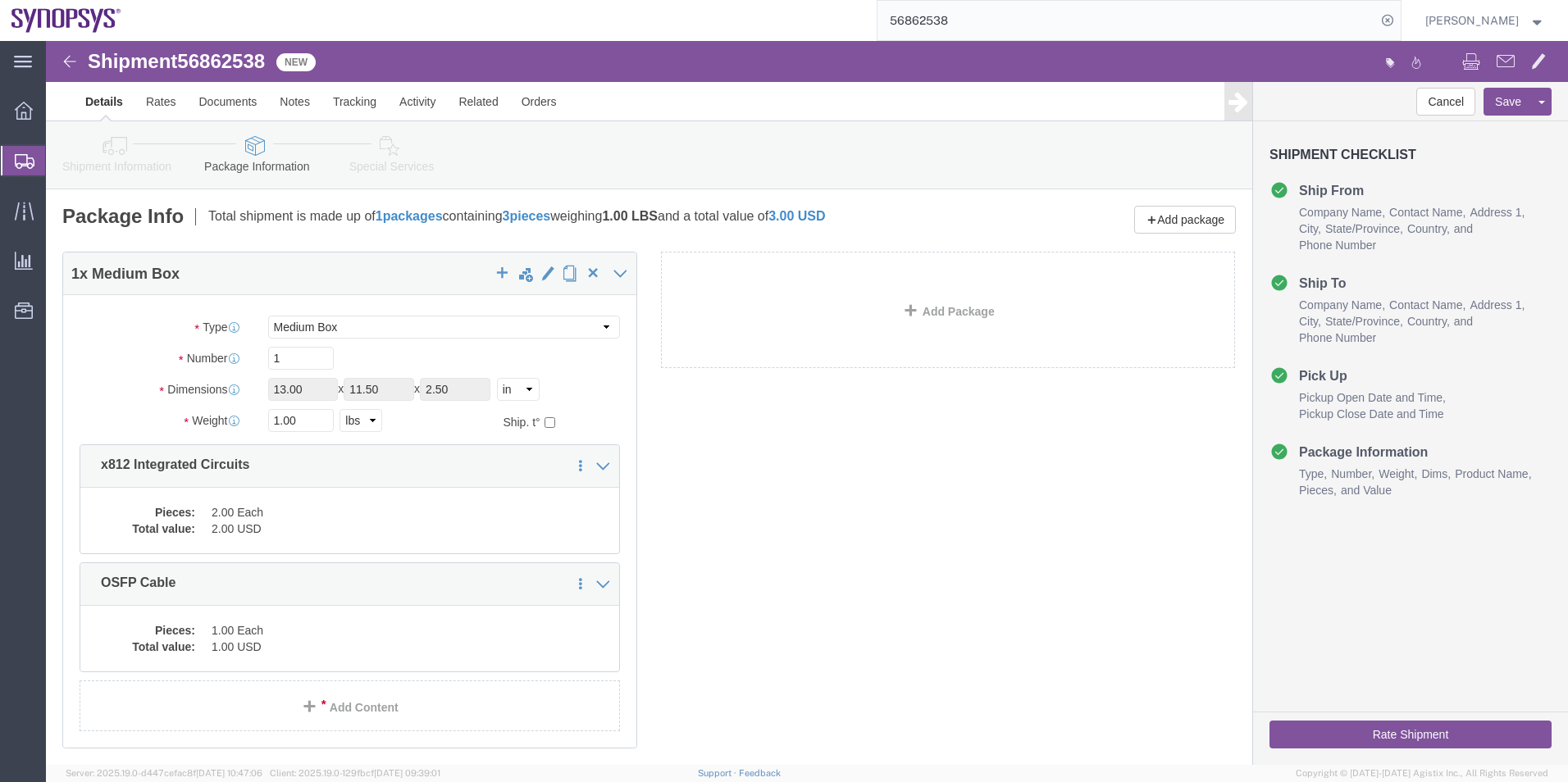
click link "Shipment Information"
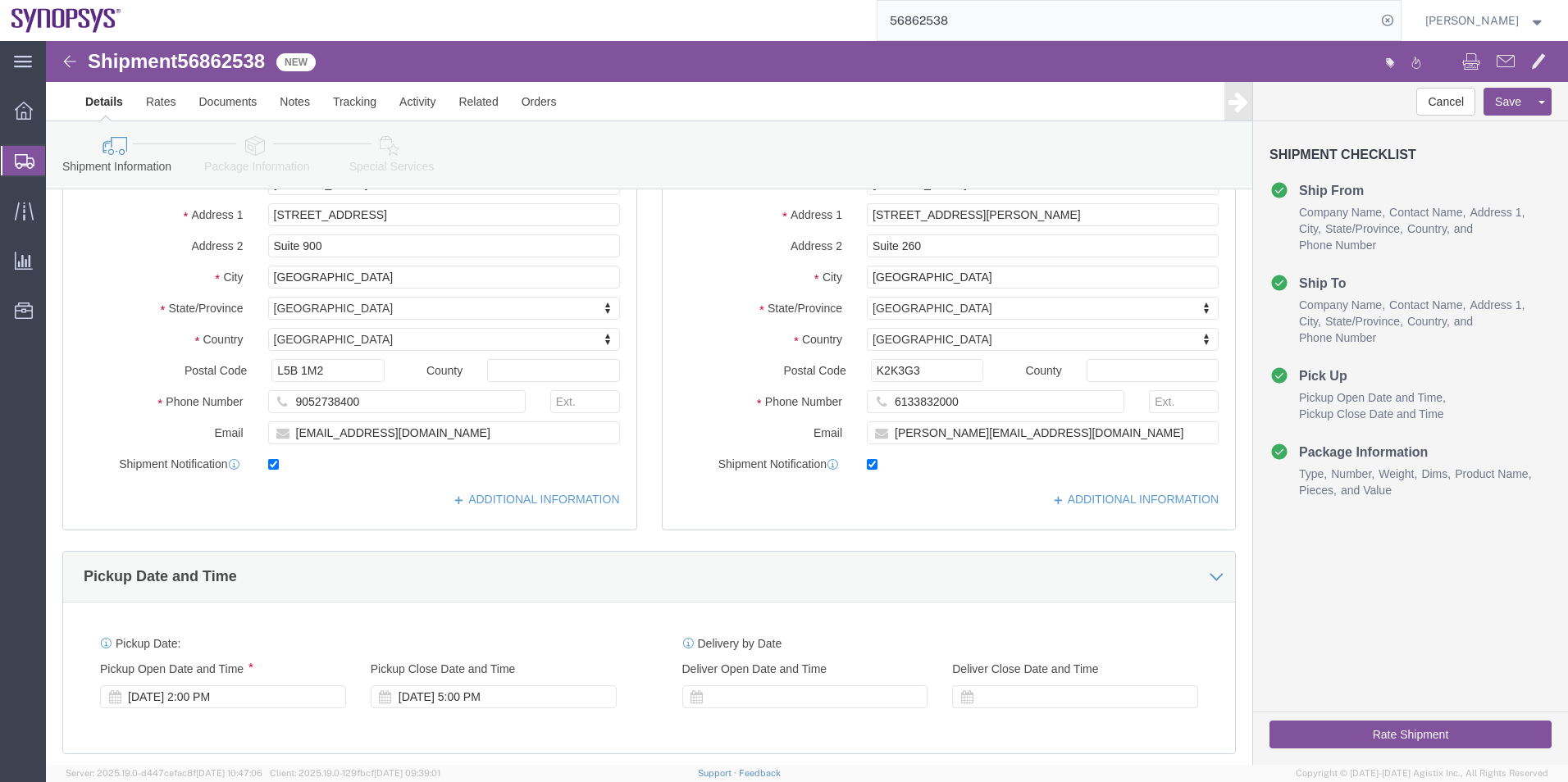
scroll to position [328, 0]
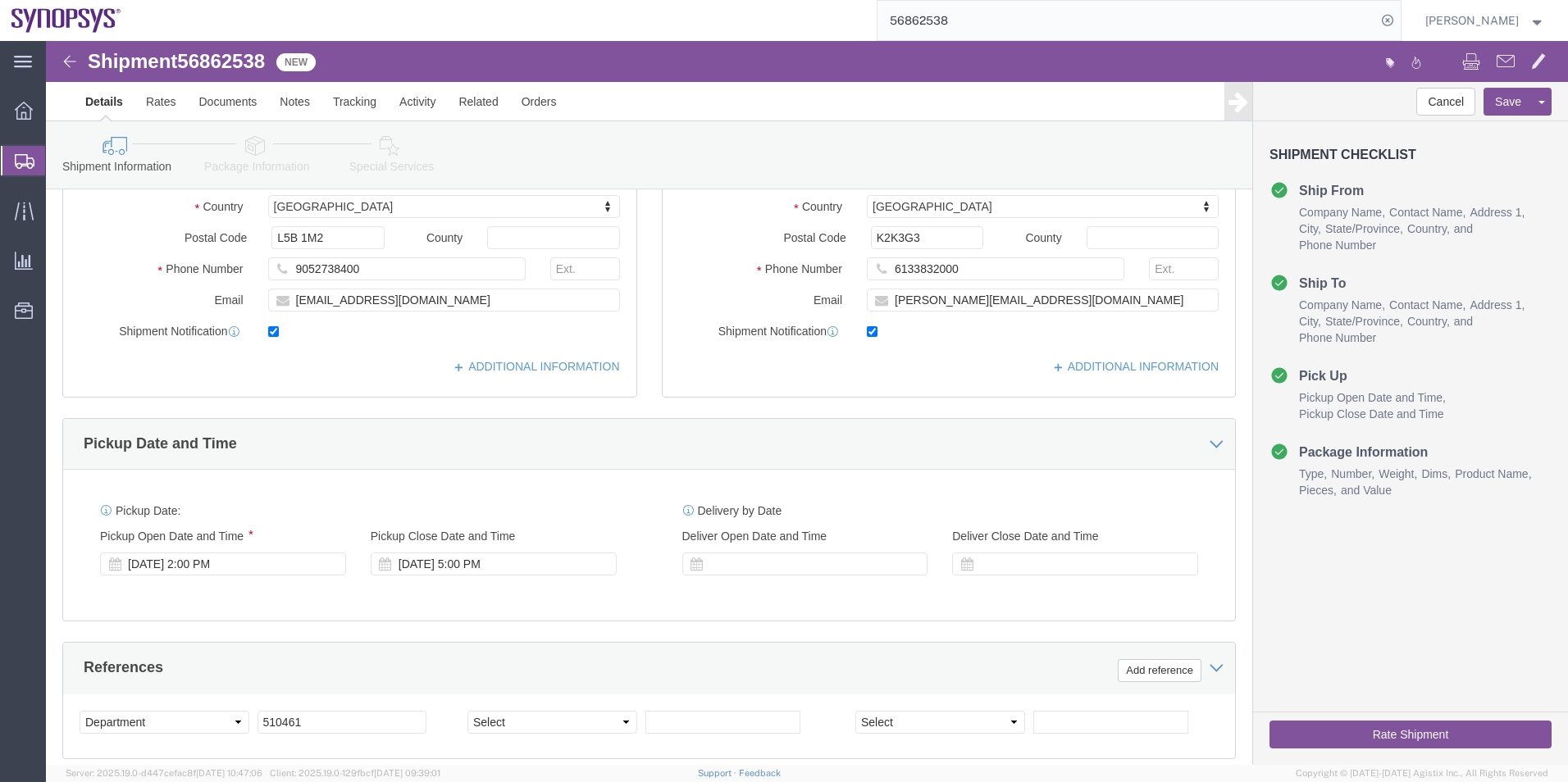
click icon
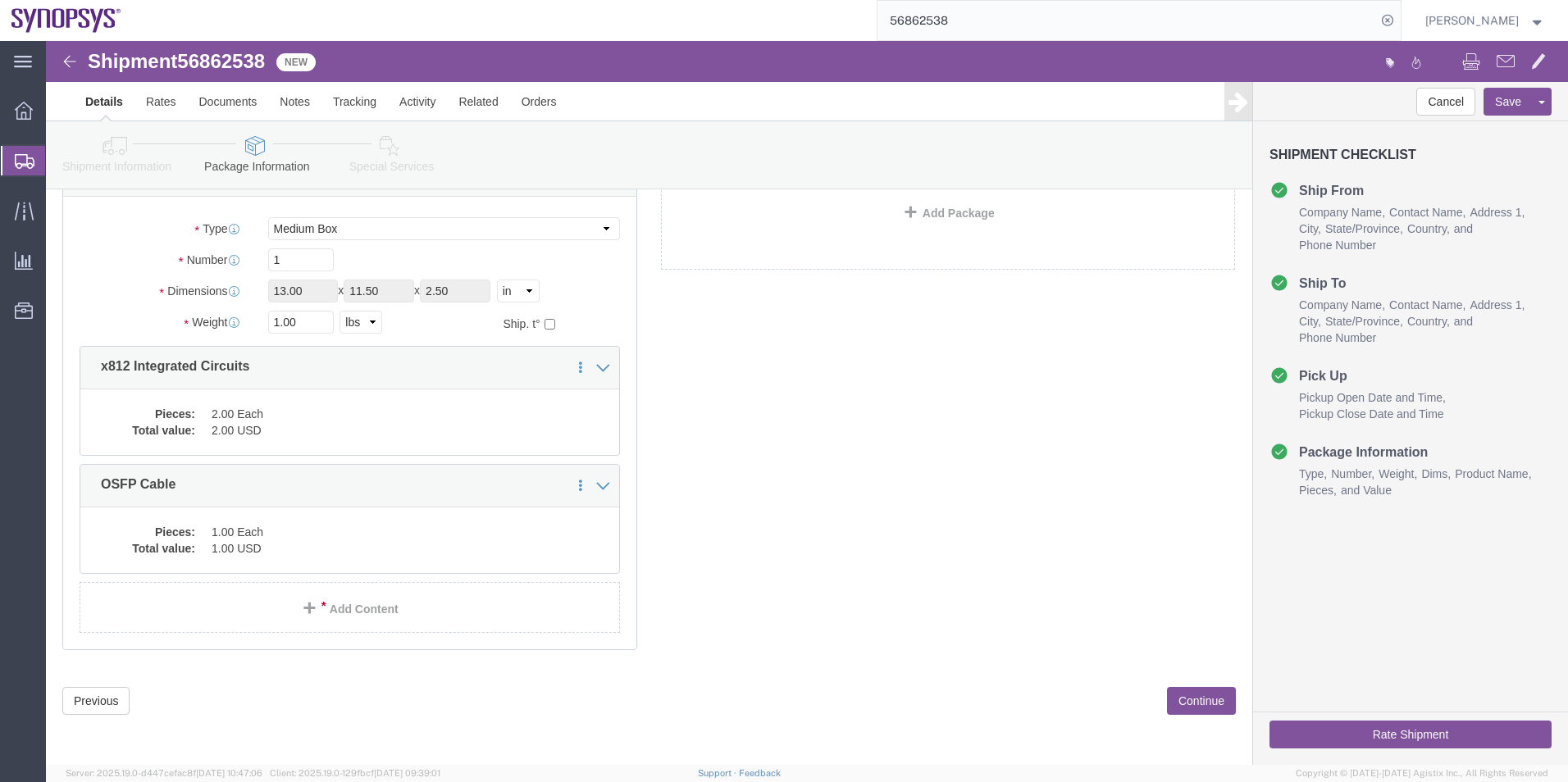
scroll to position [99, 0]
click icon
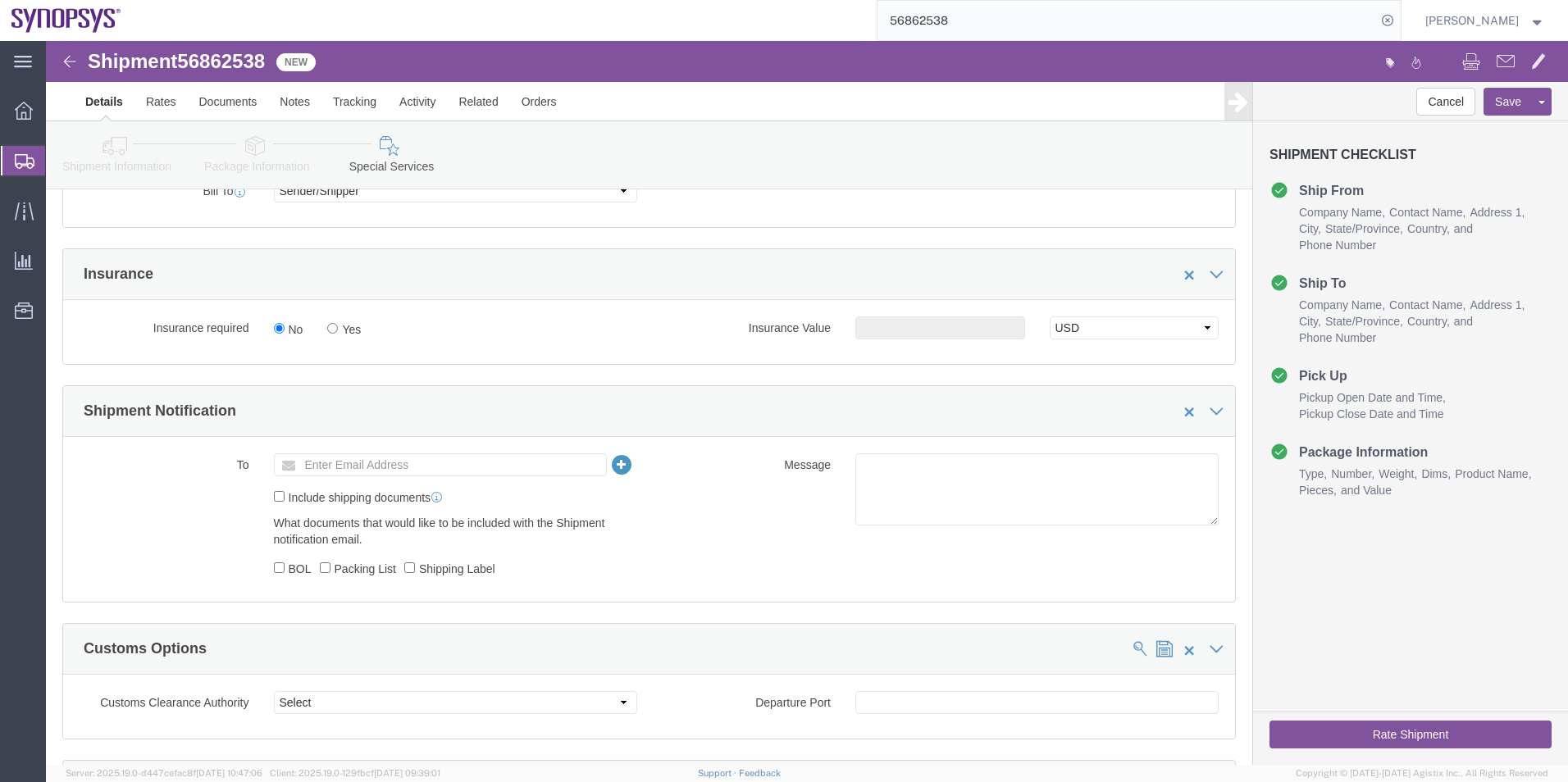
scroll to position [918, 0]
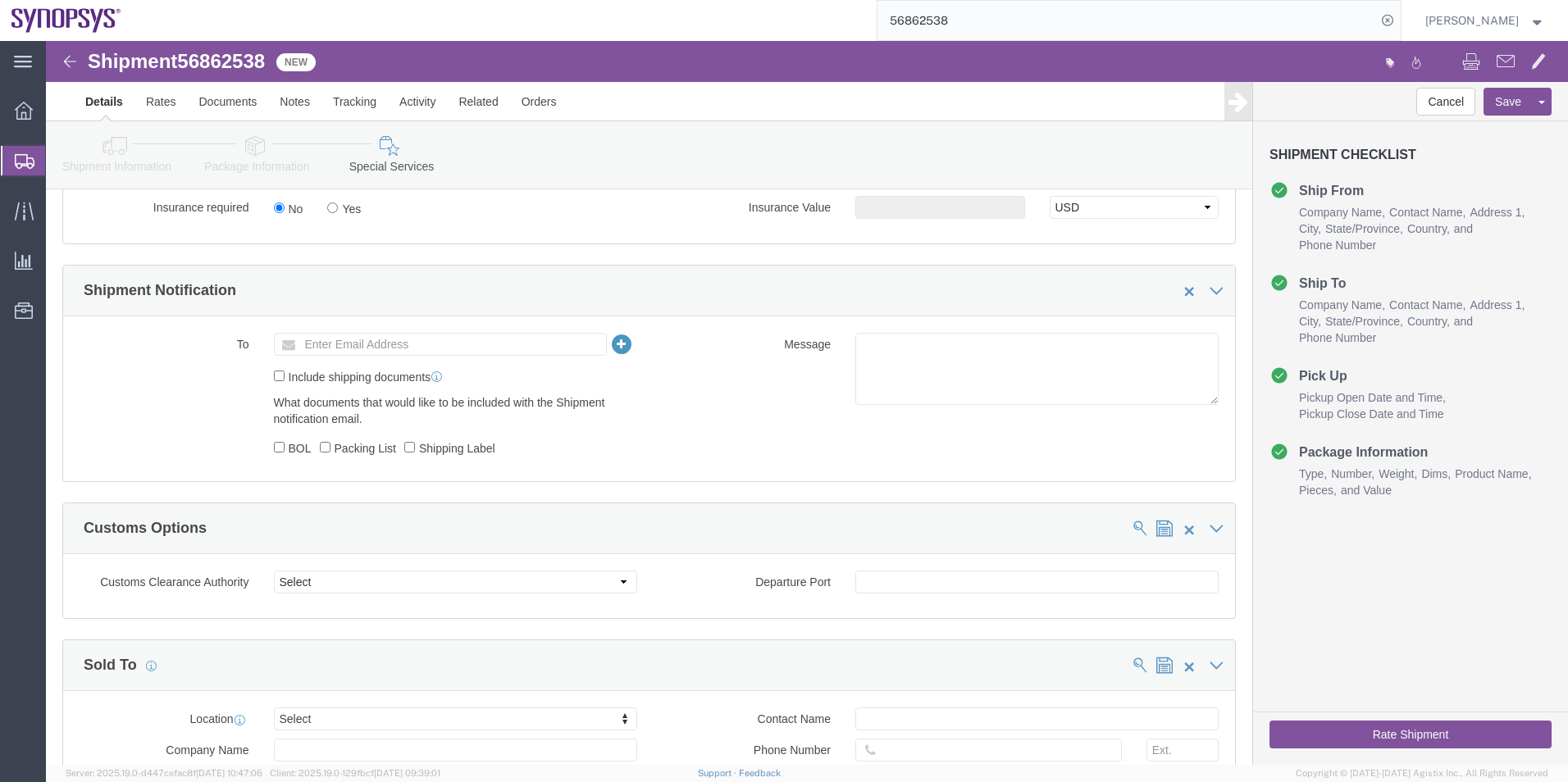
click icon
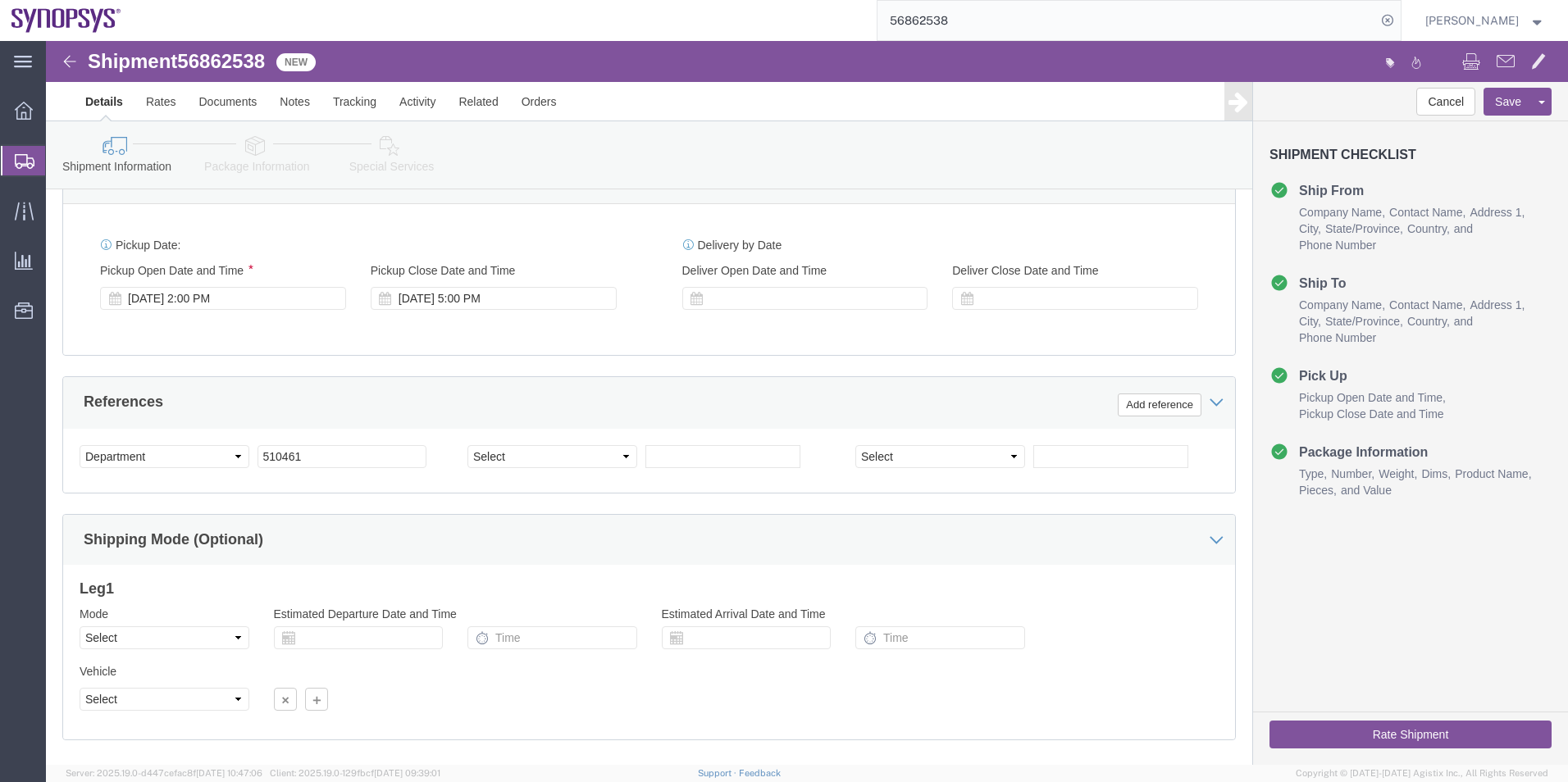
scroll to position [356, 0]
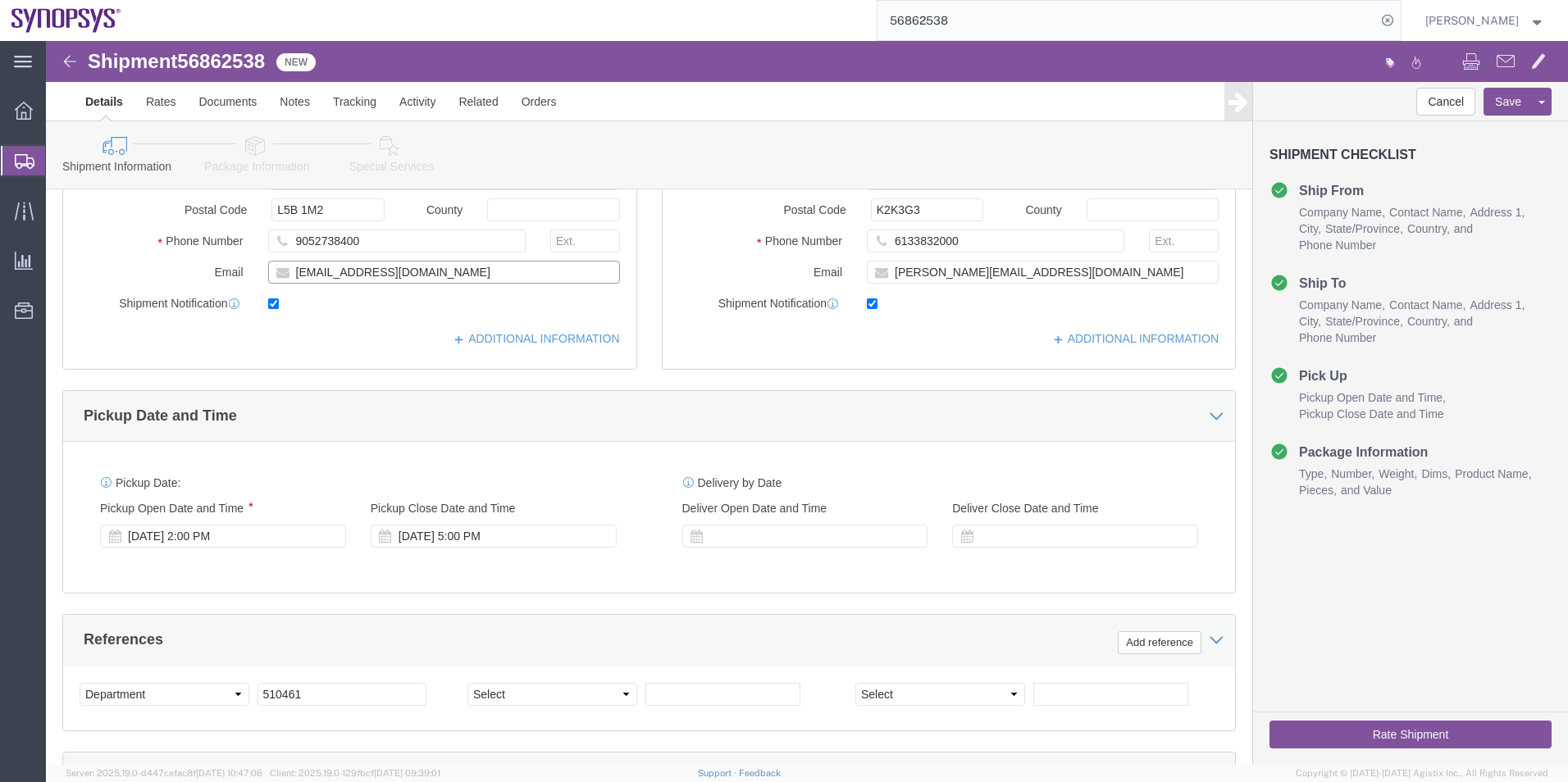
drag, startPoint x: 324, startPoint y: 238, endPoint x: 142, endPoint y: 238, distance: 182.0
click div "Email [EMAIL_ADDRESS][DOMAIN_NAME]"
click icon
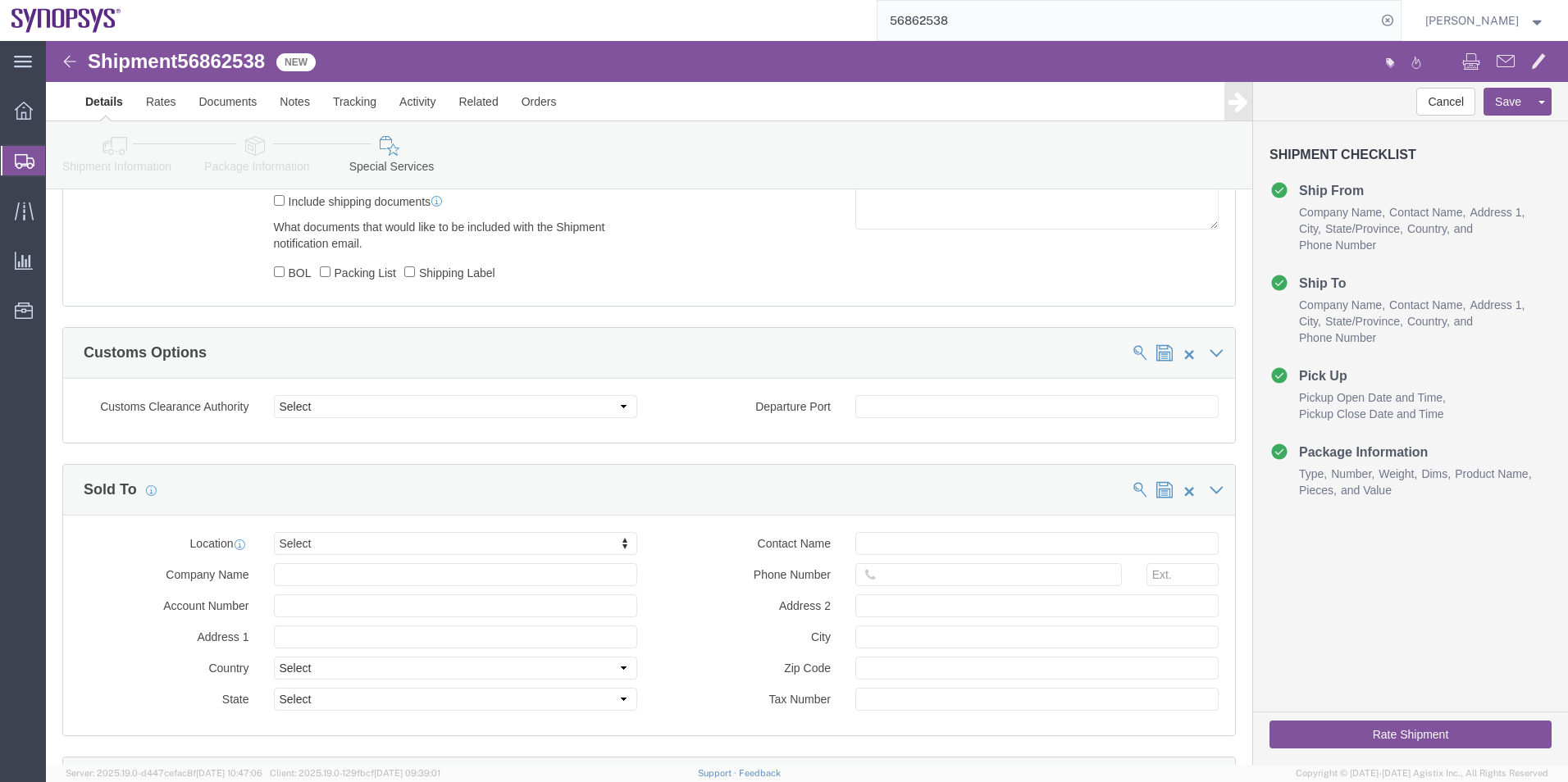
scroll to position [930, 0]
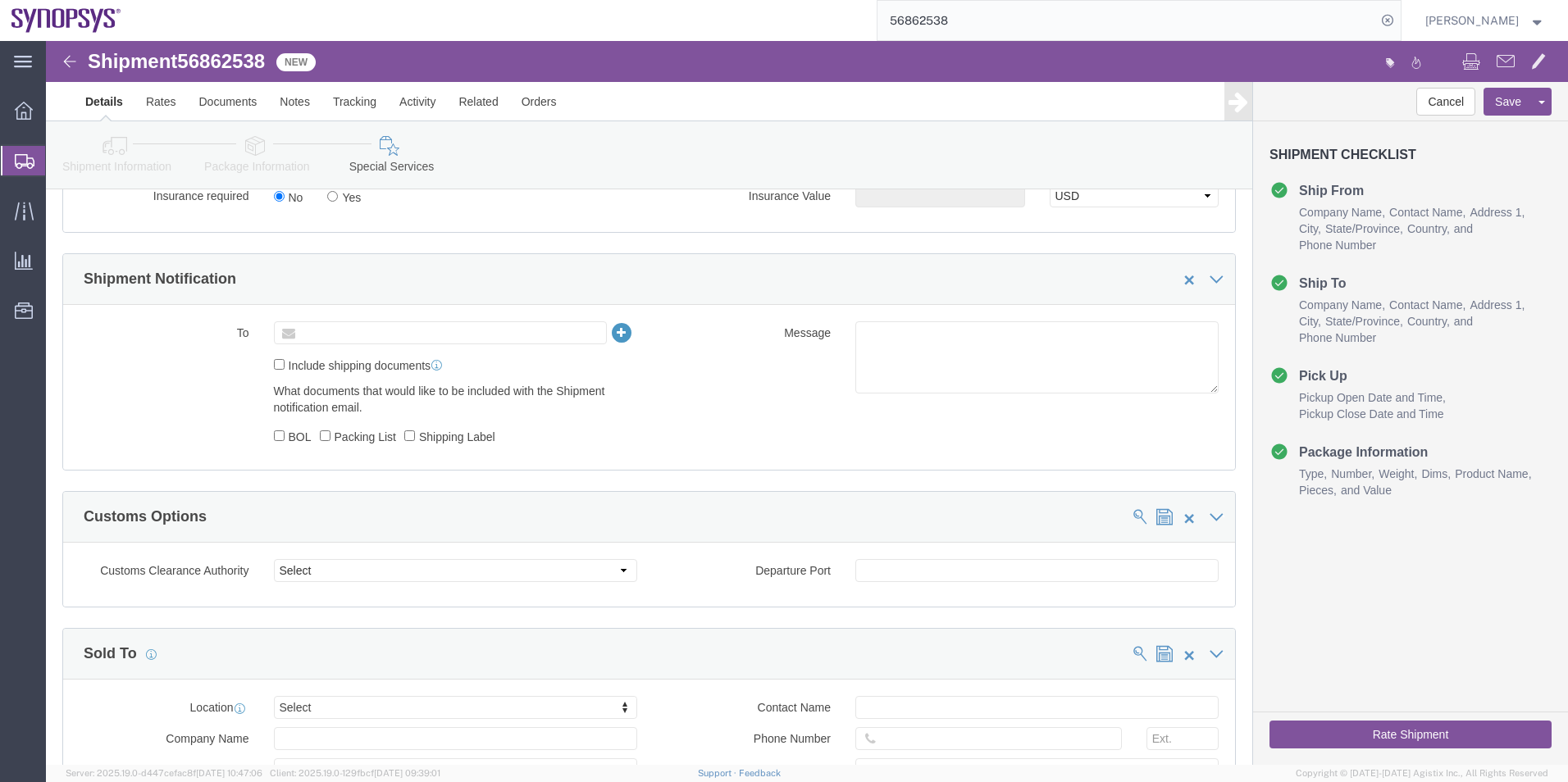
click input "text"
paste input "[EMAIL_ADDRESS][DOMAIN_NAME]"
type input "[EMAIL_ADDRESS][DOMAIN_NAME]"
click input "Include shipping documents"
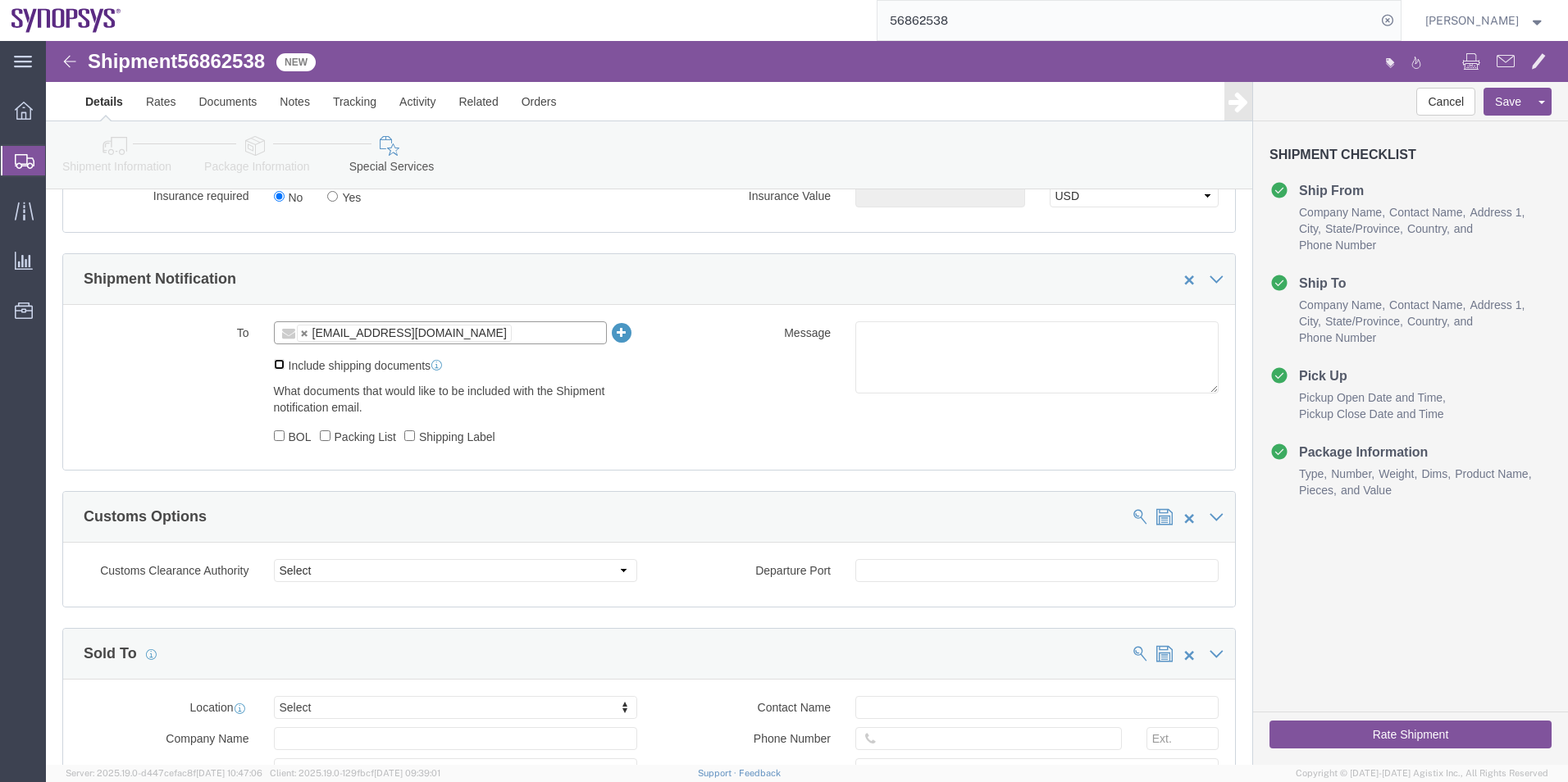
checkbox input "true"
click input "Shipping Label"
checkbox input "true"
click textarea
type textarea "Please see attached. -[GEOGRAPHIC_DATA]"
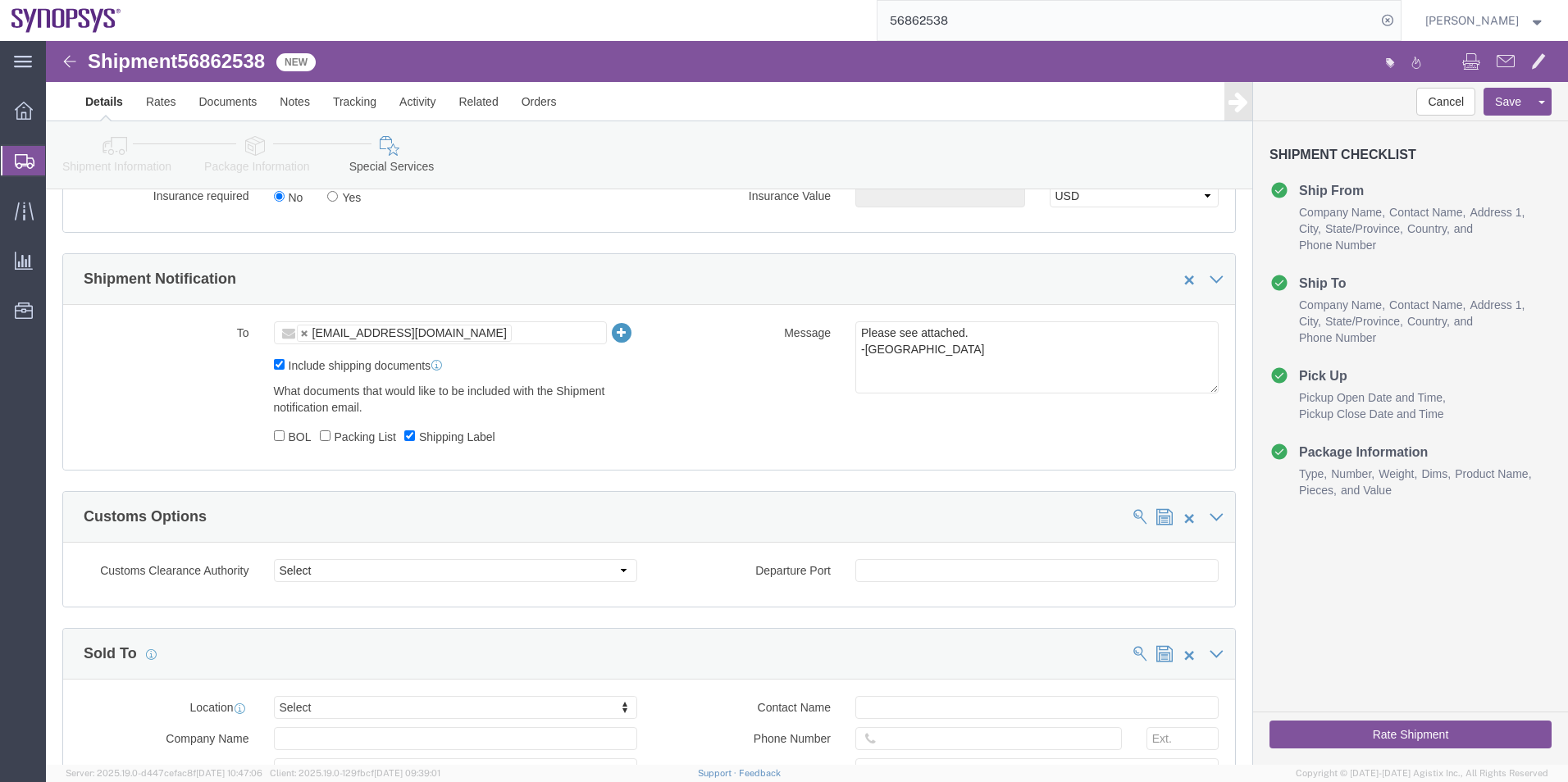
click button "Rate Shipment"
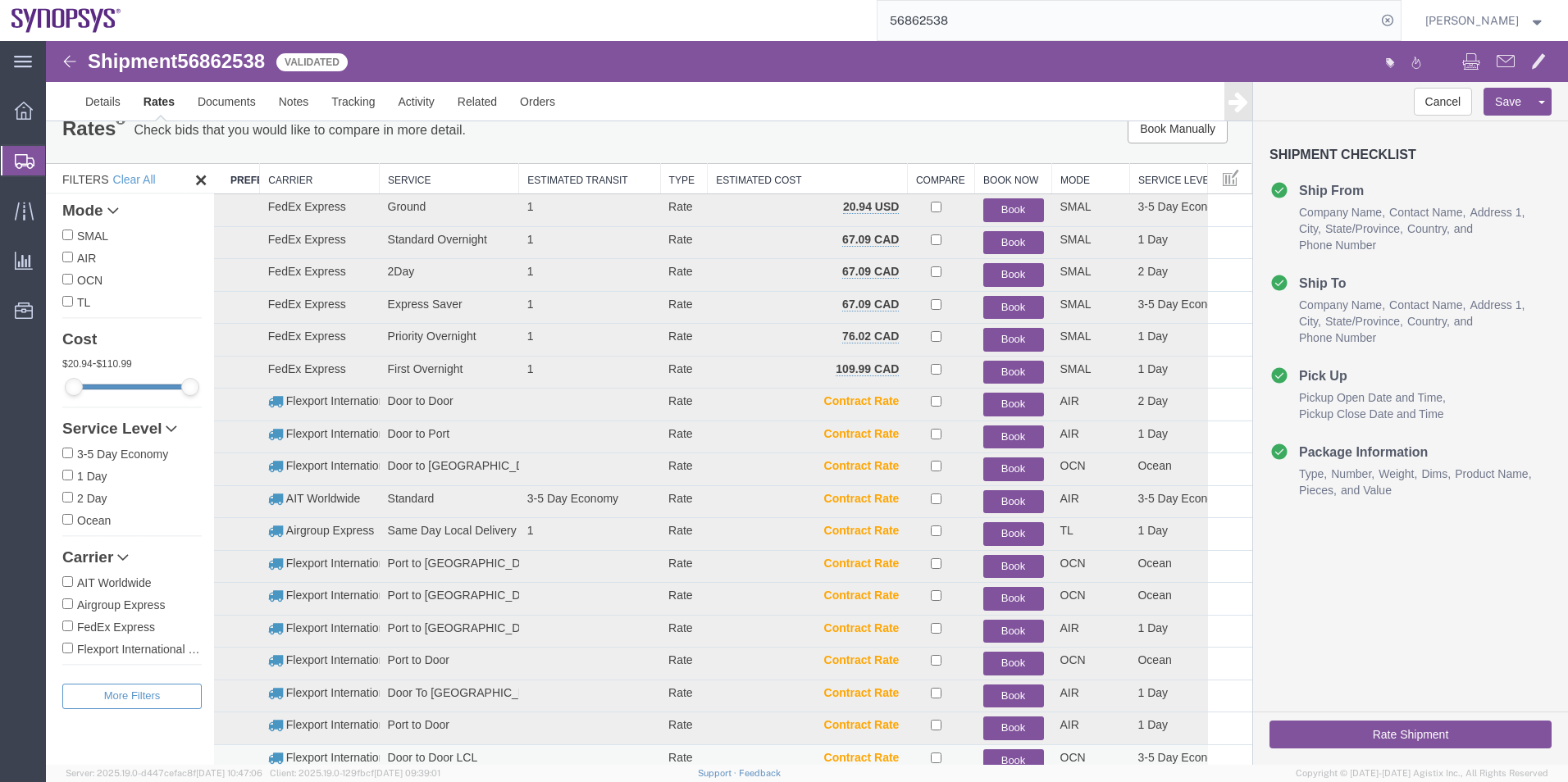
scroll to position [0, 0]
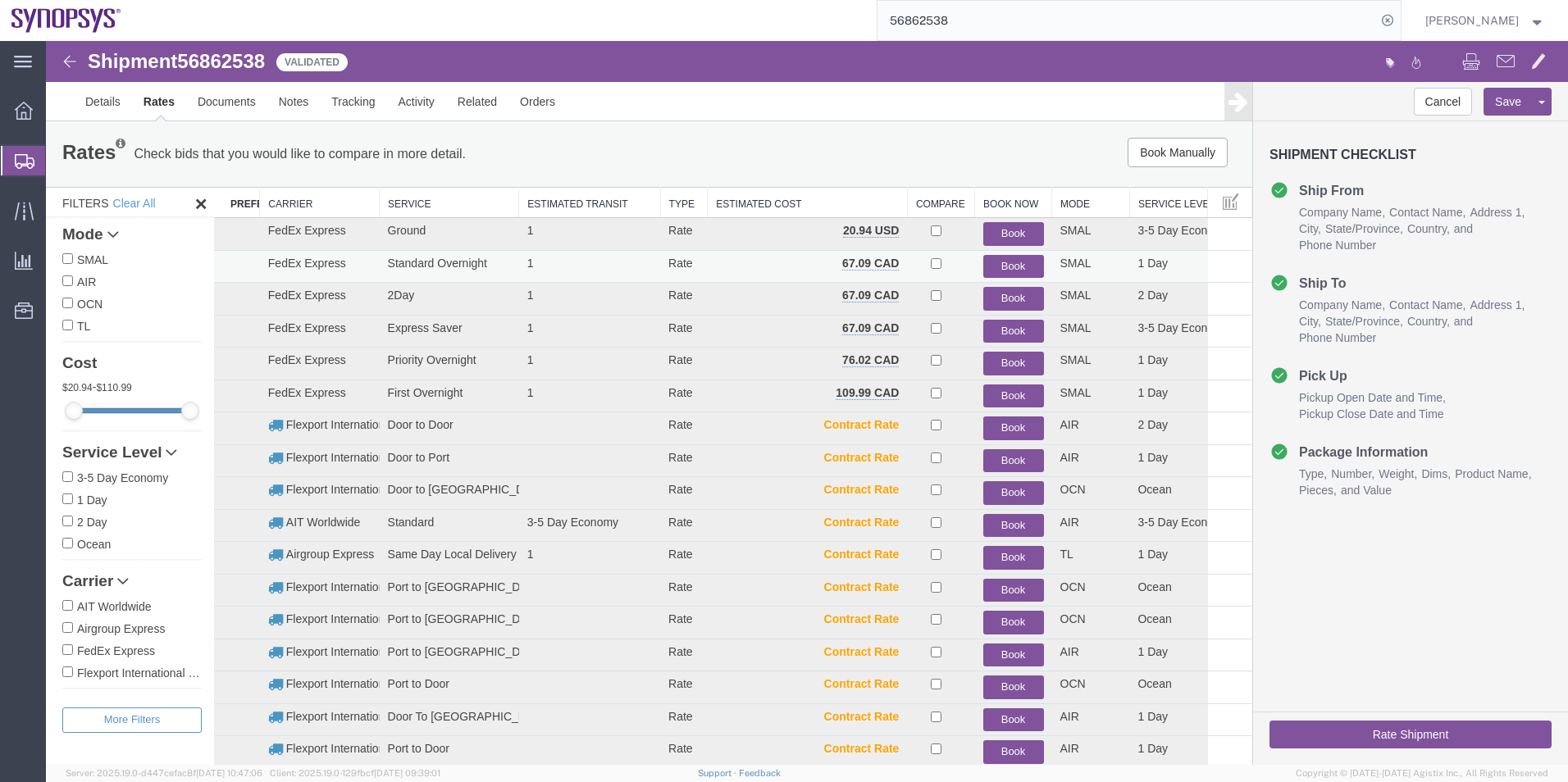
click at [1015, 266] on button "Book" at bounding box center [1013, 266] width 61 height 24
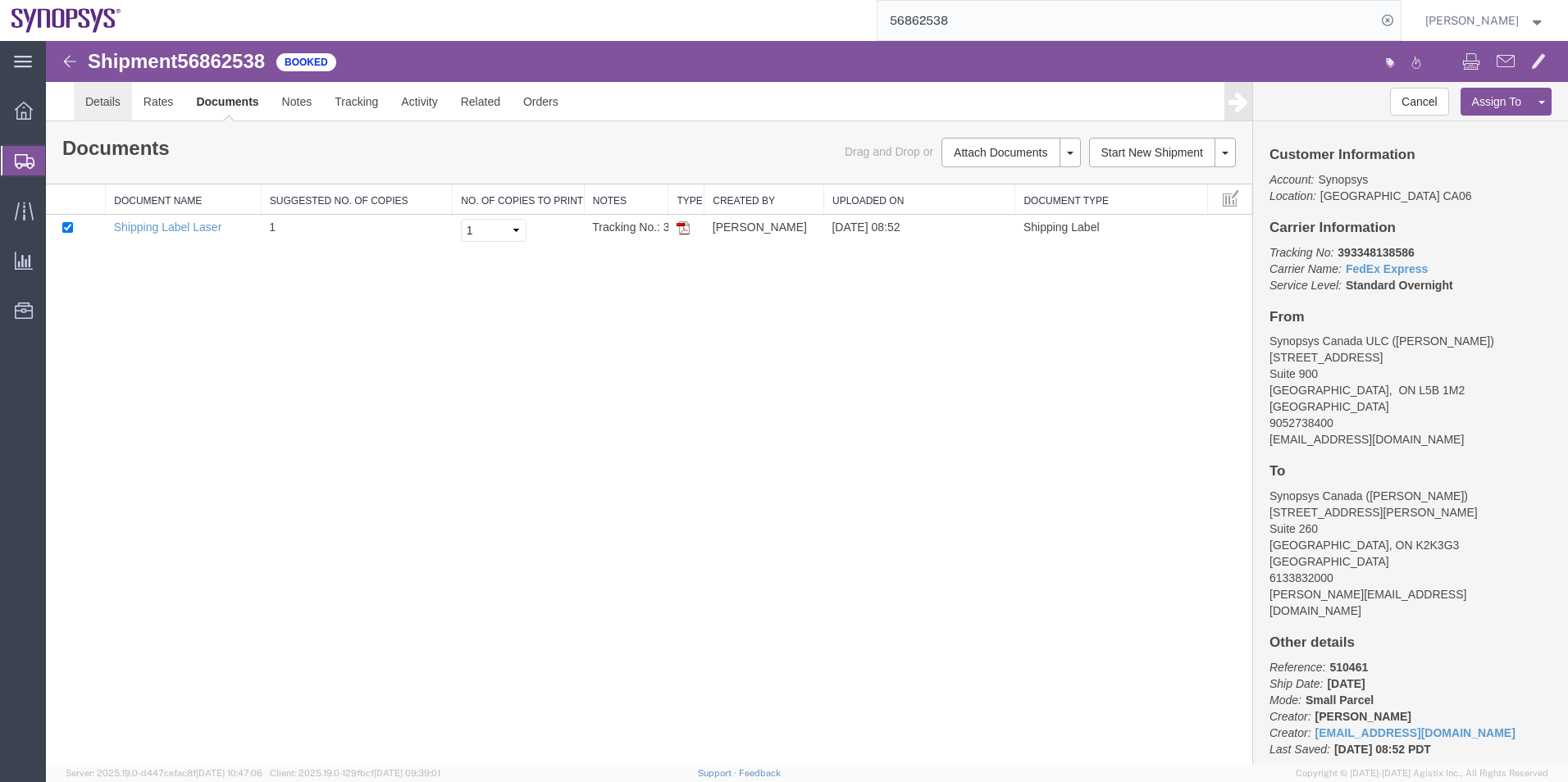
click at [108, 109] on link "Details" at bounding box center [102, 101] width 58 height 39
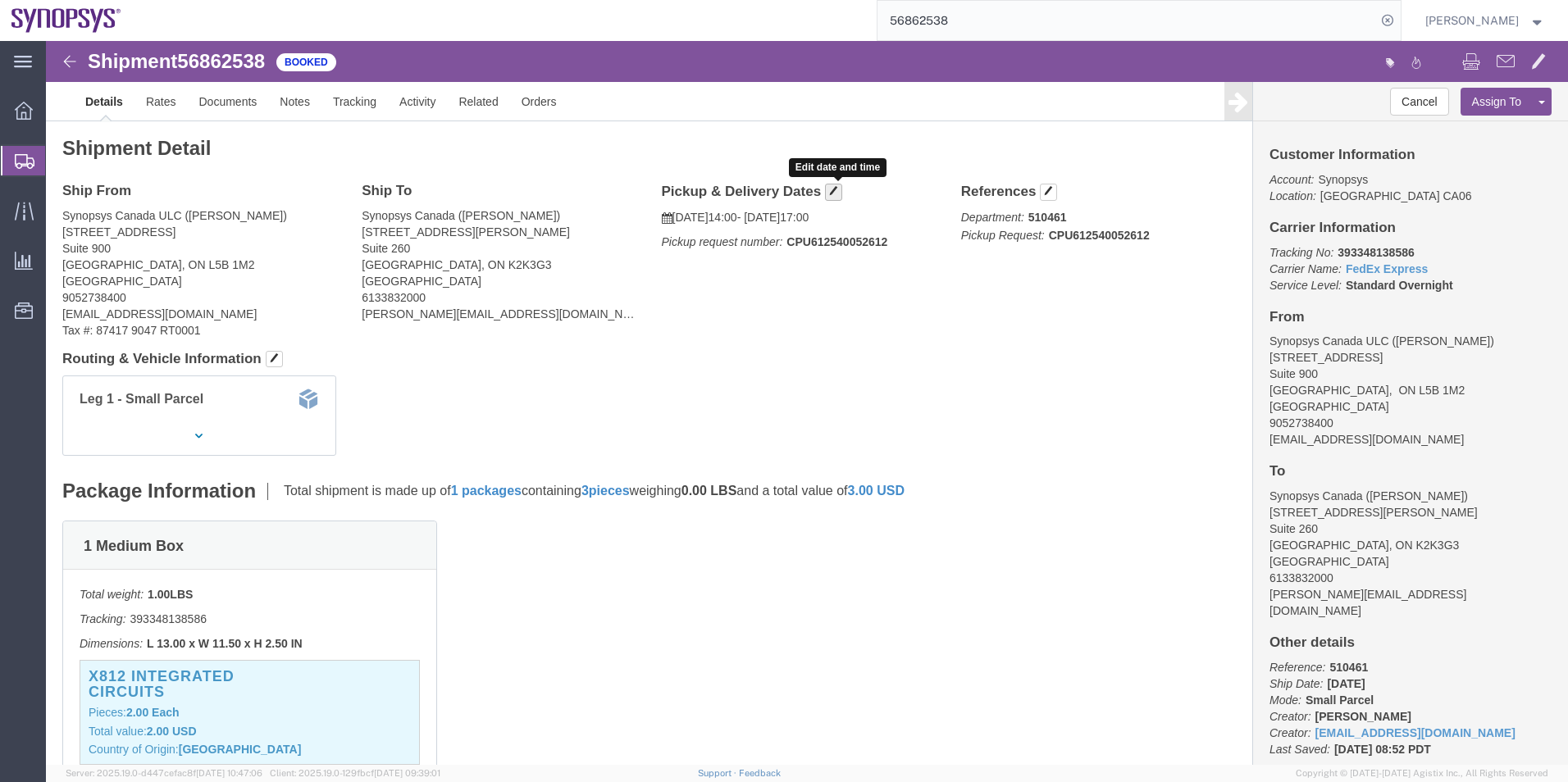
click span "button"
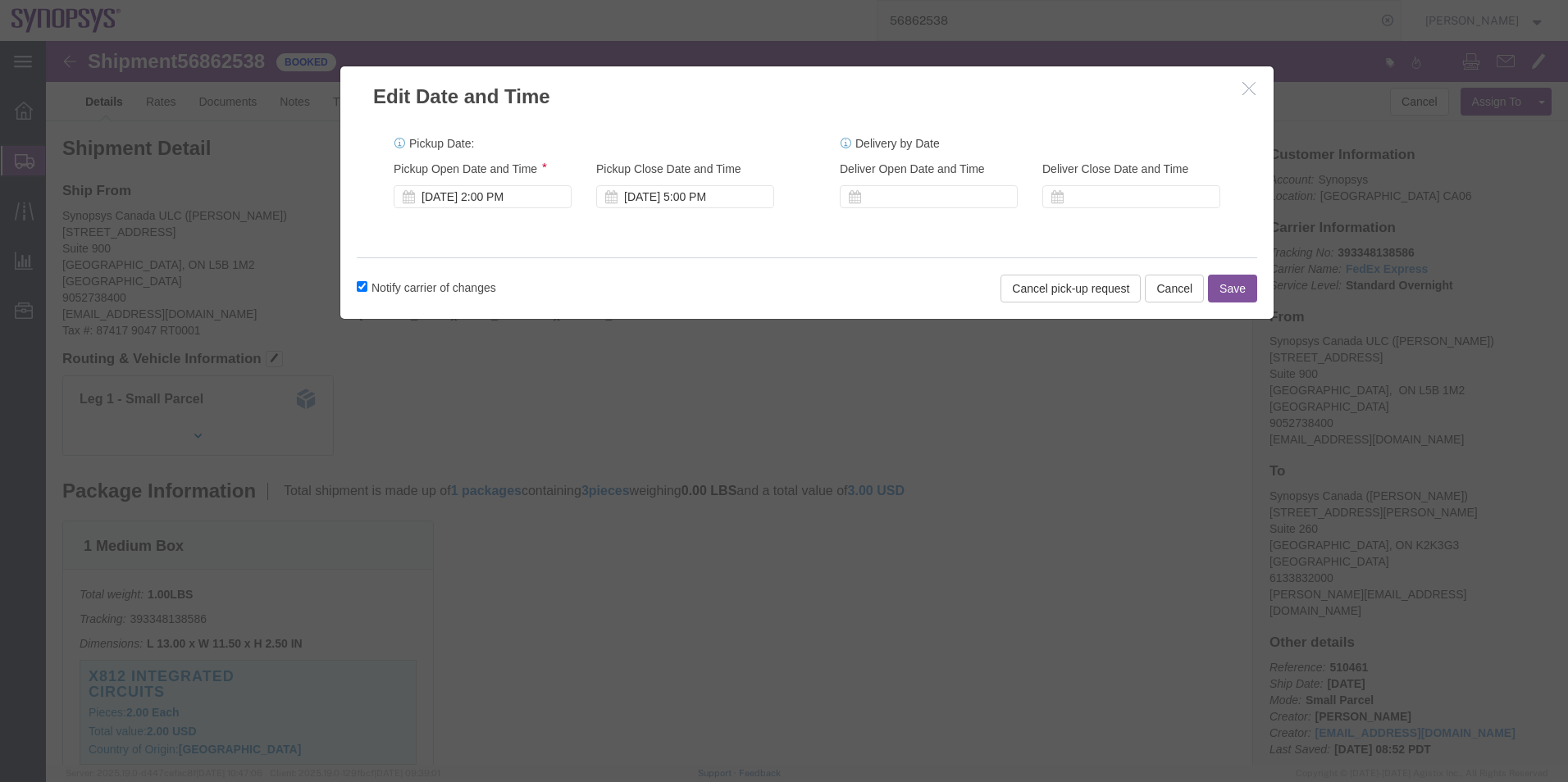
click button "Save"
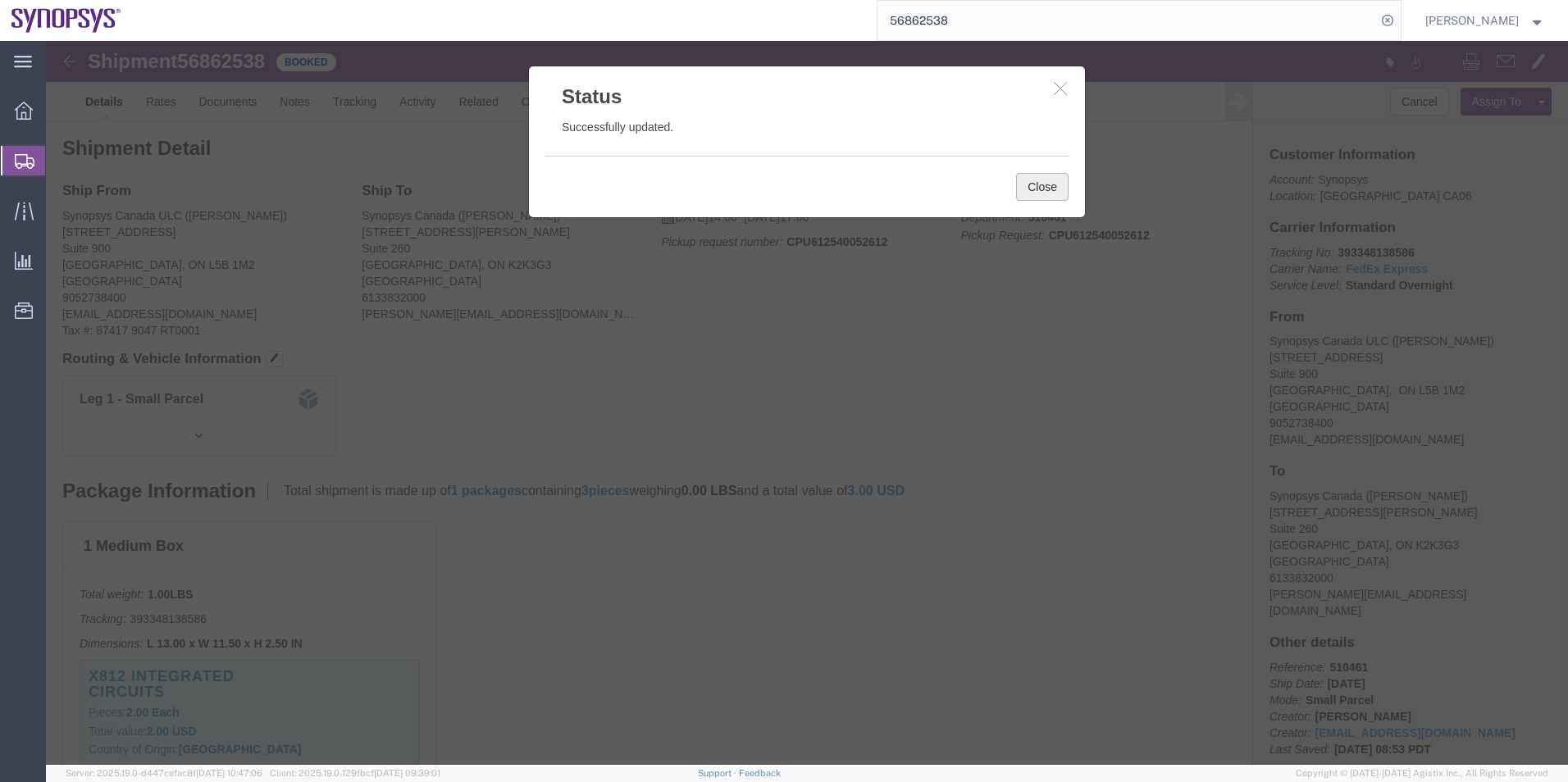
click button "Close"
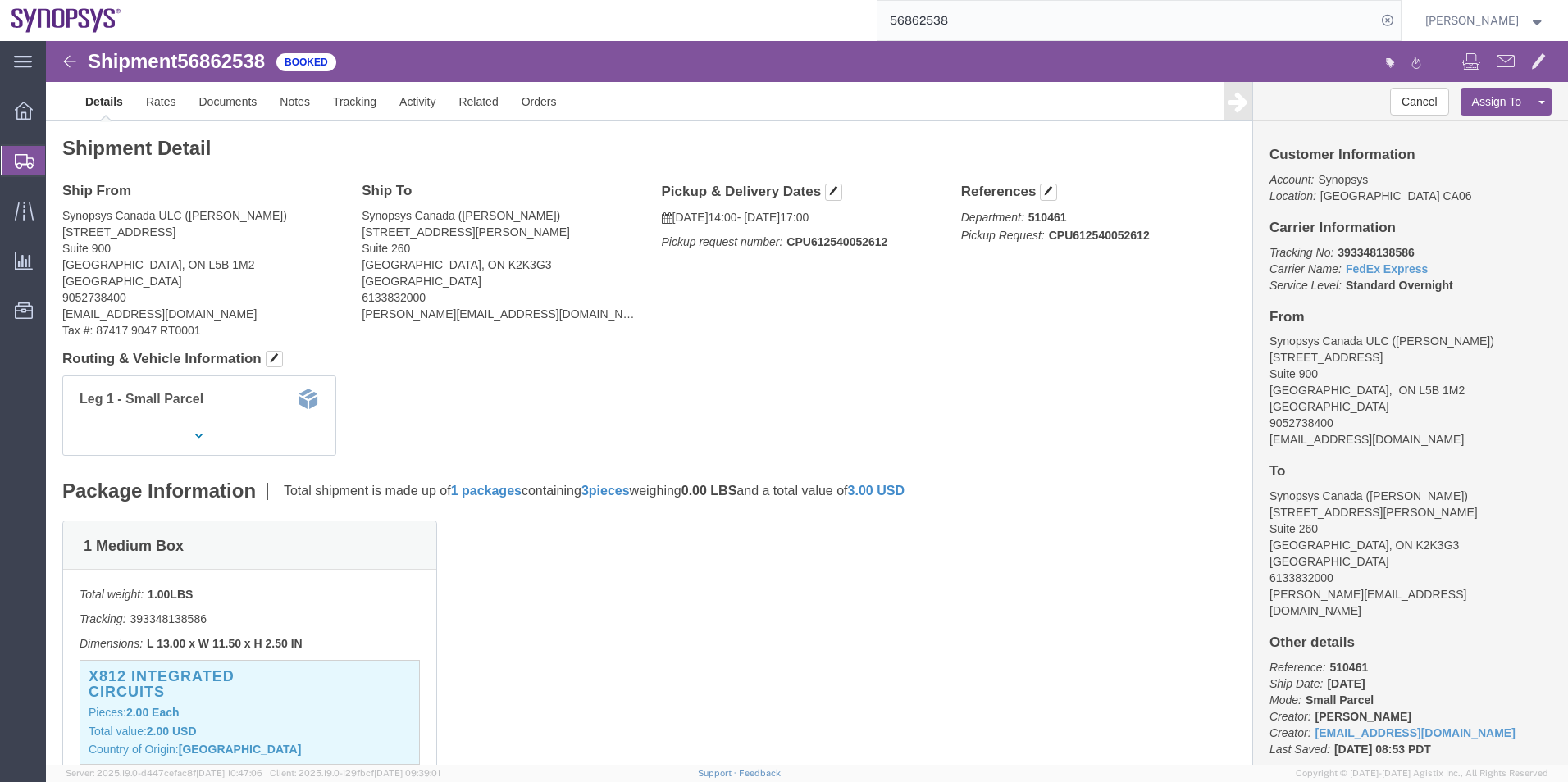
click b "CPU612540052612"
copy b "CPU612540052612"
click at [0, 0] on span "Shipment Manager" at bounding box center [0, 0] width 0 height 0
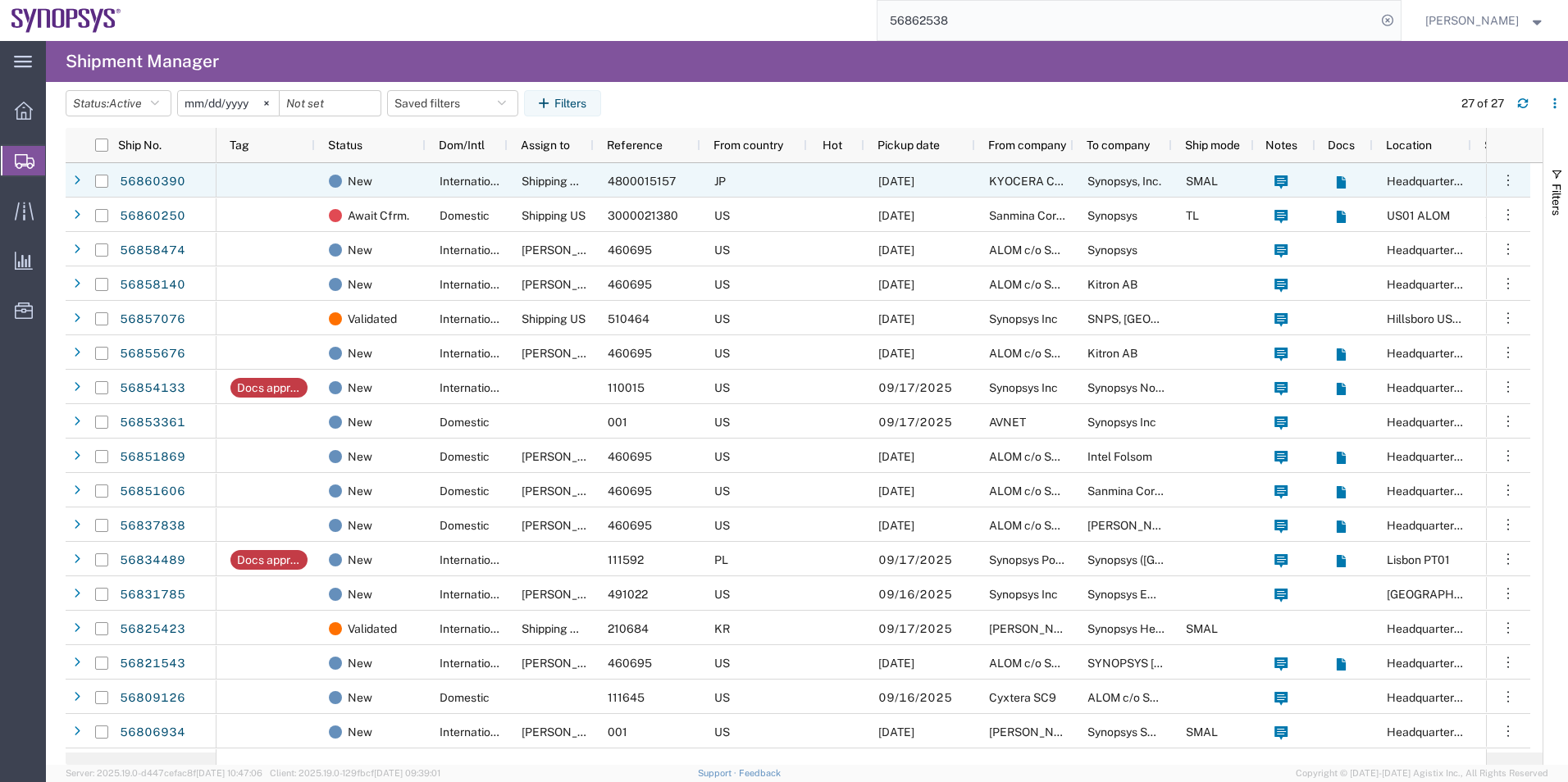
click at [430, 185] on div "International" at bounding box center [467, 180] width 82 height 34
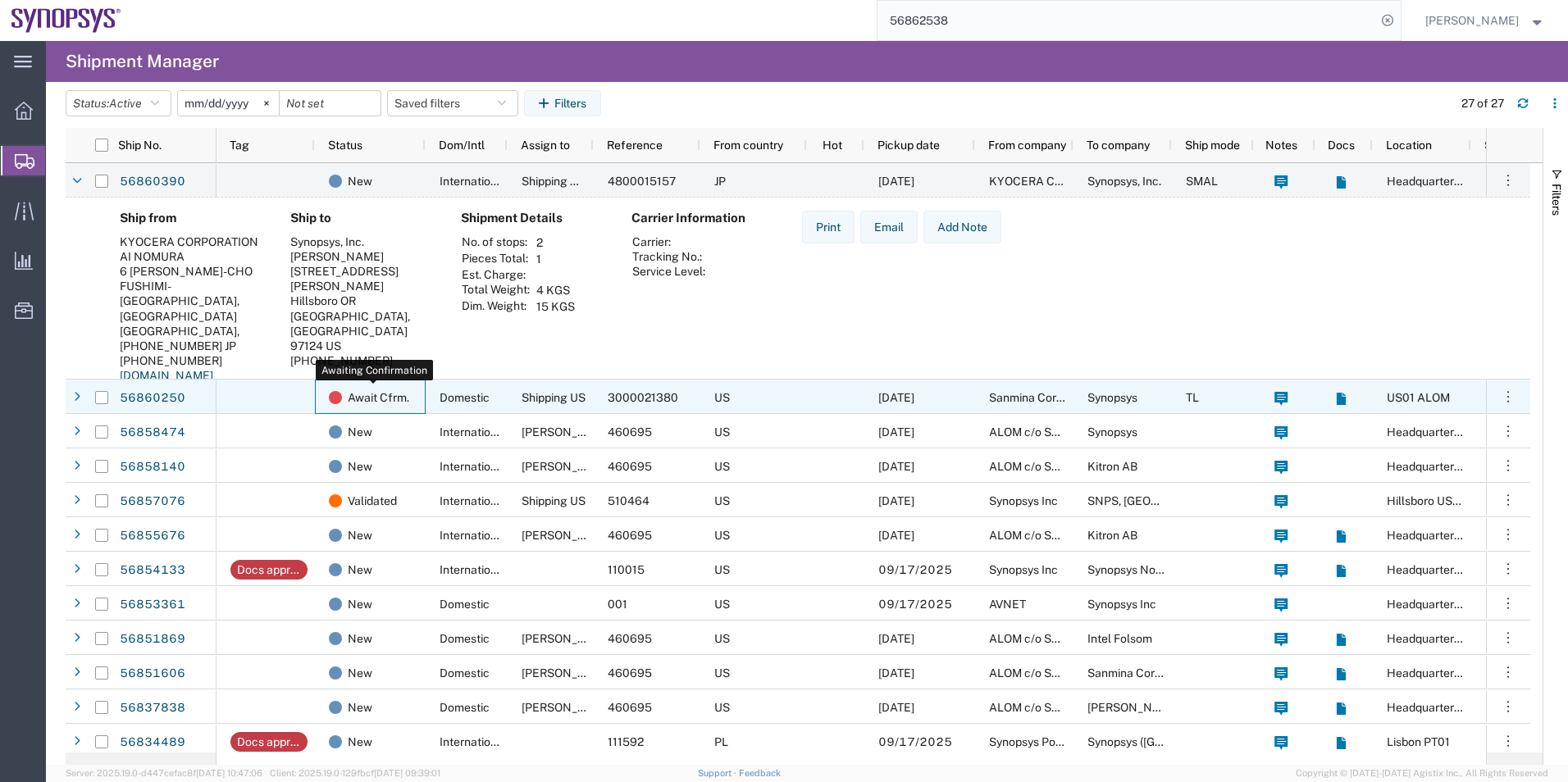
click at [405, 394] on span "Await Cfrm." at bounding box center [379, 398] width 62 height 34
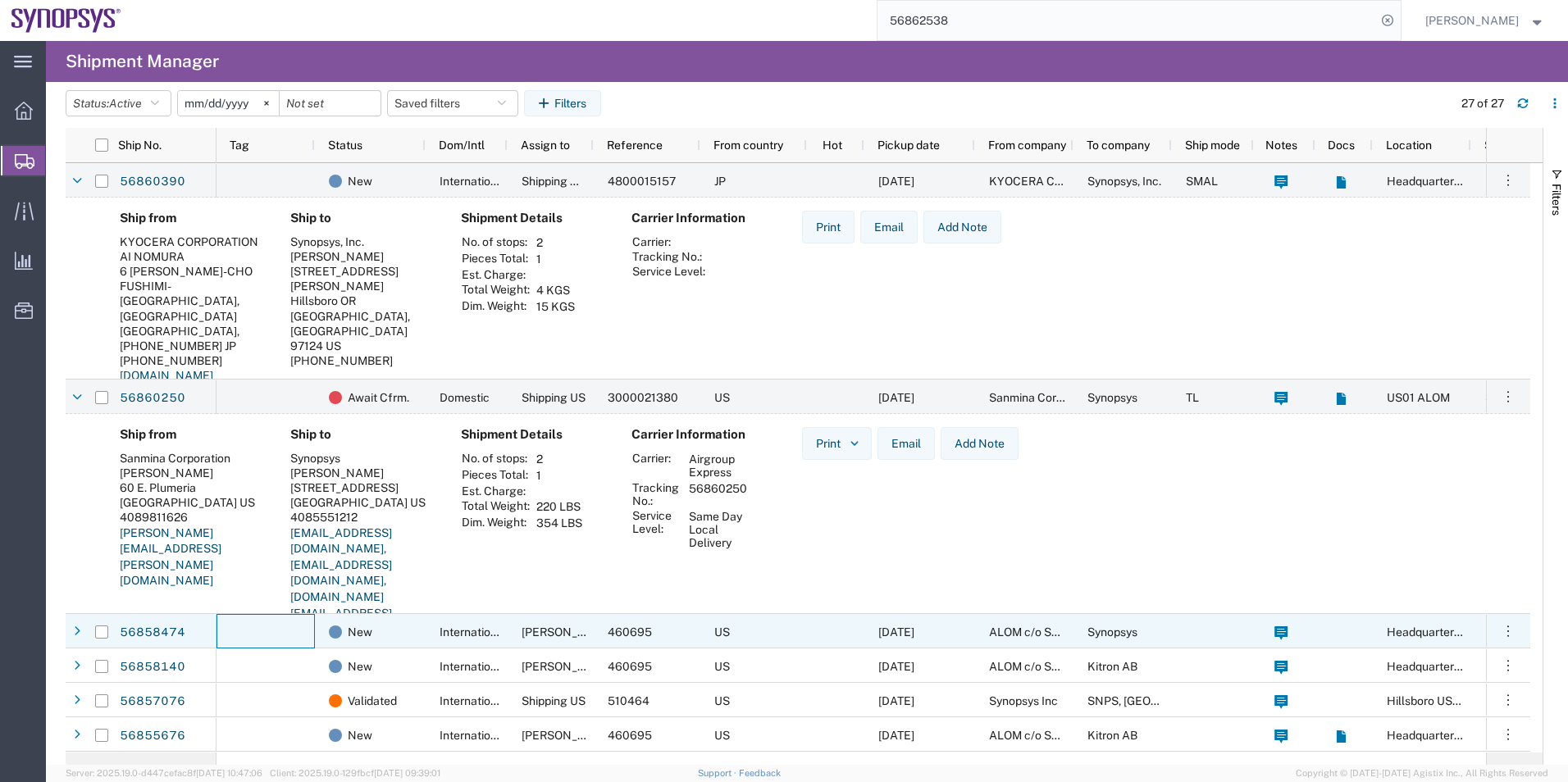
click at [305, 636] on div at bounding box center [266, 632] width 99 height 34
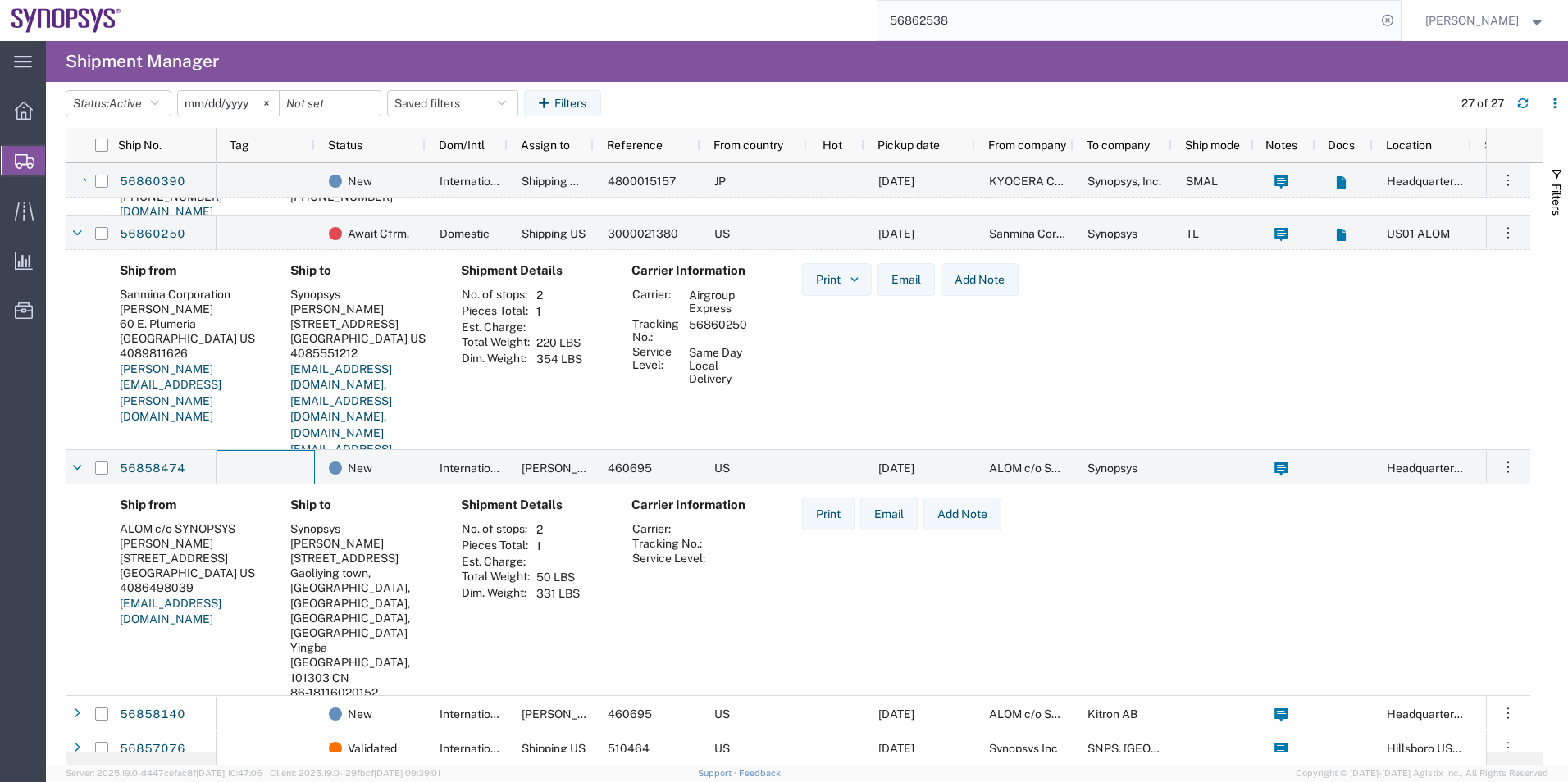
scroll to position [328, 0]
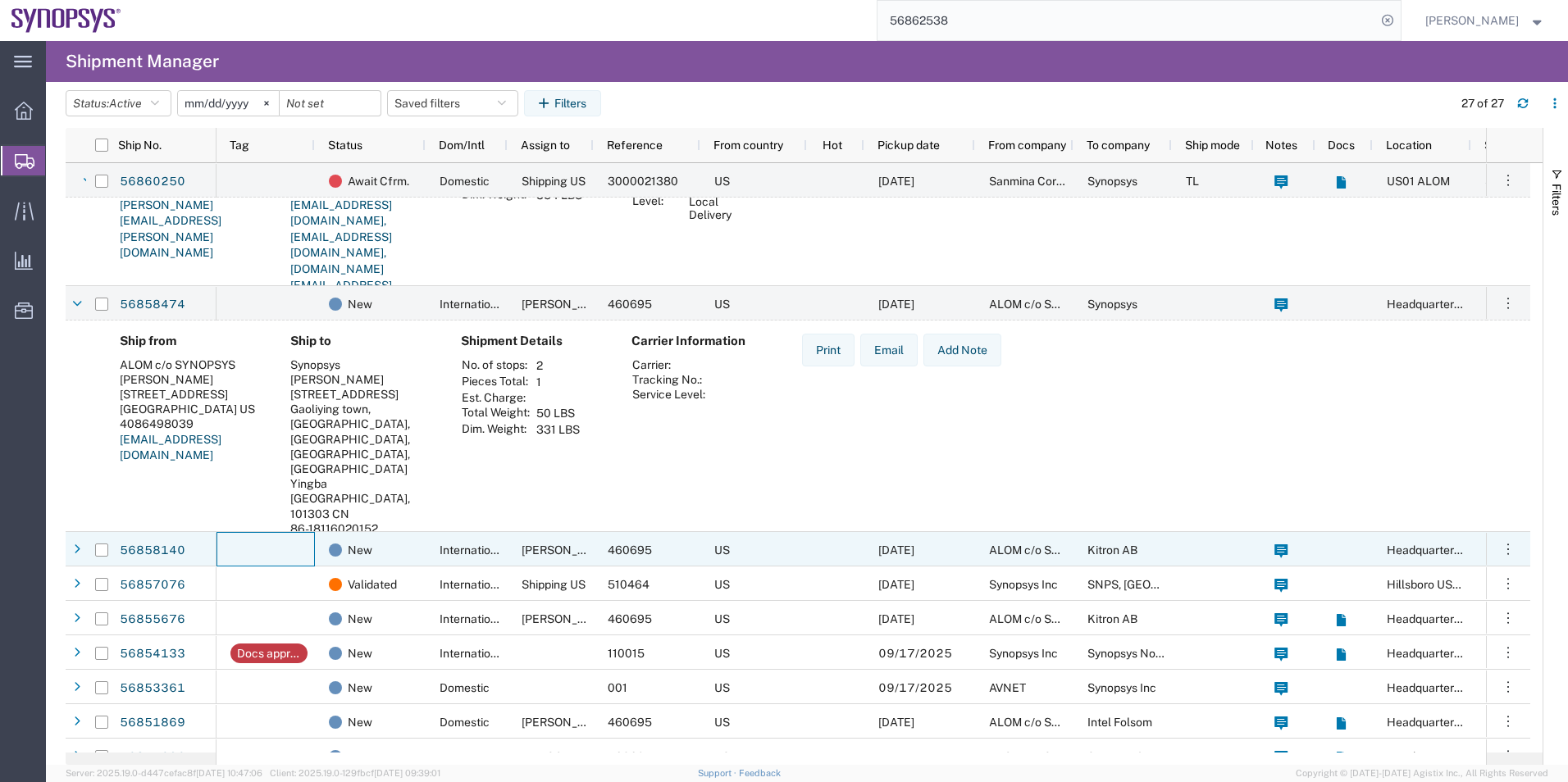
click at [294, 560] on div at bounding box center [266, 549] width 99 height 34
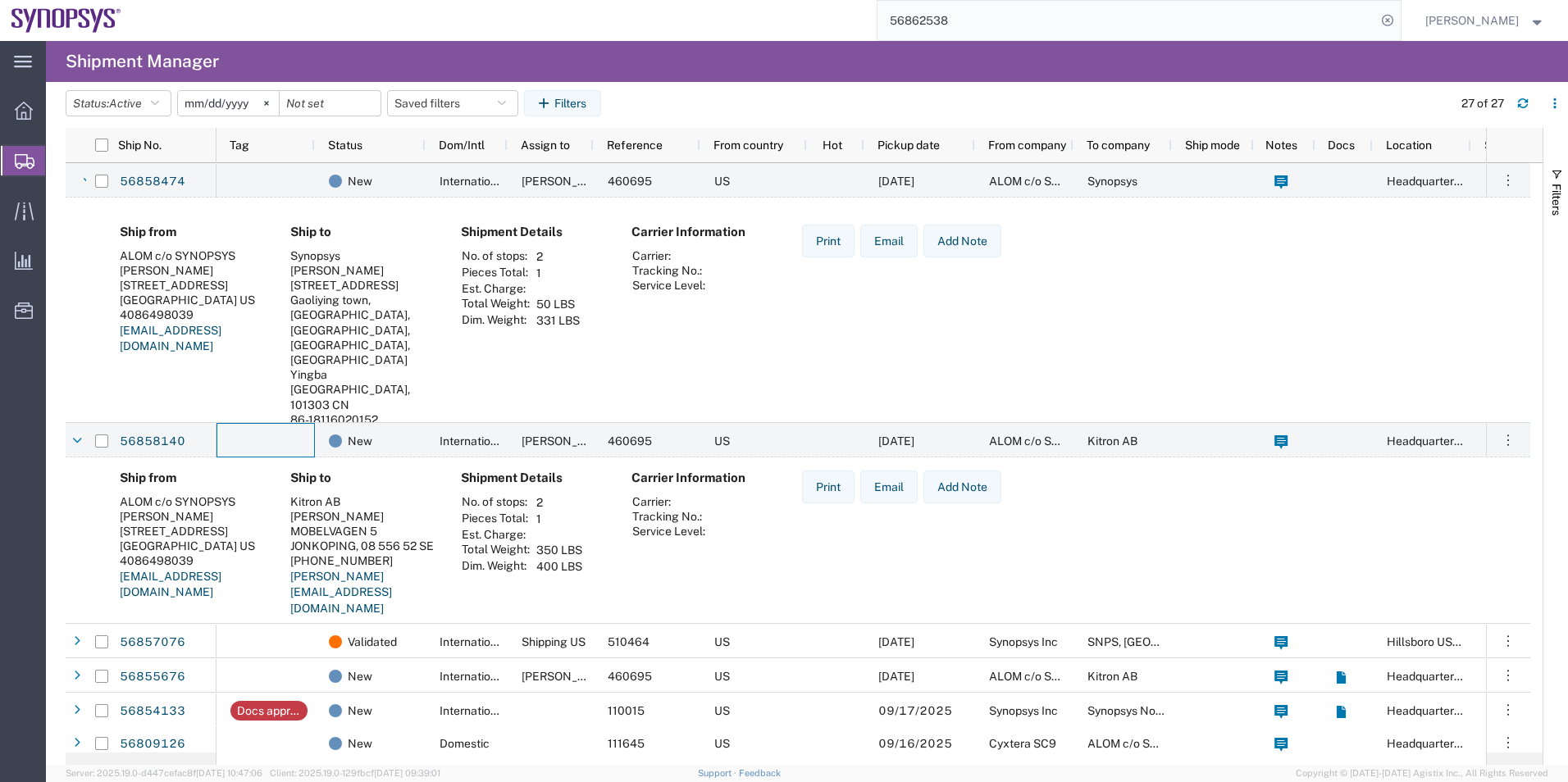
scroll to position [492, 0]
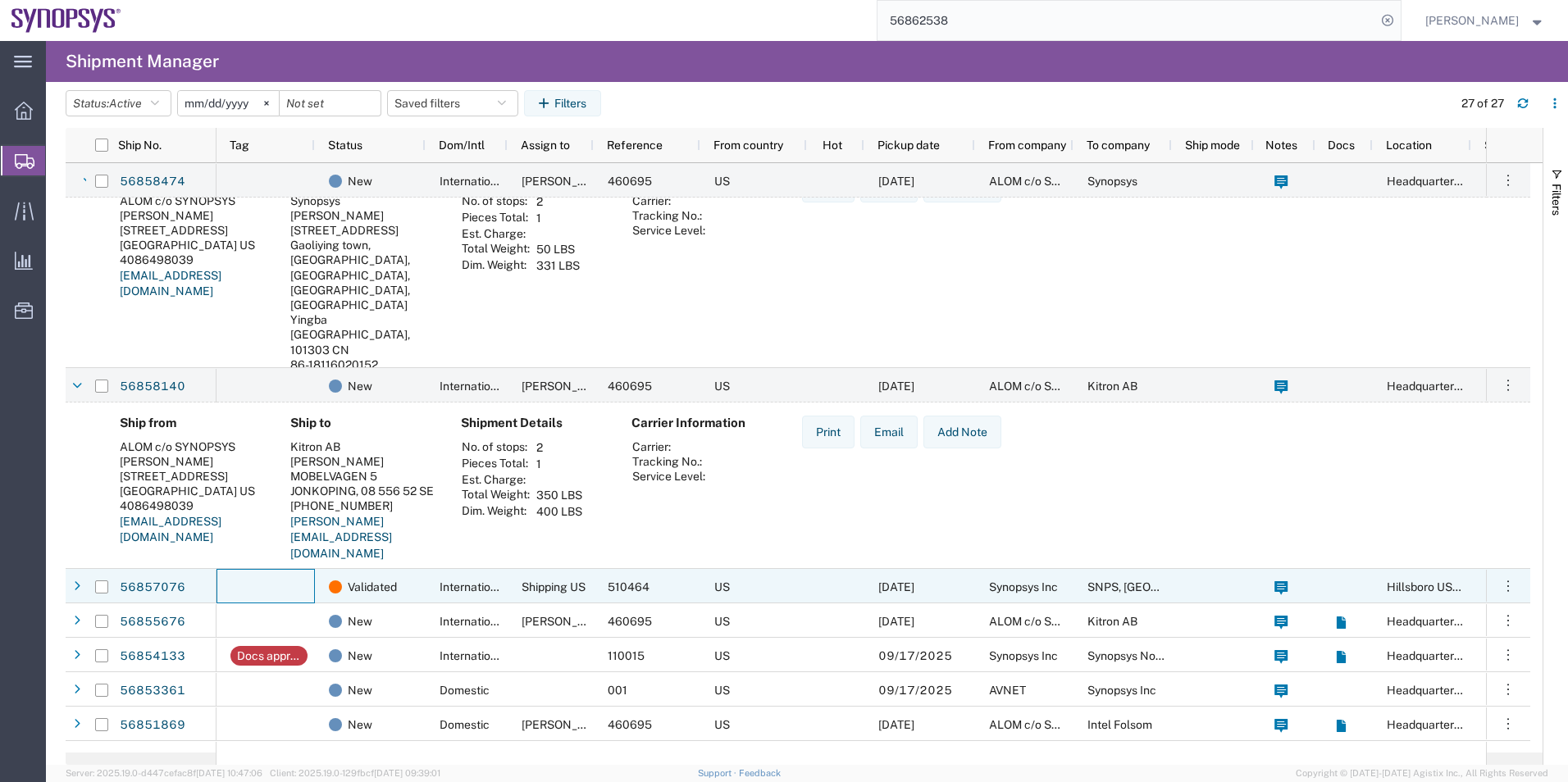
click at [294, 582] on div at bounding box center [266, 586] width 99 height 34
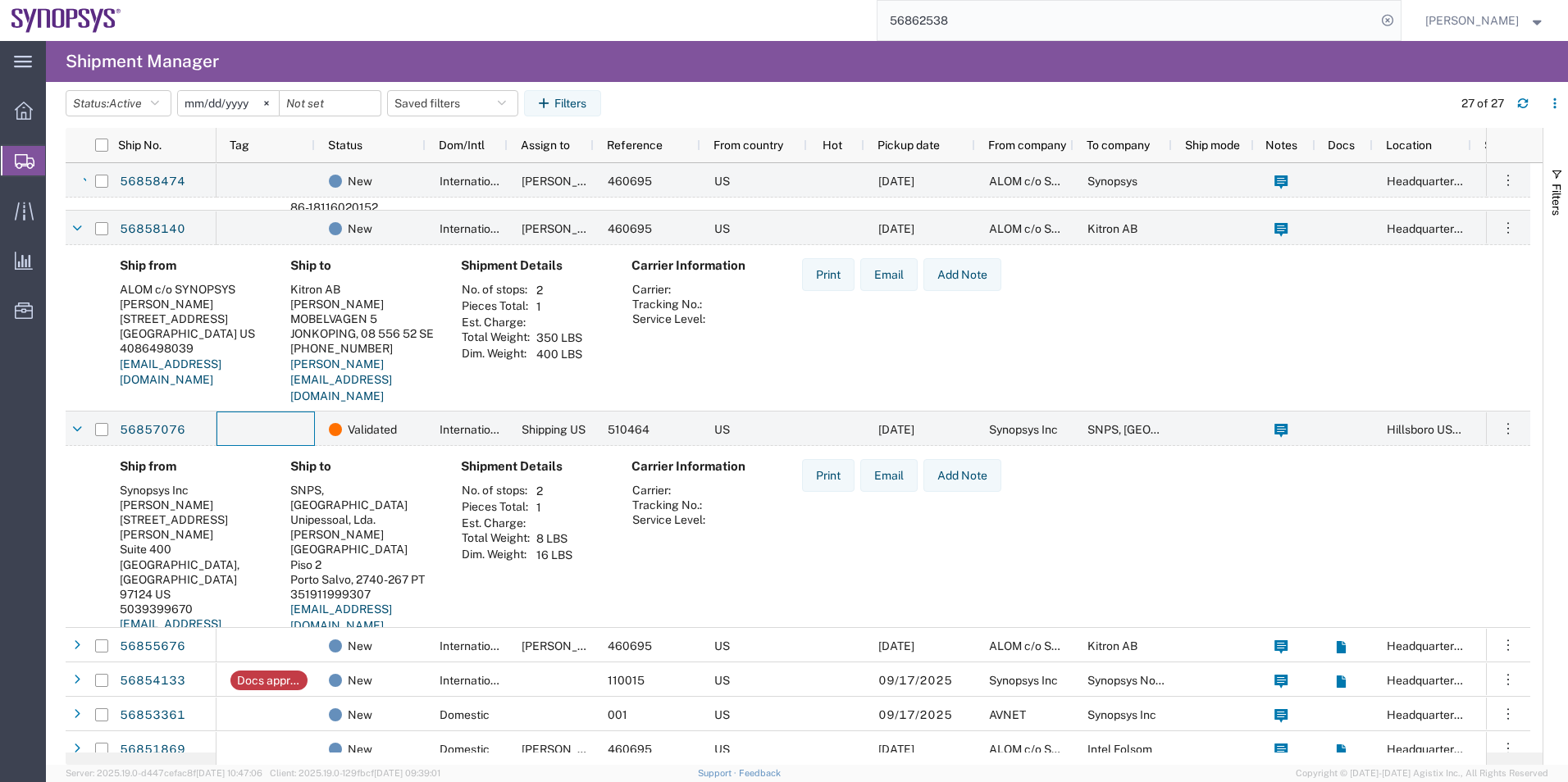
scroll to position [656, 0]
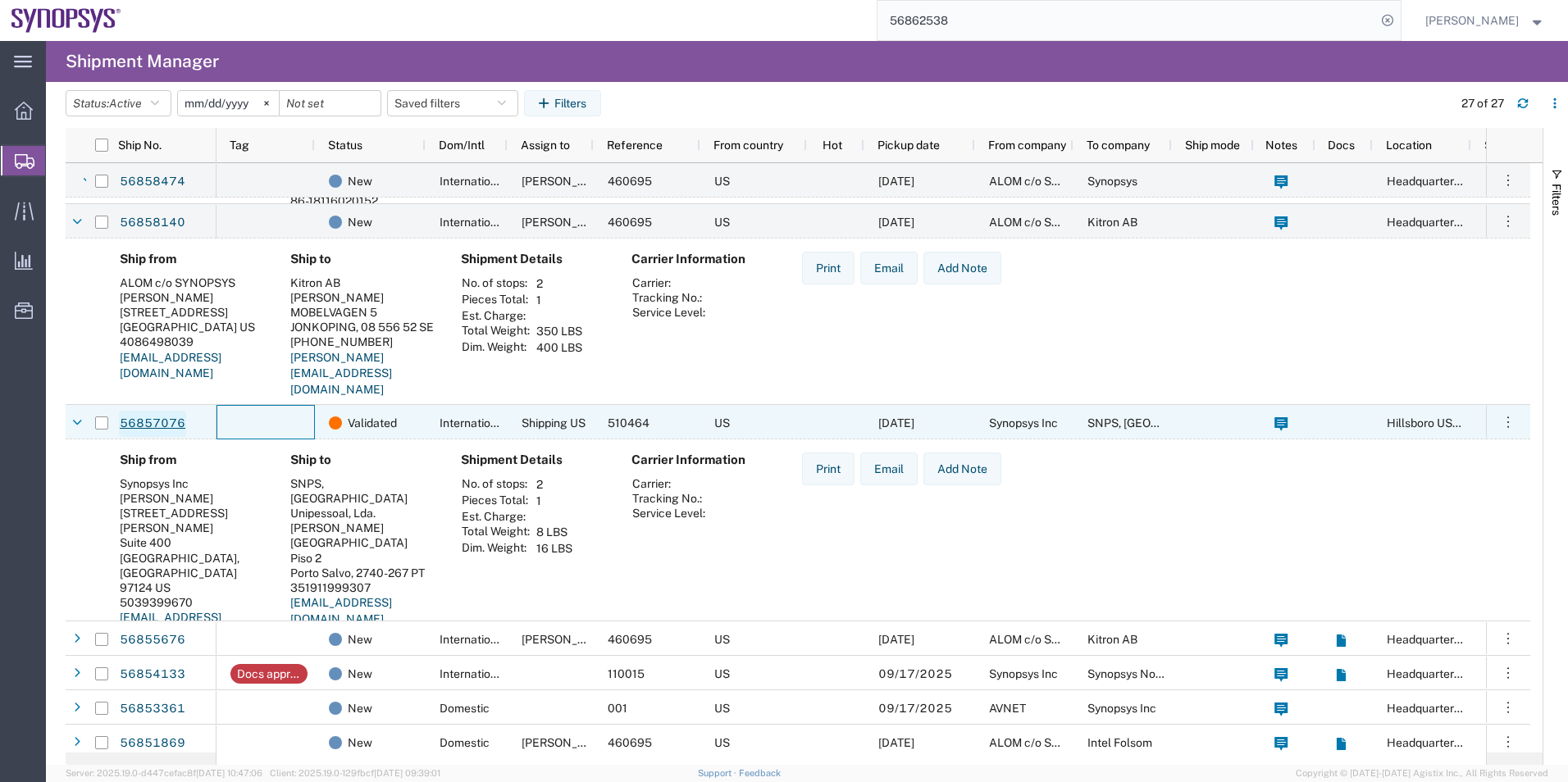
click at [141, 423] on link "56857076" at bounding box center [152, 423] width 67 height 26
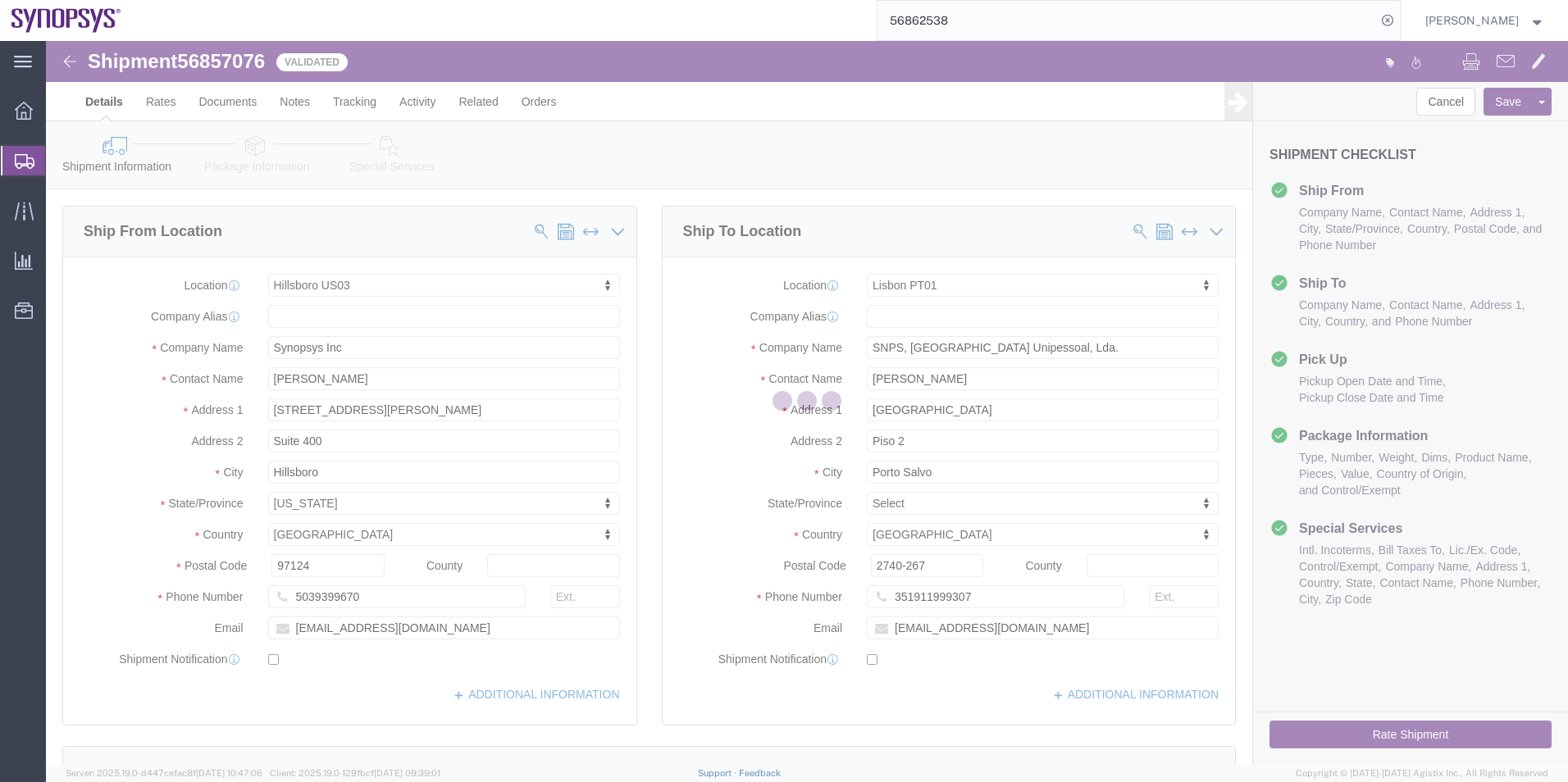
select select "63190"
select select "63152"
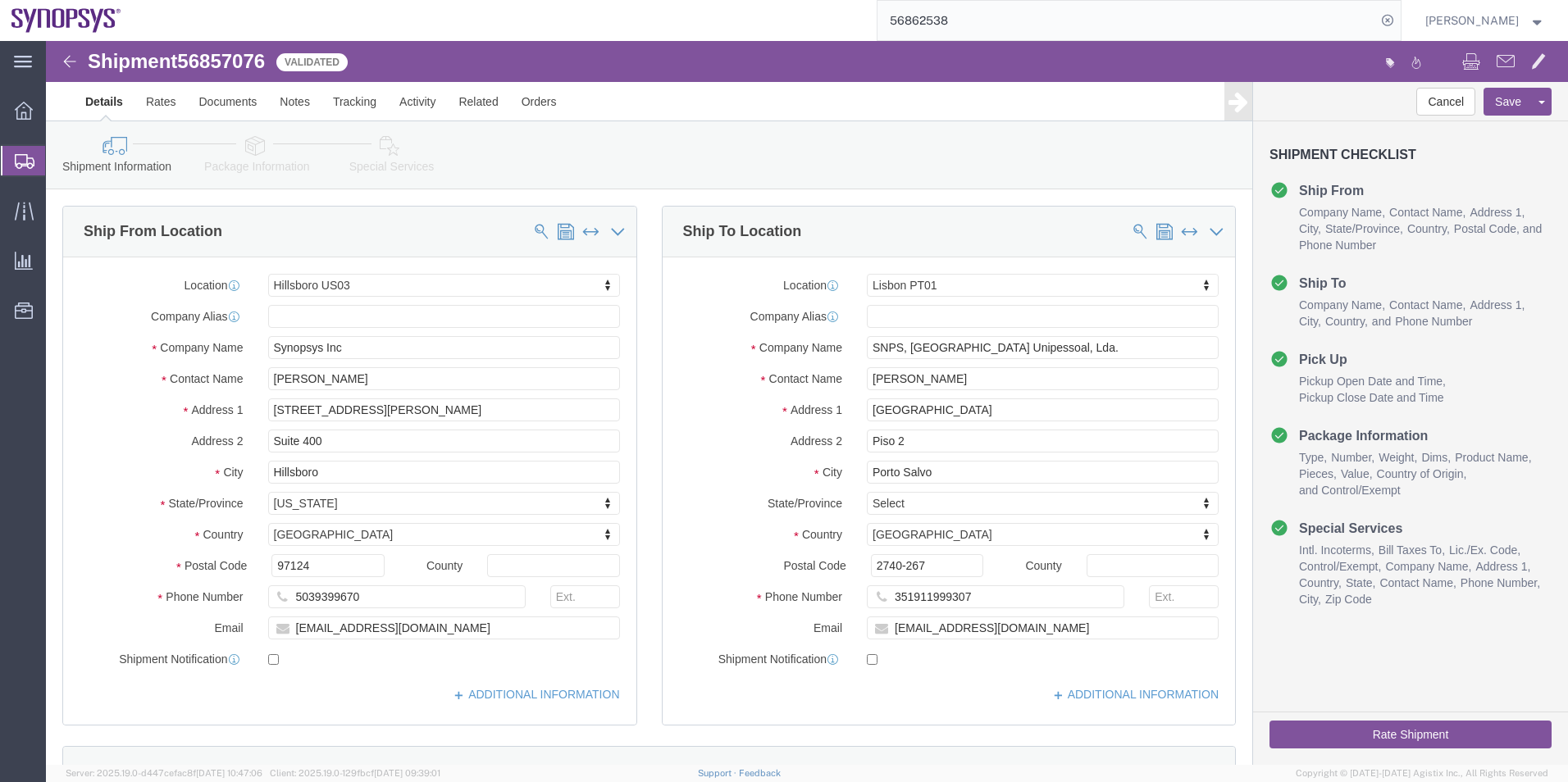
click icon
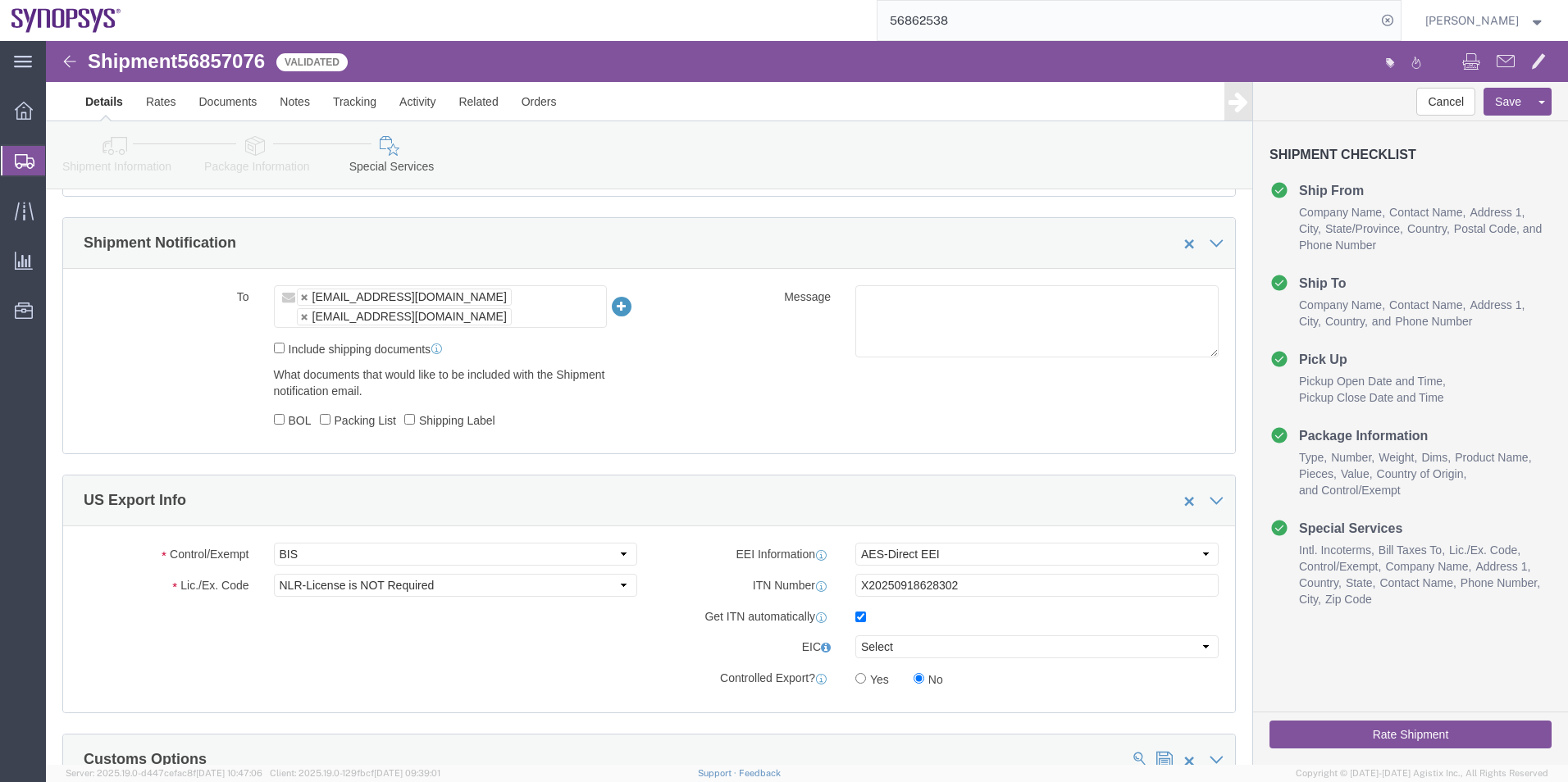
scroll to position [984, 0]
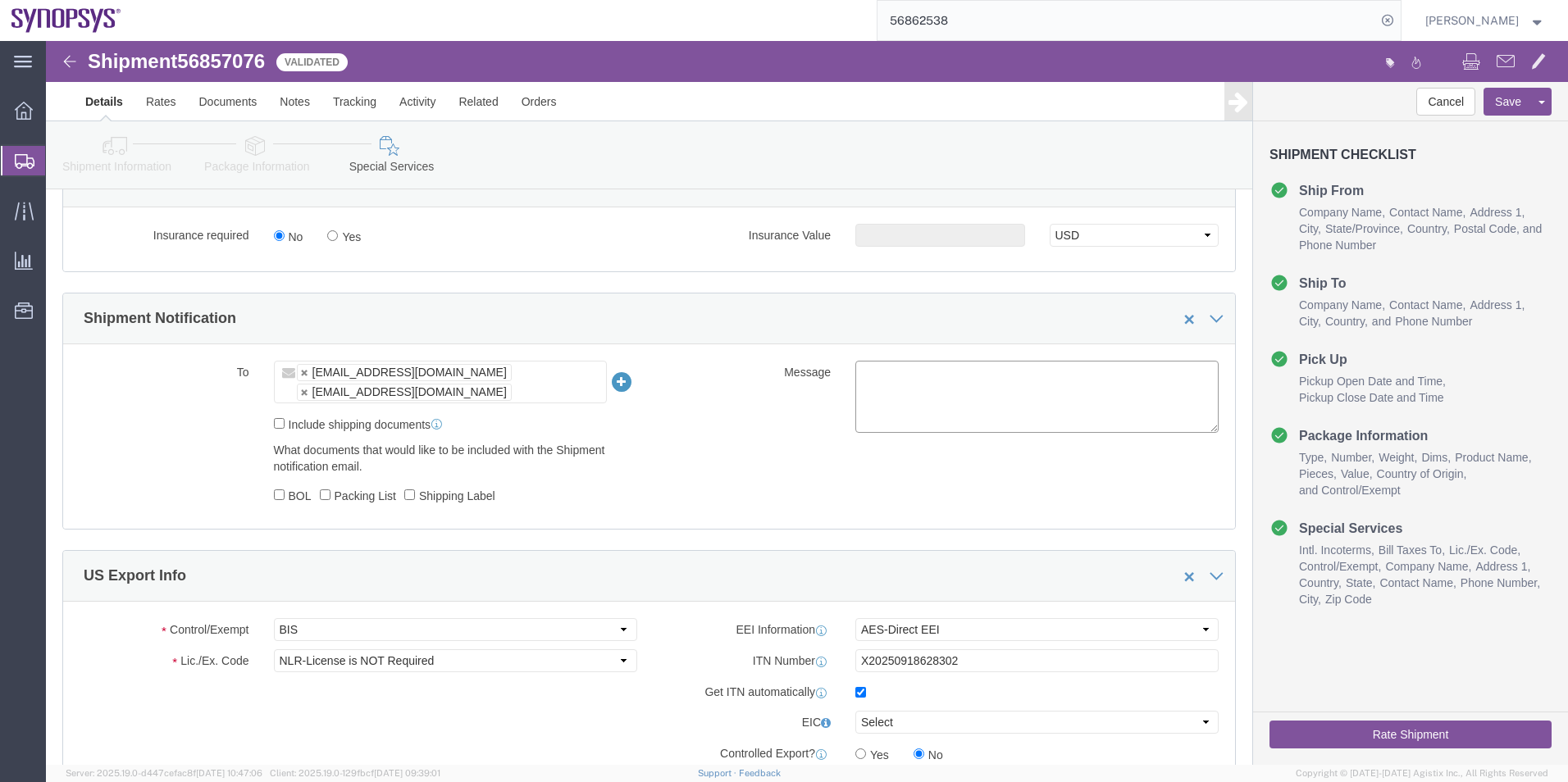
click textarea
type textarea "H"
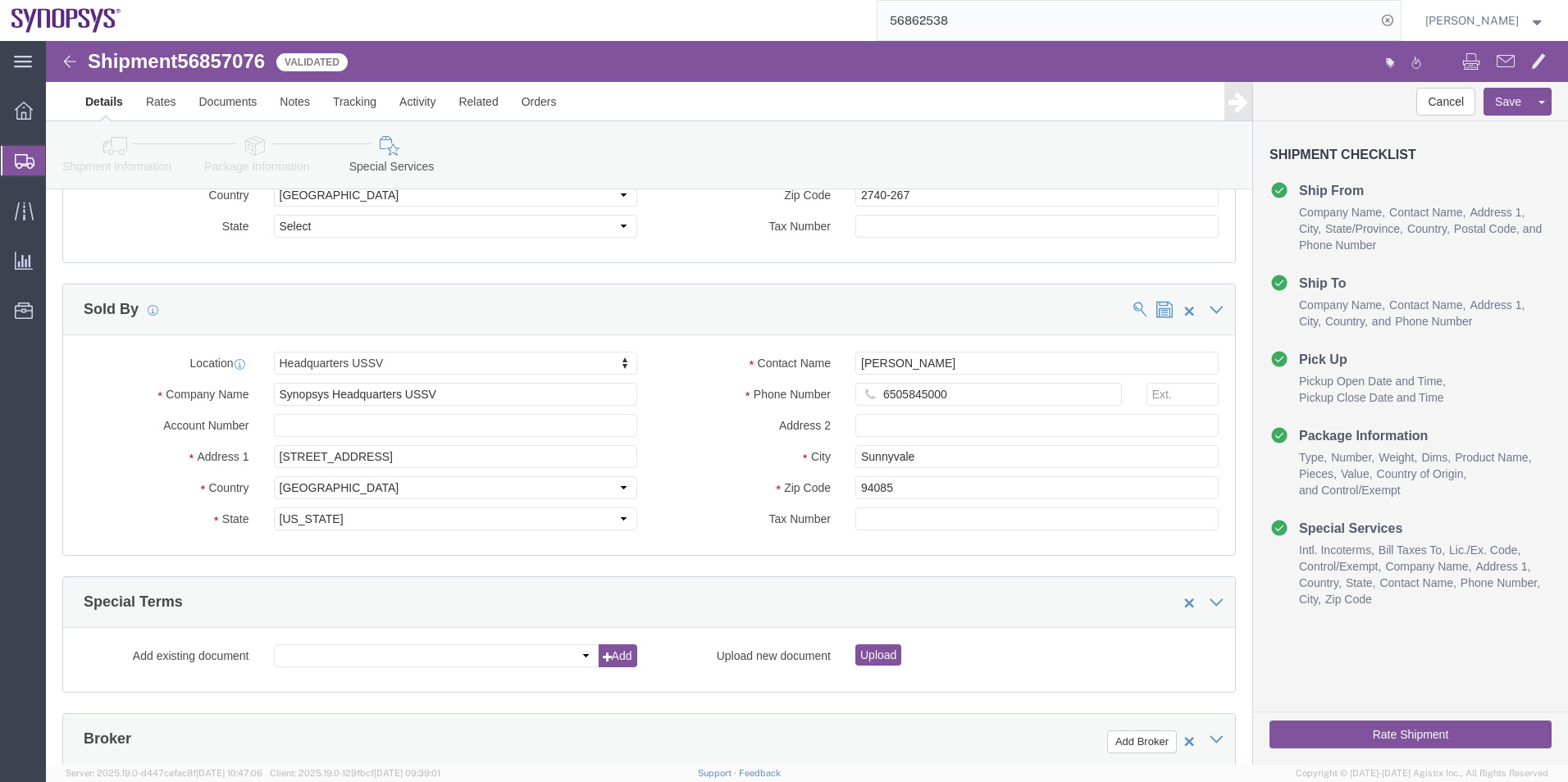
scroll to position [1968, 0]
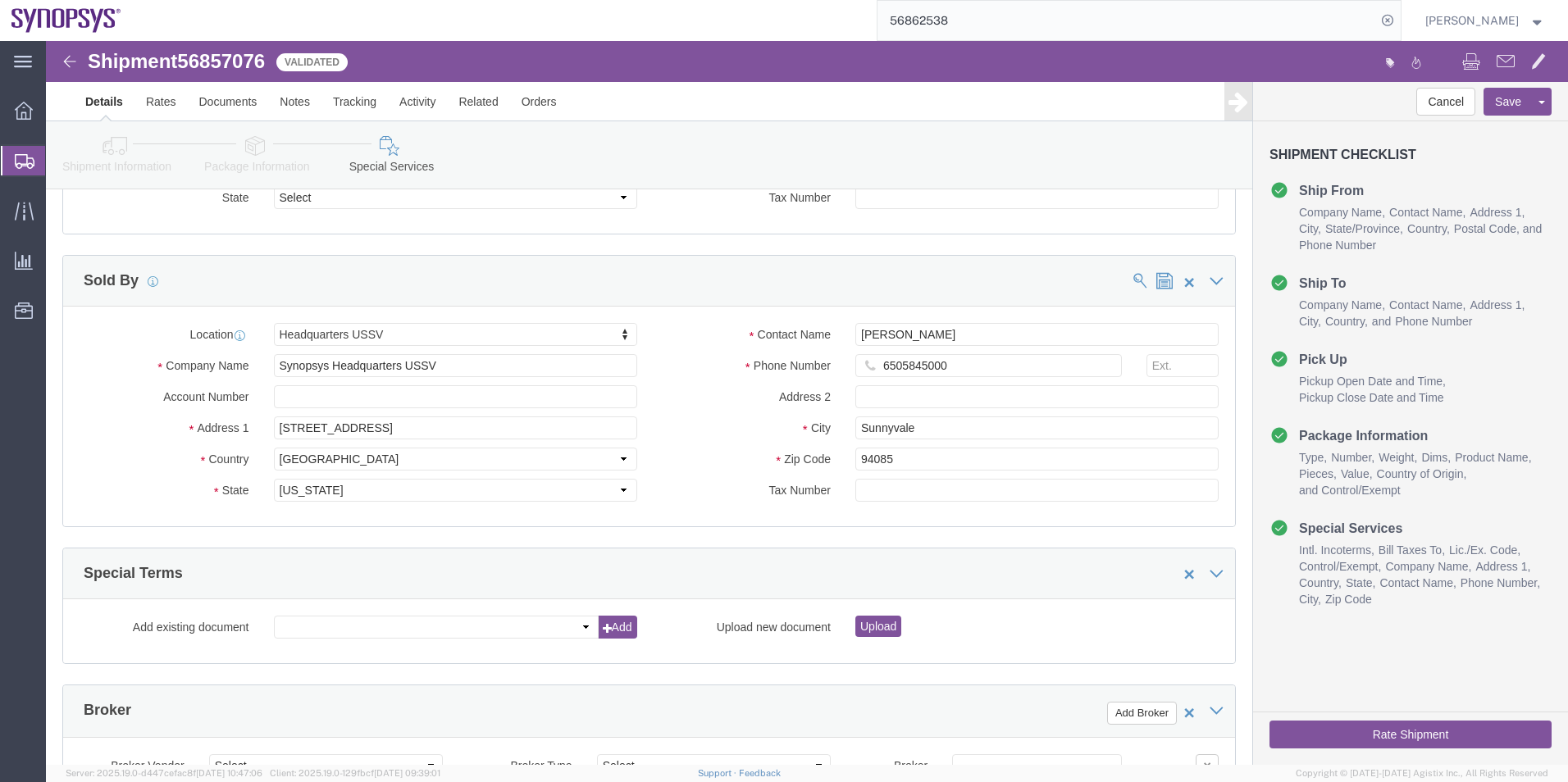
type textarea "Please see attached. -[GEOGRAPHIC_DATA]"
click button "Rate Shipment"
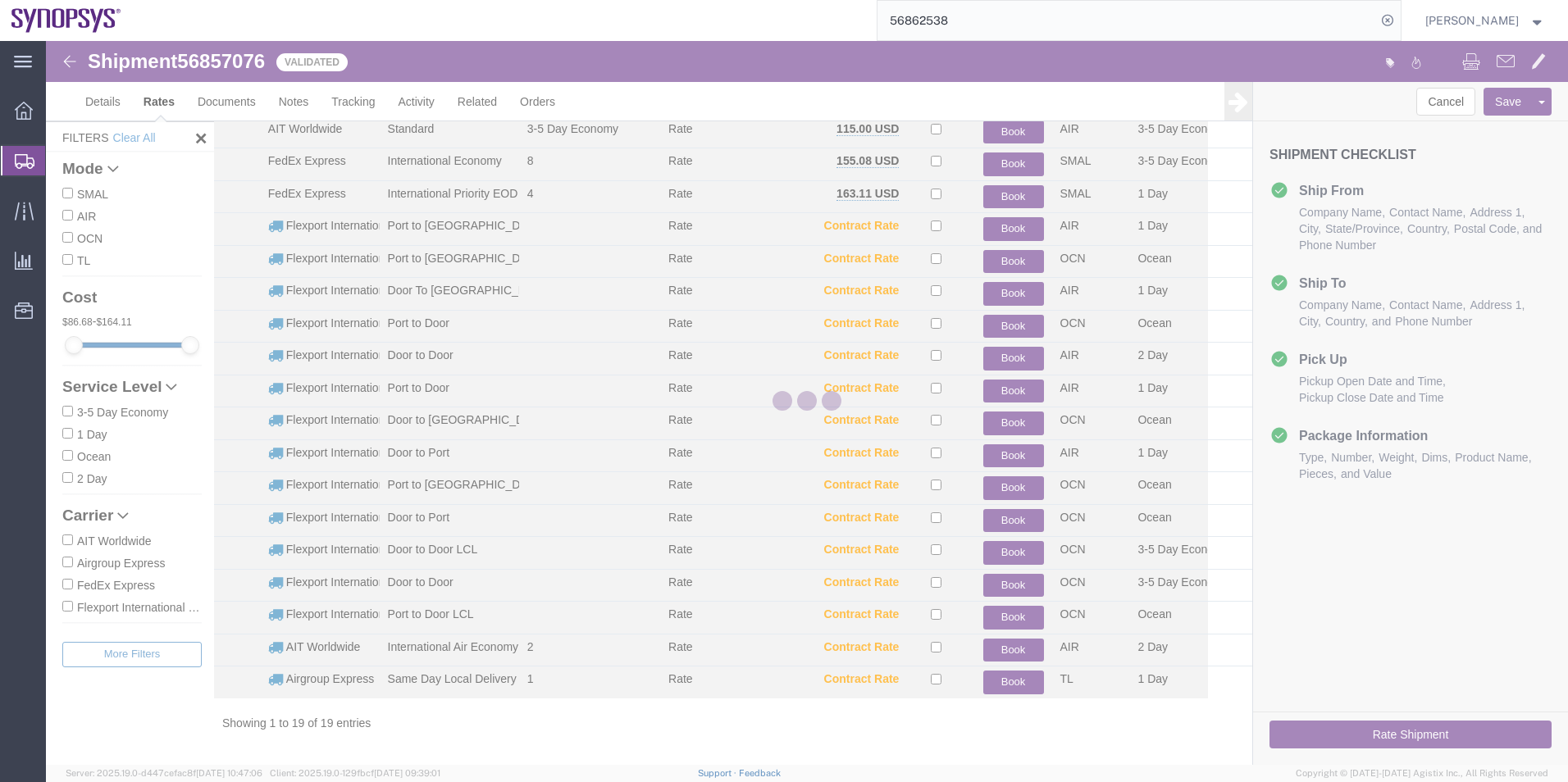
scroll to position [101, 0]
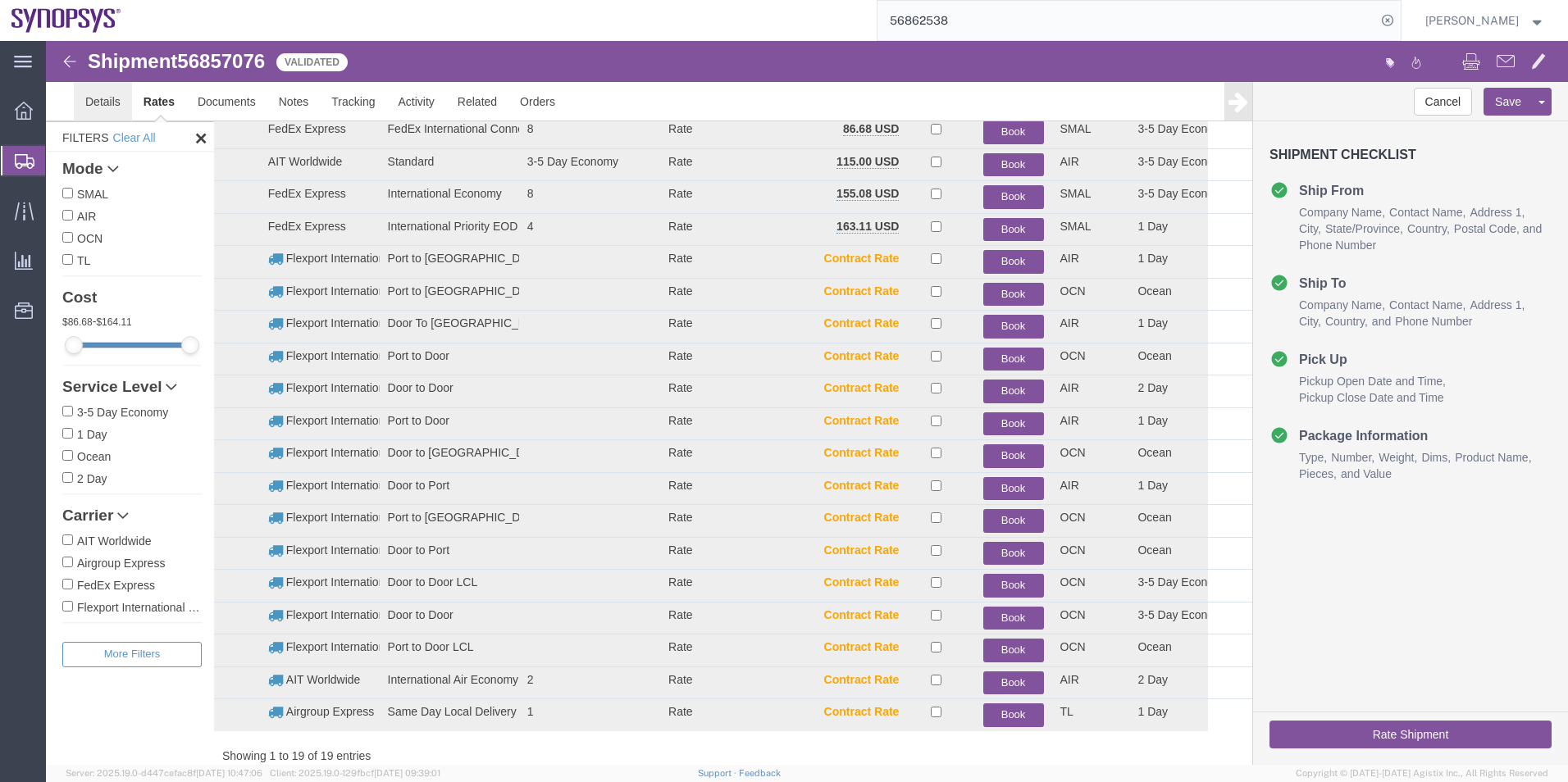
click at [111, 106] on link "Details" at bounding box center [102, 101] width 58 height 39
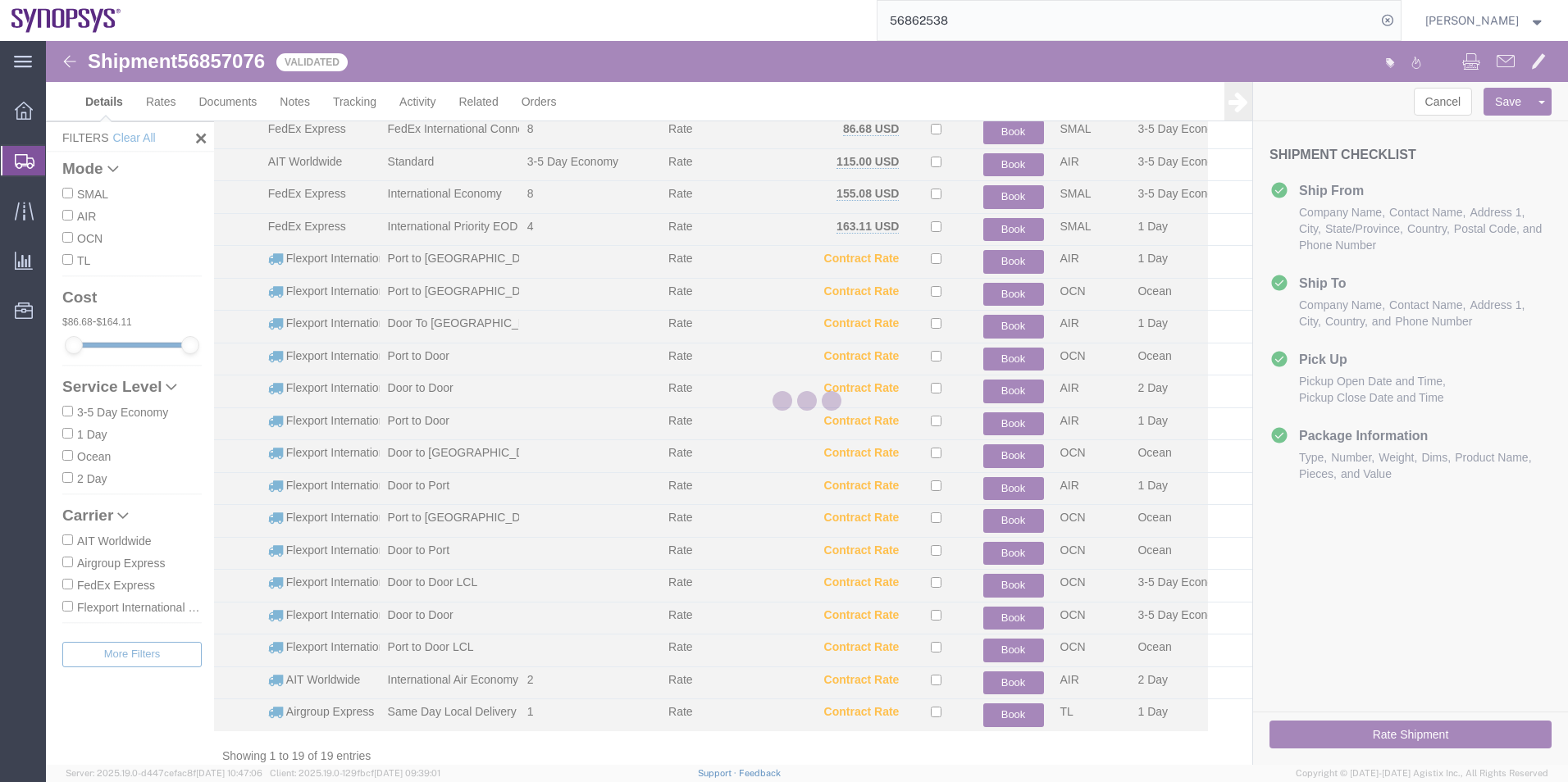
select select "63190"
select select "63152"
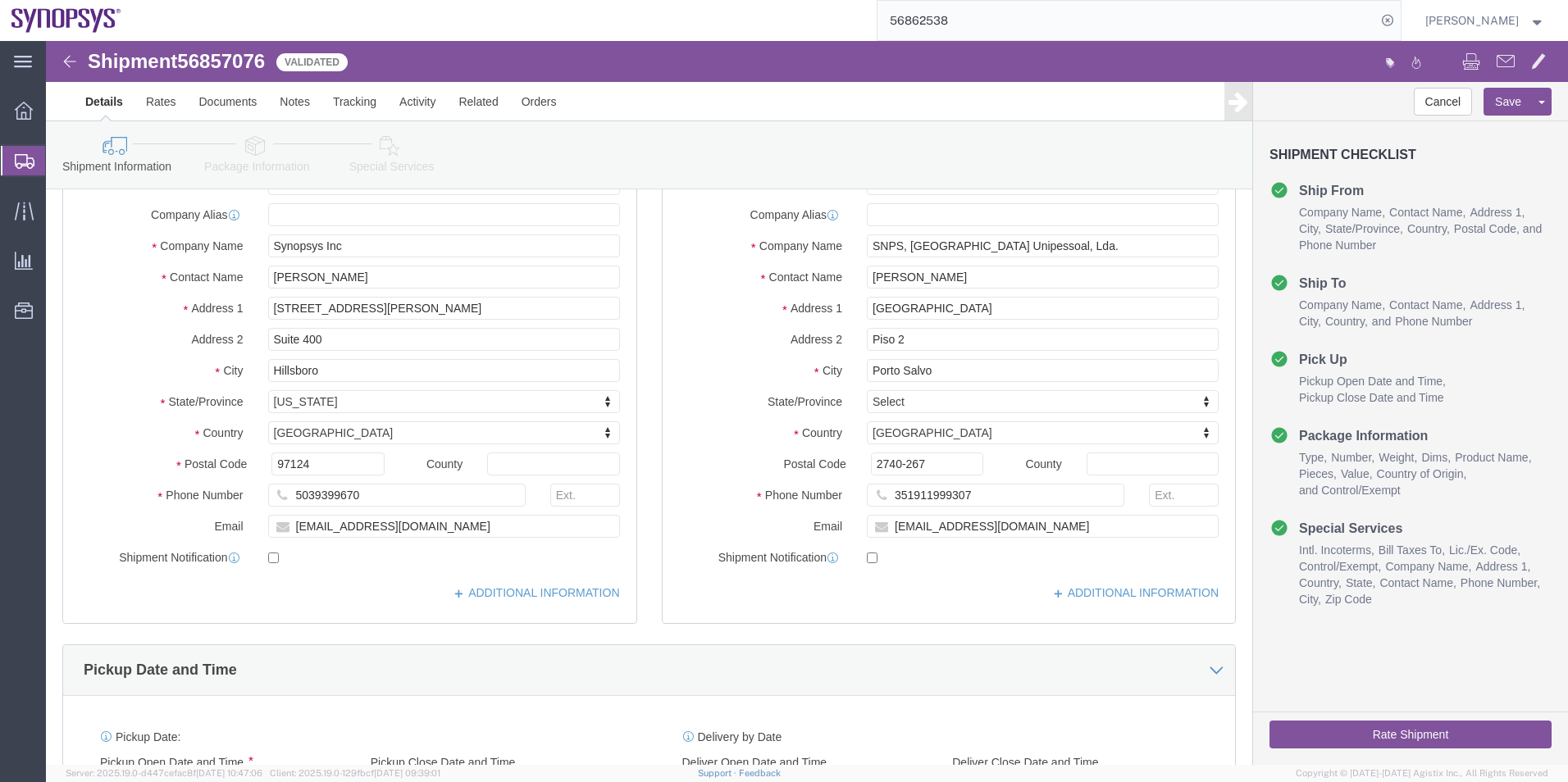
click icon
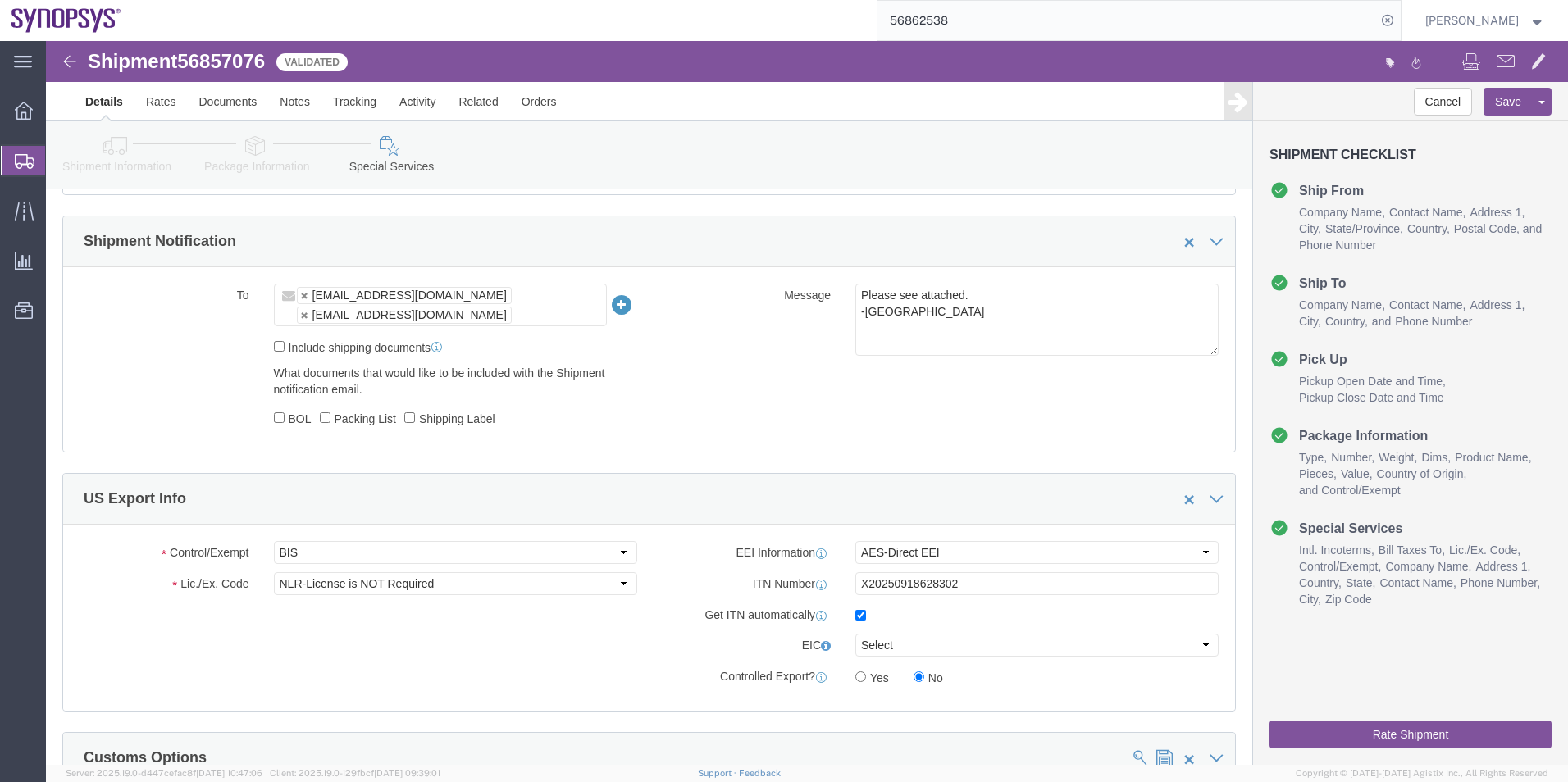
scroll to position [1086, 0]
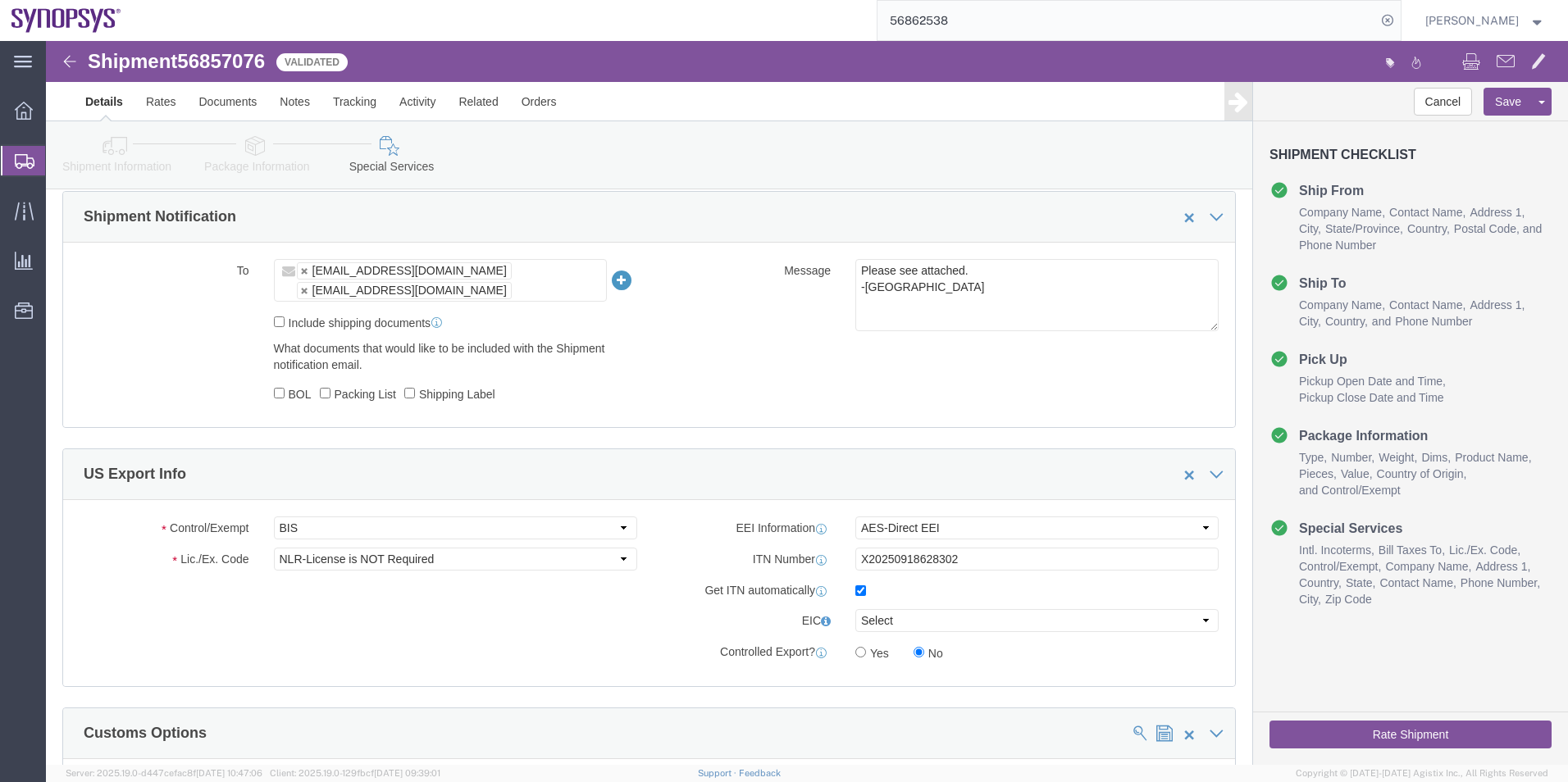
click button "Rate Shipment"
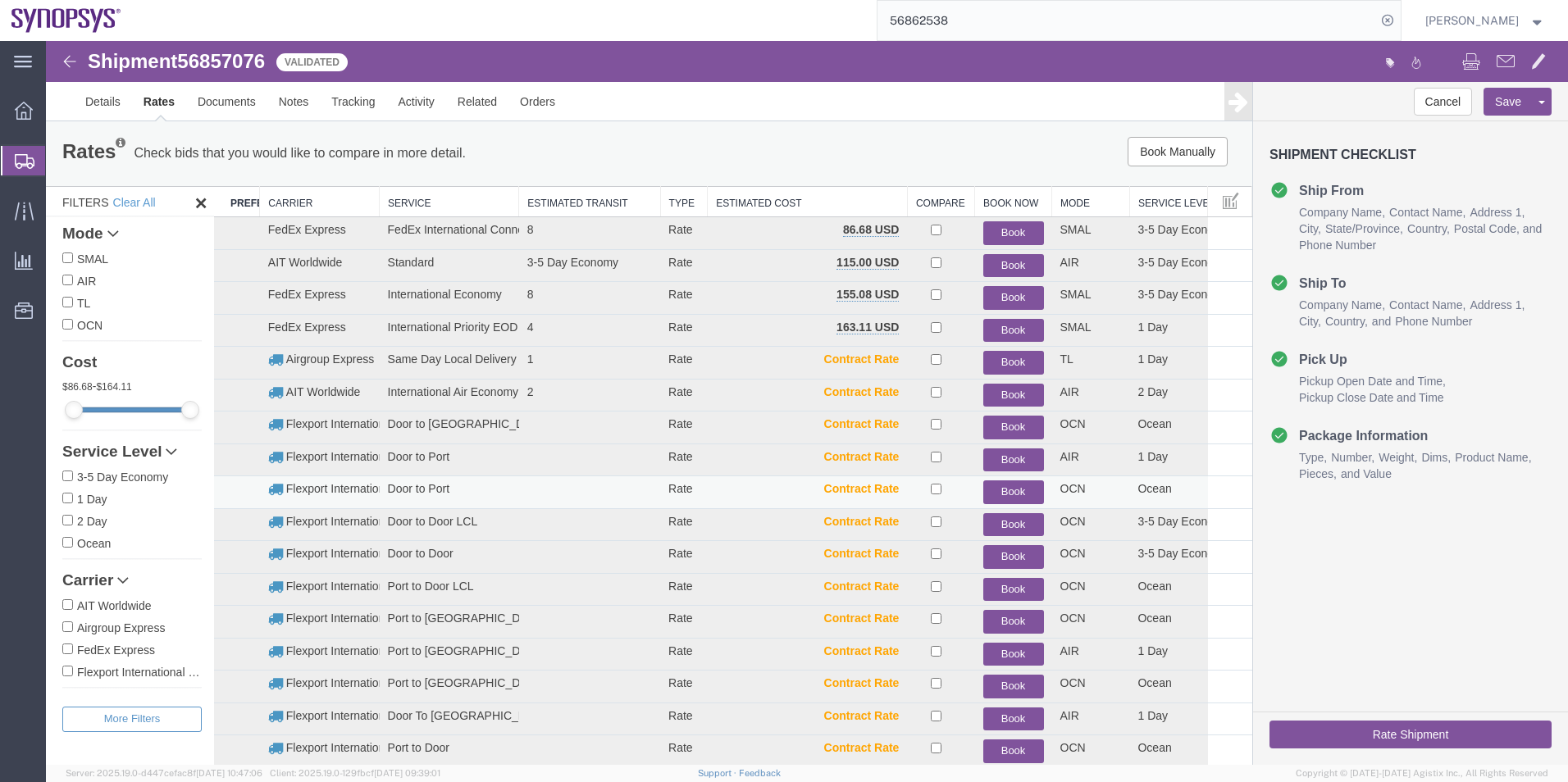
scroll to position [0, 0]
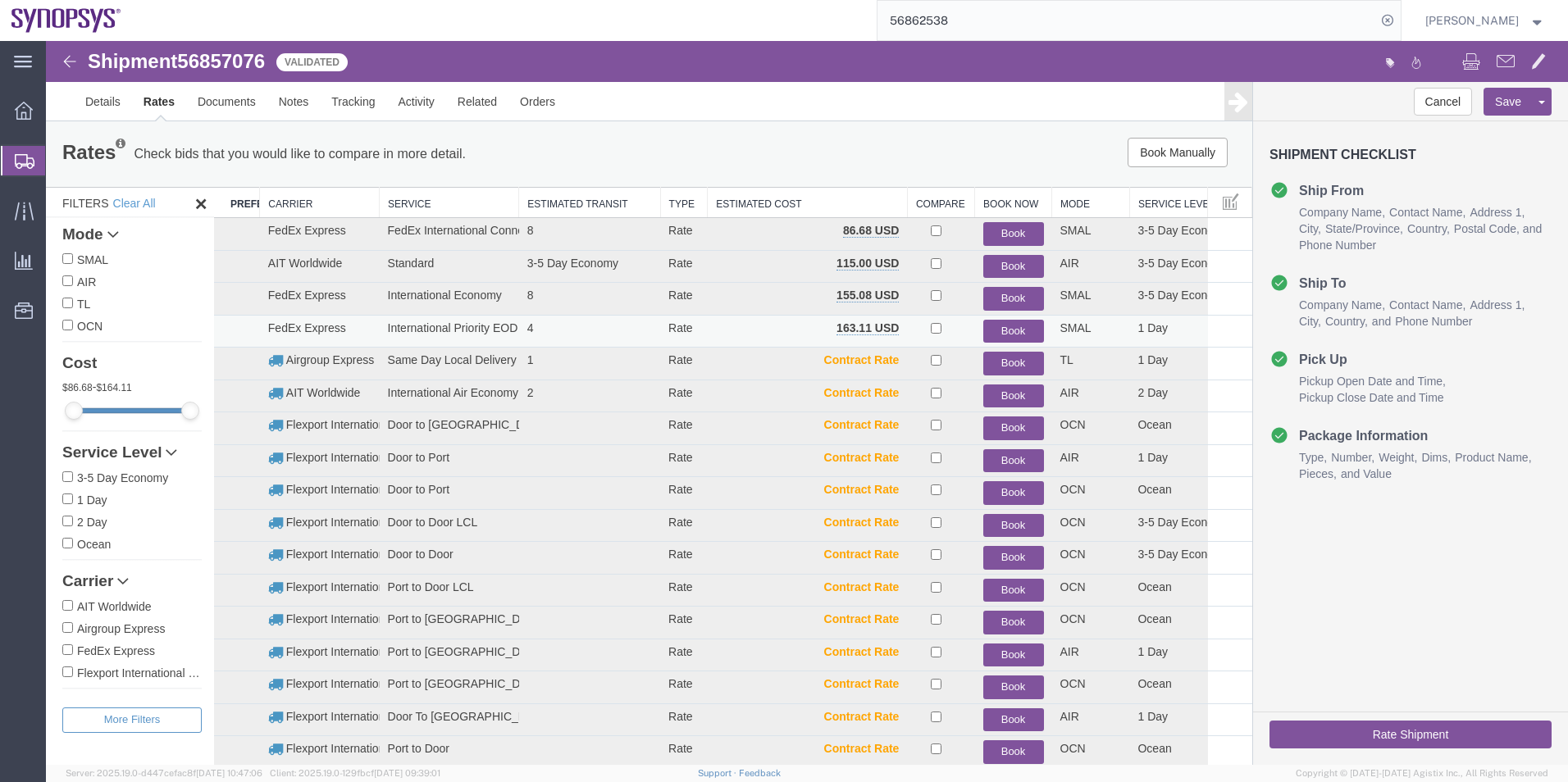
click at [1000, 327] on button "Book" at bounding box center [1013, 332] width 61 height 24
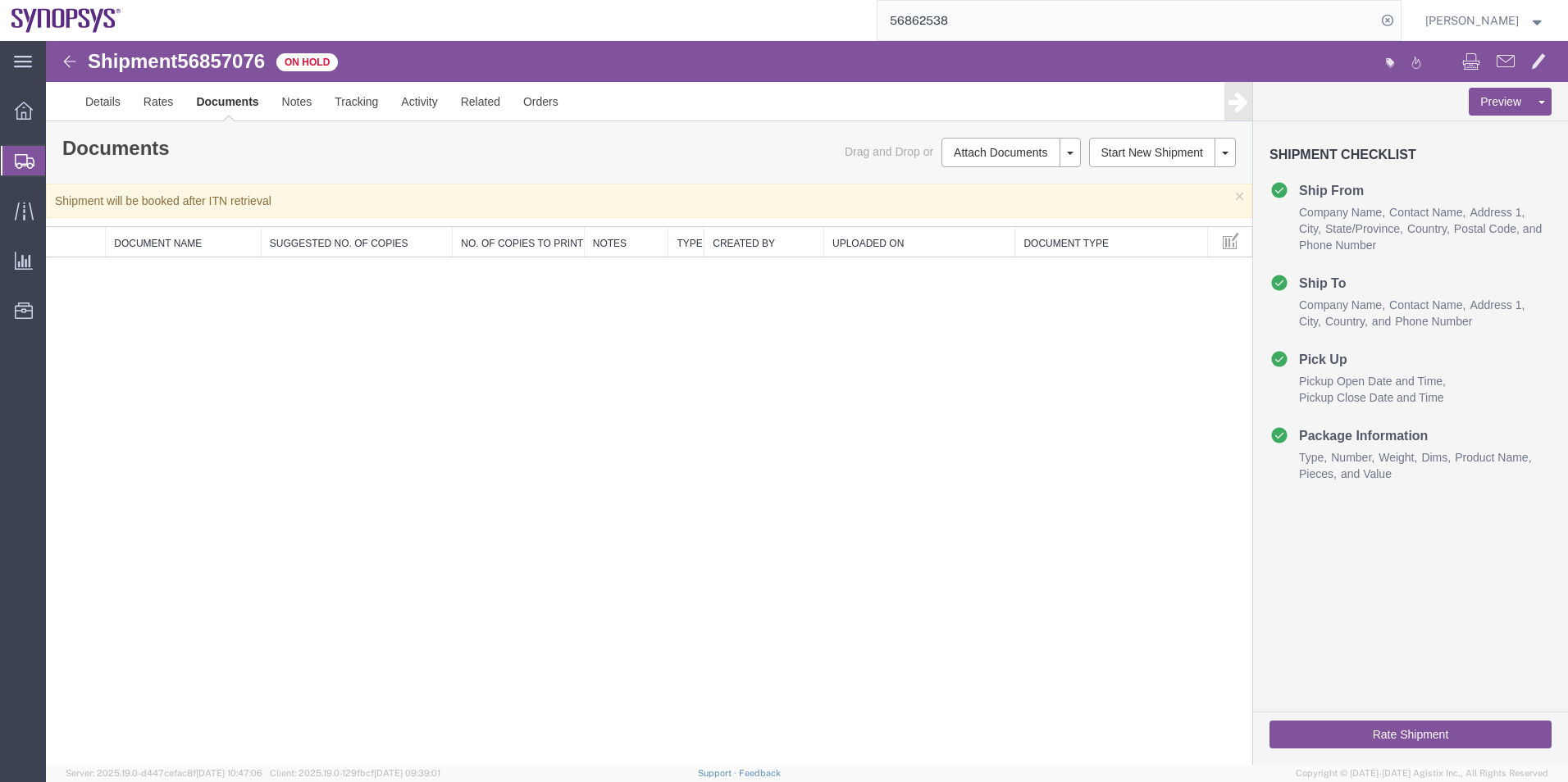
click at [0, 0] on span "Shipment Manager" at bounding box center [0, 0] width 0 height 0
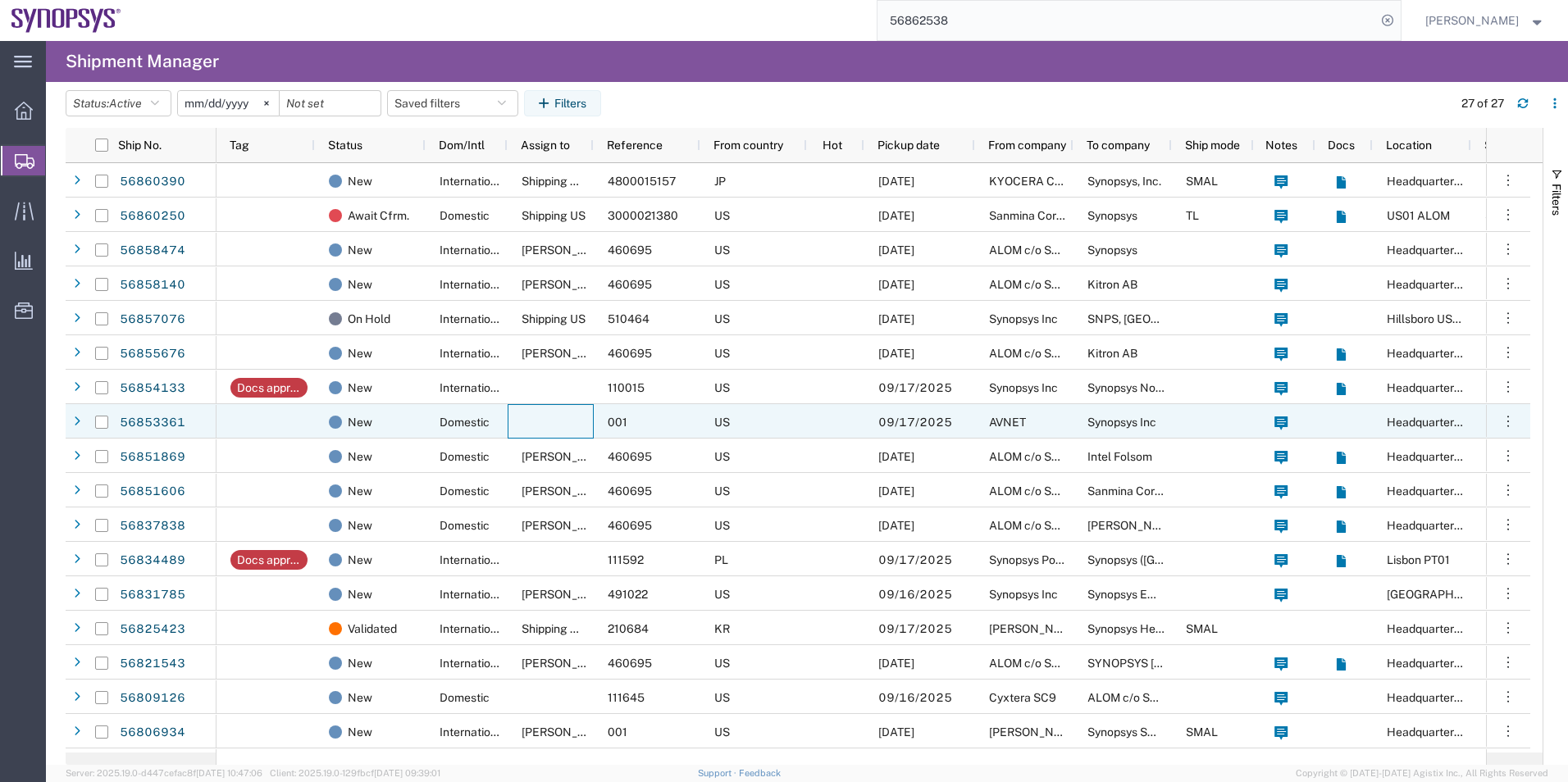
click at [558, 410] on div at bounding box center [550, 421] width 86 height 34
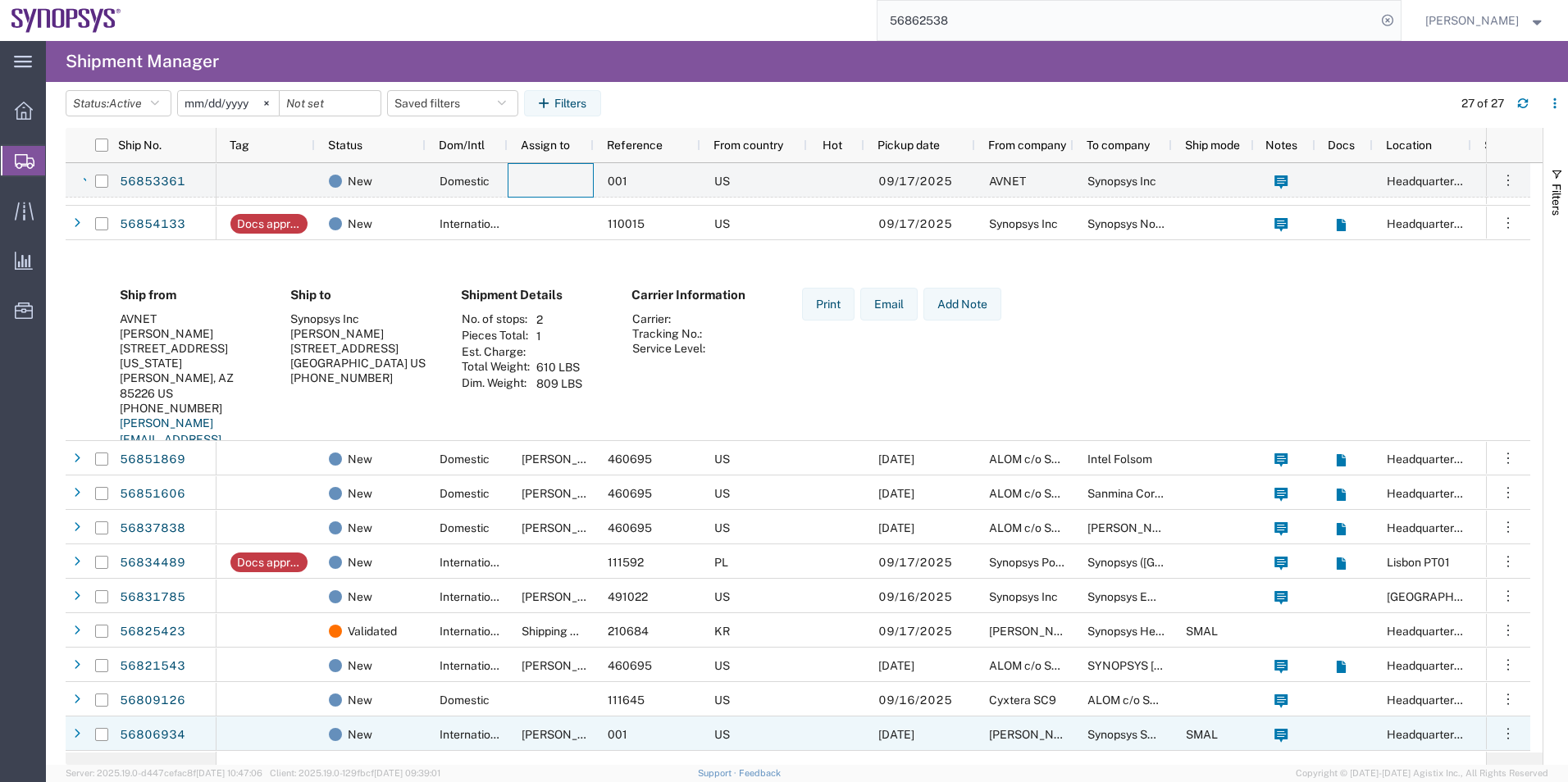
scroll to position [410, 0]
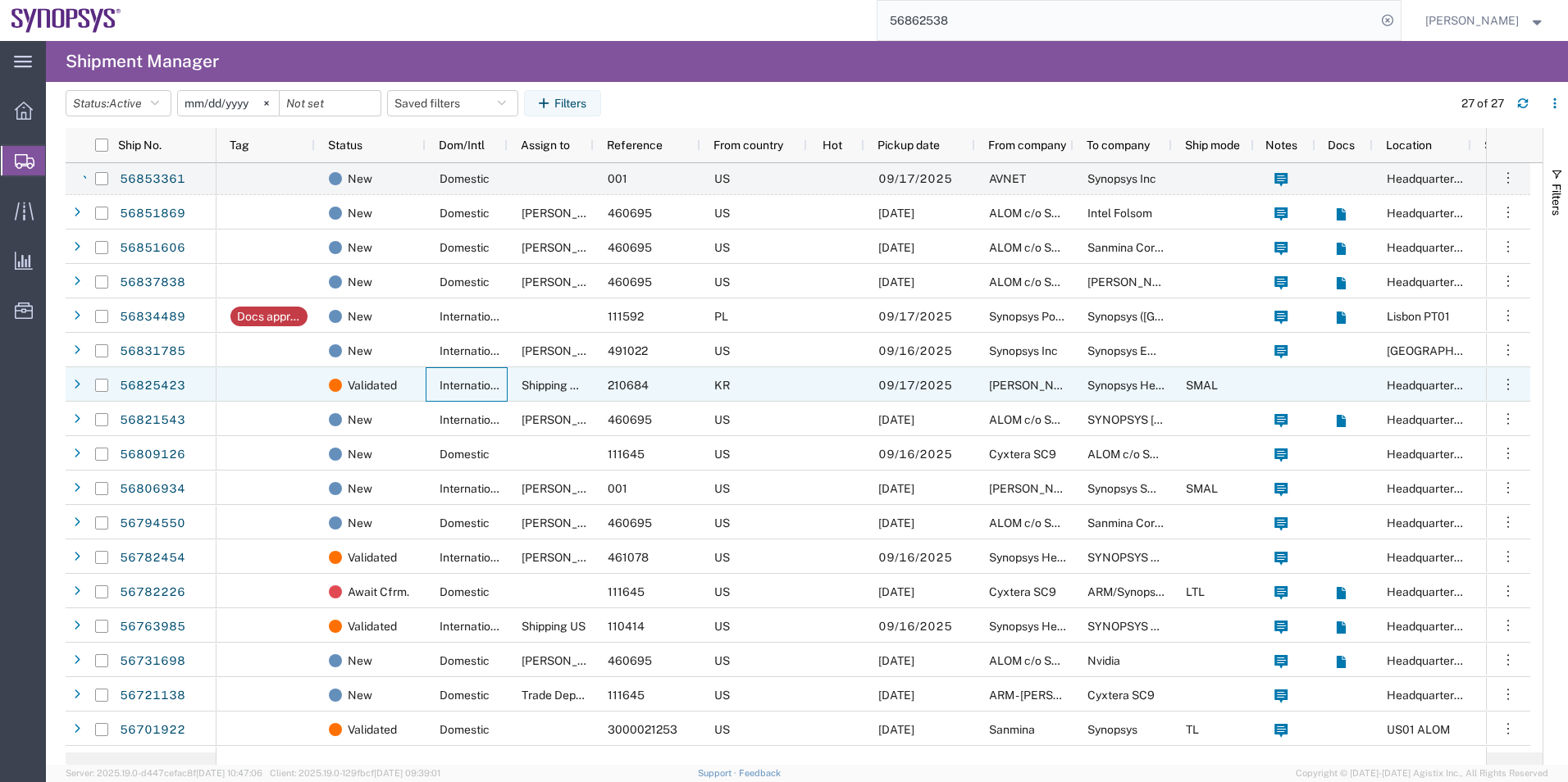
click at [460, 388] on span "International" at bounding box center [473, 385] width 67 height 13
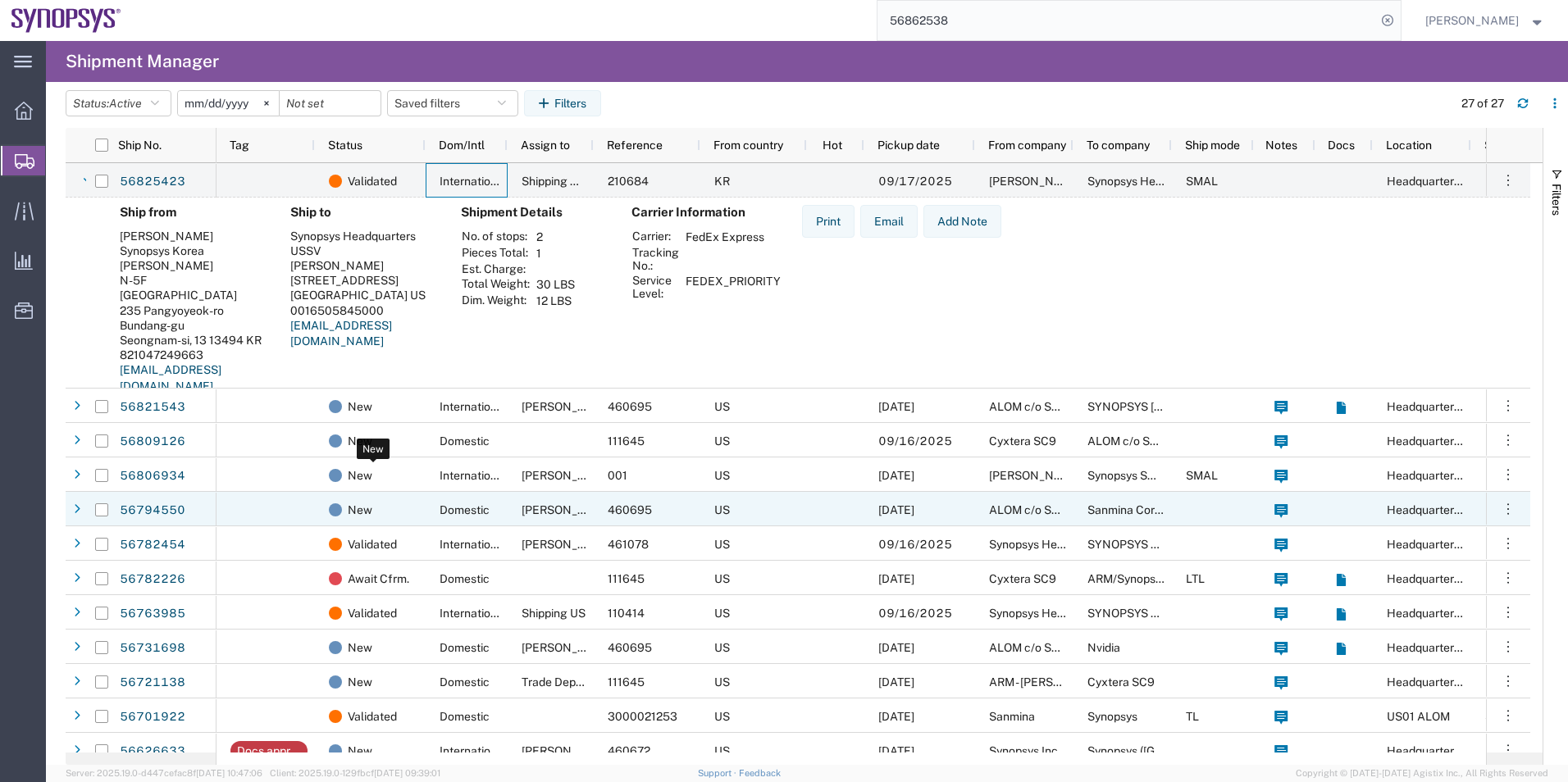
scroll to position [656, 0]
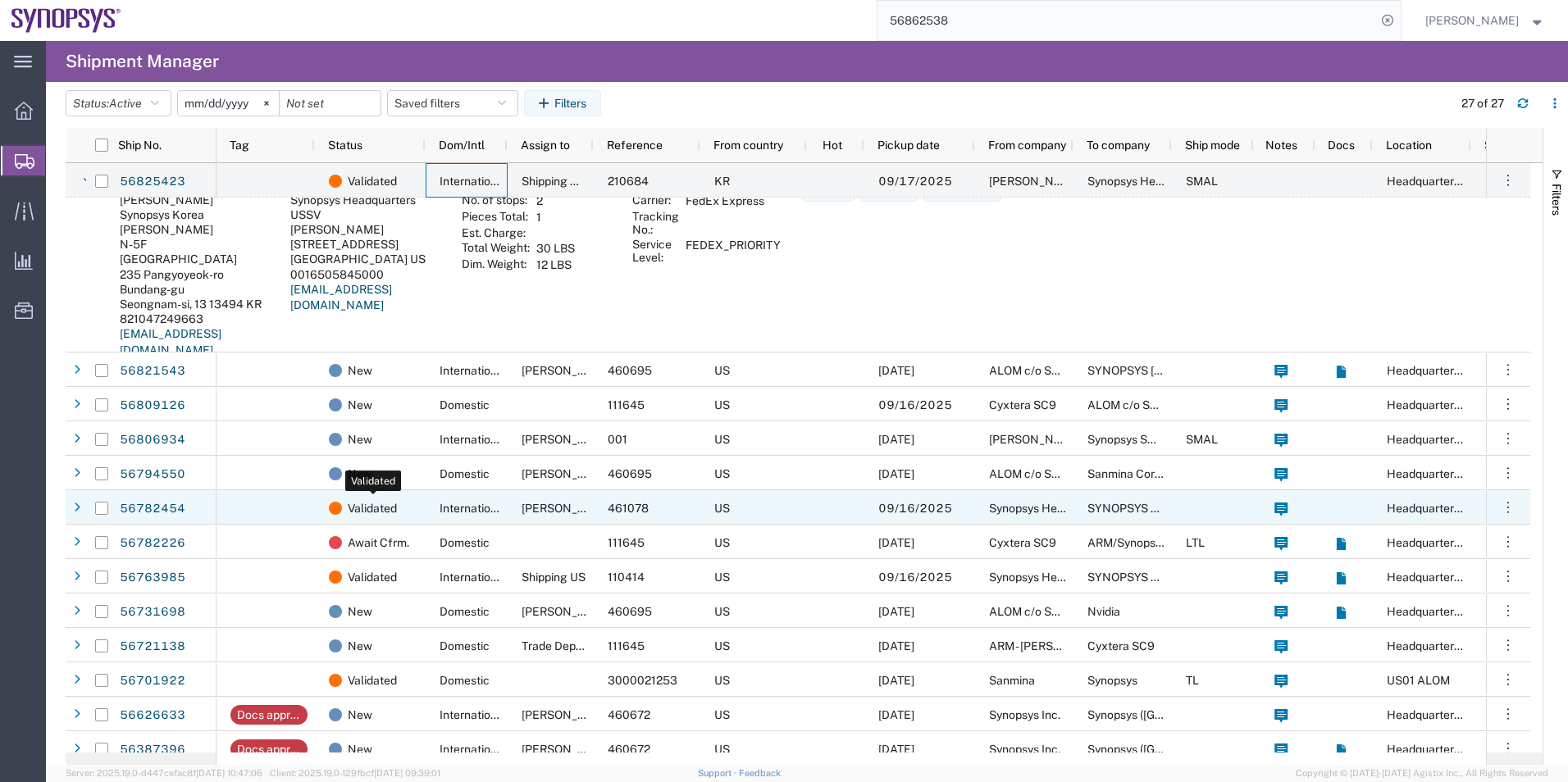
click at [411, 504] on div "Validated" at bounding box center [373, 508] width 90 height 34
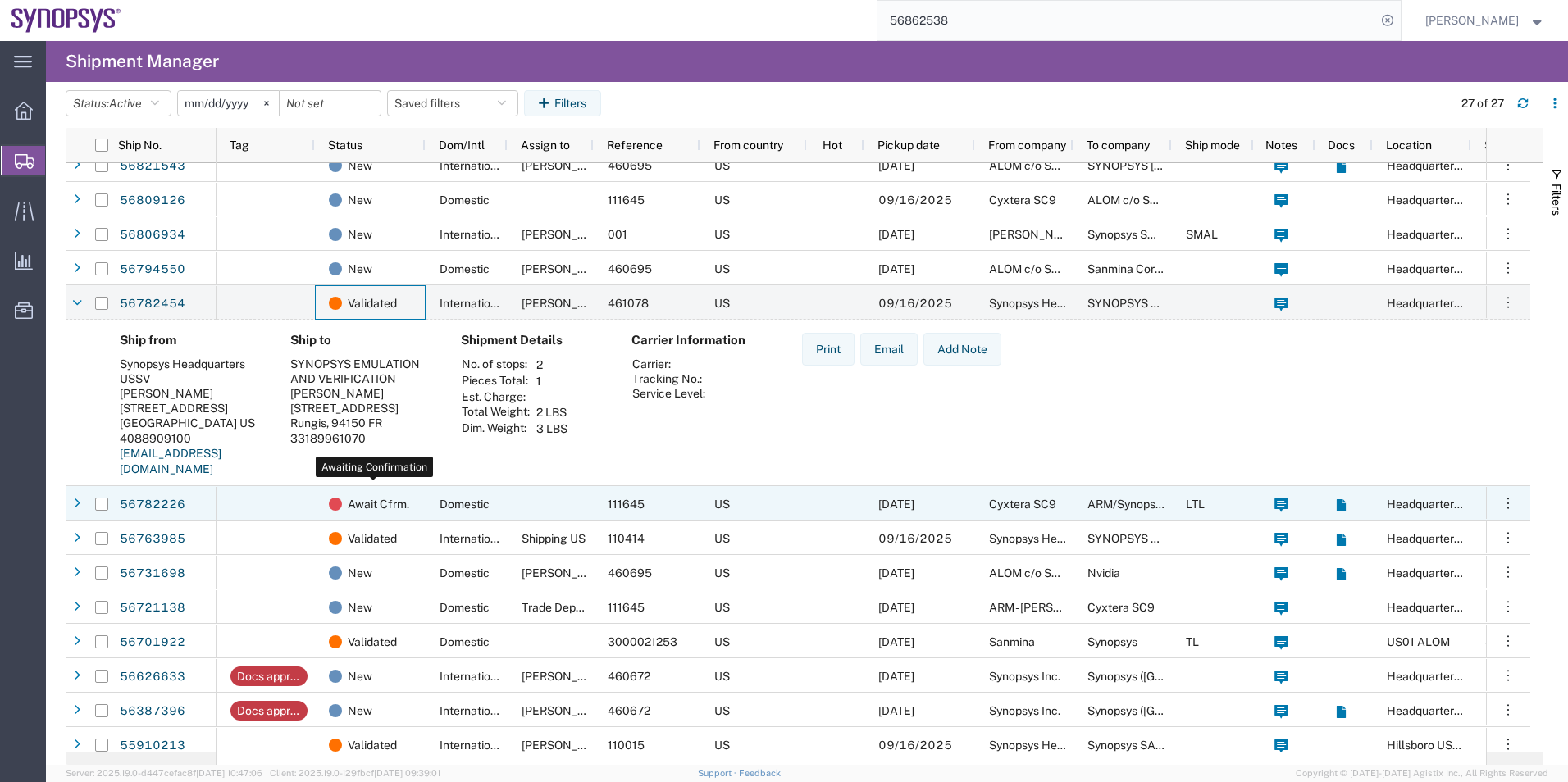
scroll to position [870, 0]
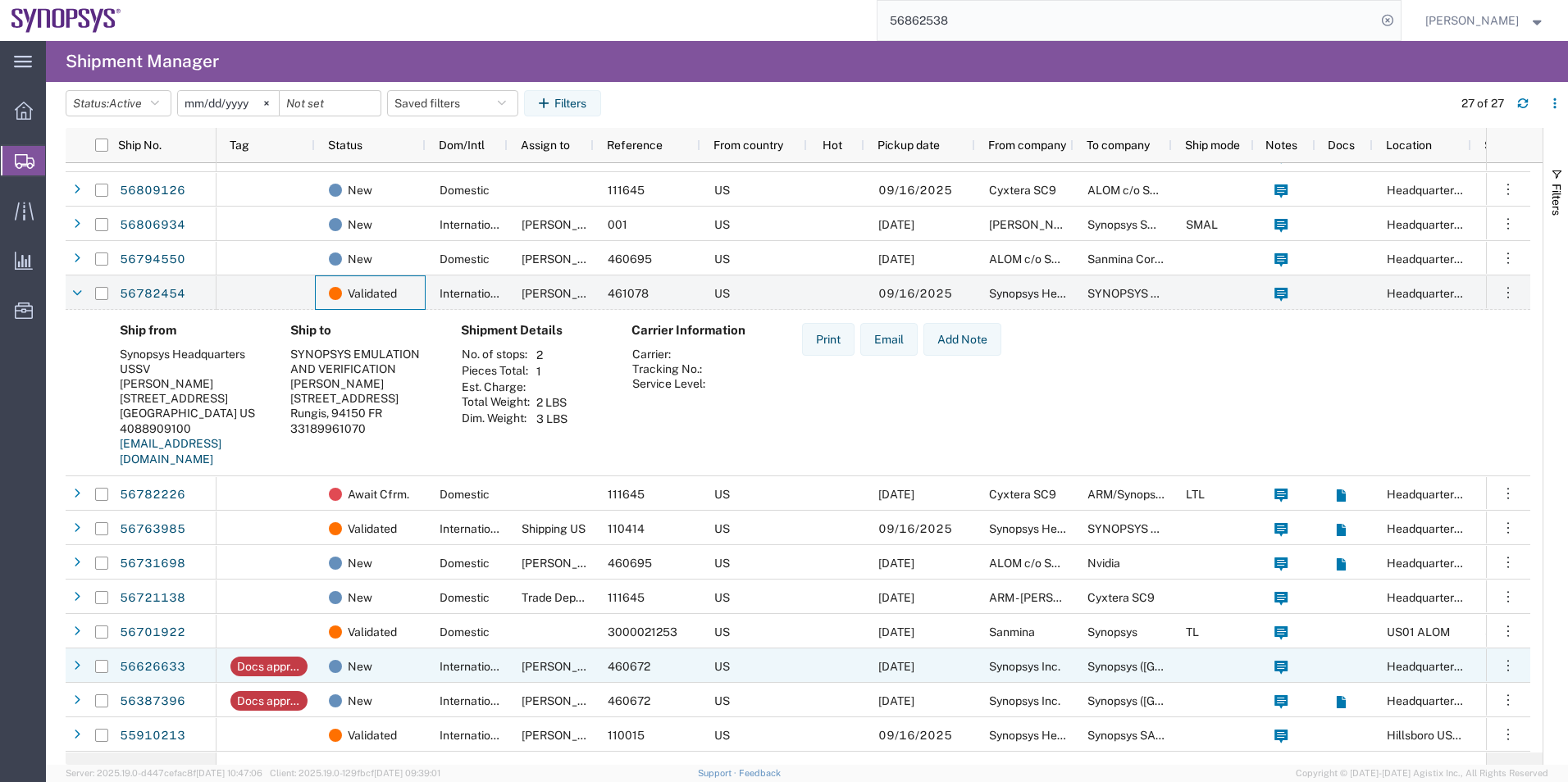
click at [418, 658] on div "New" at bounding box center [370, 666] width 111 height 34
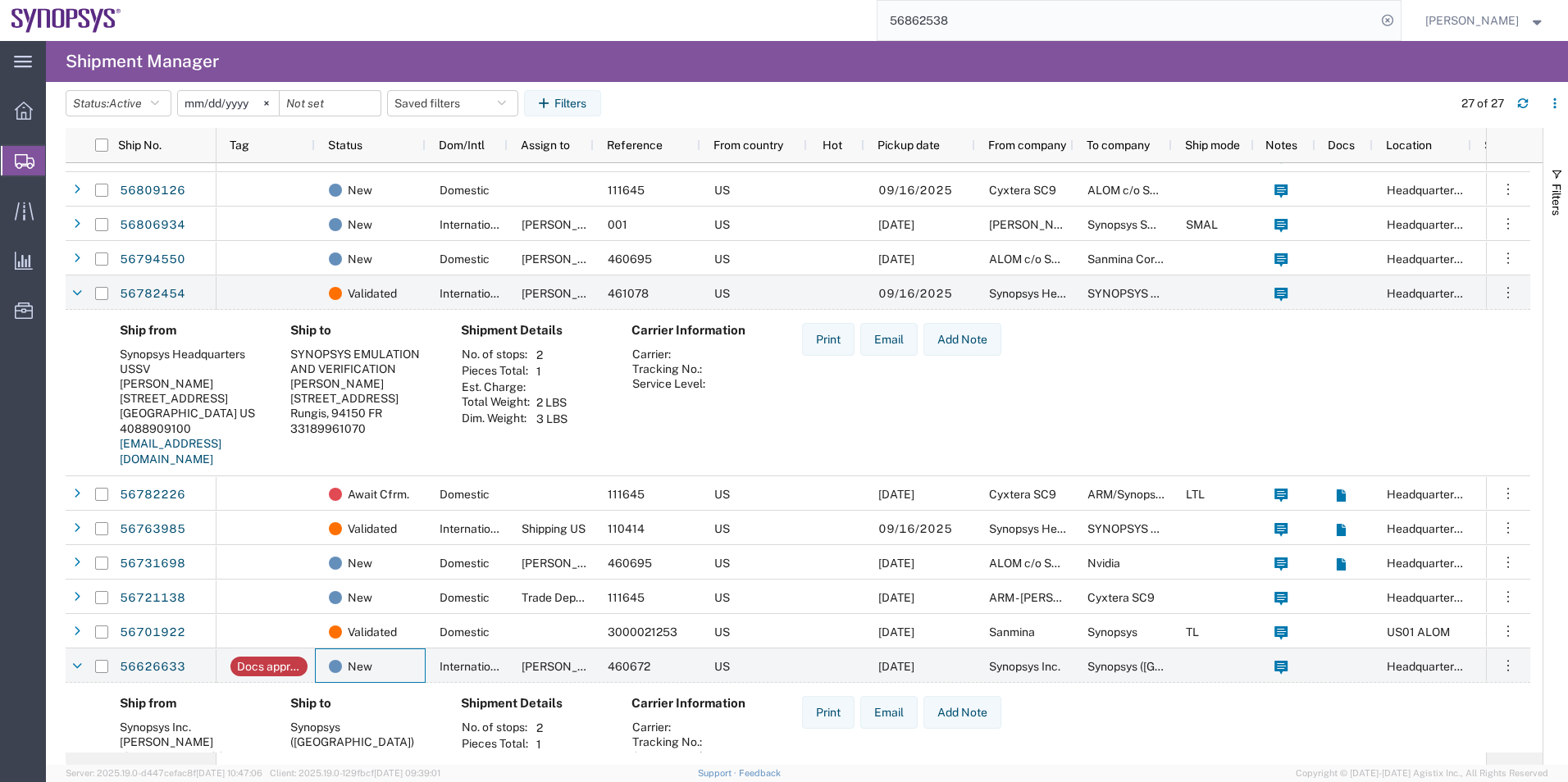
scroll to position [0, 0]
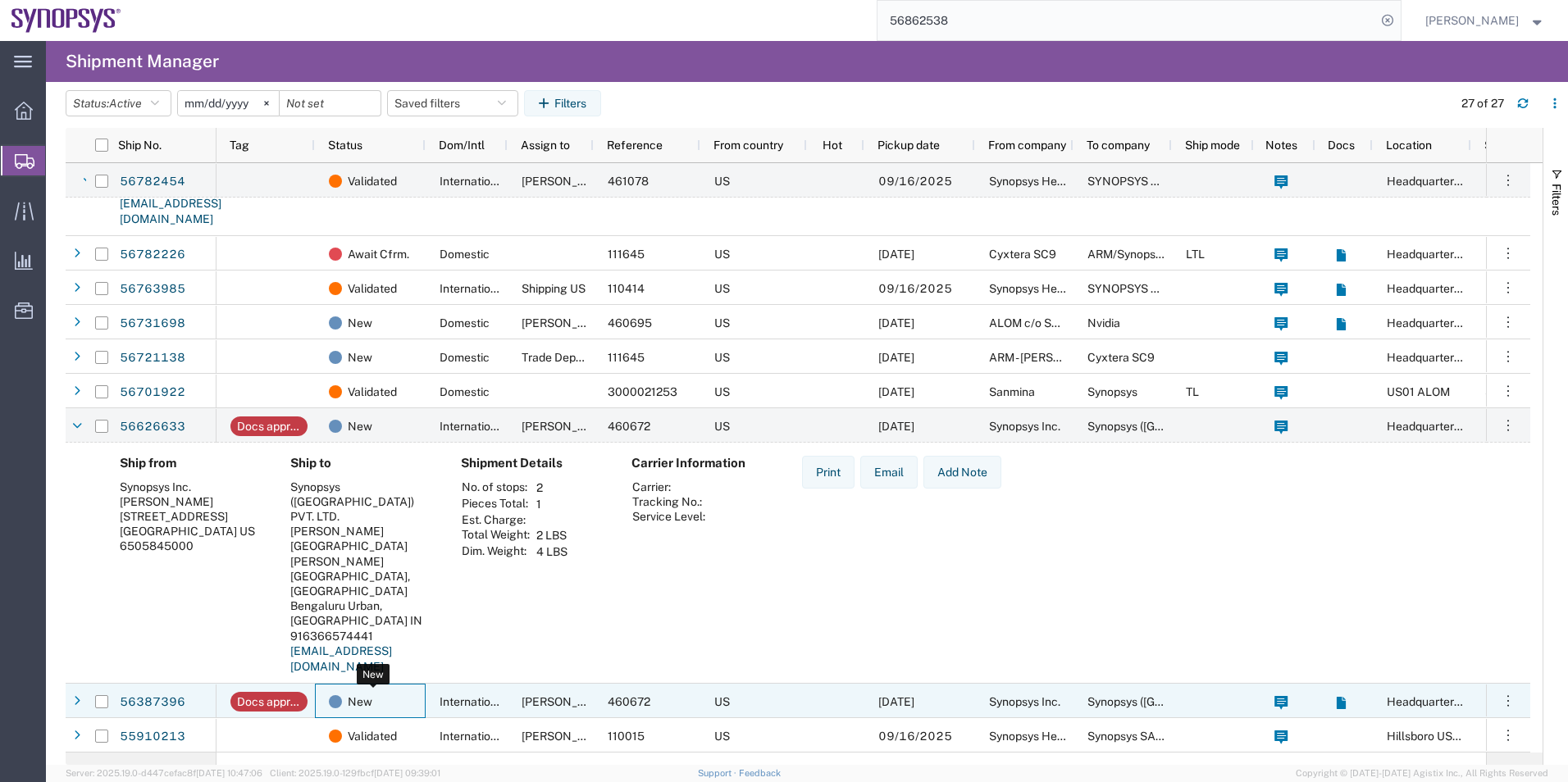
click at [404, 689] on div "New" at bounding box center [373, 702] width 90 height 34
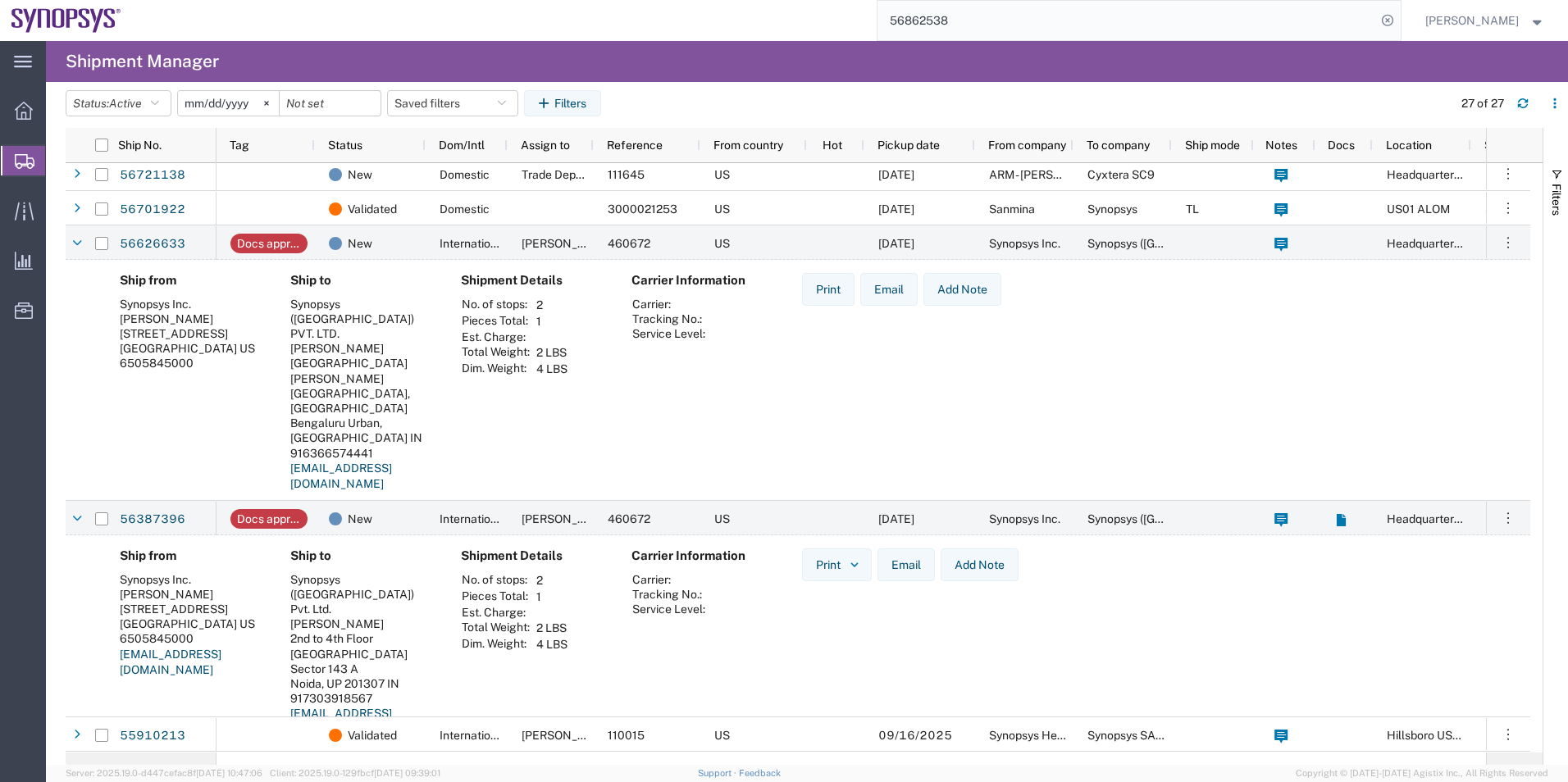
click at [301, 717] on agx-shipment-preview "Ship from Synopsys Inc. [PERSON_NAME] [STREET_ADDRESS] [EMAIL_ADDRESS][DOMAIN_N…" at bounding box center [798, 650] width 1465 height 228
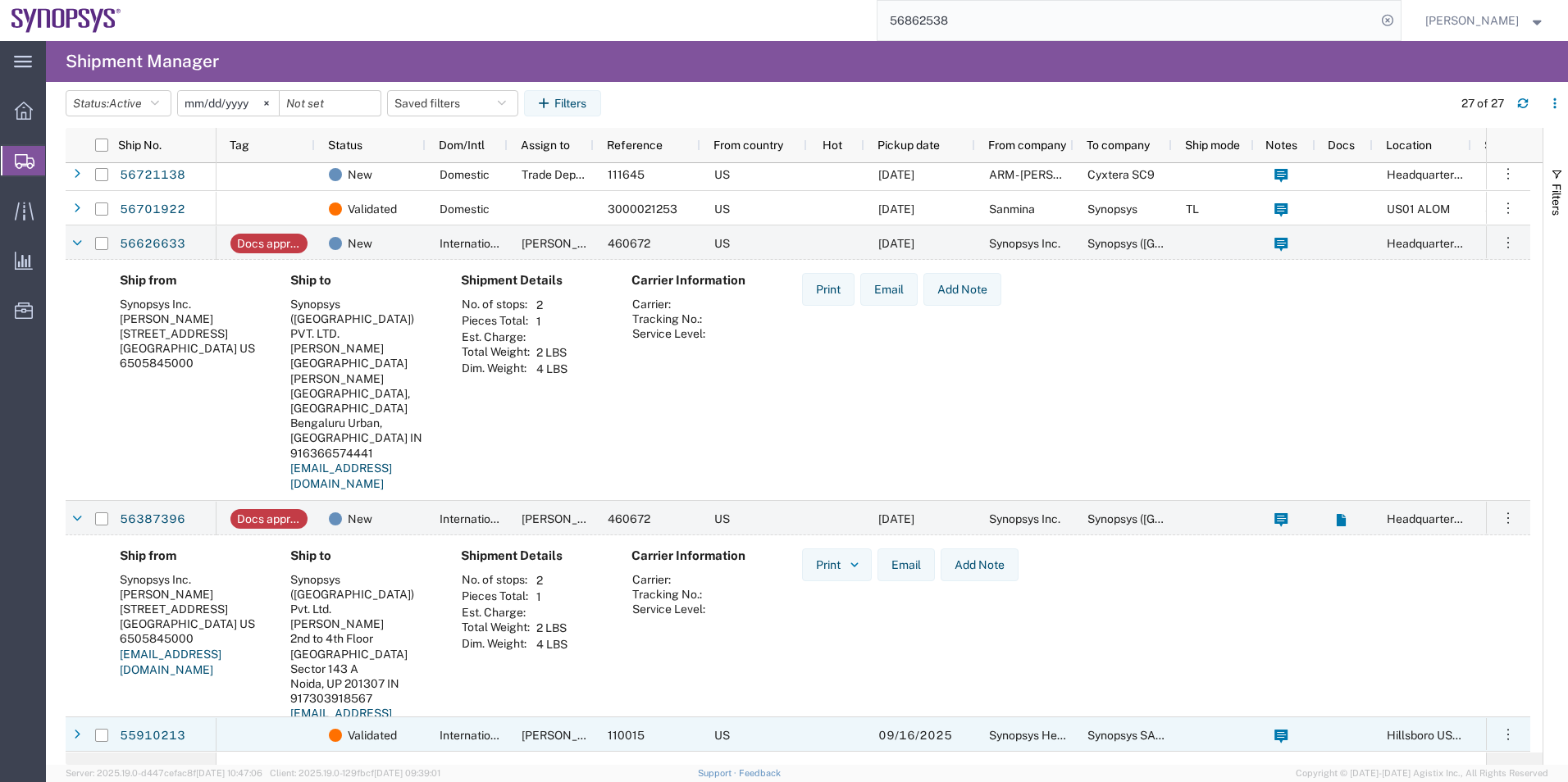
click at [298, 727] on div at bounding box center [266, 735] width 99 height 34
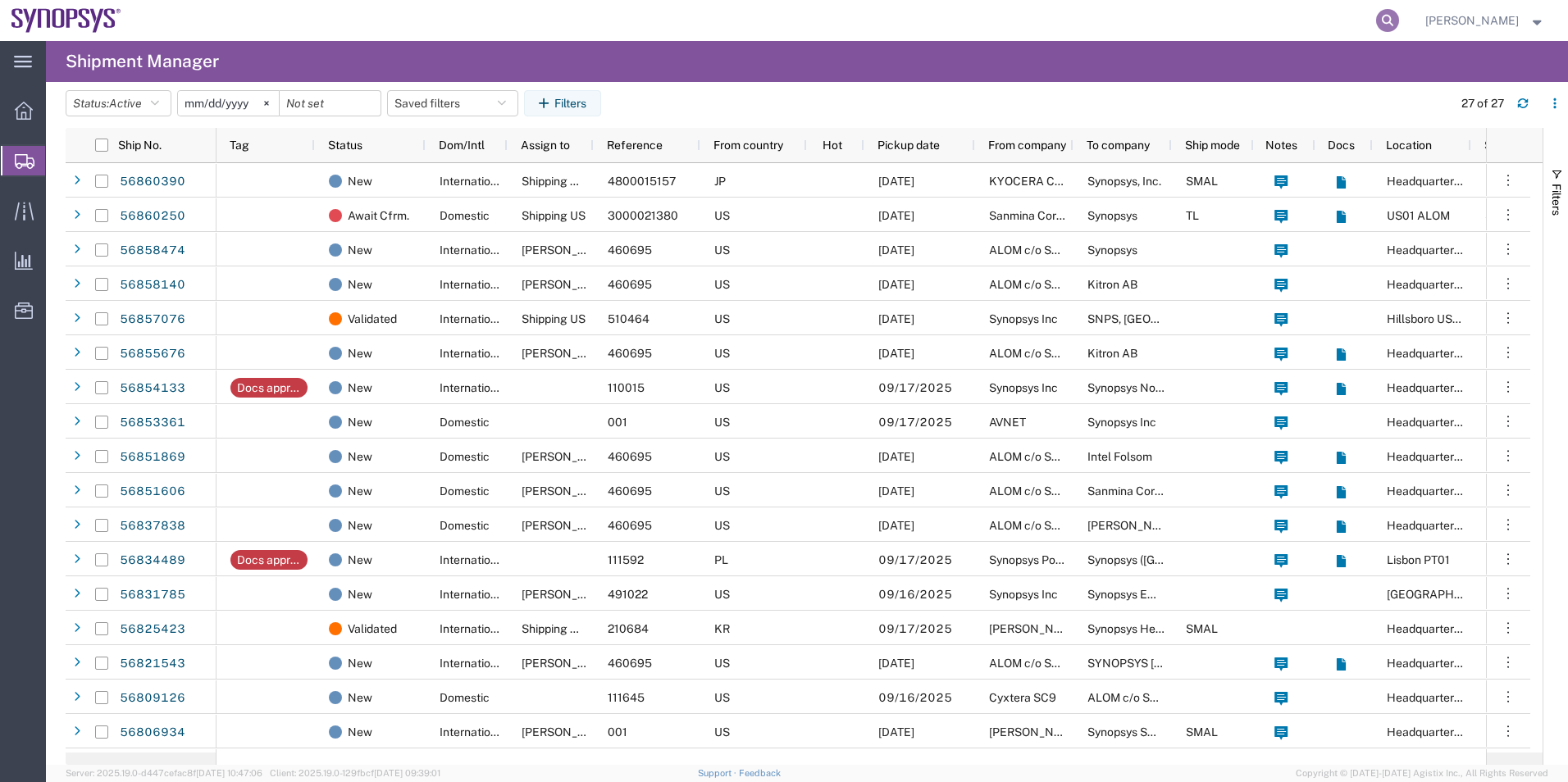
click at [1380, 20] on icon at bounding box center [1387, 20] width 23 height 23
type input "393159588263"
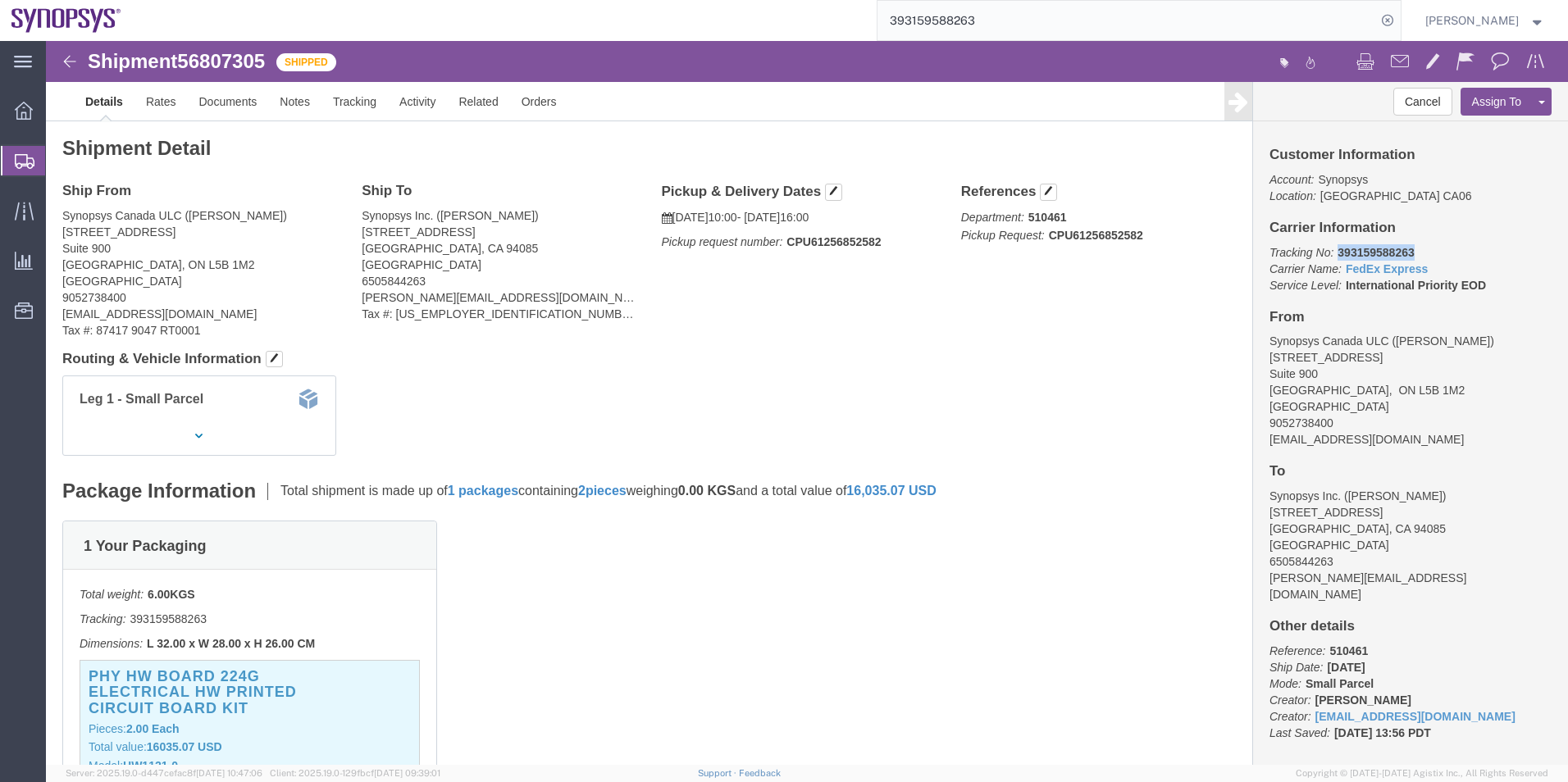
drag, startPoint x: 1362, startPoint y: 208, endPoint x: 1283, endPoint y: 216, distance: 79.4
click p "Tracking No: 393159588263 Carrier Name: FedEx Express FedEx Express Service Lev…"
copy b "393159588263"
drag, startPoint x: 16, startPoint y: 172, endPoint x: 109, endPoint y: 172, distance: 93.0
click address "Synopsys Canada ULC (Senad Hasic) 1 City Centre Drive Suite 900 Mississauga, ON…"
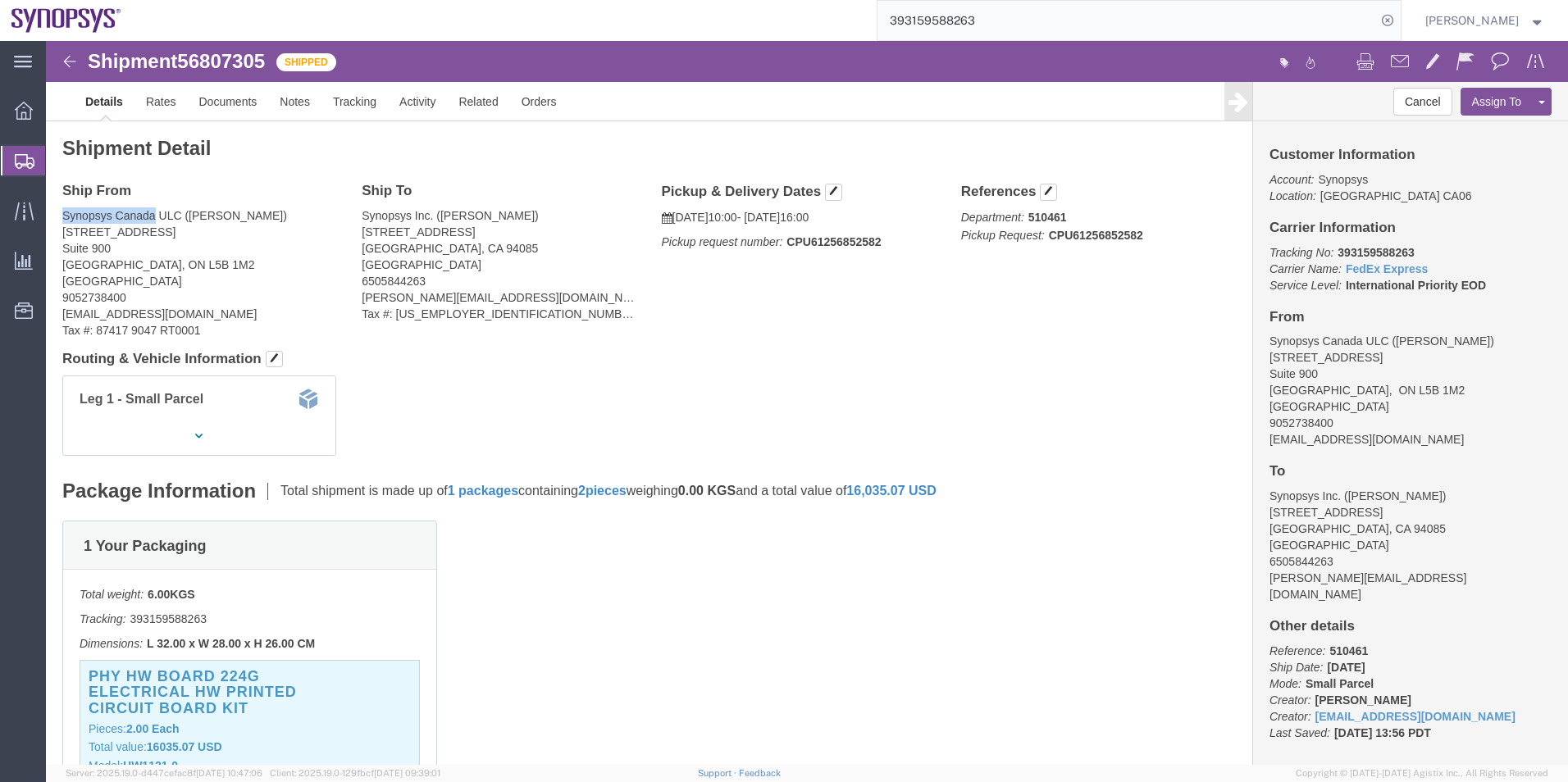
copy address "Synopsys Canada"
drag, startPoint x: 476, startPoint y: 175, endPoint x: 392, endPoint y: 181, distance: 84.2
click address "Synopsys Inc. (Vaibhav Kamdar) 675 Almanor Ave Sunnyvale, CA 94085 United State…"
copy address "Vaibhav Kamdar"
